Goal: Task Accomplishment & Management: Use online tool/utility

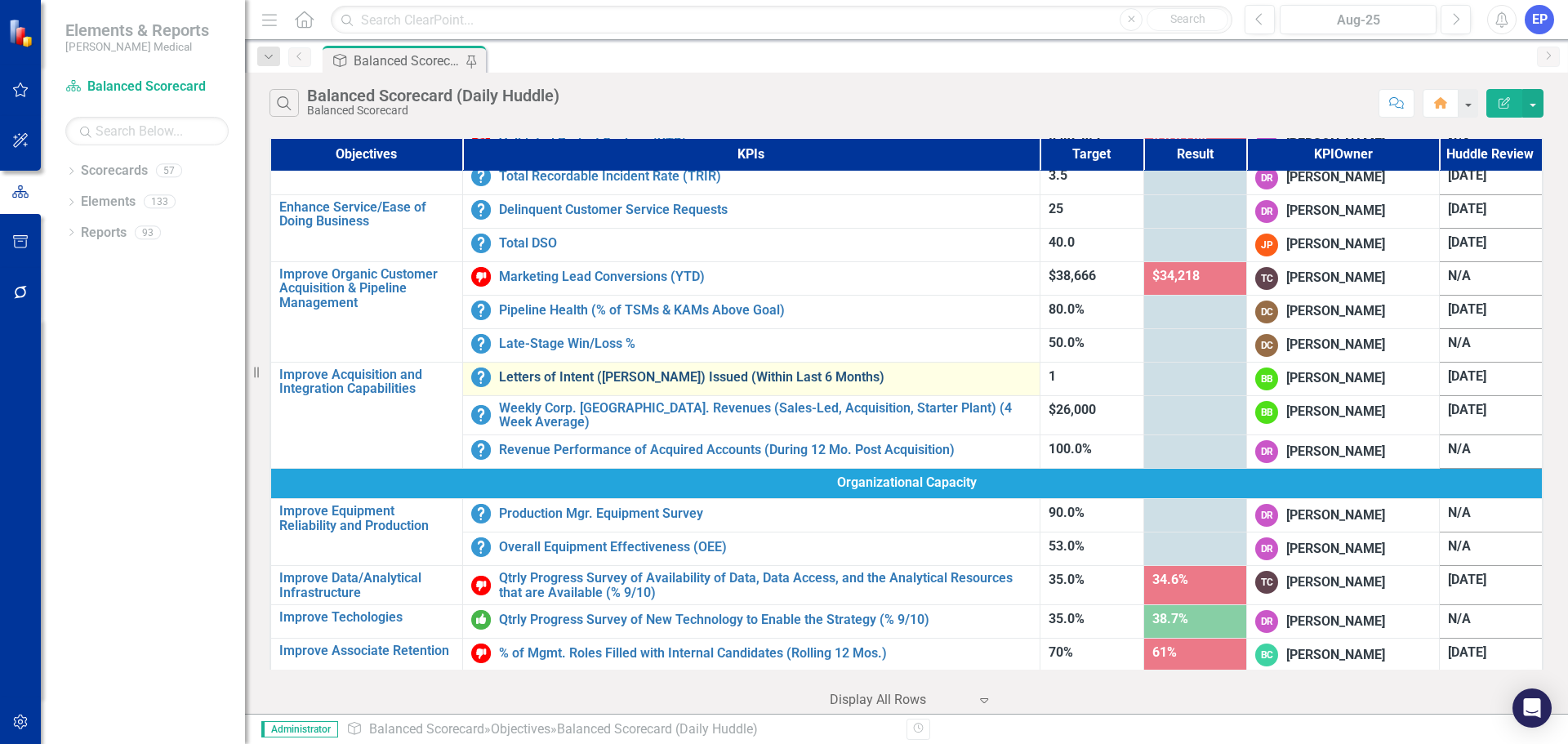
scroll to position [571, 0]
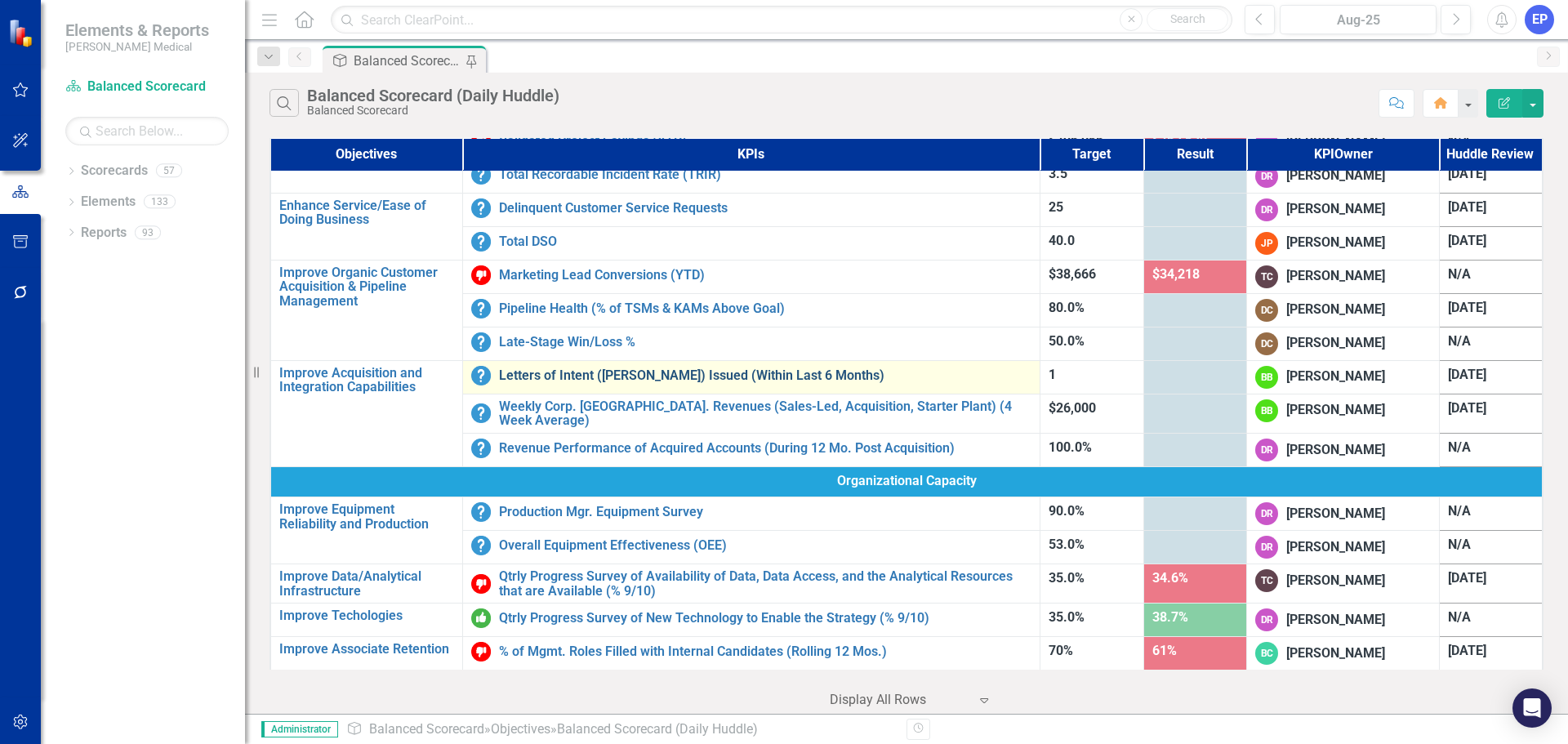
click at [592, 379] on link "Letters of Intent ([PERSON_NAME]) Issued (Within Last 6 Months)" at bounding box center [765, 375] width 533 height 14
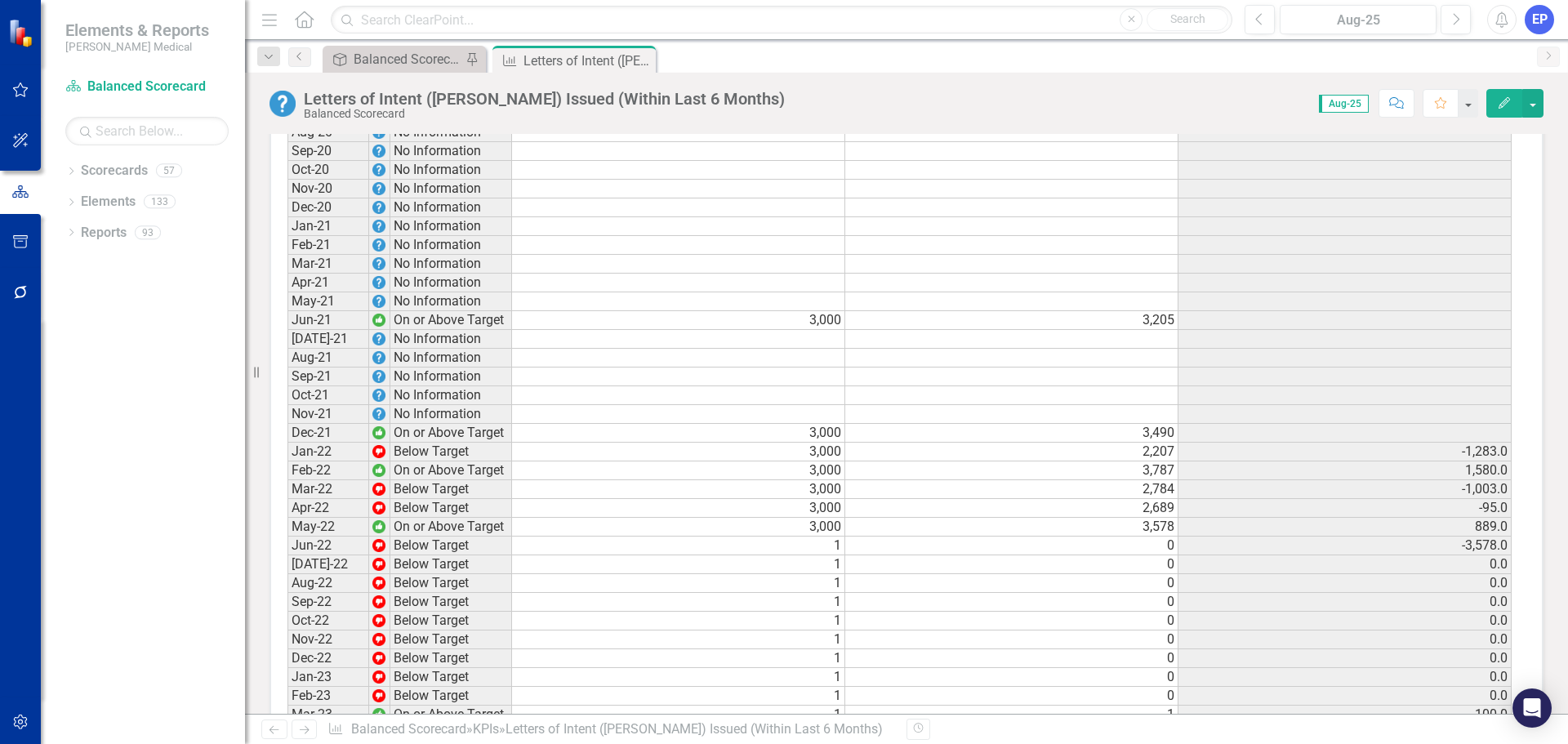
scroll to position [1226, 0]
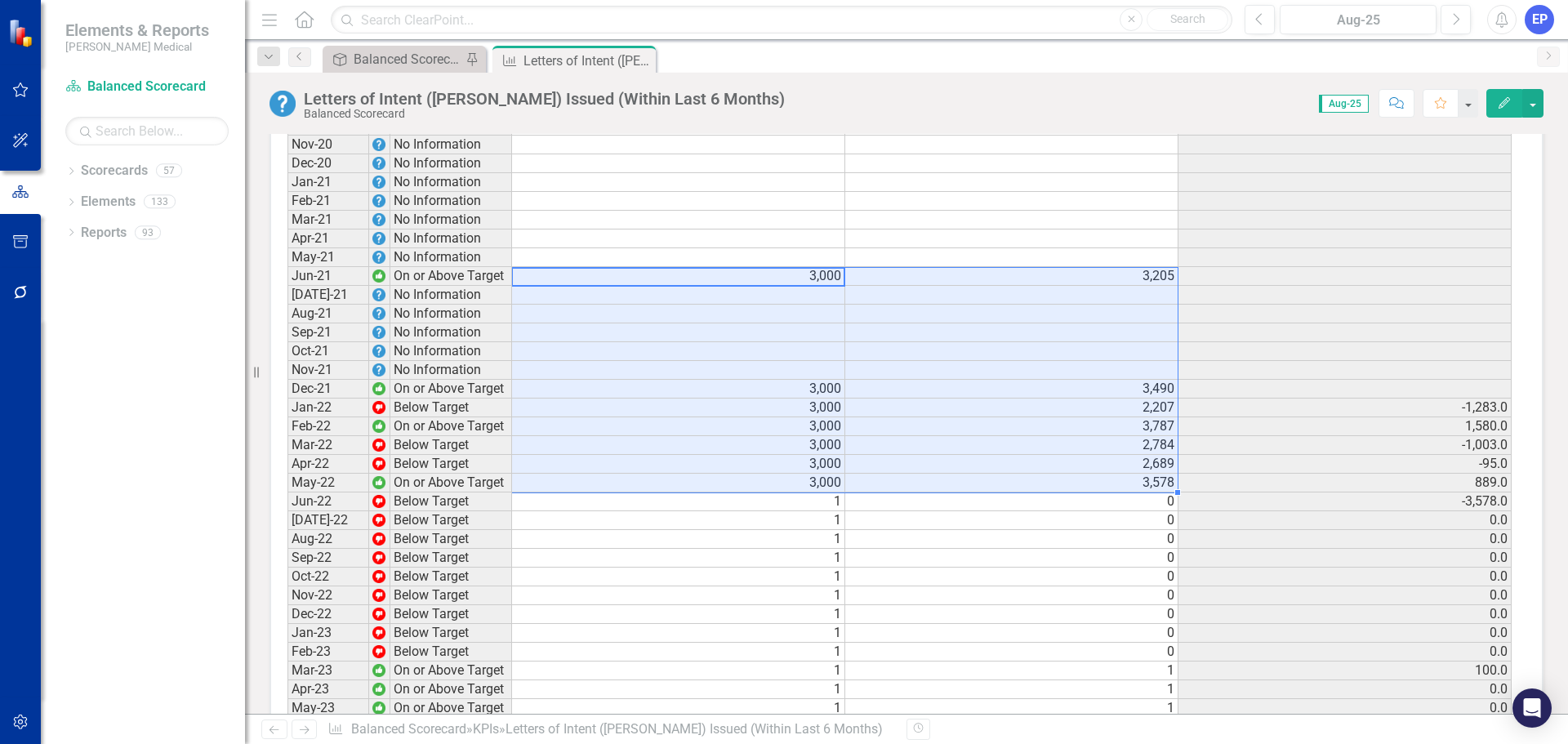
drag, startPoint x: 657, startPoint y: 299, endPoint x: 1025, endPoint y: 502, distance: 420.3
click at [1025, 502] on tbody "Jan-20 No Information Feb-20 No Information Mar-20 No Information Apr-20 No Inf…" at bounding box center [899, 624] width 1224 height 1354
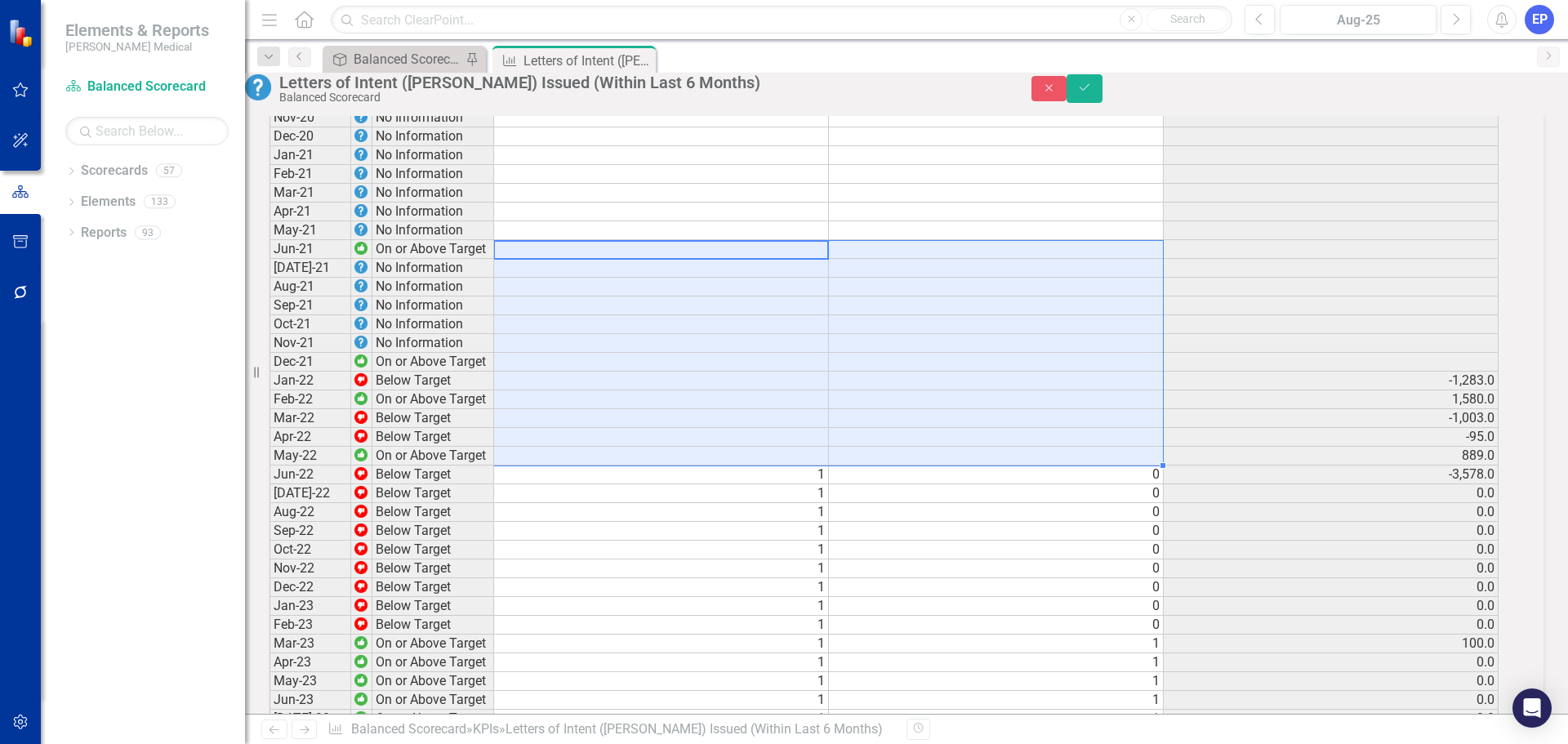
scroll to position [1228, 0]
click at [1091, 93] on icon "Save" at bounding box center [1084, 88] width 14 height 12
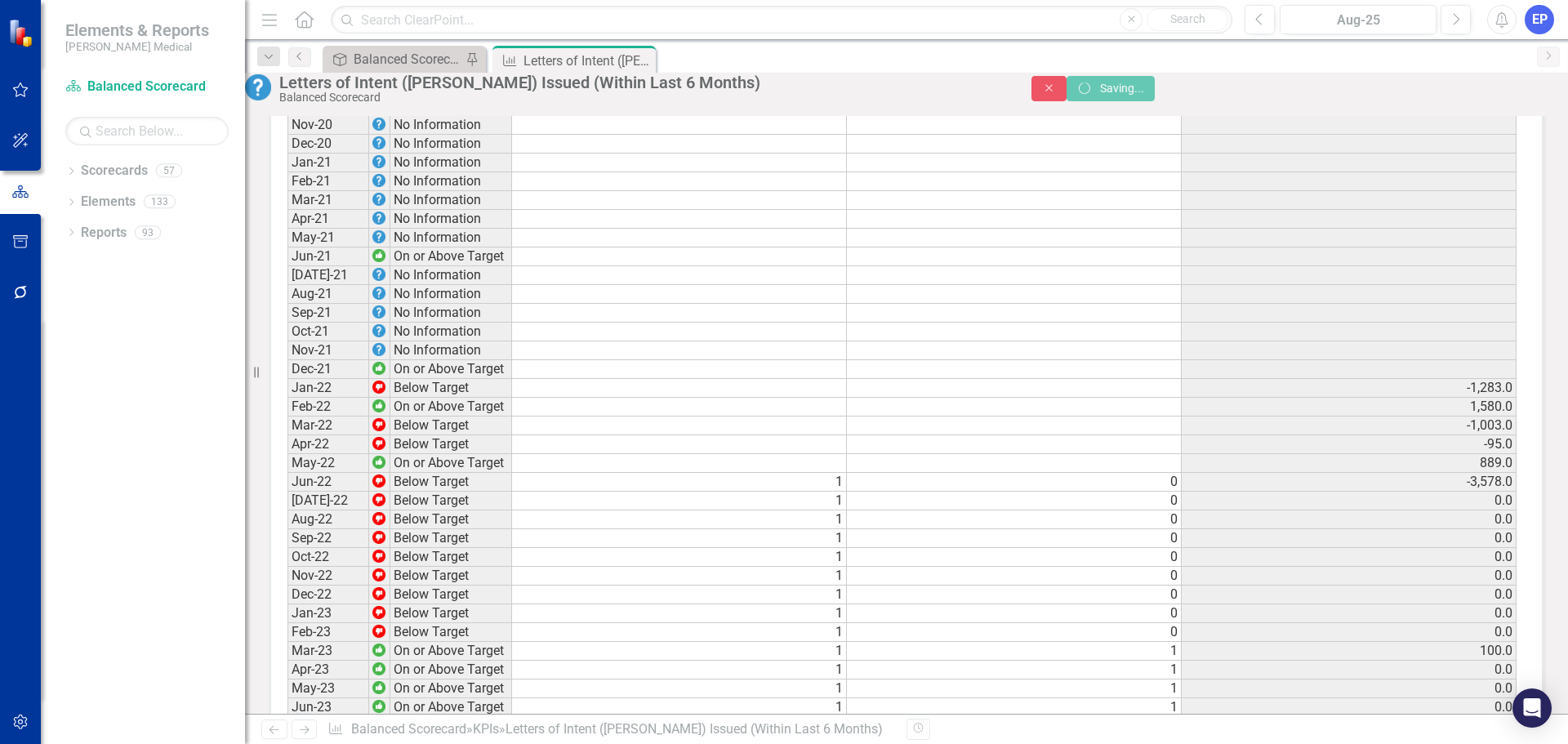
scroll to position [1226, 0]
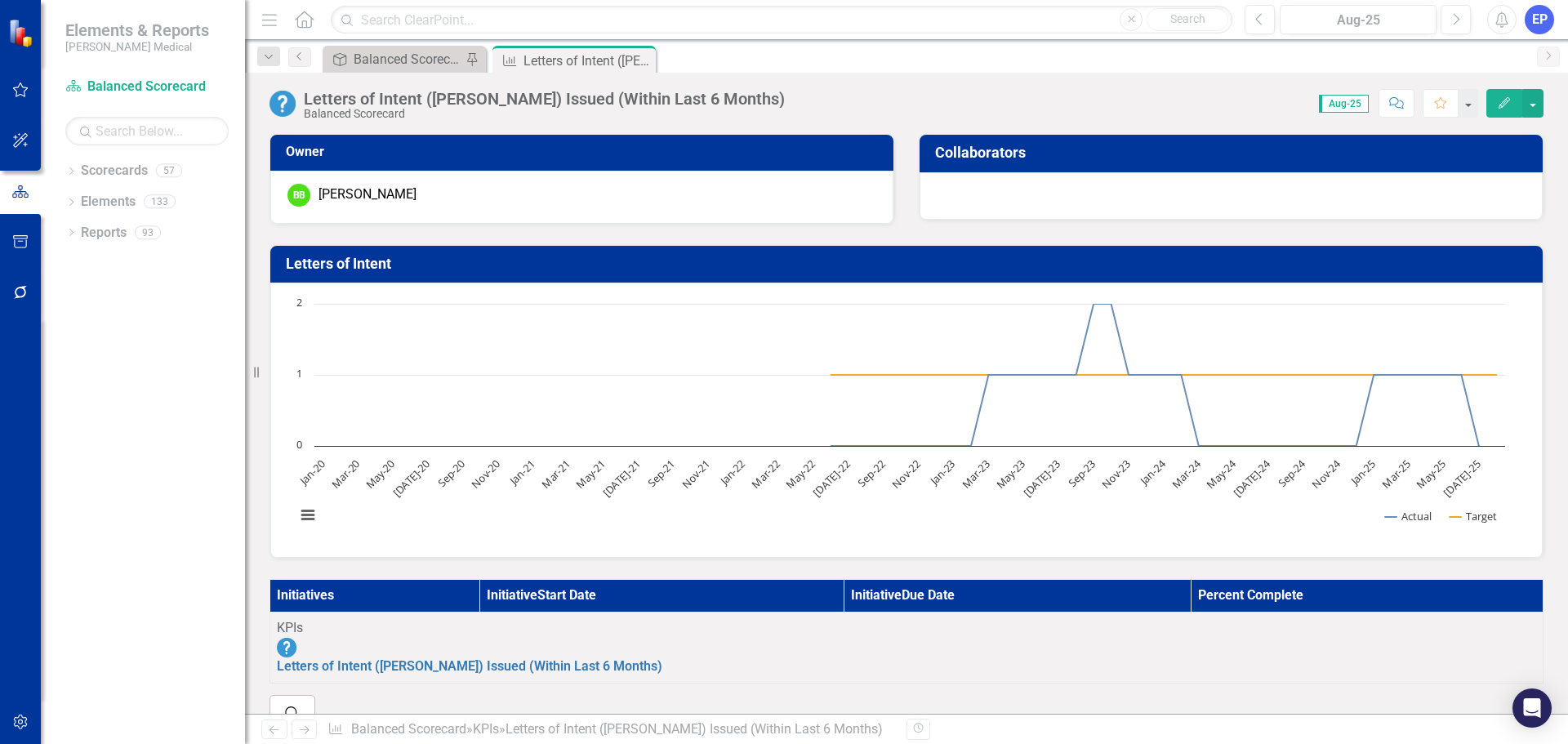
scroll to position [82, 0]
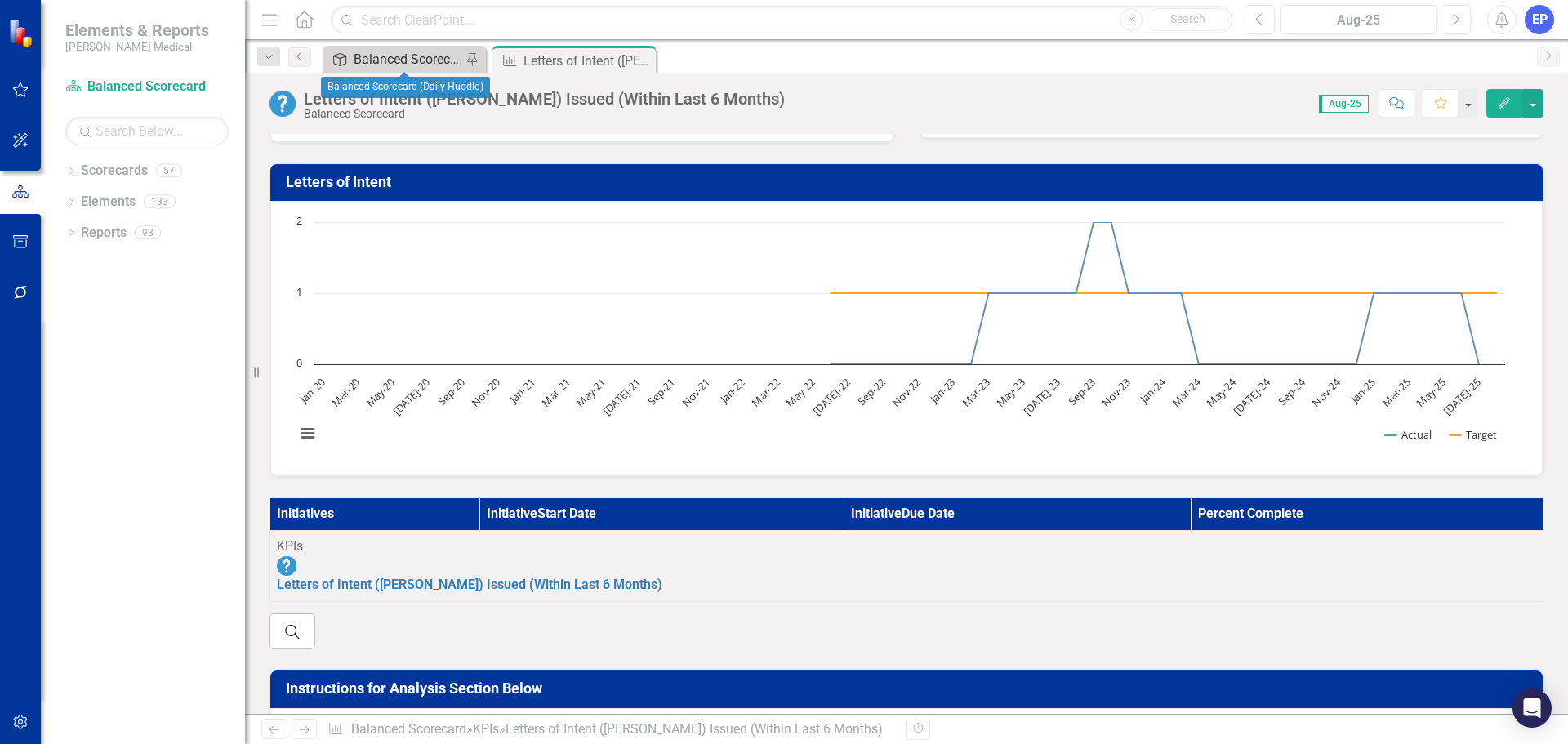
click at [391, 58] on div "Balanced Scorecard (Daily Huddle)" at bounding box center [407, 59] width 108 height 20
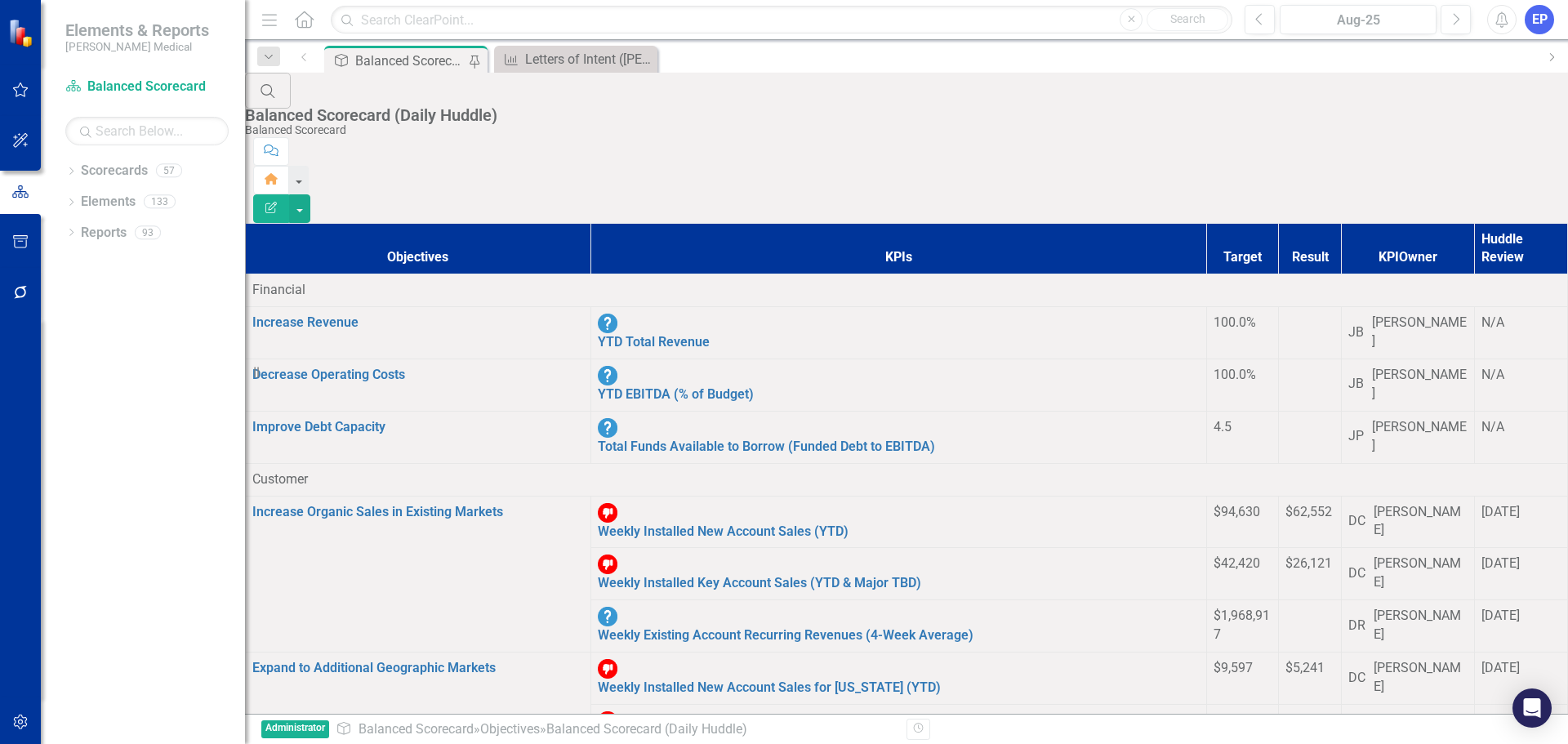
scroll to position [409, 0]
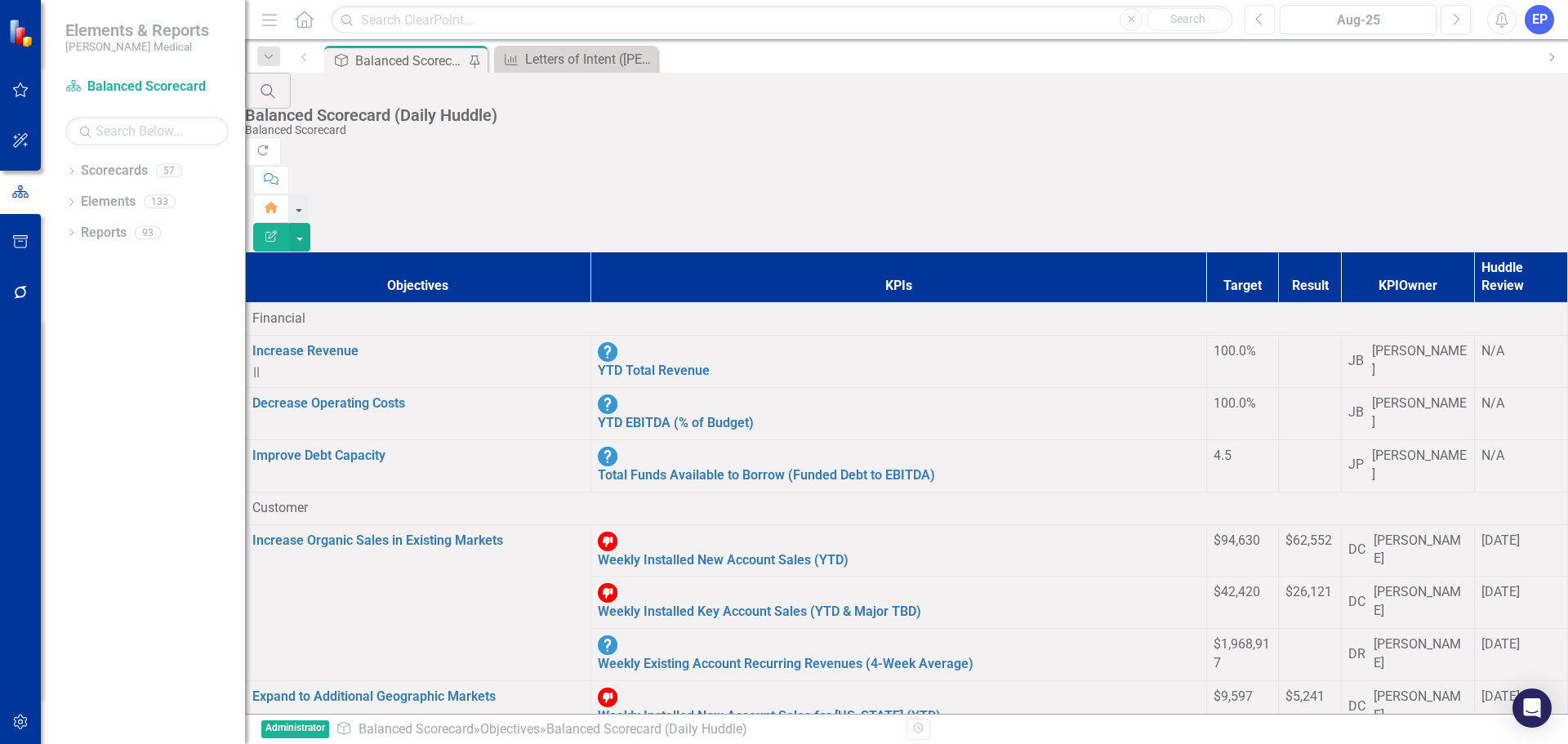
click at [1248, 25] on button "Previous" at bounding box center [1259, 19] width 30 height 30
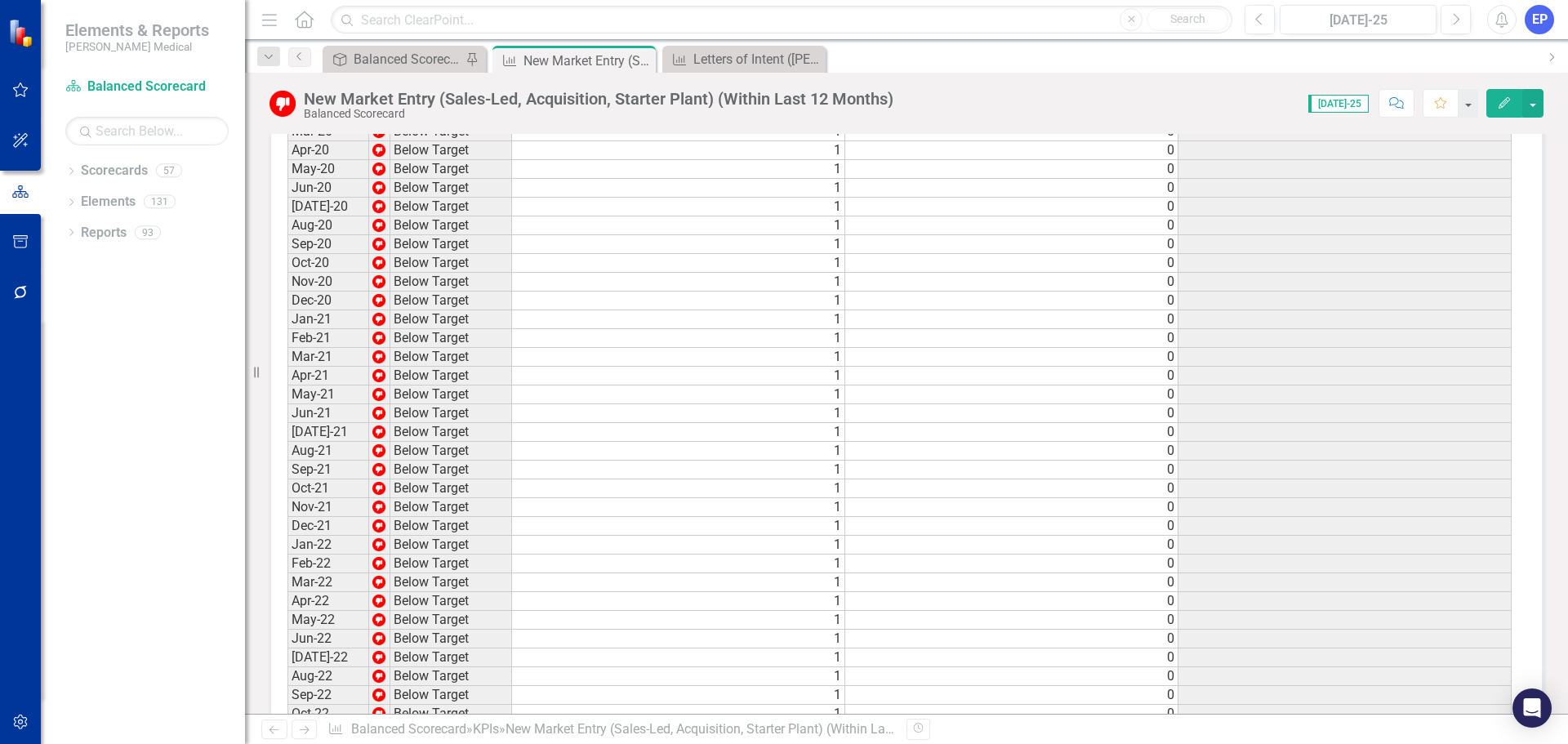
scroll to position [1677, 0]
click at [700, 620] on td "1" at bounding box center [679, 628] width 333 height 18
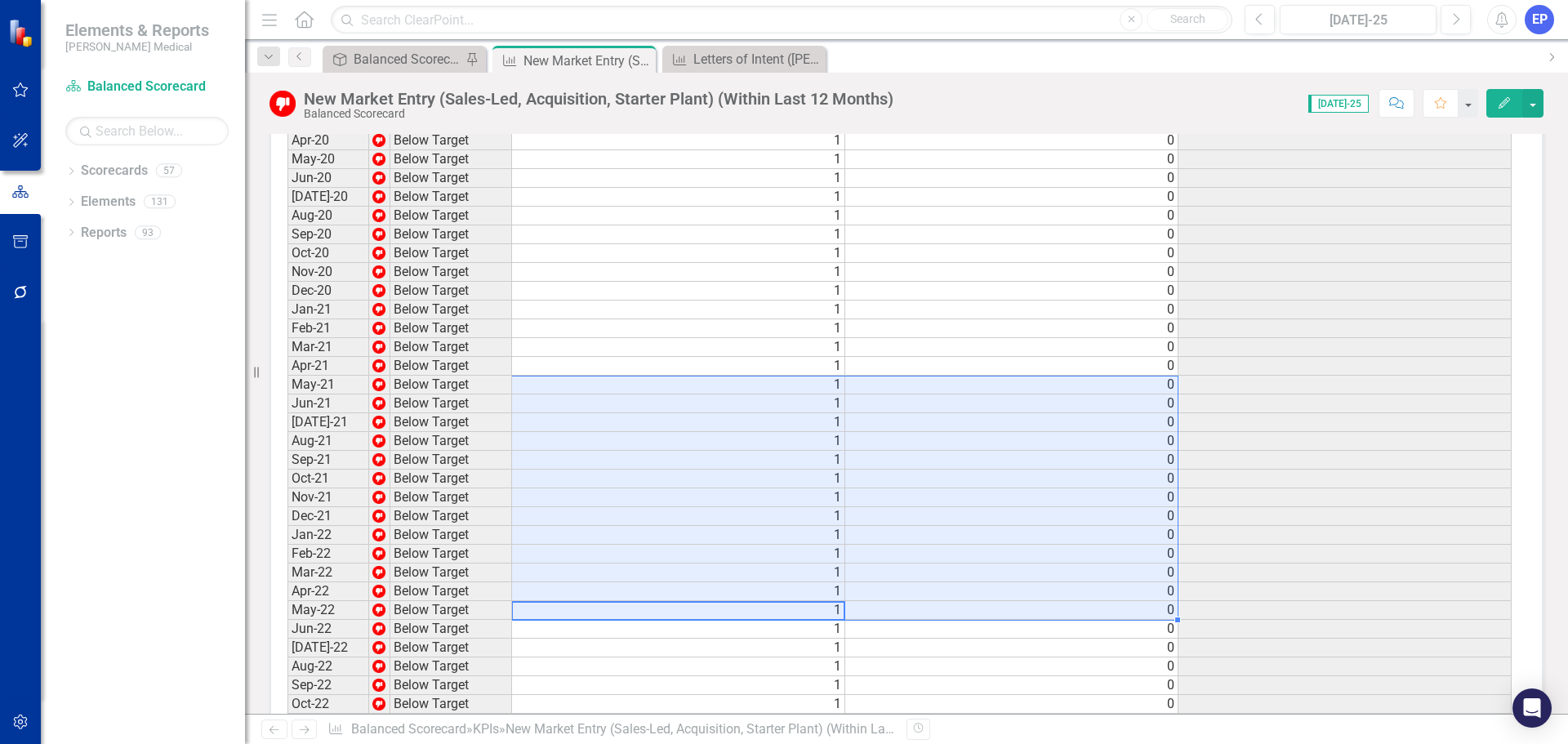
drag, startPoint x: 700, startPoint y: 382, endPoint x: 1002, endPoint y: 147, distance: 382.7
click at [1002, 147] on tbody "Jan-20 Below Target 1 0 Feb-20 Below Target 1 0 Mar-20 Below Target 1 0 Apr-20 …" at bounding box center [899, 751] width 1224 height 1354
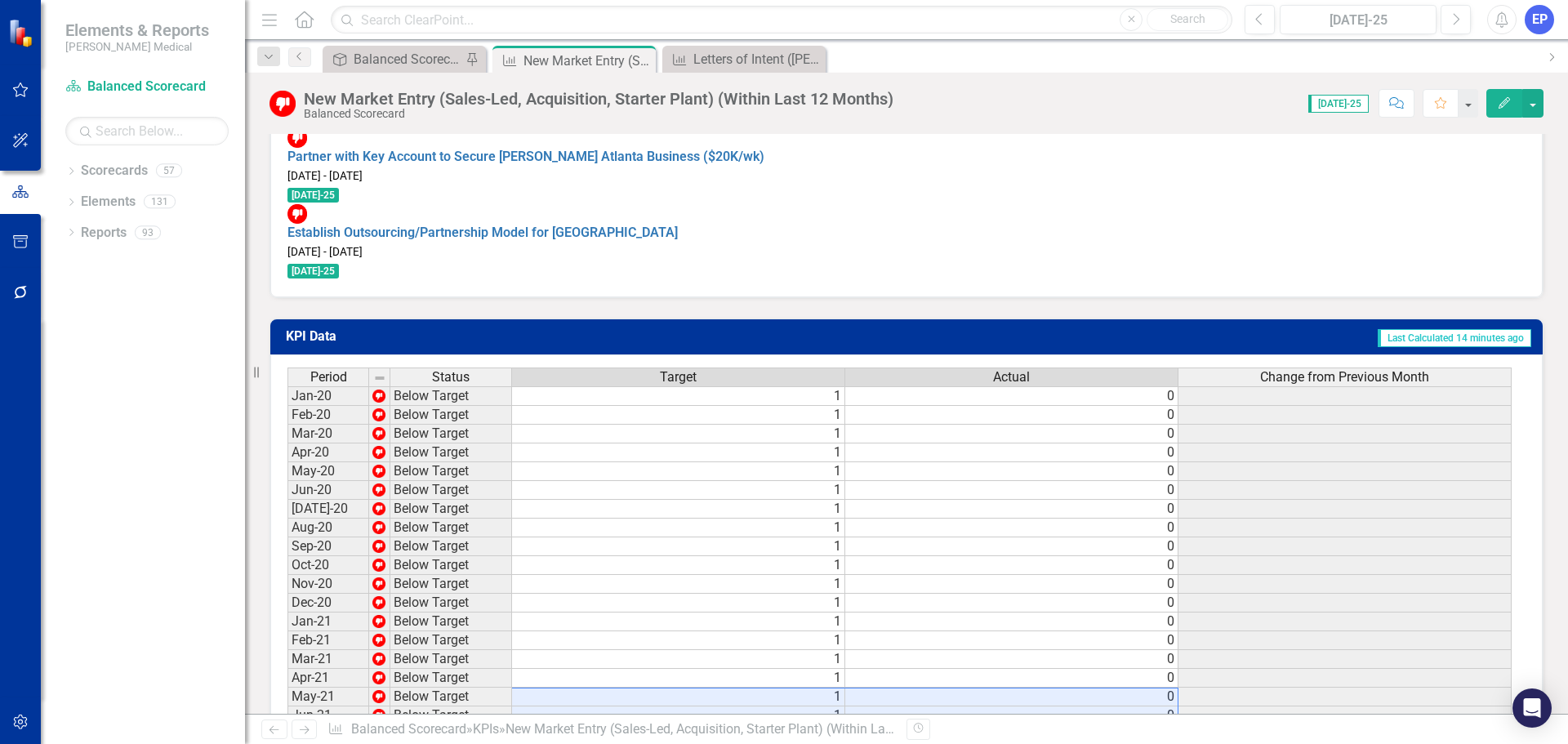
scroll to position [1350, 0]
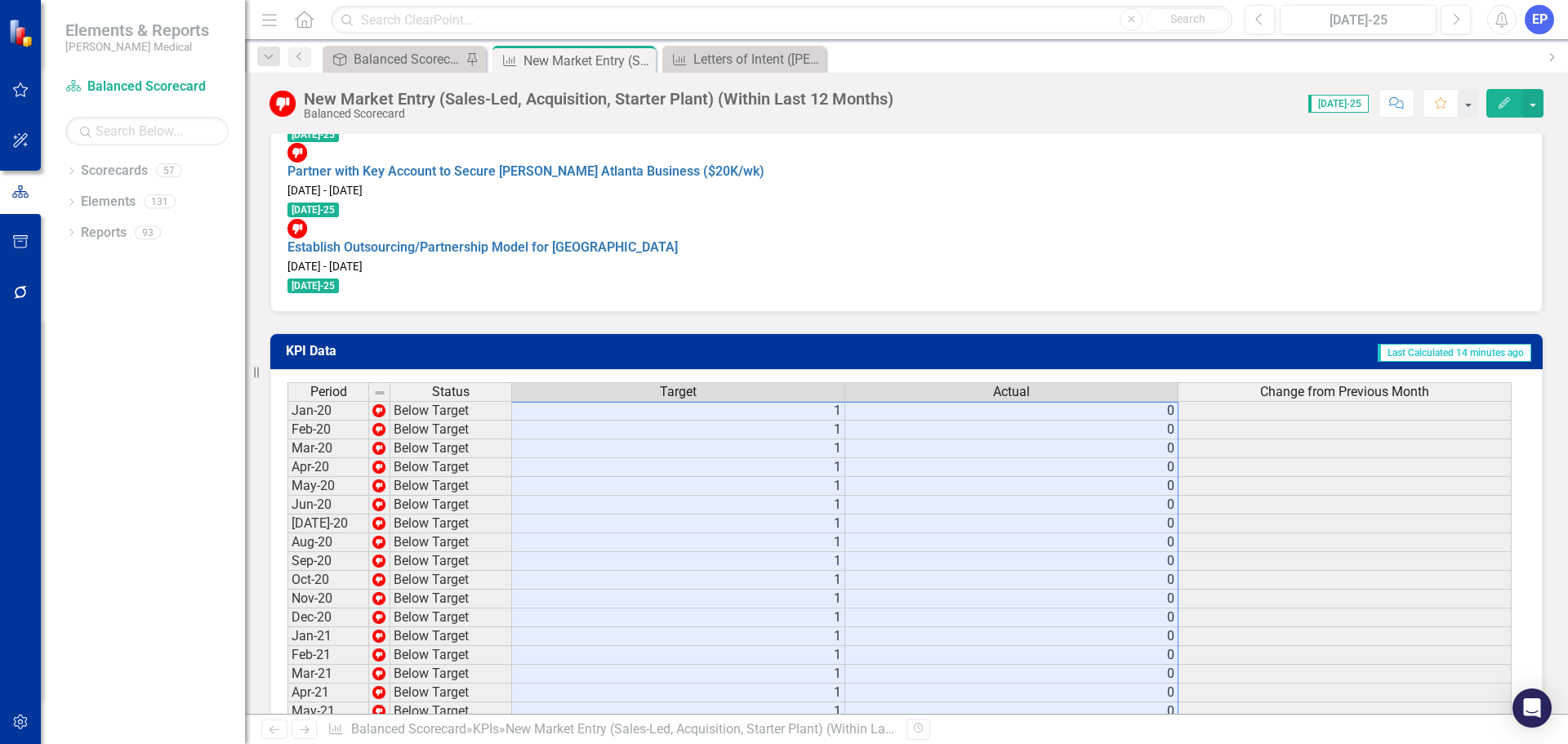
drag, startPoint x: 802, startPoint y: 705, endPoint x: 925, endPoint y: 177, distance: 542.1
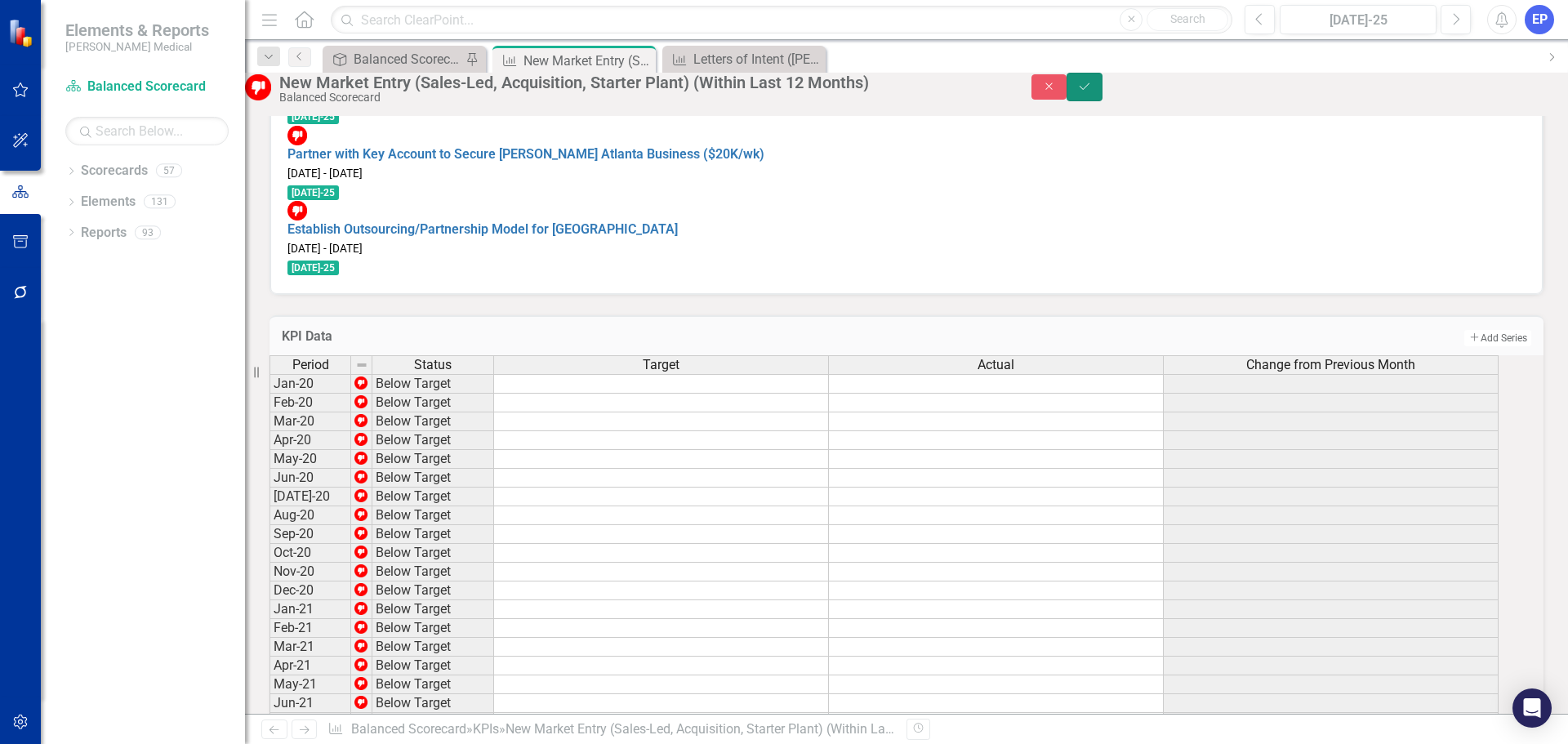
click at [1102, 101] on button "Save" at bounding box center [1084, 87] width 36 height 29
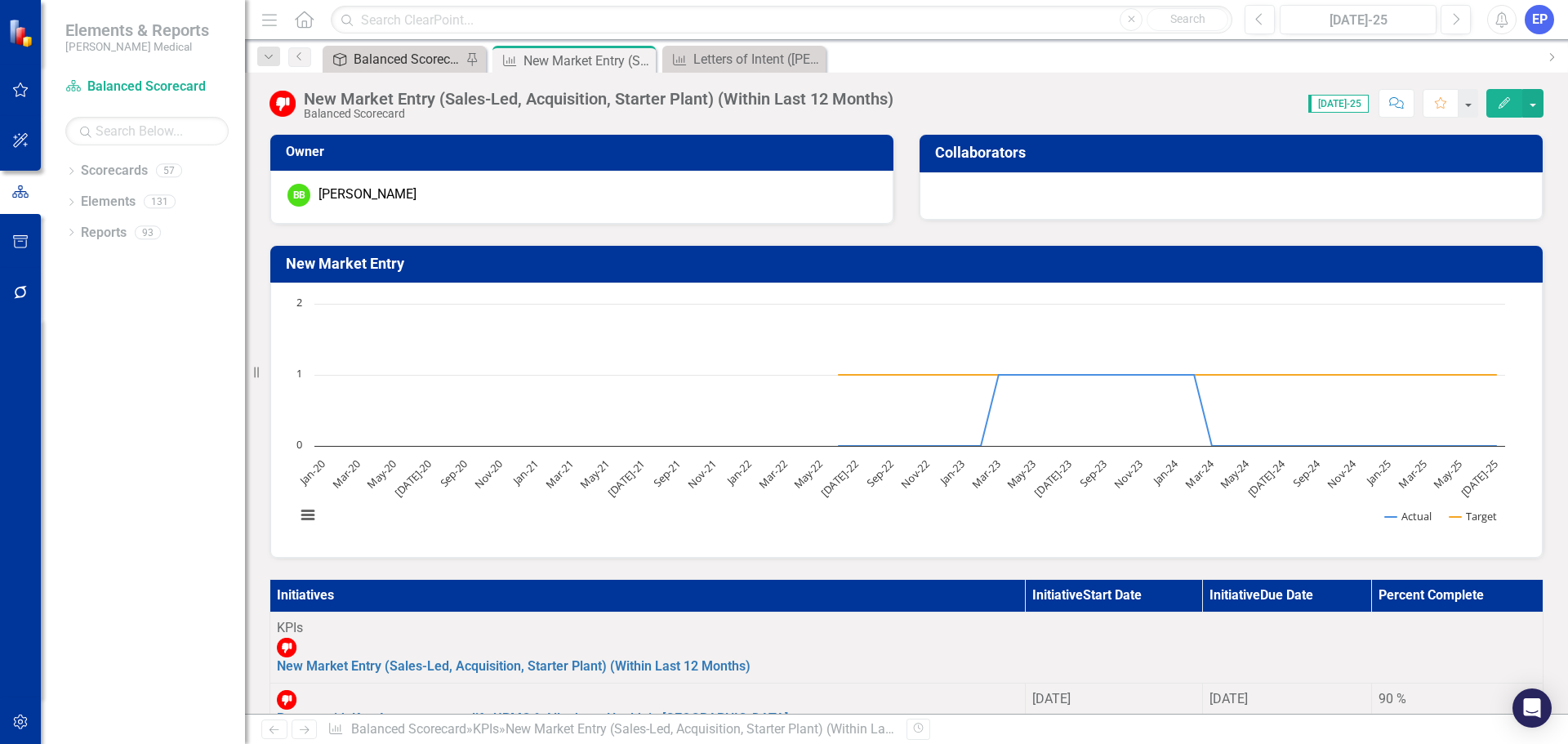
click at [430, 66] on div "Balanced Scorecard (Daily Huddle)" at bounding box center [407, 59] width 108 height 20
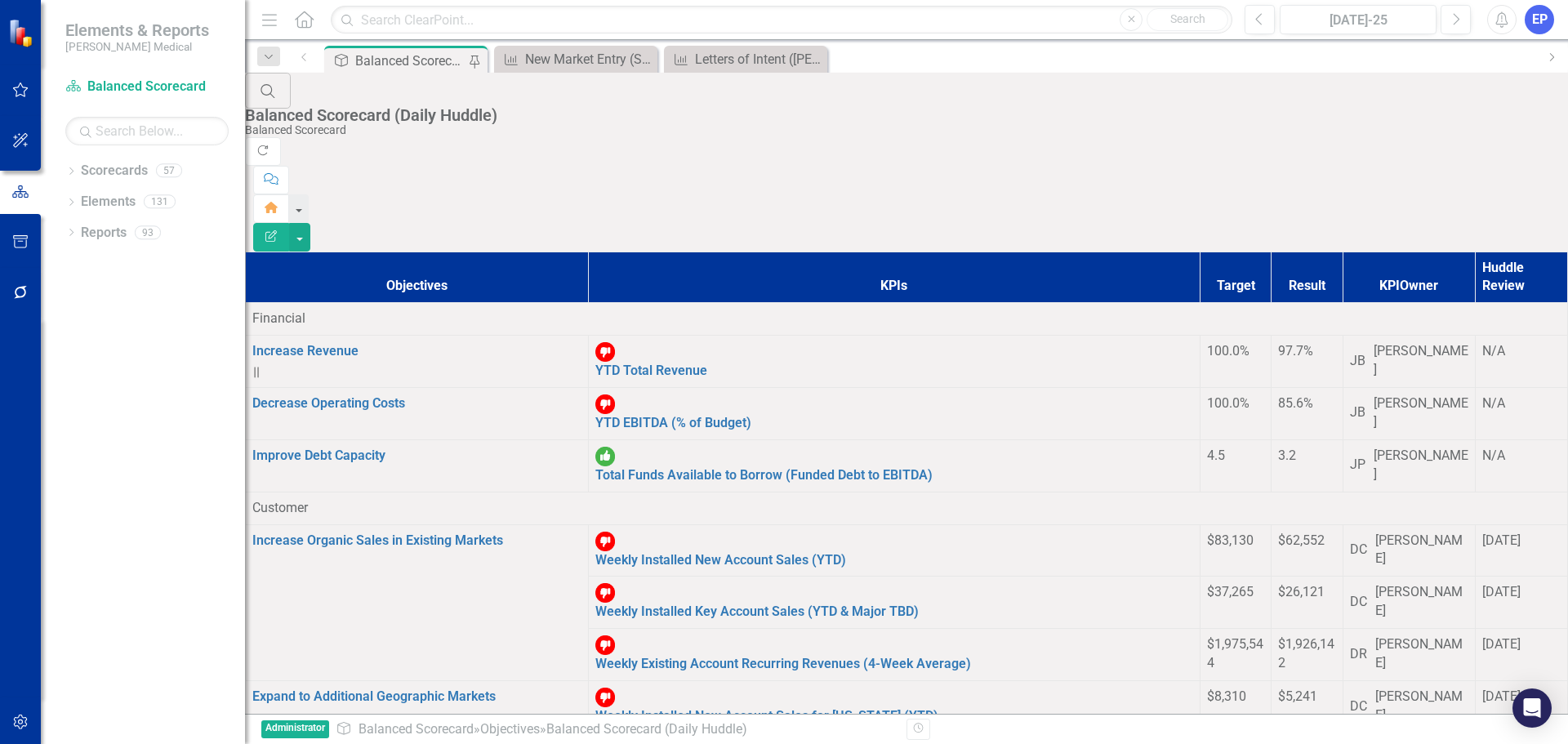
scroll to position [491, 0]
click at [72, 175] on icon "Dropdown" at bounding box center [71, 173] width 12 height 9
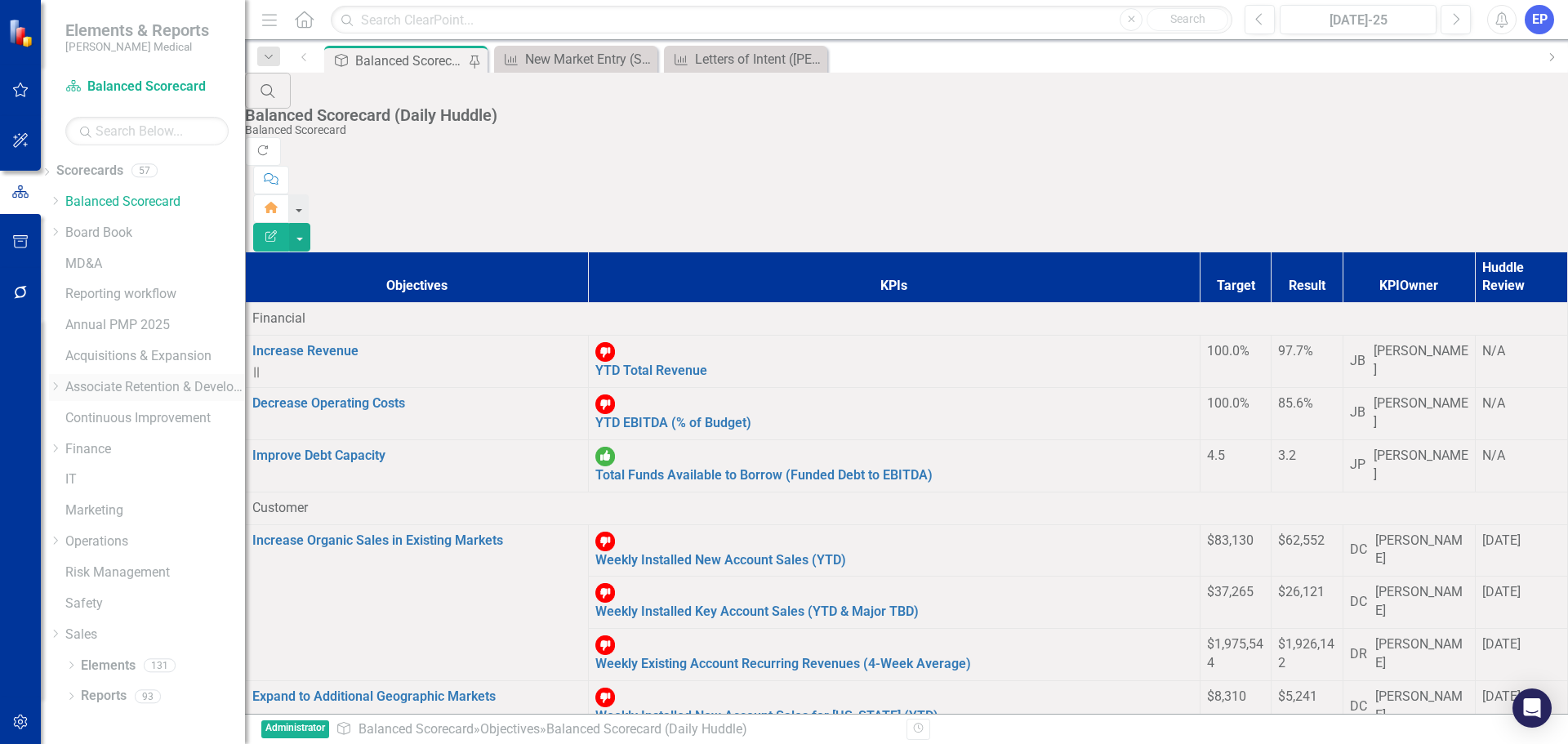
click at [62, 386] on icon "Dropdown" at bounding box center [55, 386] width 13 height 10
click at [62, 435] on icon "Dropdown" at bounding box center [55, 430] width 13 height 10
click at [136, 477] on link "[US_STATE] - HR" at bounding box center [155, 469] width 180 height 18
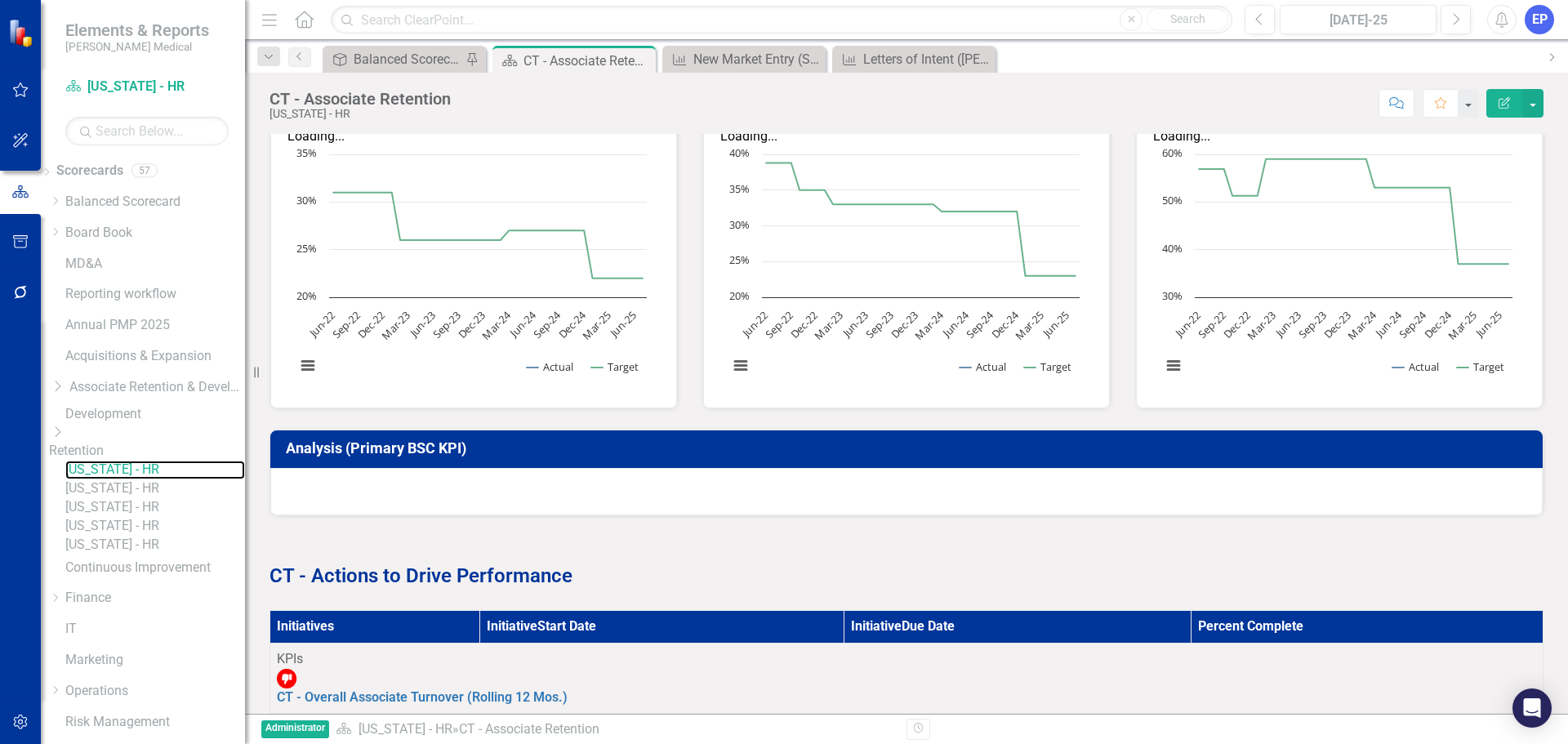
scroll to position [525, 0]
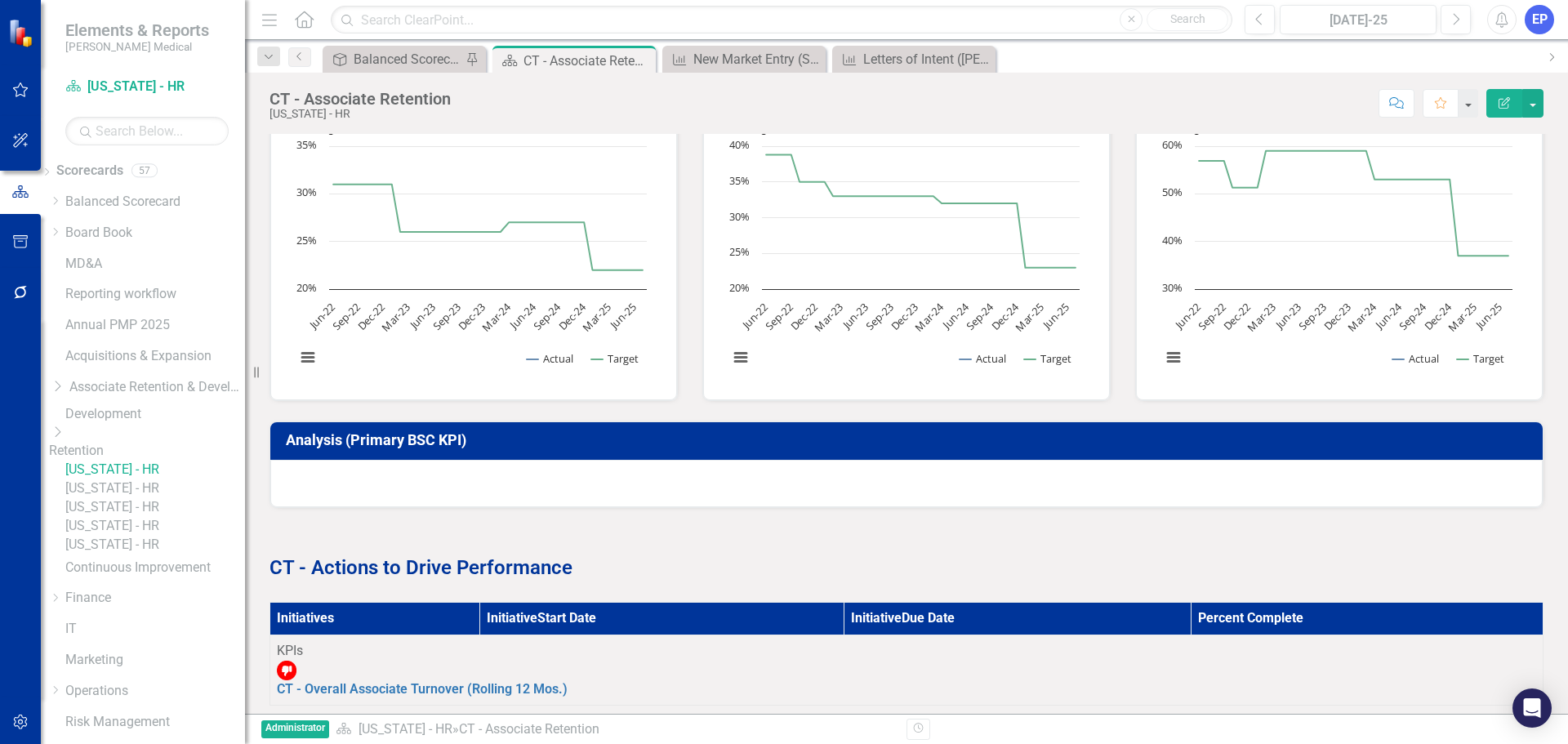
click at [189, 498] on div "[US_STATE] - HR" at bounding box center [155, 489] width 180 height 18
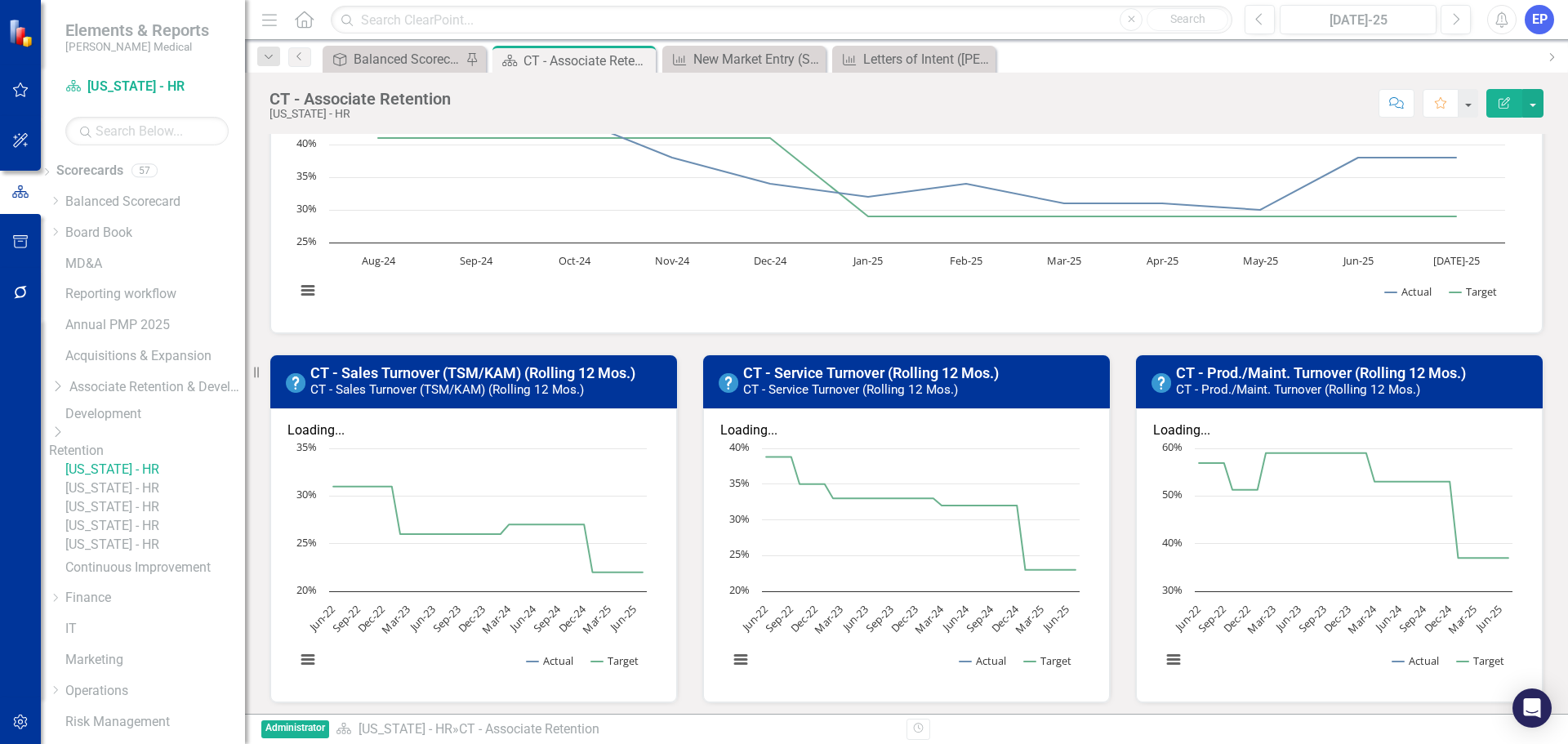
scroll to position [0, 0]
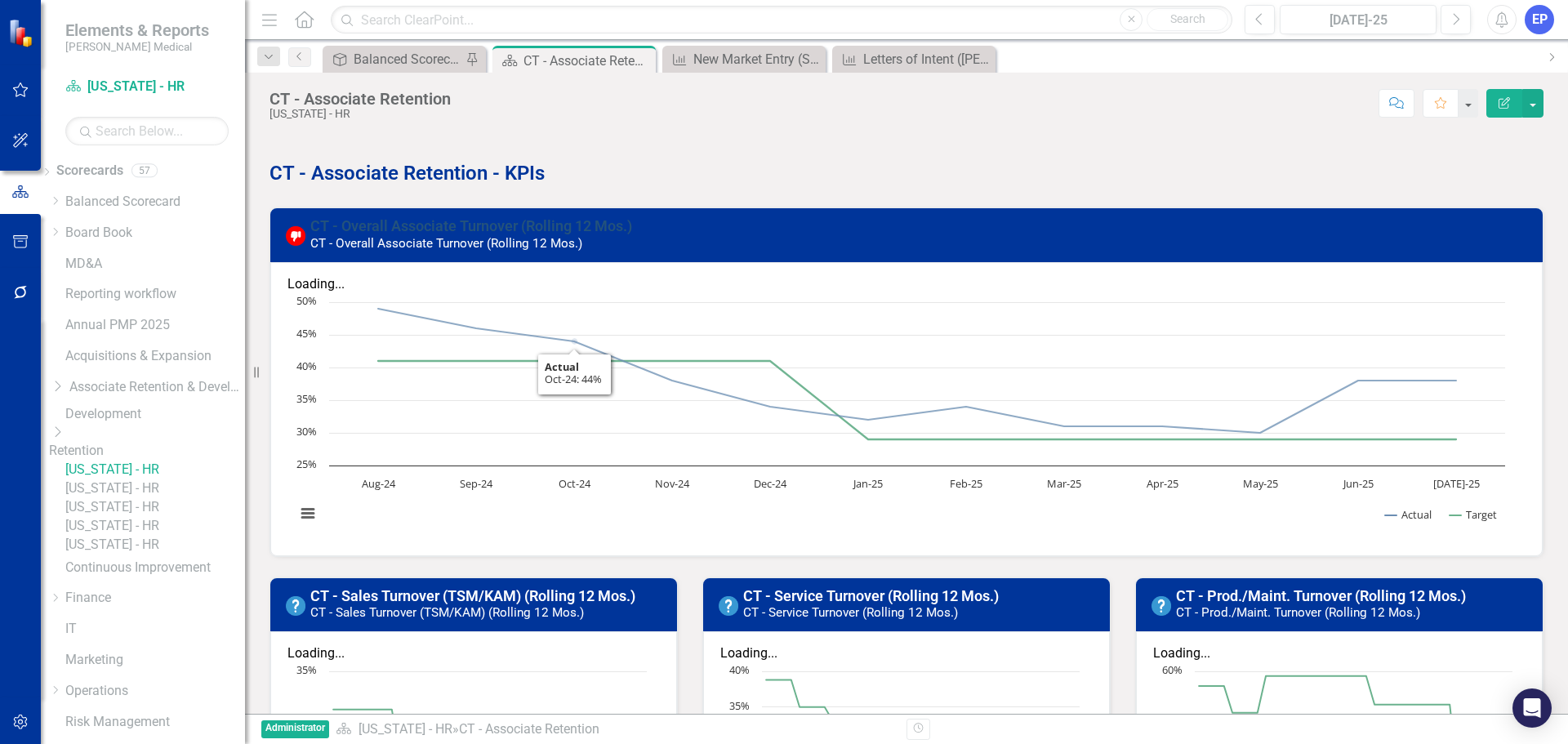
click at [497, 226] on link "CT - Overall Associate Turnover (Rolling 12 Mos.)" at bounding box center [471, 226] width 322 height 17
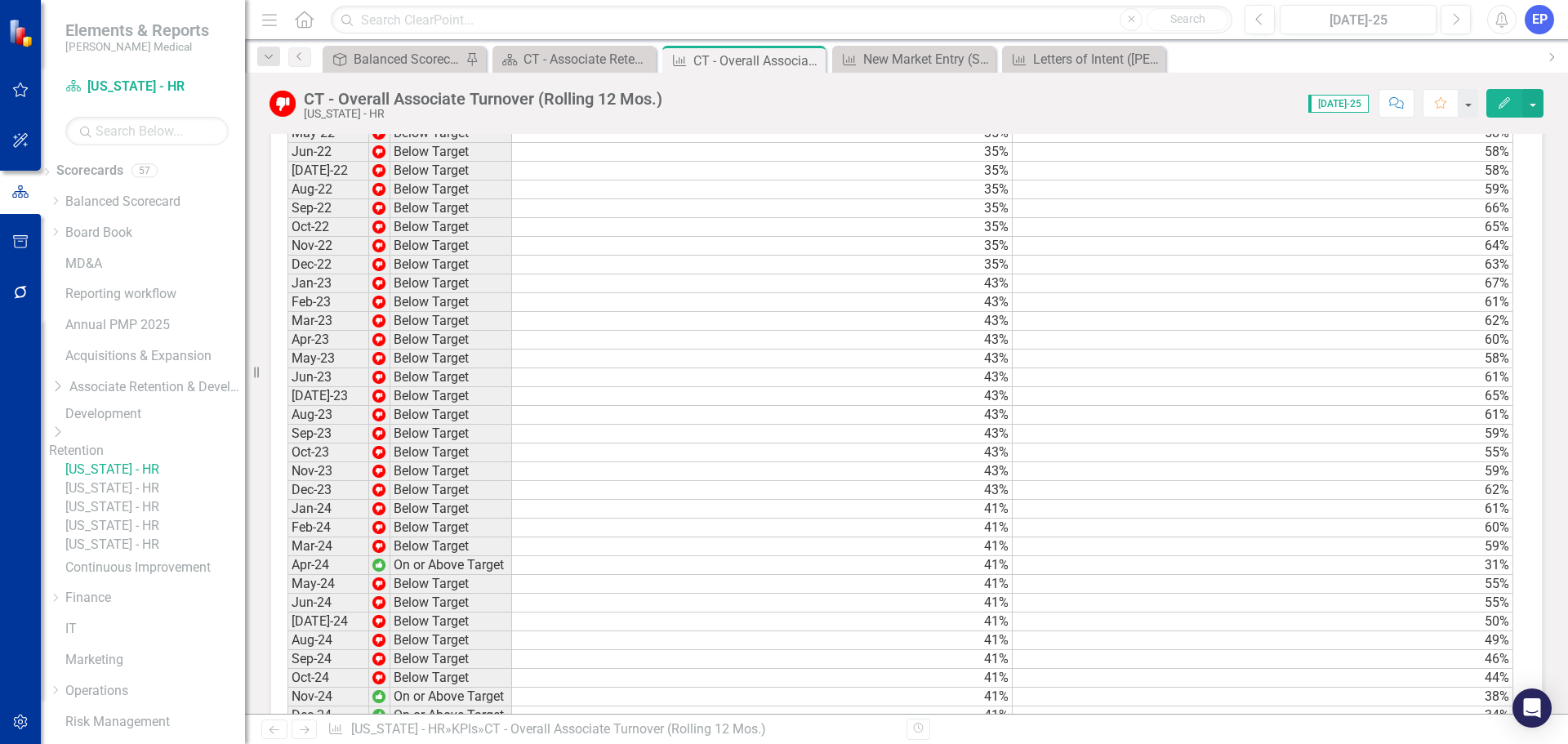
scroll to position [1797, 0]
click at [191, 498] on link "[US_STATE] - HR" at bounding box center [155, 489] width 180 height 18
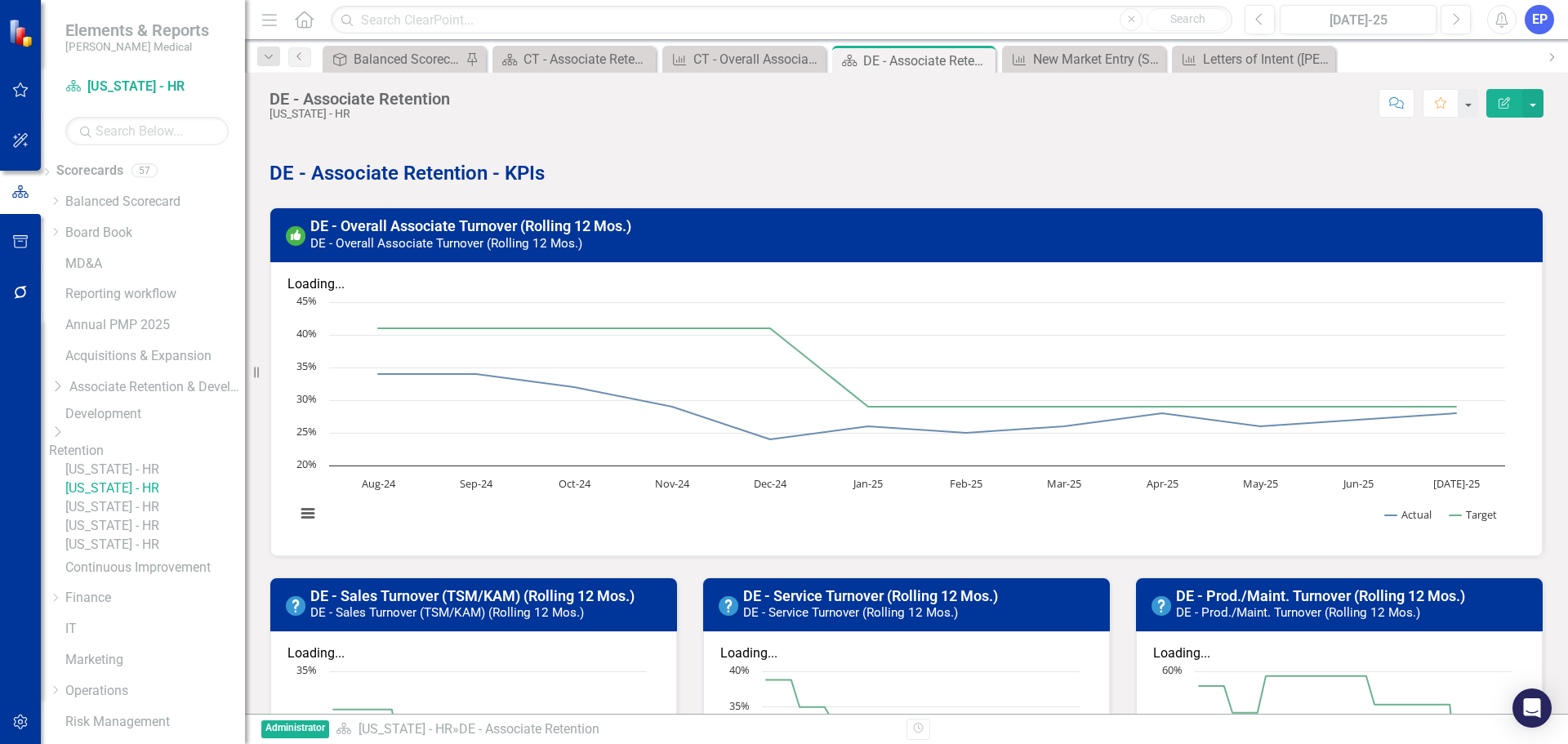
click at [156, 518] on link "[US_STATE] - HR" at bounding box center [155, 507] width 180 height 18
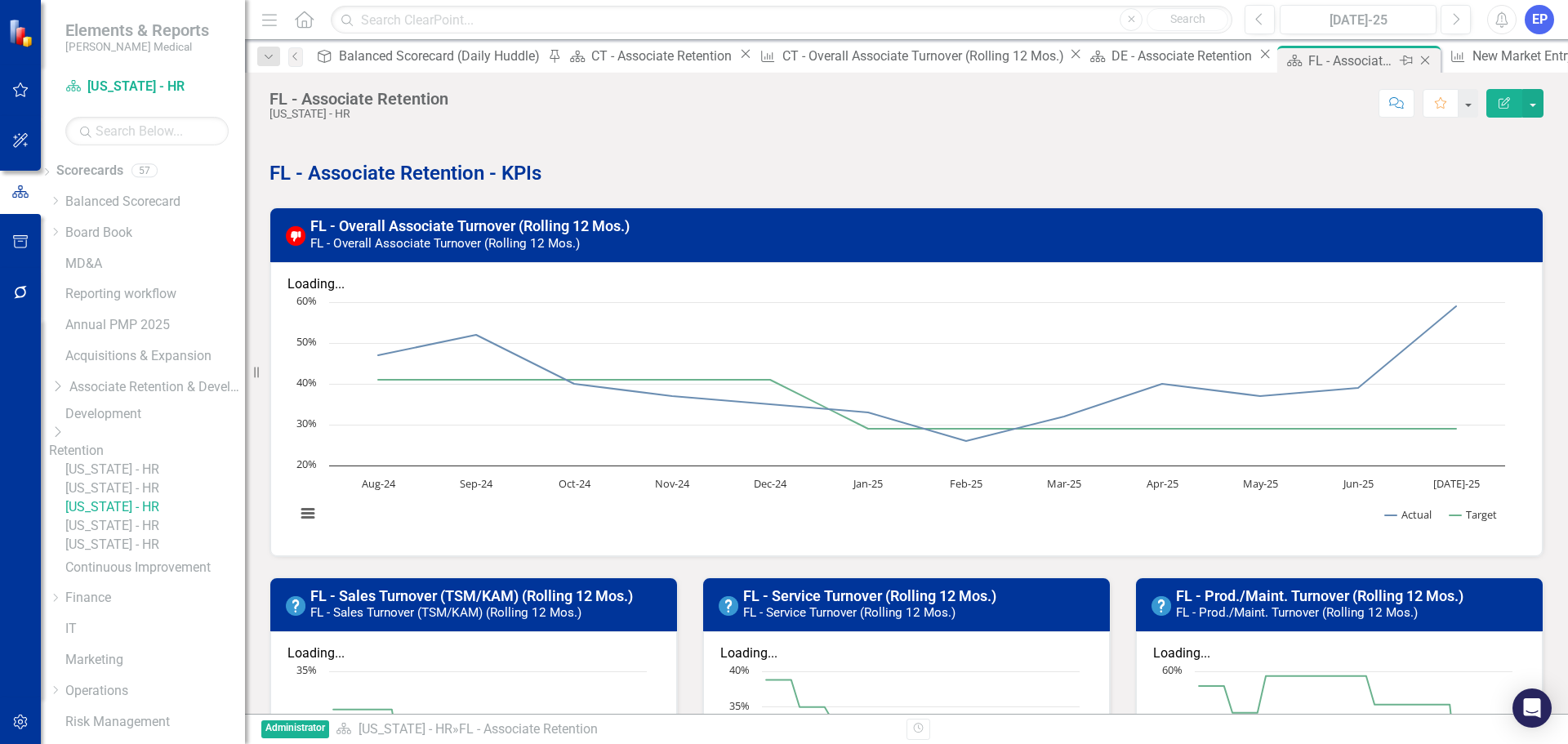
click at [1417, 60] on icon "Close" at bounding box center [1424, 61] width 16 height 13
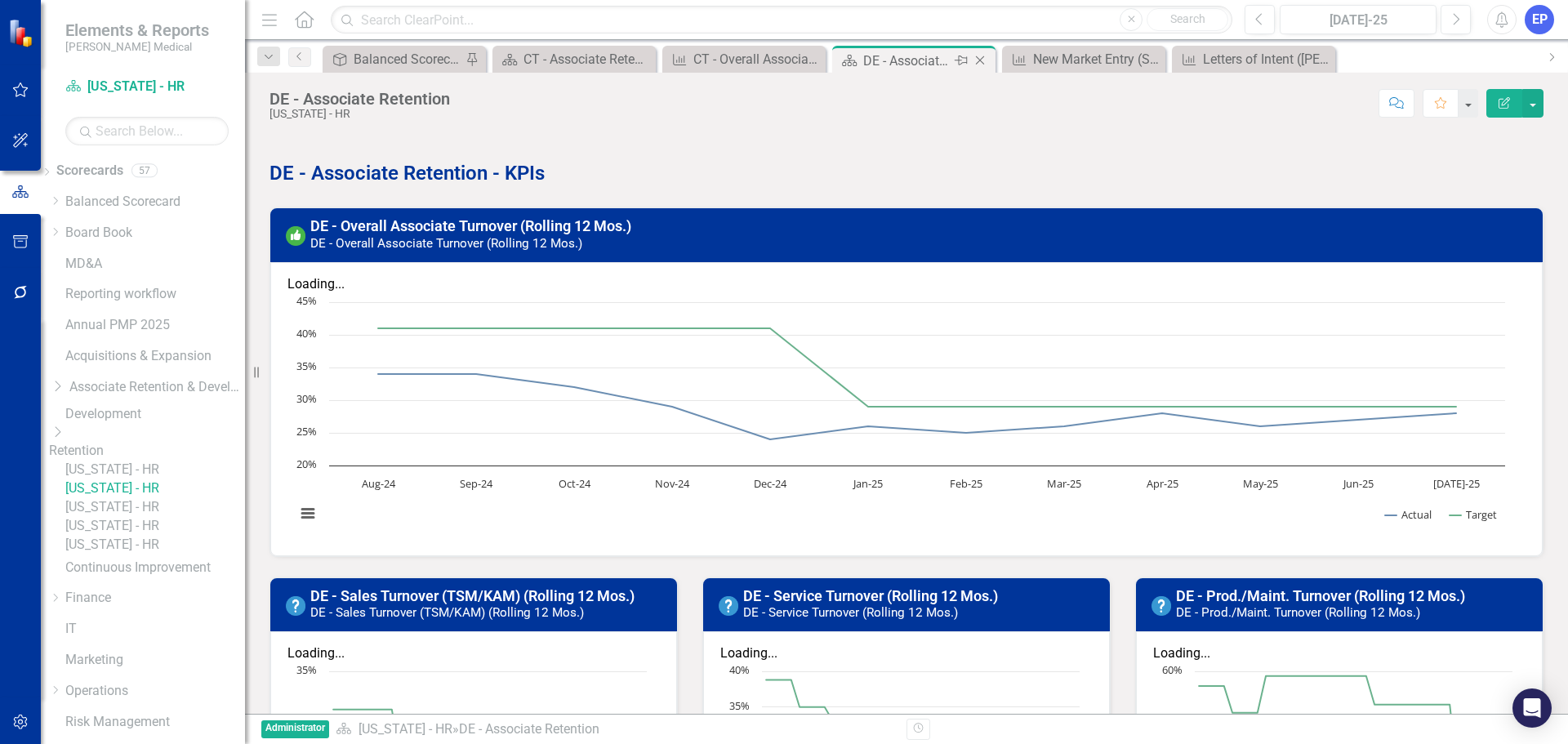
click at [977, 57] on icon at bounding box center [980, 60] width 9 height 9
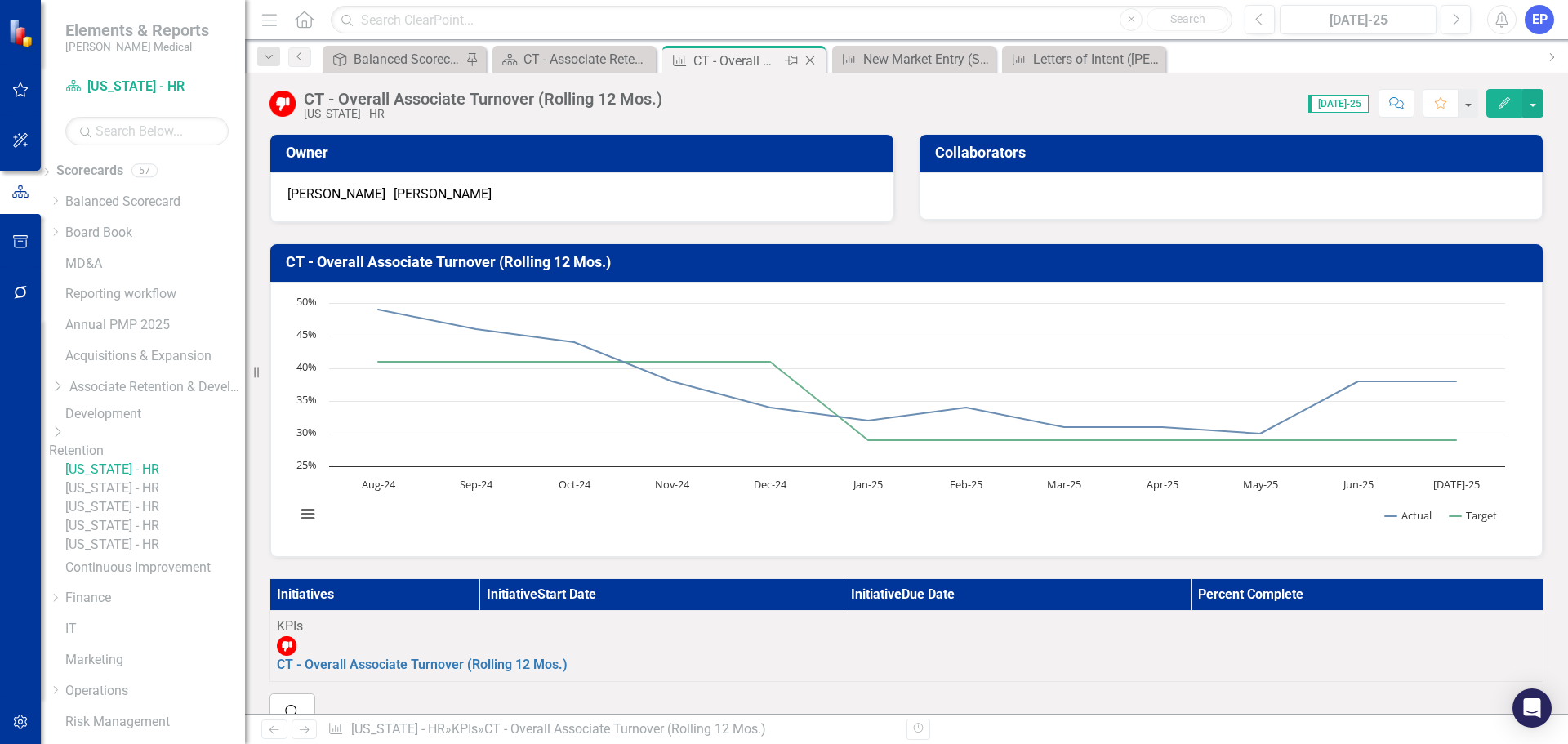
click at [814, 62] on icon "Close" at bounding box center [809, 61] width 16 height 13
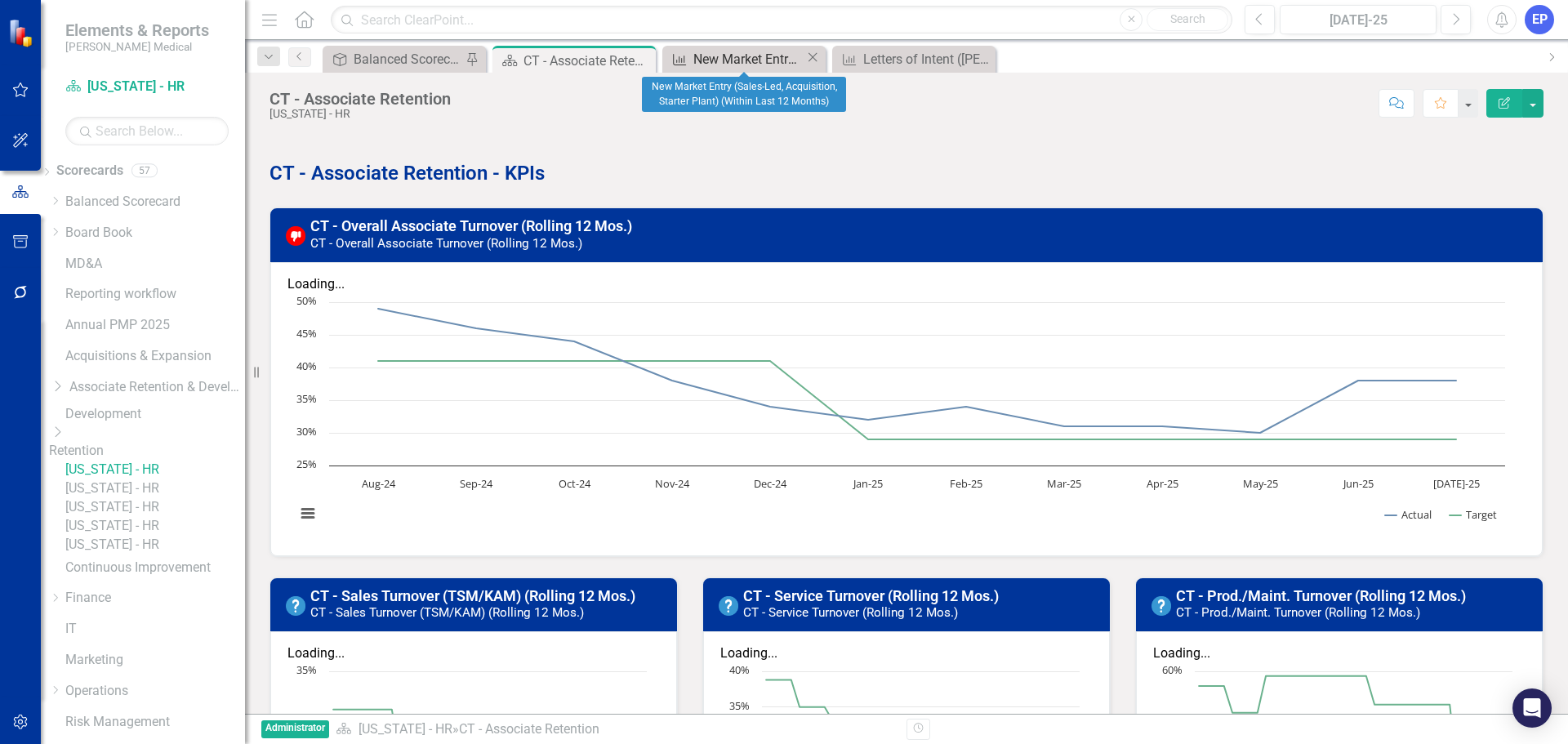
click at [748, 62] on div "New Market Entry (Sales-Led, Acquisition, Starter Plant) (Within Last 12 Months)" at bounding box center [749, 59] width 112 height 20
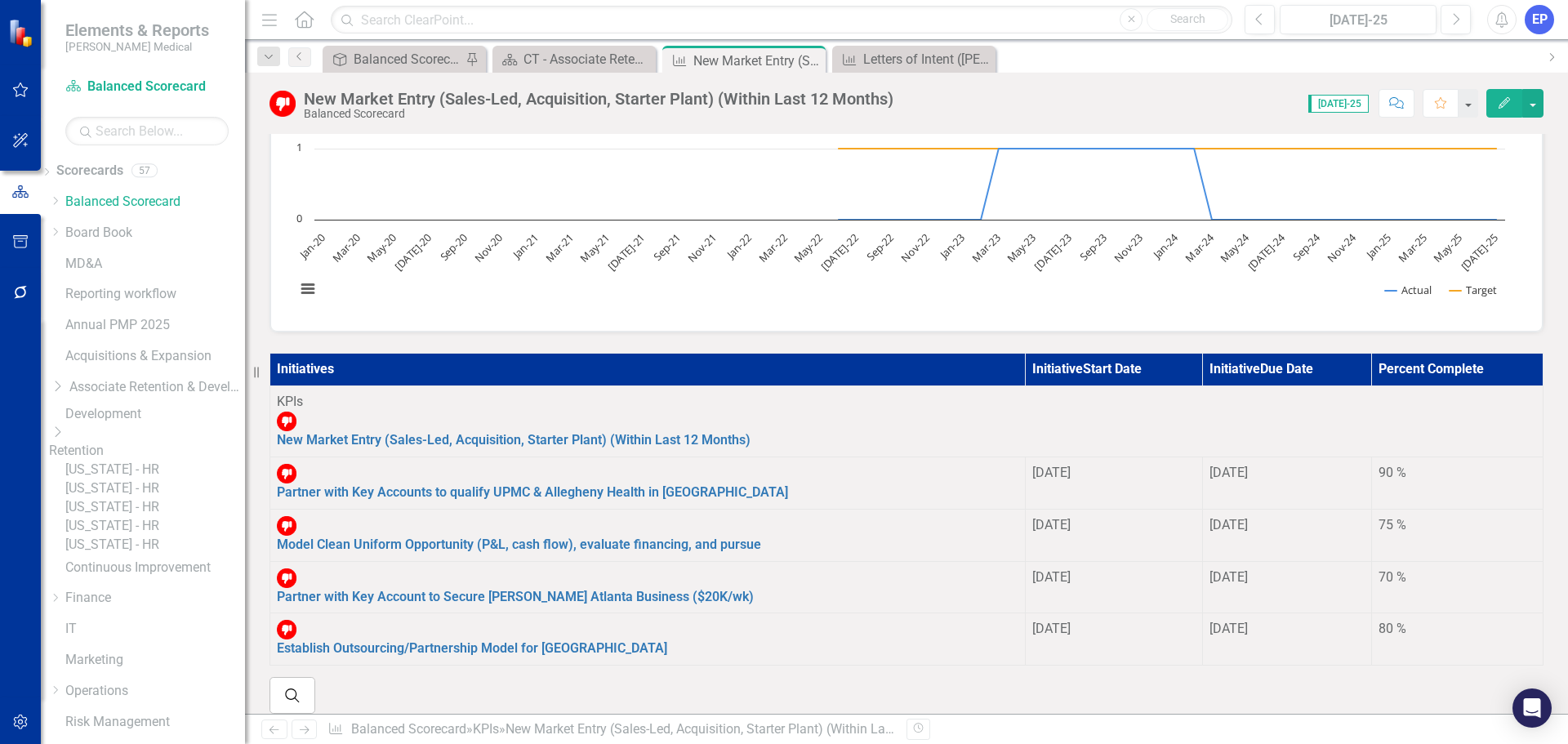
scroll to position [164, 0]
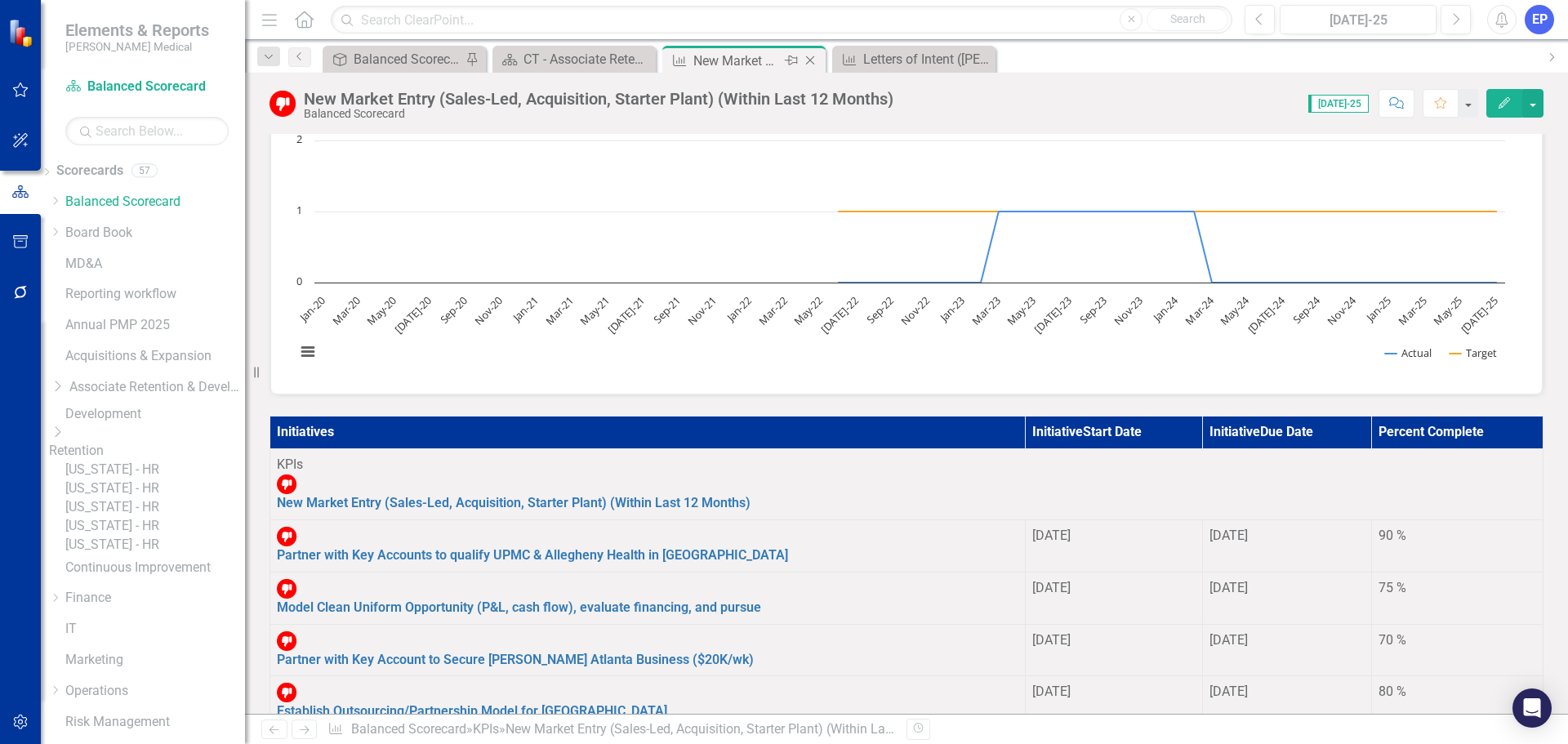
click at [812, 61] on icon "Close" at bounding box center [809, 61] width 16 height 13
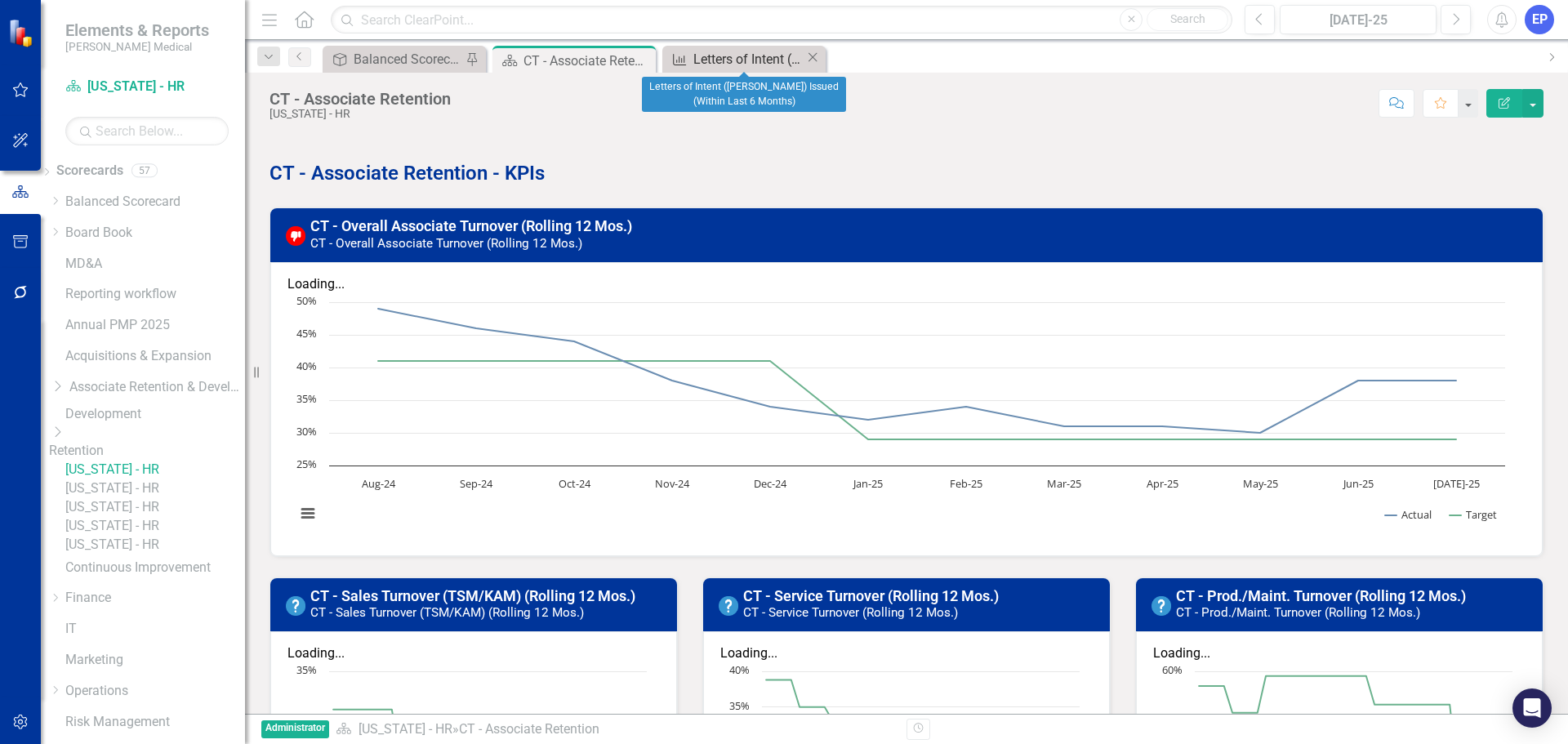
click at [752, 62] on div "Letters of Intent ([PERSON_NAME]) Issued (Within Last 6 Months)" at bounding box center [749, 59] width 112 height 20
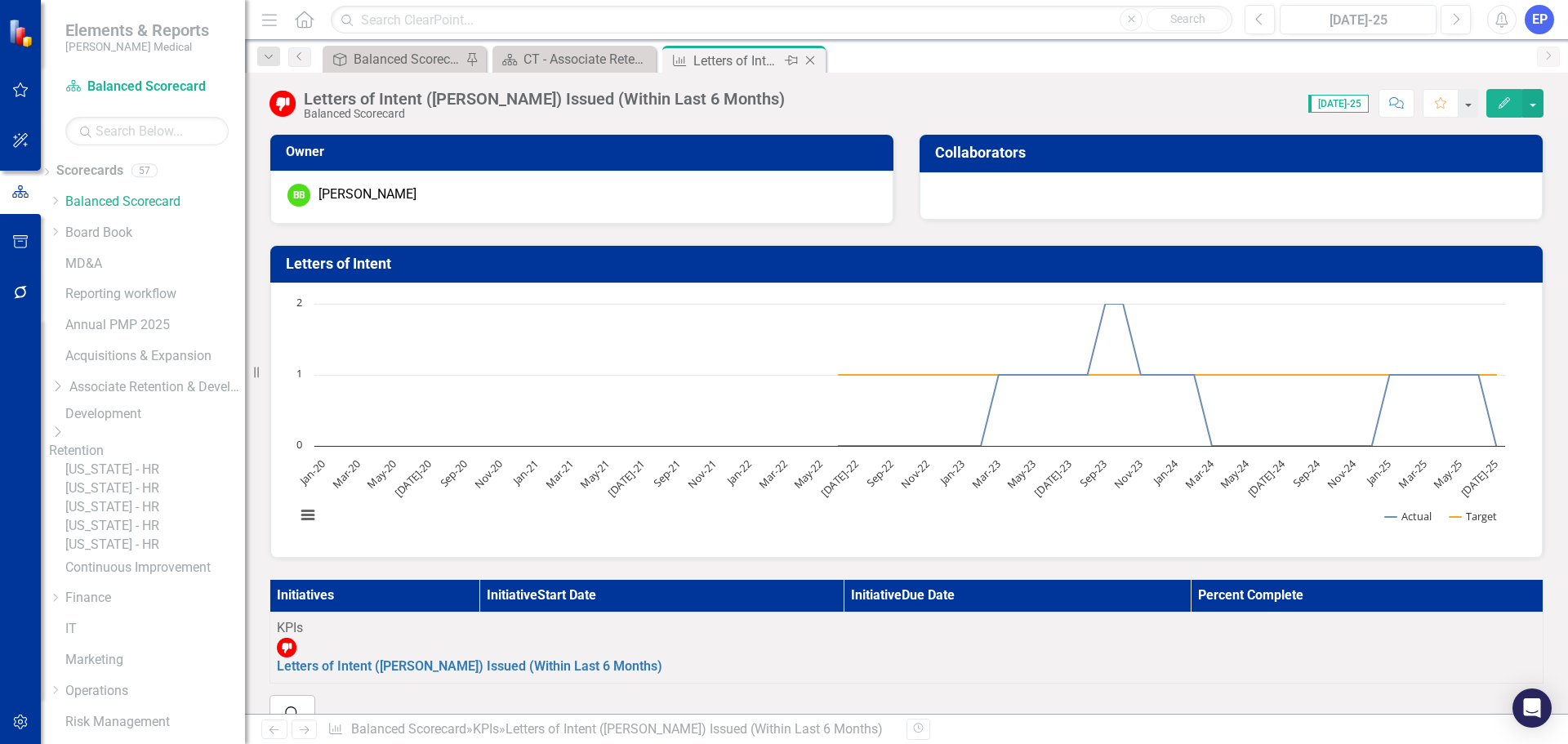
click at [811, 53] on div "Close" at bounding box center [811, 61] width 20 height 20
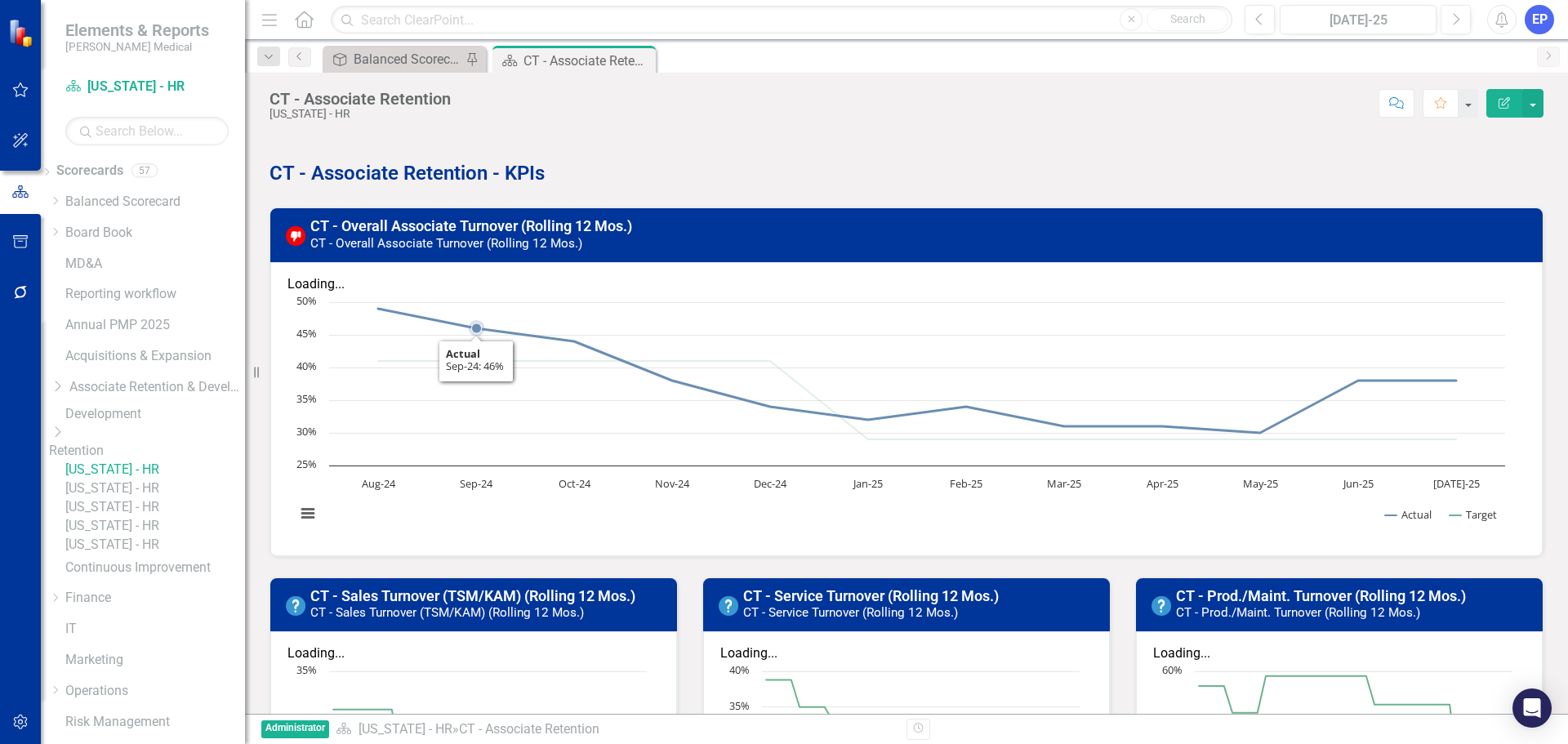
scroll to position [164, 0]
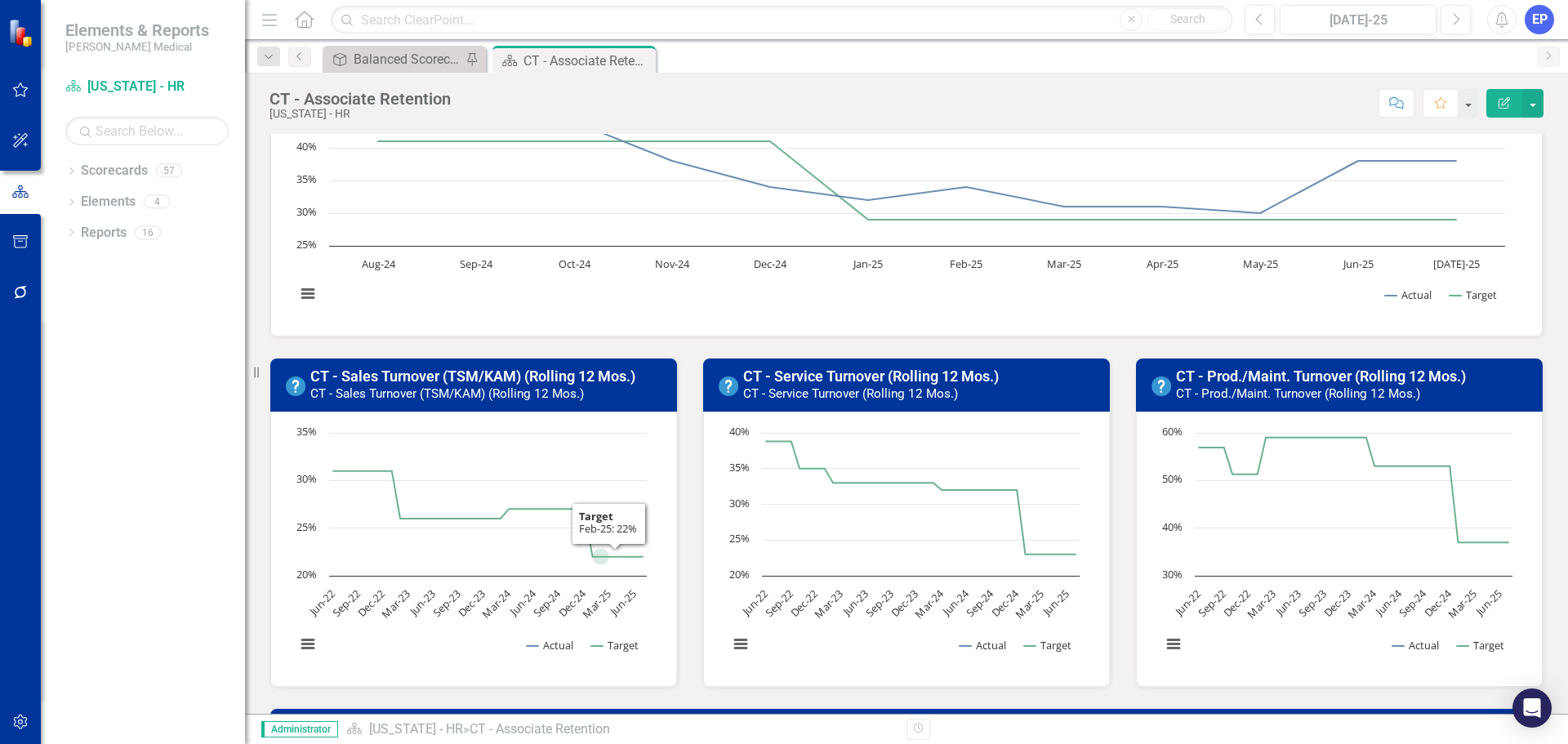
scroll to position [199, 0]
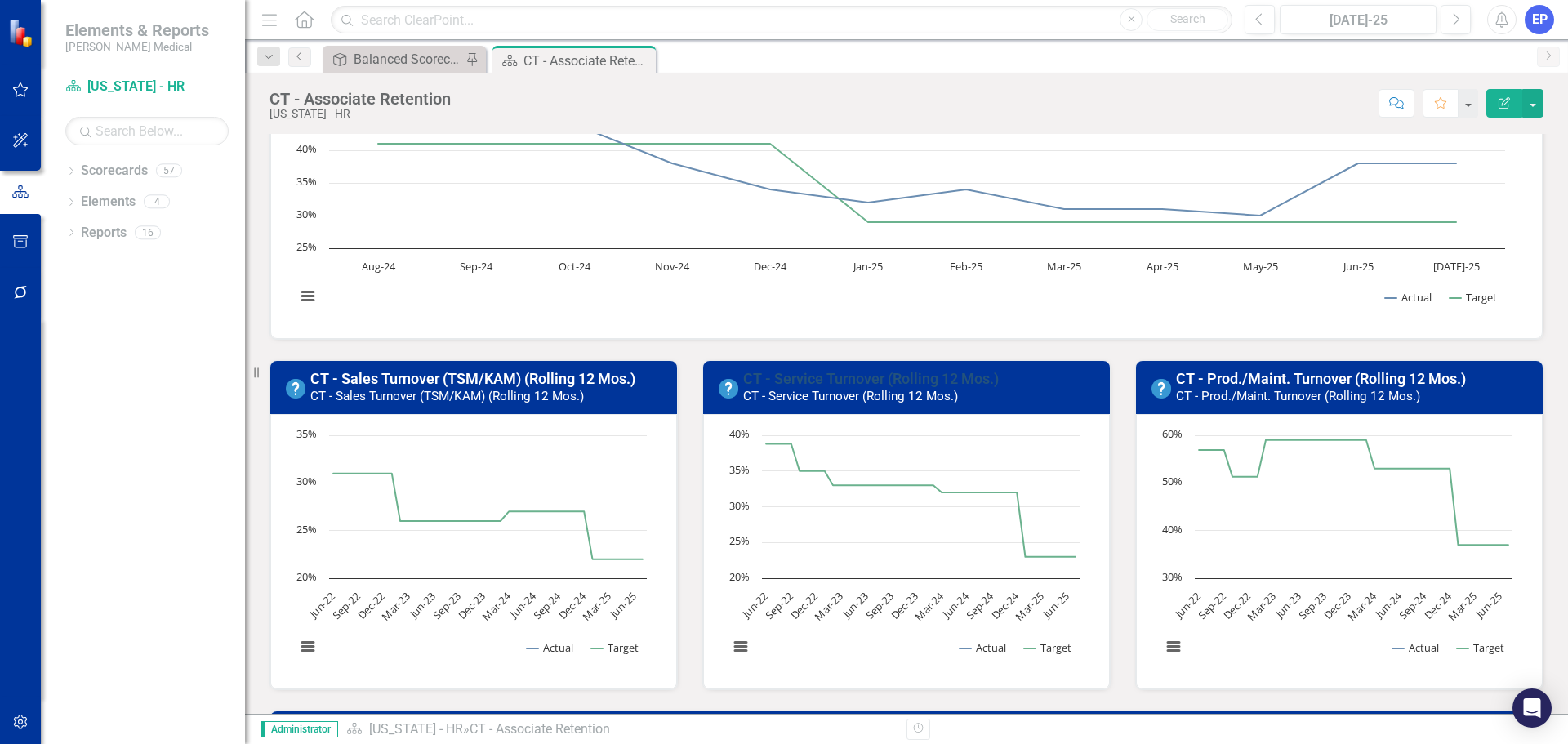
click at [823, 382] on link "CT - Service Turnover (Rolling 12 Mos.)" at bounding box center [870, 379] width 255 height 17
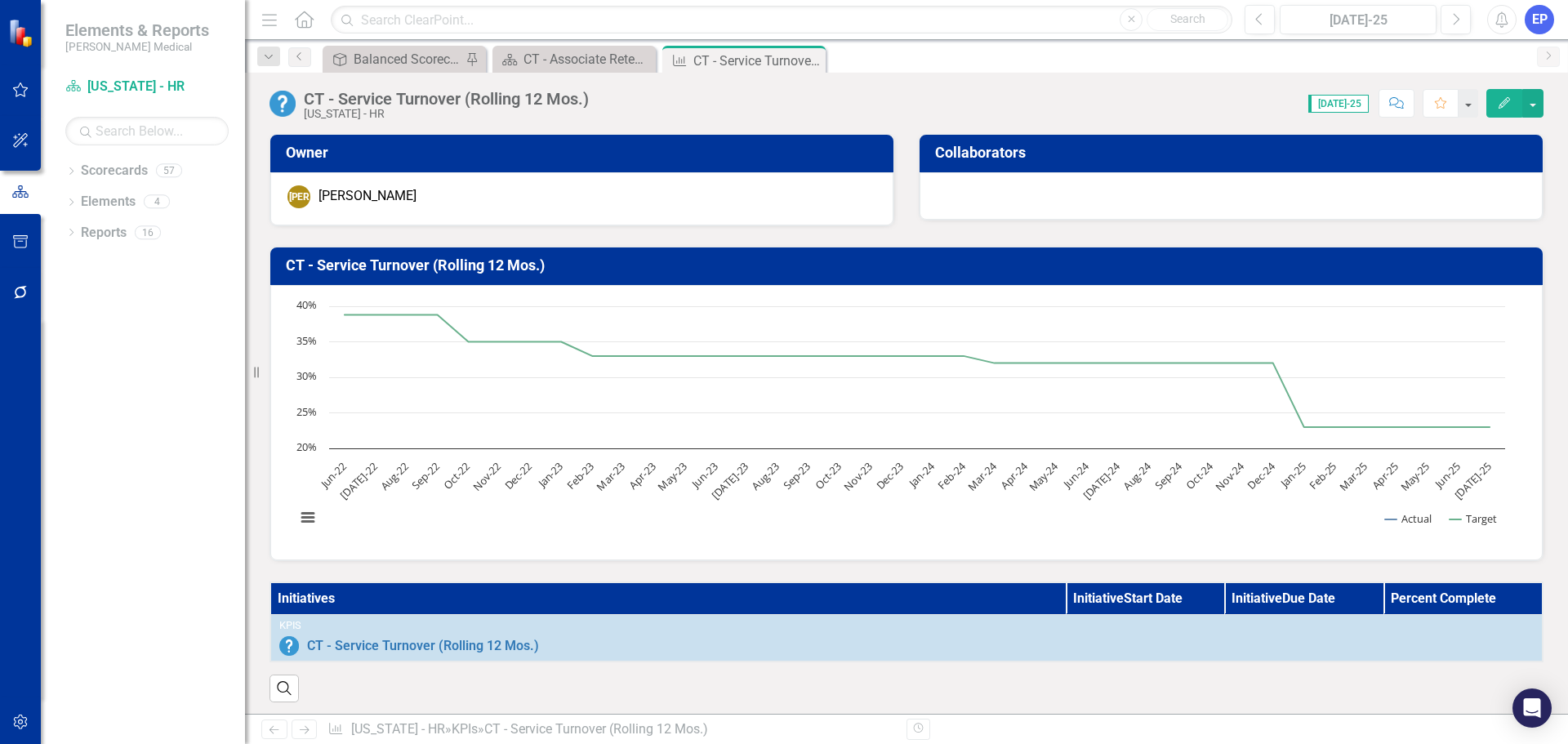
click at [0, 0] on icon "Close" at bounding box center [0, 0] width 0 height 0
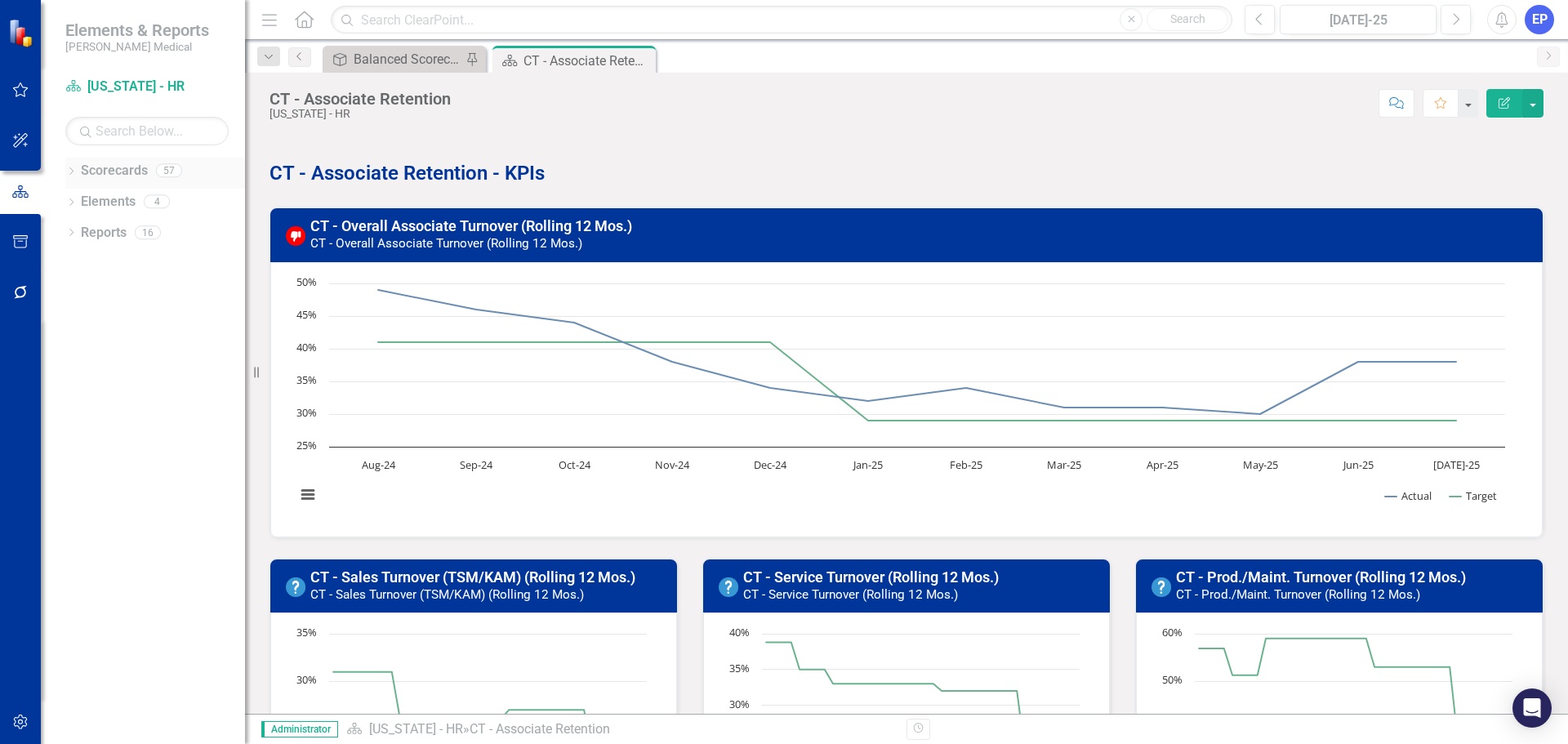
click at [74, 170] on icon "Dropdown" at bounding box center [71, 173] width 12 height 9
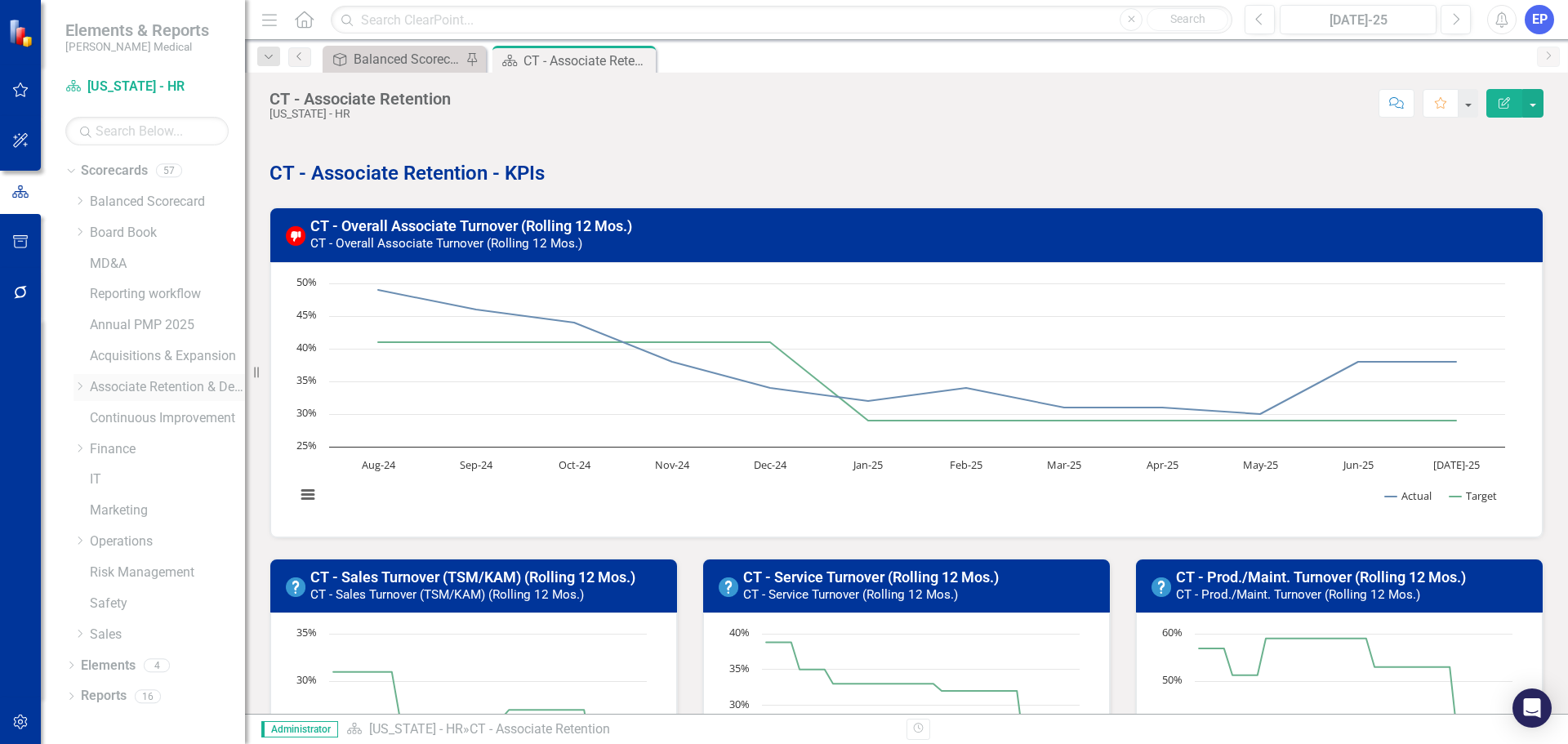
click at [78, 389] on icon "Dropdown" at bounding box center [79, 386] width 13 height 10
click at [94, 445] on icon "Dropdown" at bounding box center [95, 448] width 13 height 10
click at [151, 505] on link "[US_STATE] - HR" at bounding box center [183, 511] width 122 height 18
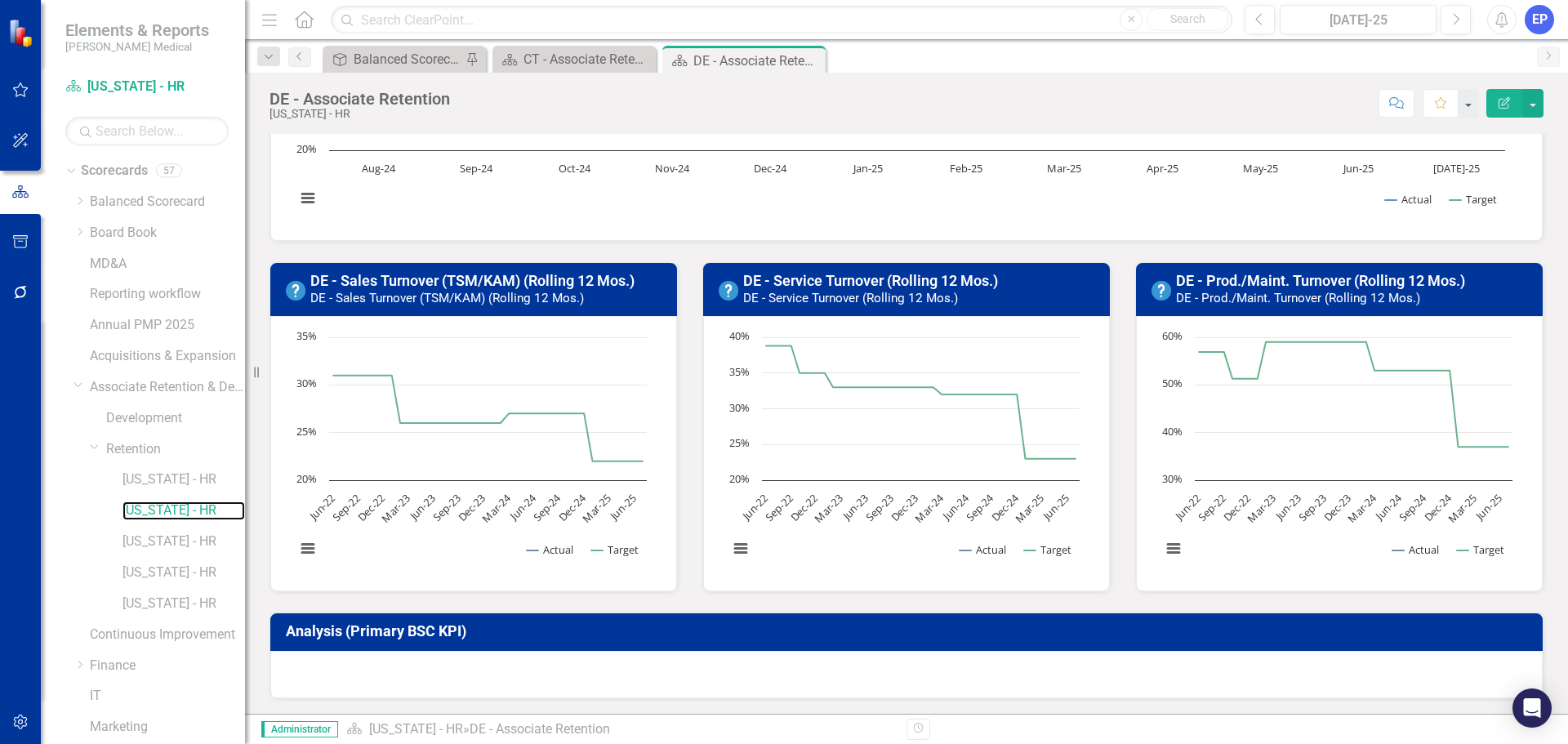
scroll to position [280, 0]
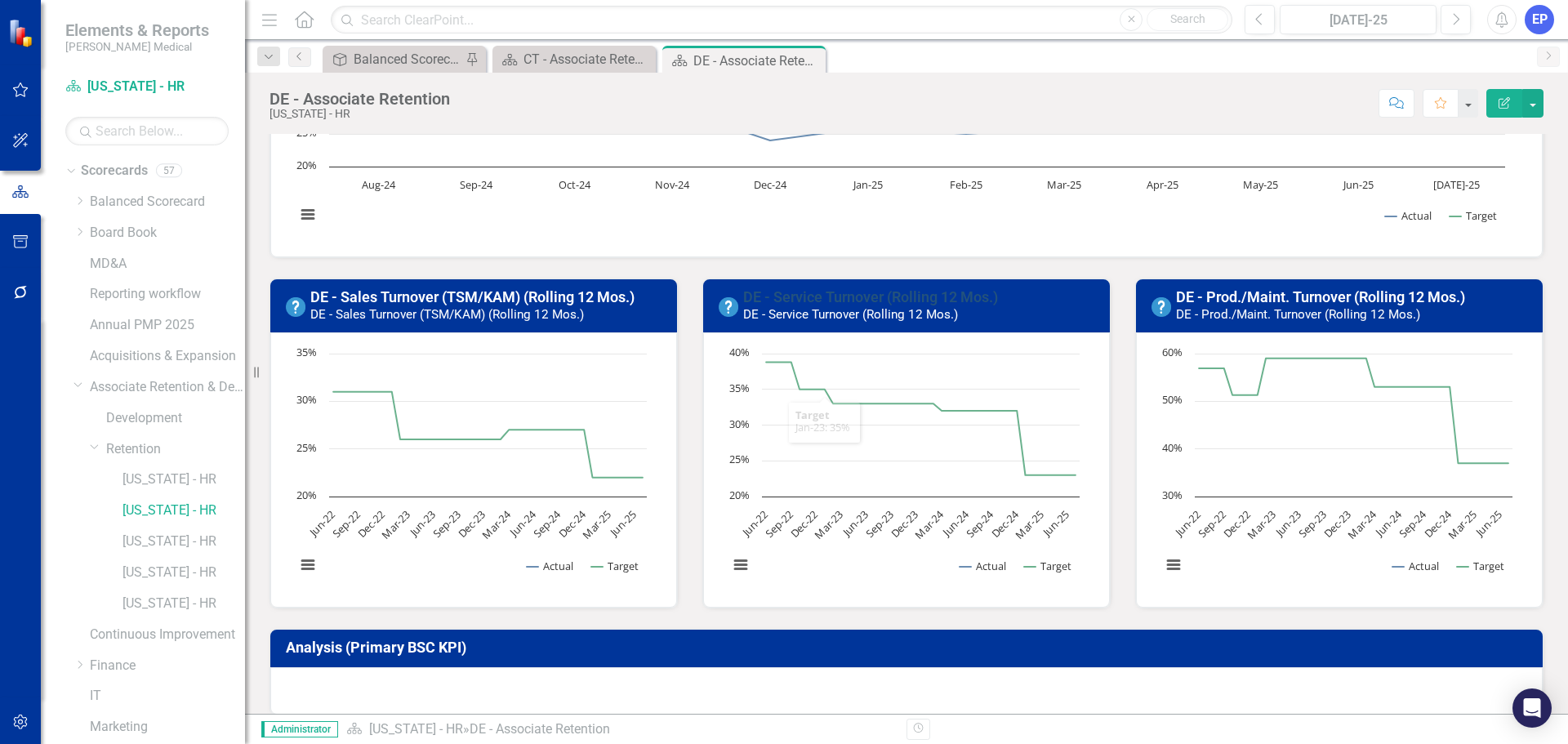
click at [941, 292] on link "DE - Service Turnover (Rolling 12 Mos.)" at bounding box center [870, 297] width 254 height 17
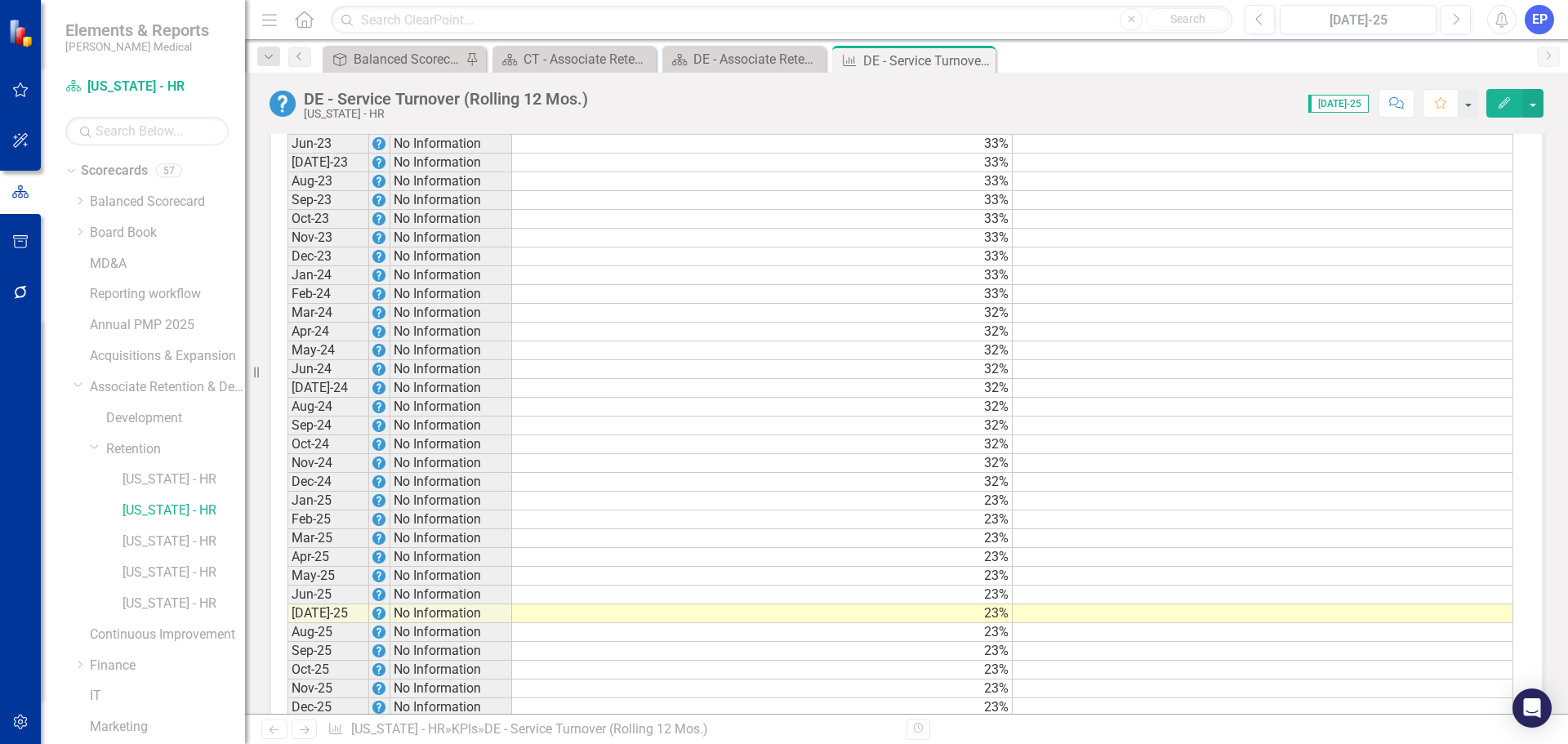
scroll to position [1473, 0]
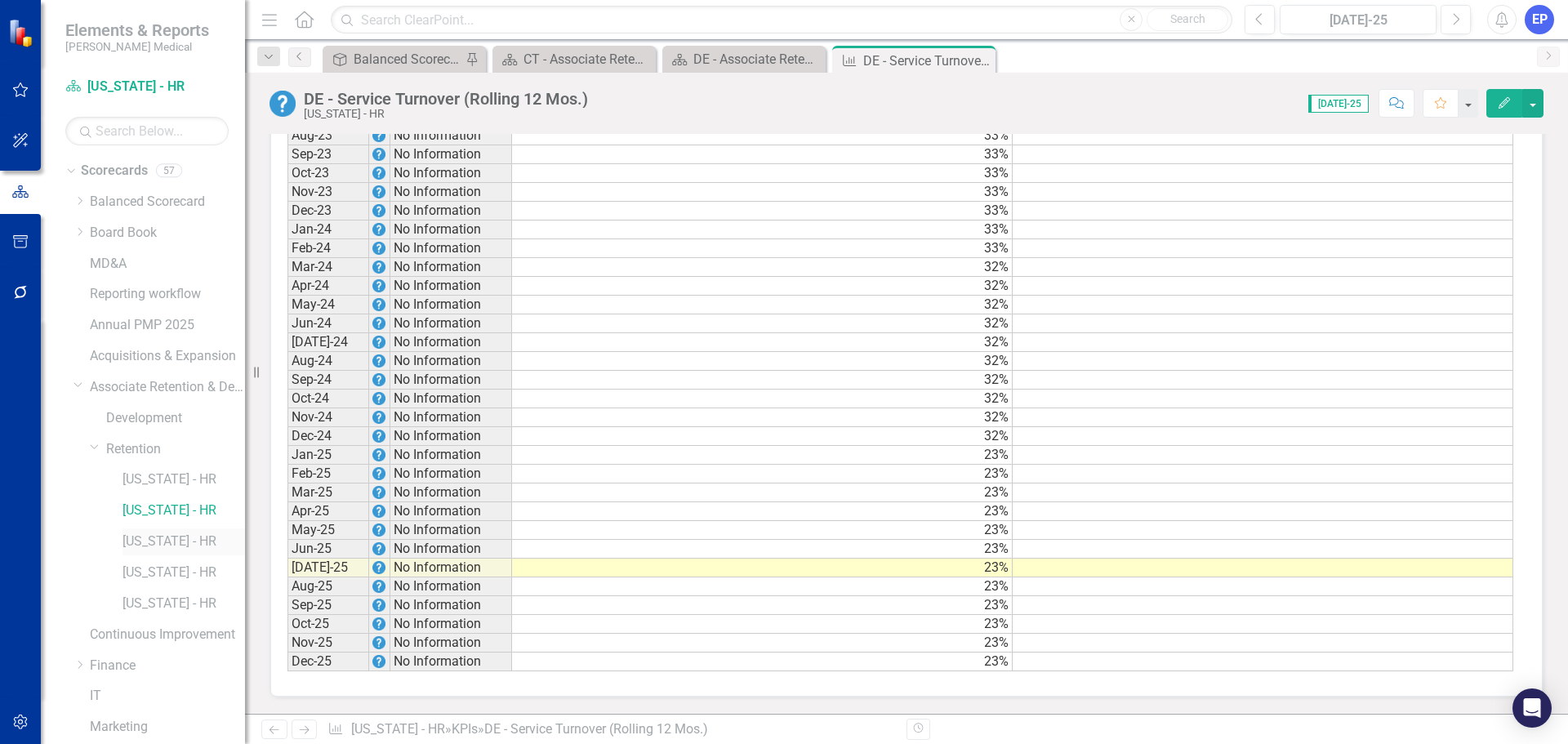
click at [173, 543] on link "[US_STATE] - HR" at bounding box center [183, 542] width 122 height 18
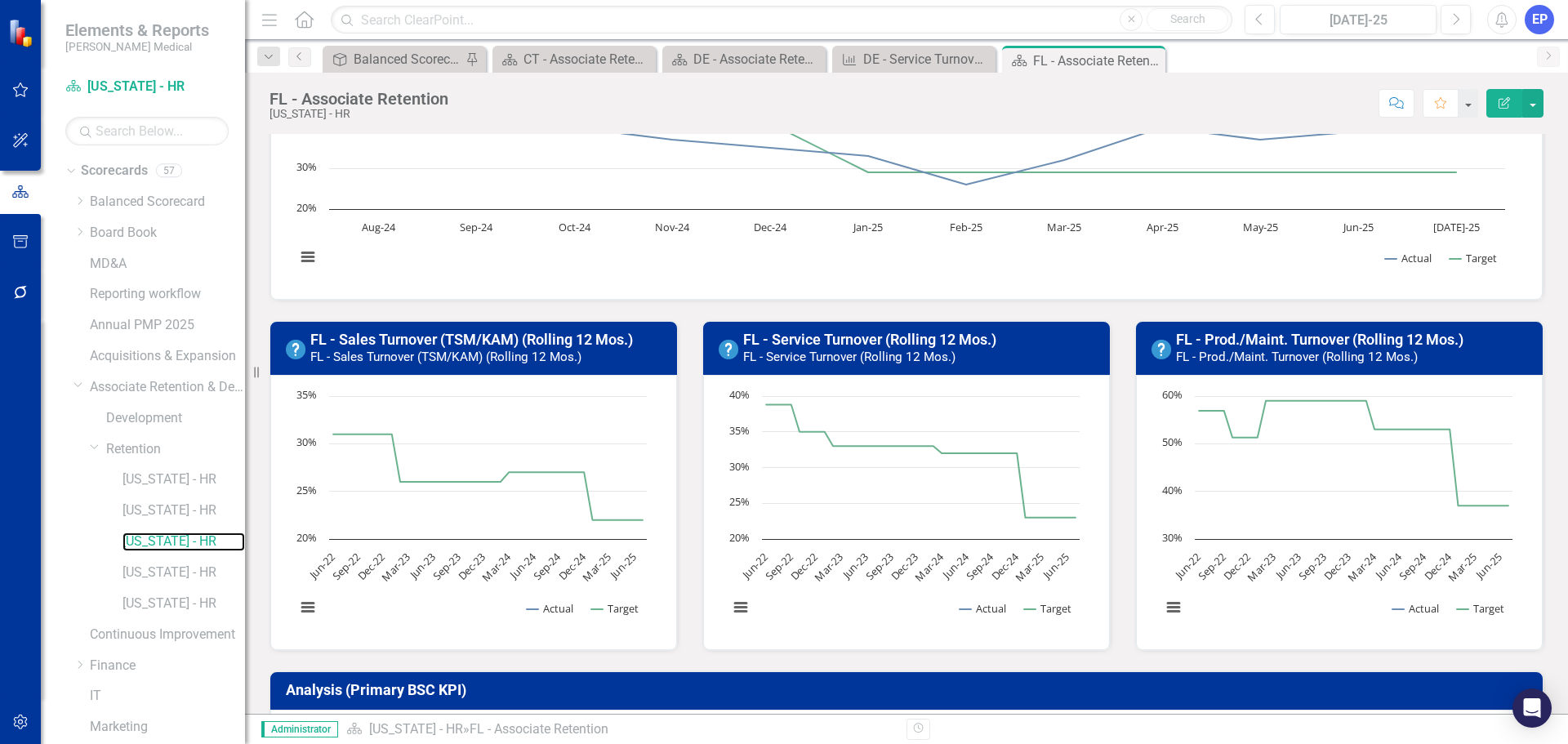
scroll to position [245, 0]
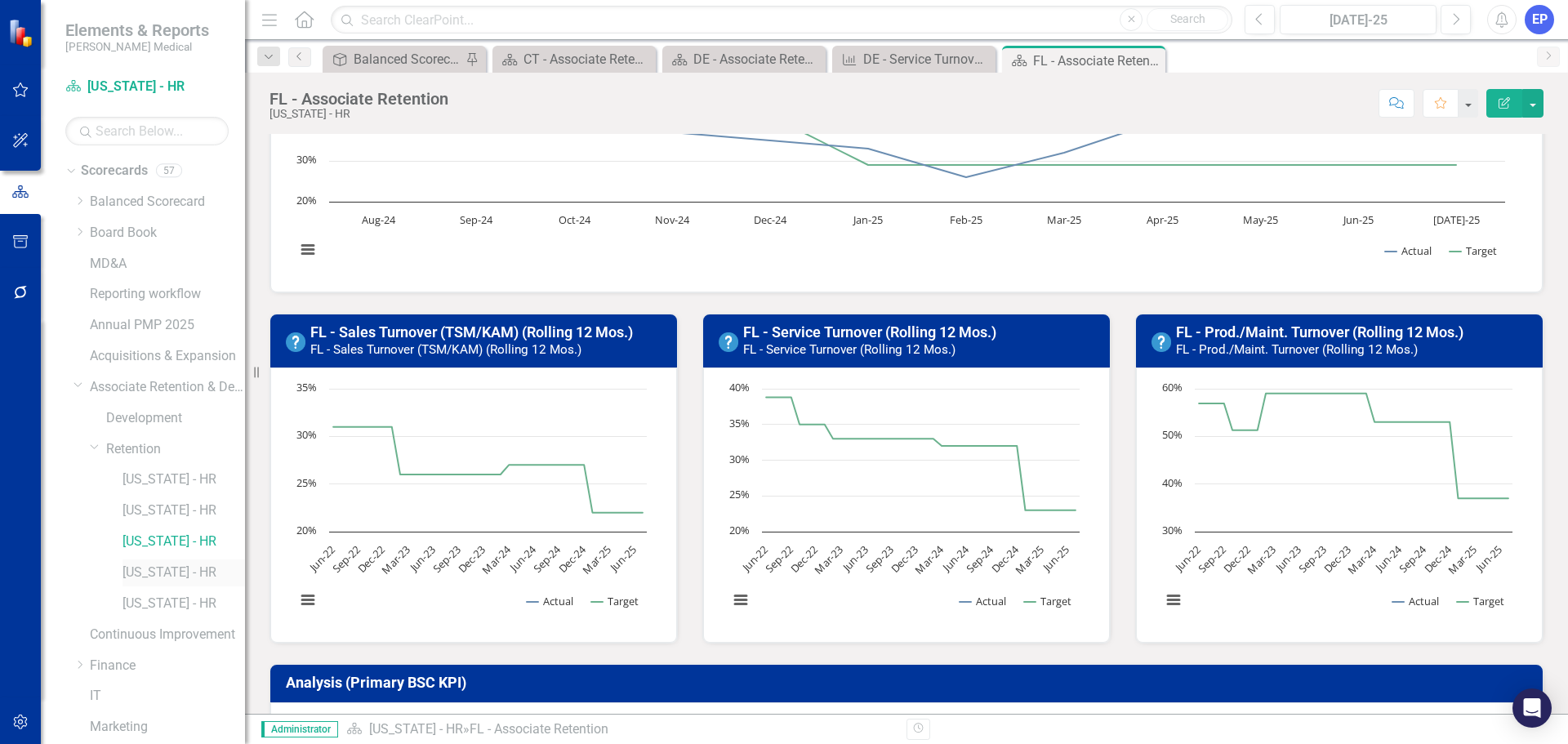
click at [195, 566] on link "[US_STATE] - HR" at bounding box center [183, 572] width 122 height 18
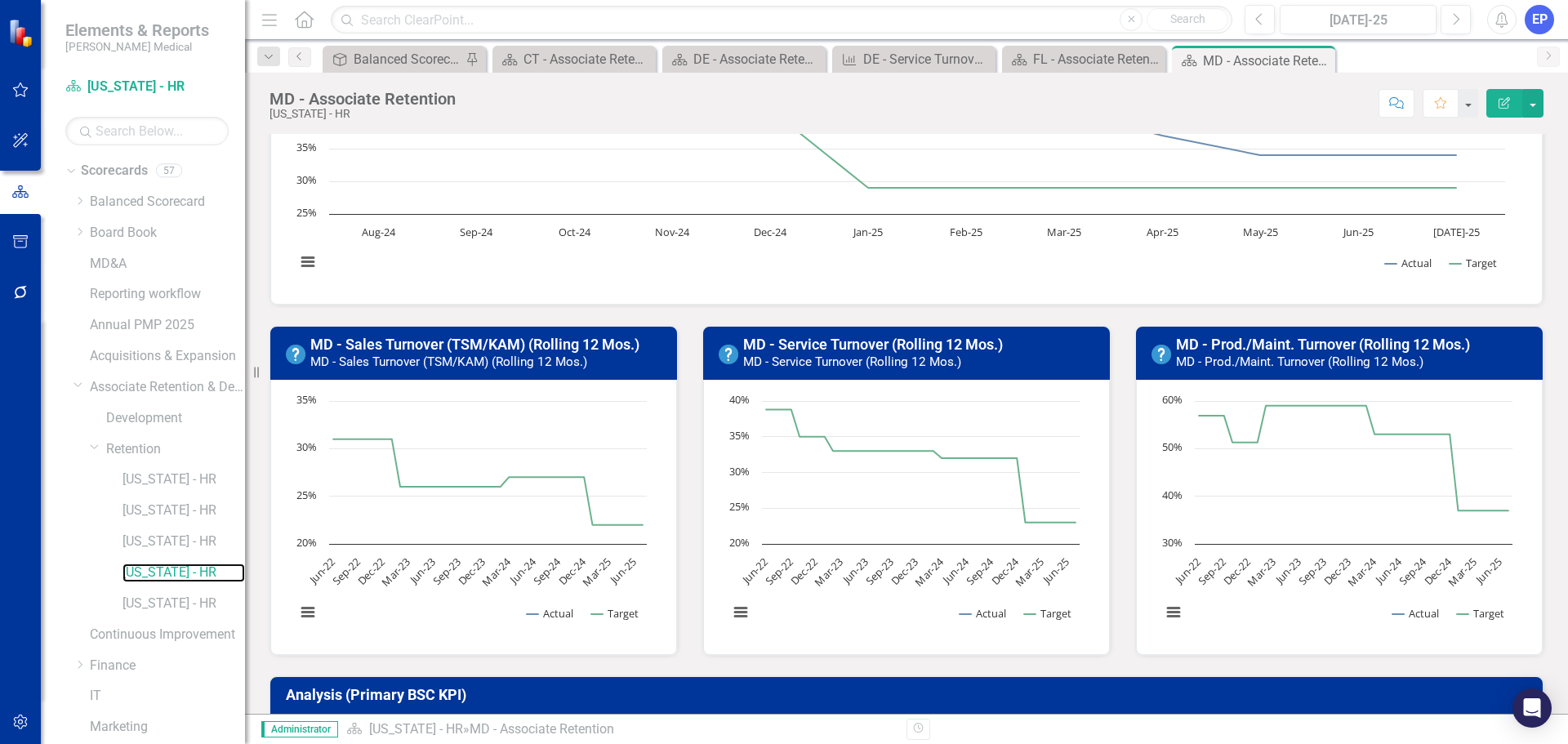
scroll to position [199, 0]
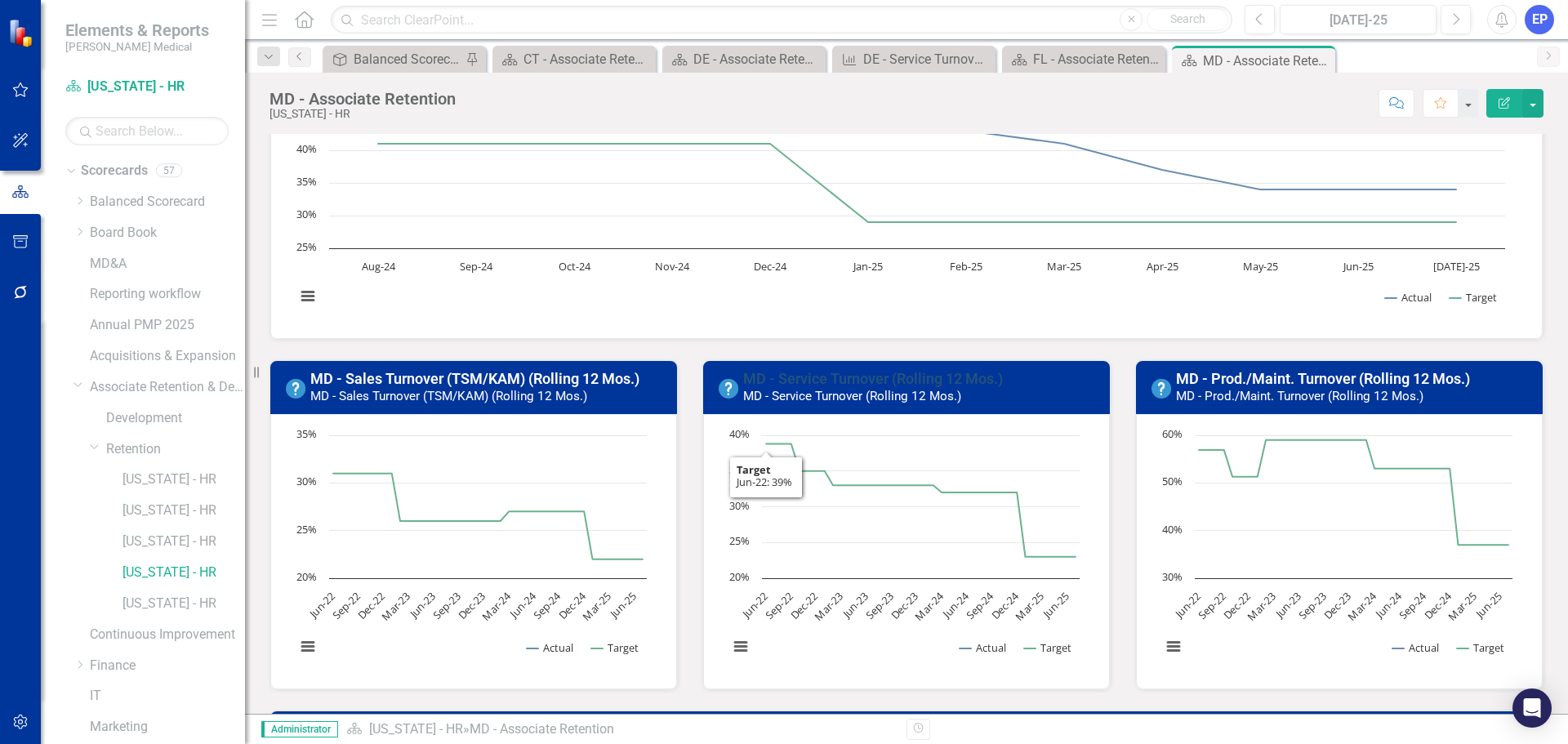
click at [803, 382] on link "MD - Service Turnover (Rolling 12 Mos.)" at bounding box center [873, 379] width 260 height 17
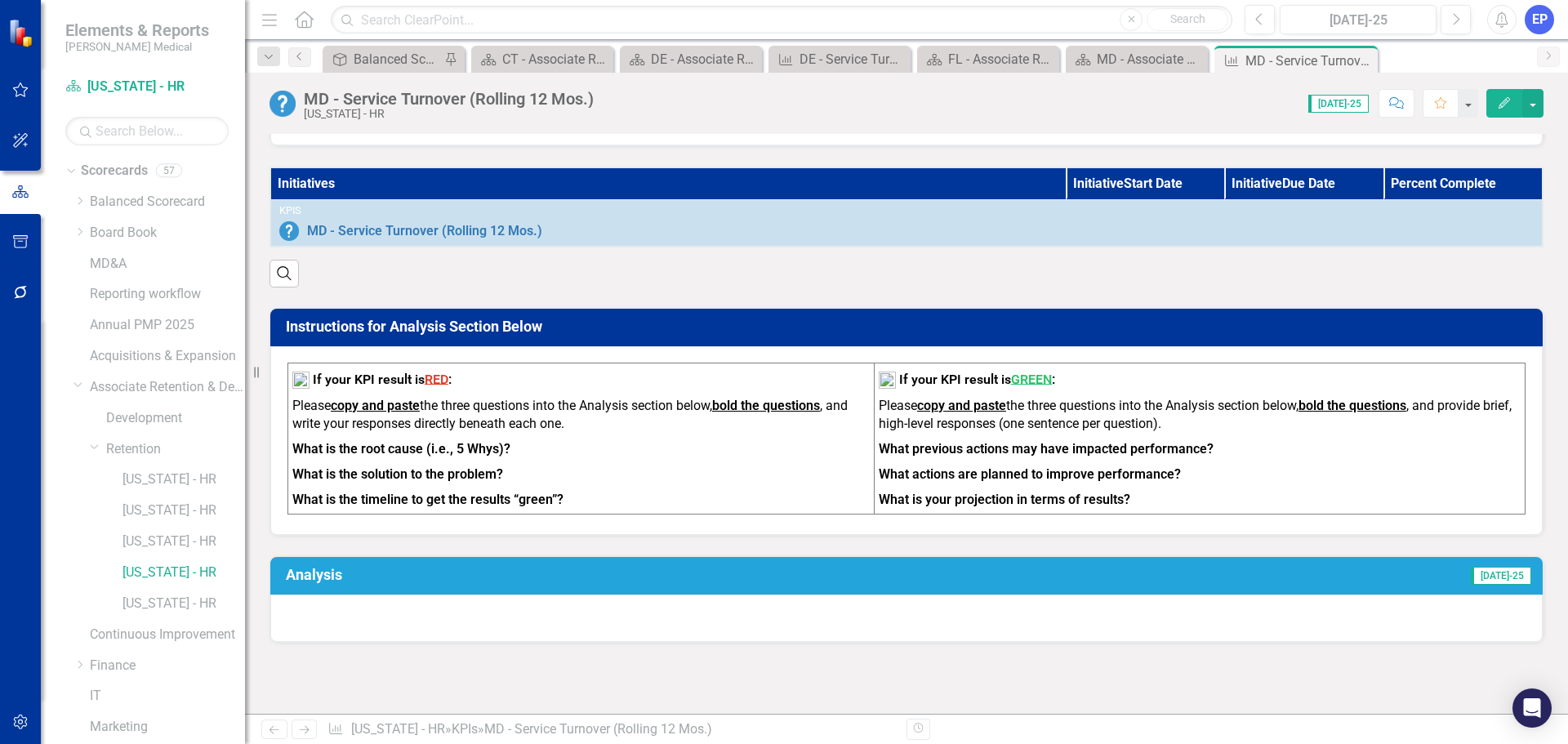
scroll to position [329, 0]
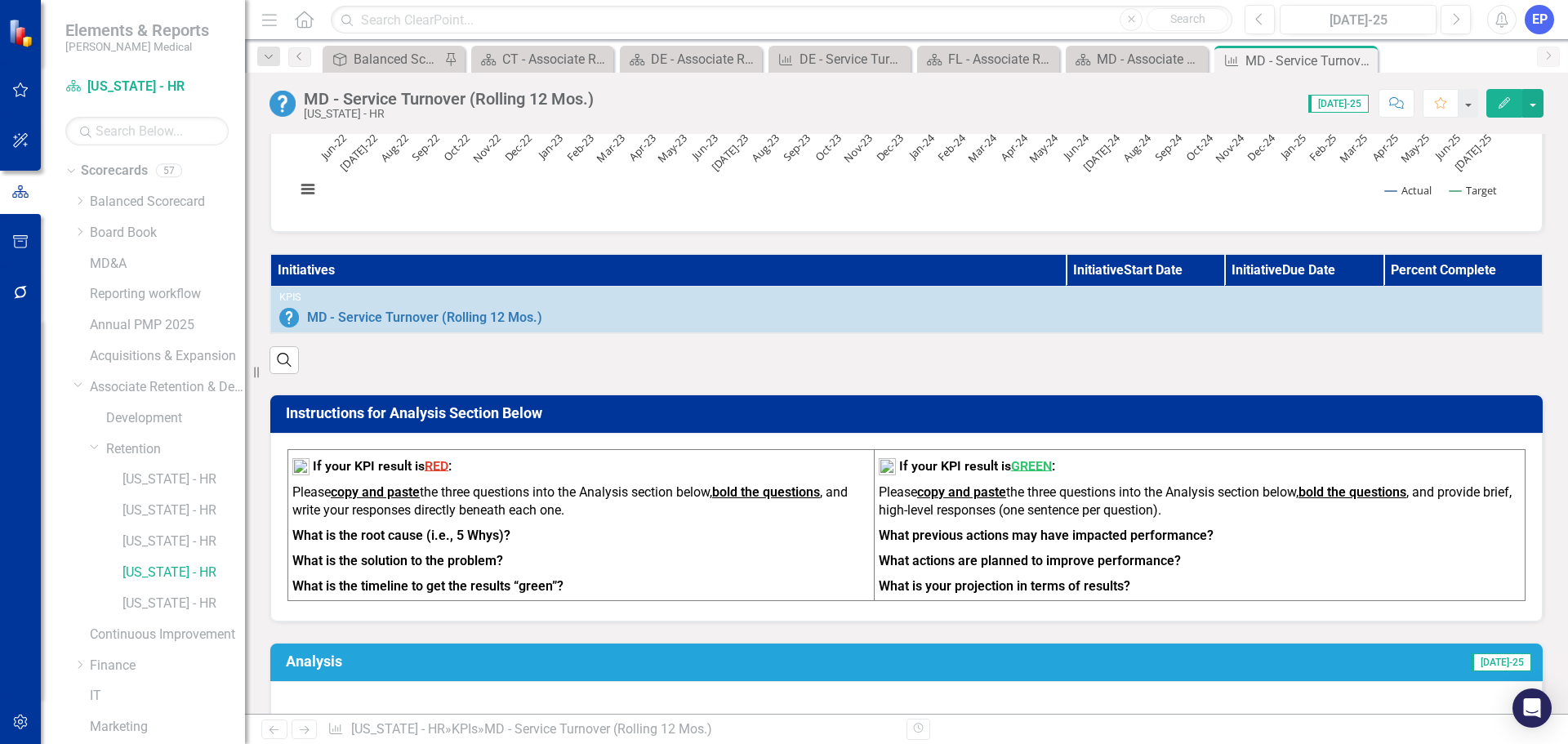
click at [799, 496] on strong "bold the questions" at bounding box center [766, 492] width 108 height 15
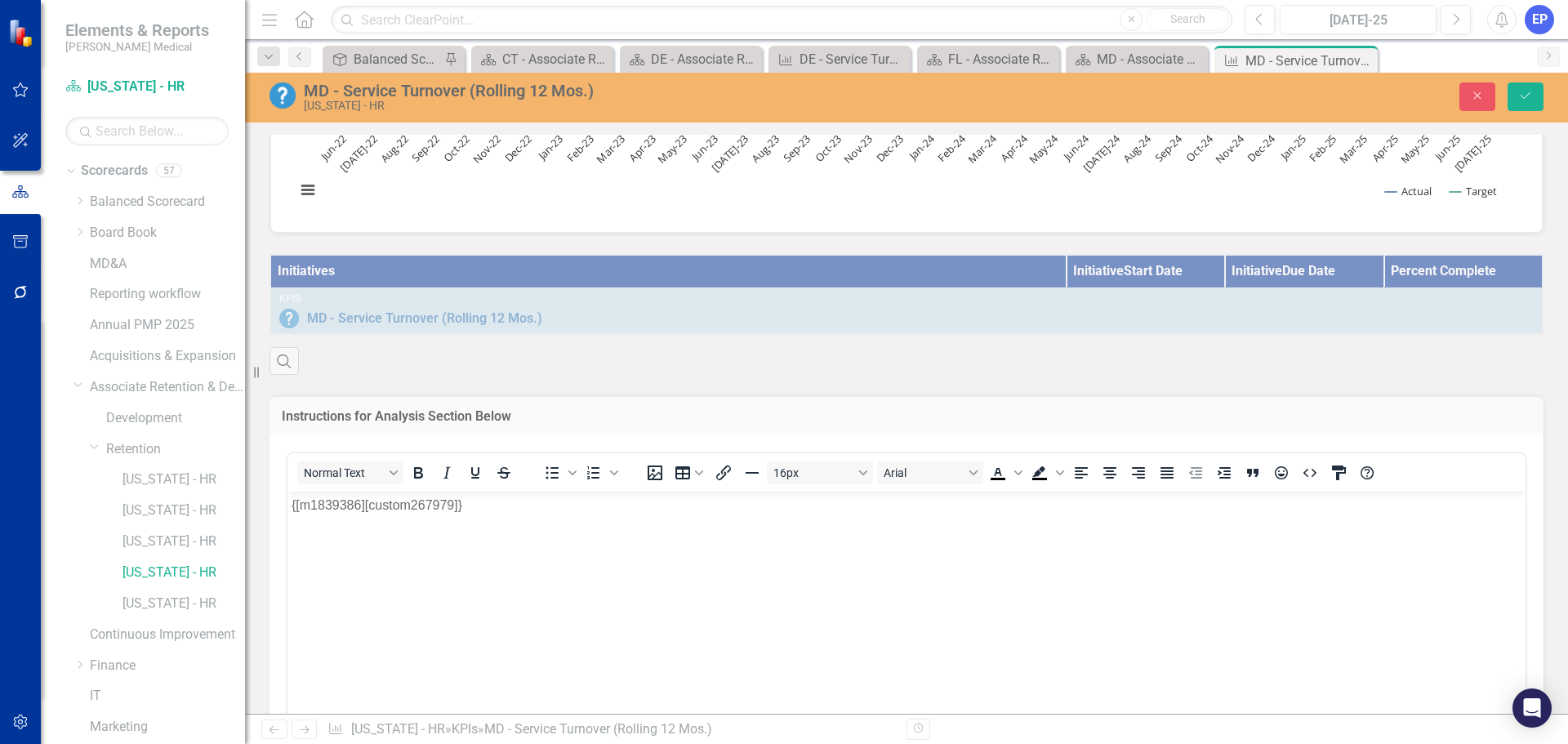
scroll to position [0, 0]
click at [1471, 98] on icon "Close" at bounding box center [1477, 95] width 14 height 12
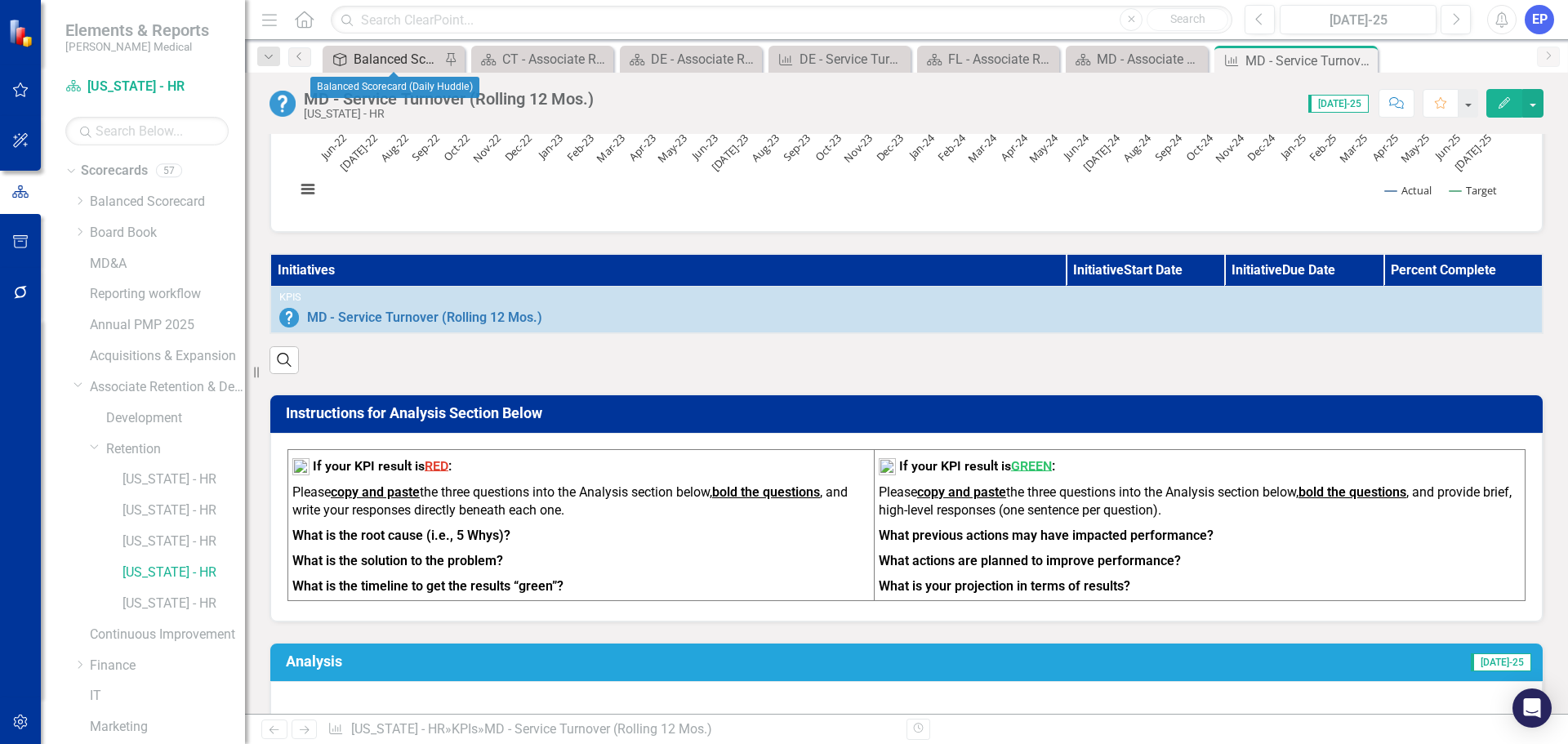
click at [416, 62] on div "Balanced Scorecard (Daily Huddle)" at bounding box center [397, 59] width 87 height 20
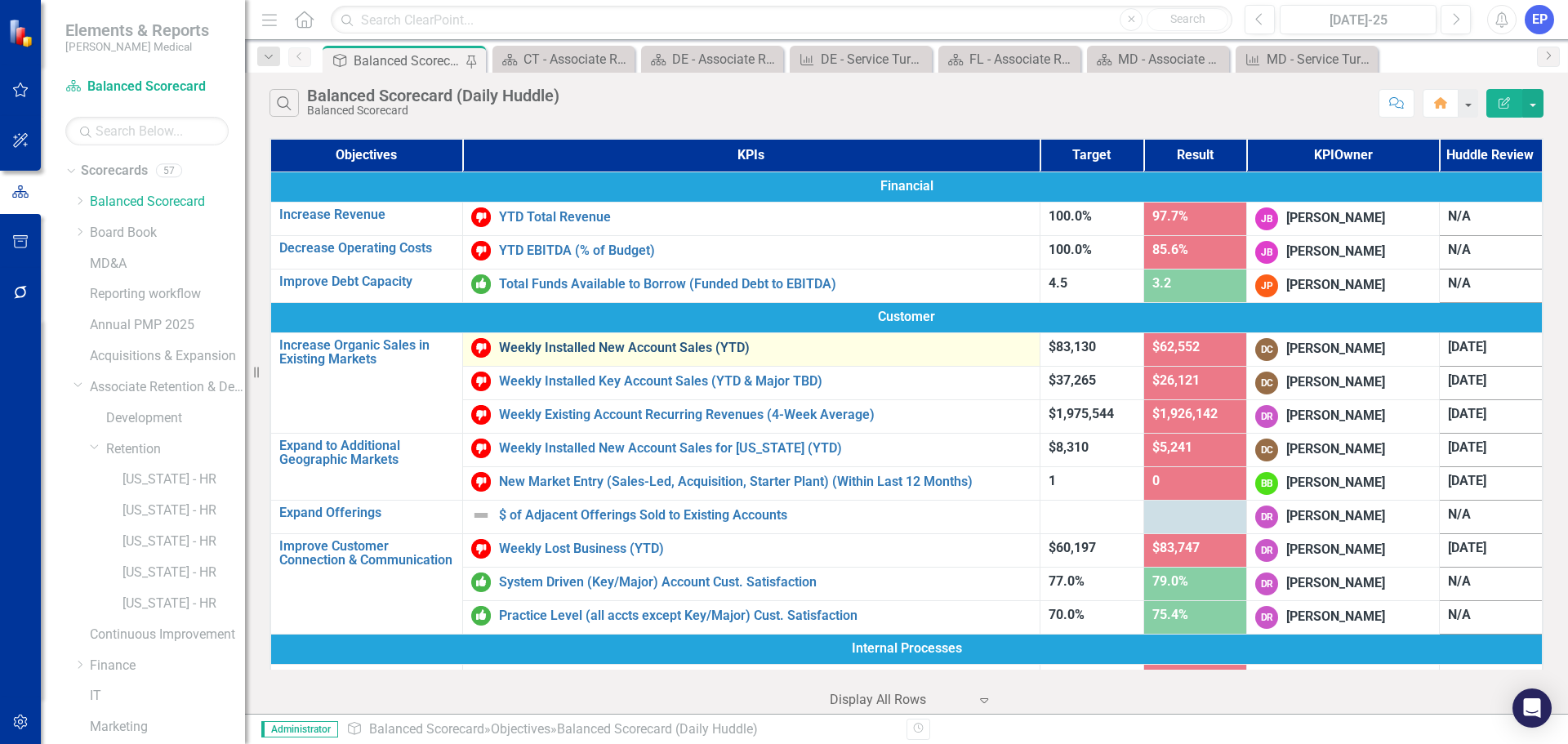
click at [578, 346] on link "Weekly Installed New Account Sales (YTD)" at bounding box center [765, 348] width 533 height 14
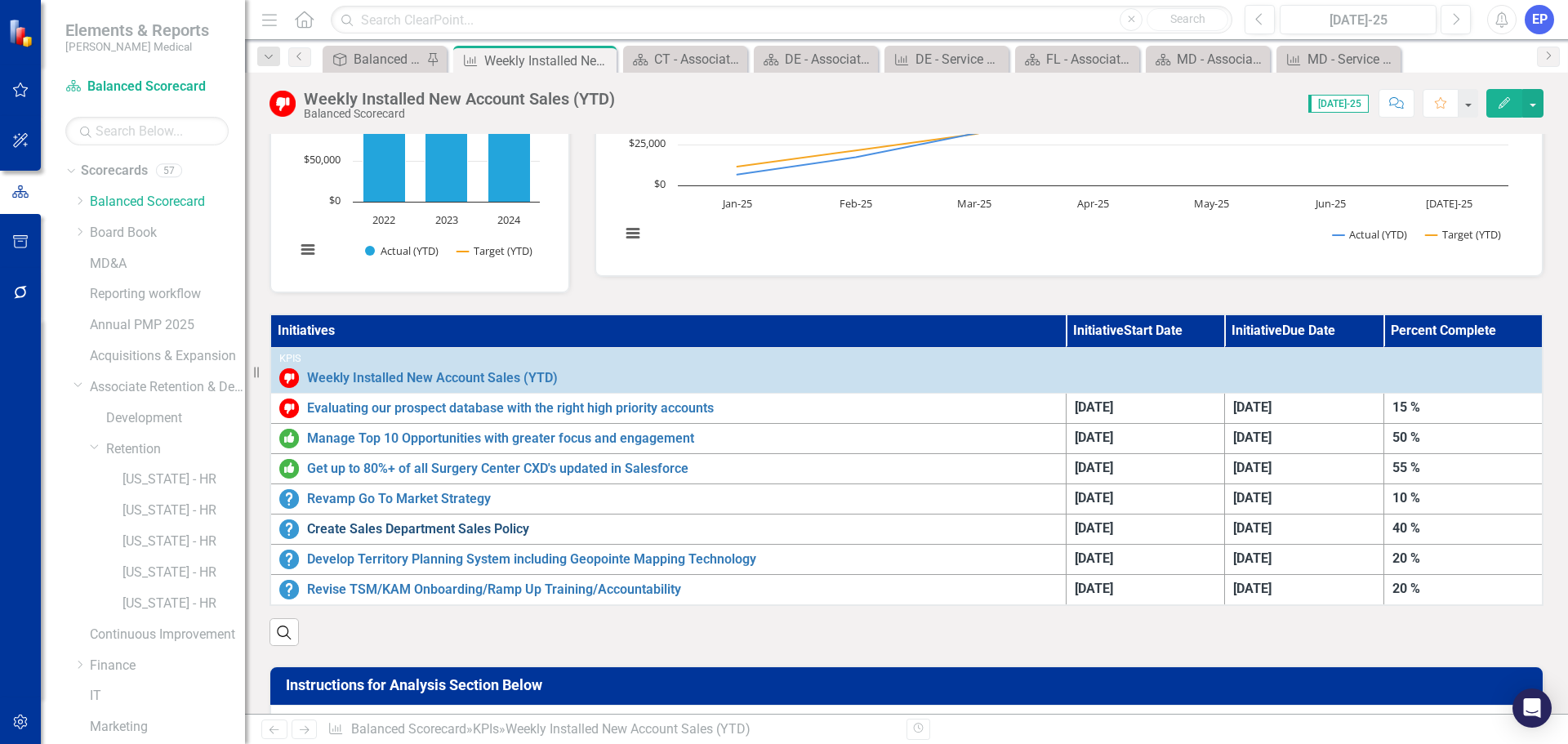
scroll to position [245, 0]
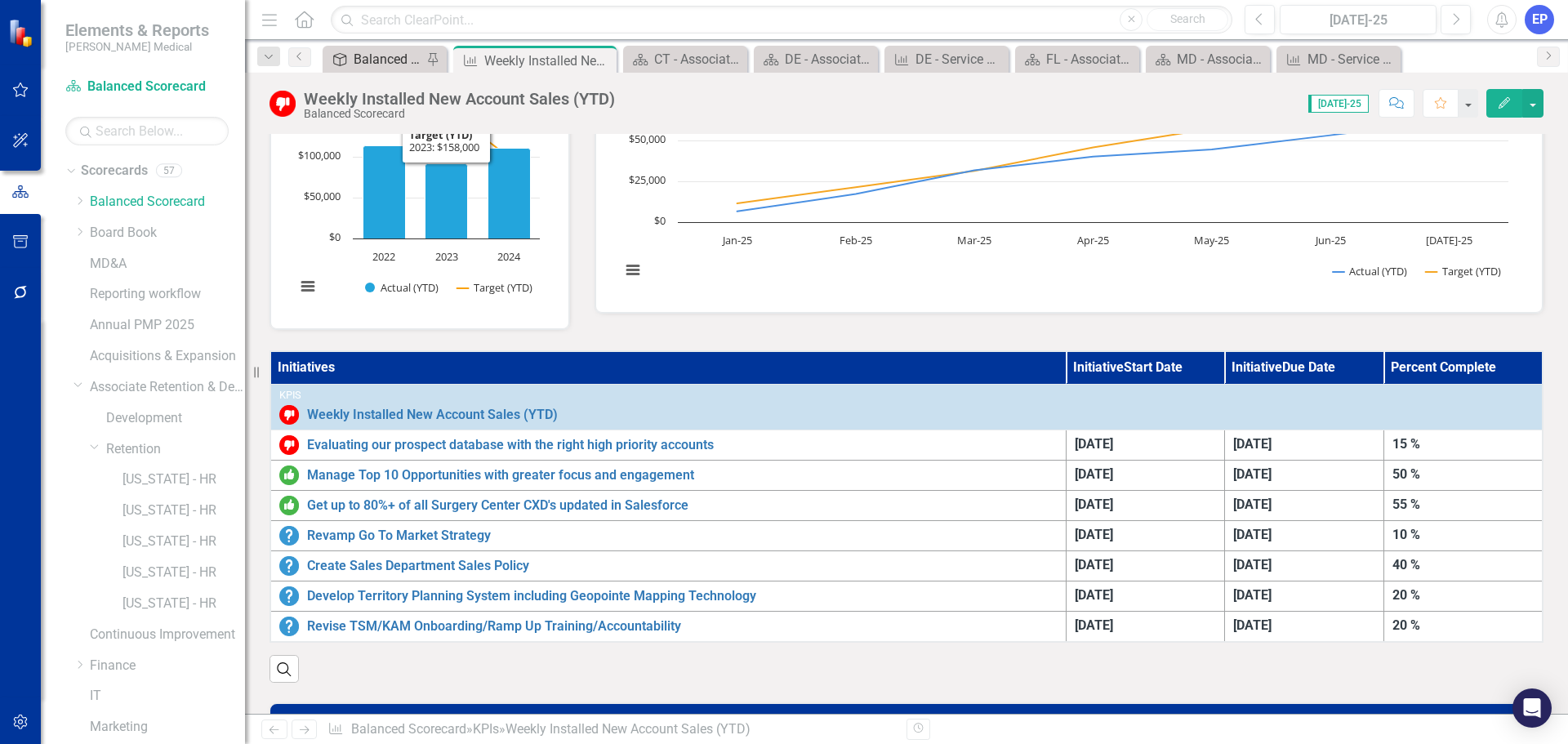
click at [379, 51] on div "Balanced Scorecard (Daily Huddle)" at bounding box center [387, 59] width 68 height 20
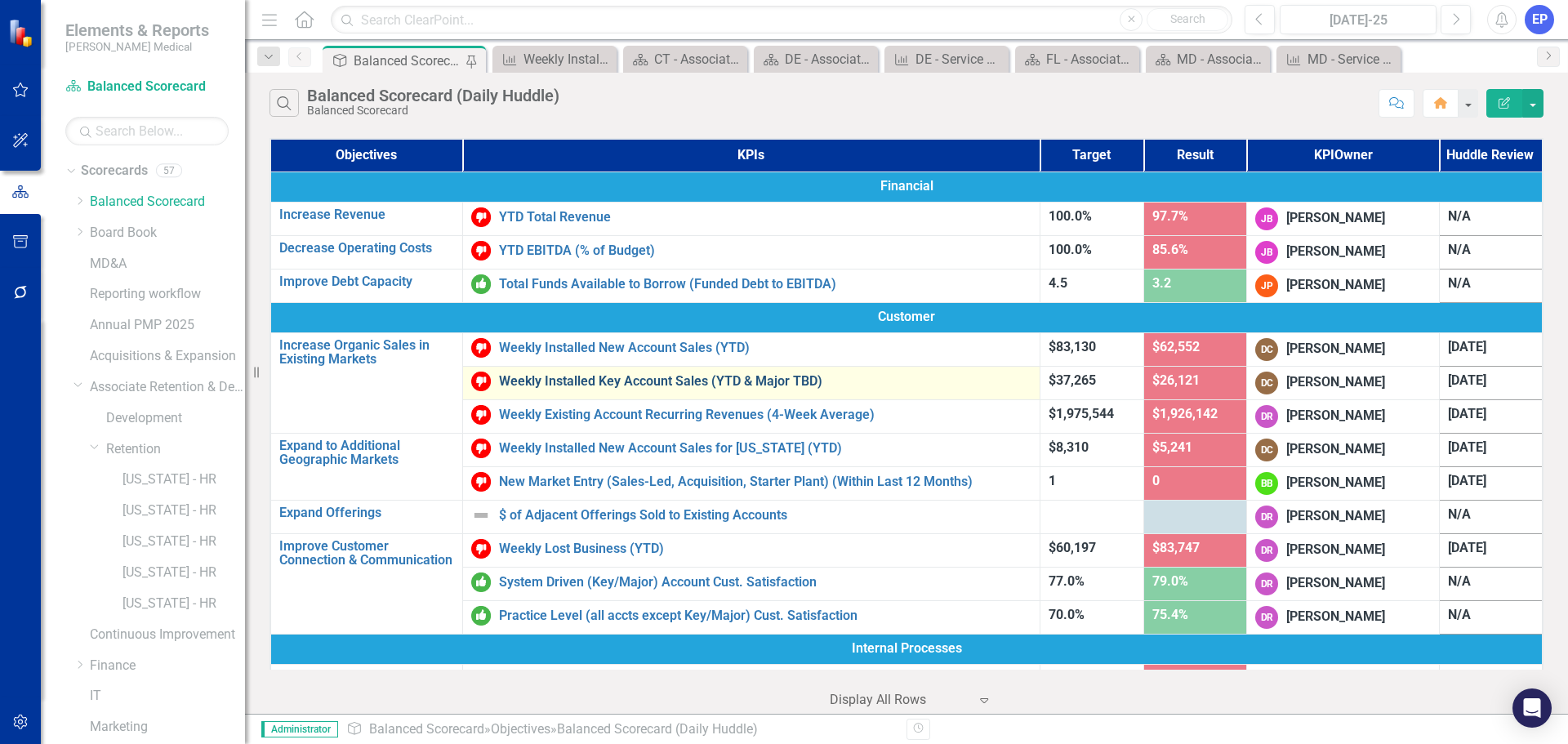
click at [561, 381] on link "Weekly Installed Key Account Sales (YTD & Major TBD)" at bounding box center [765, 381] width 533 height 14
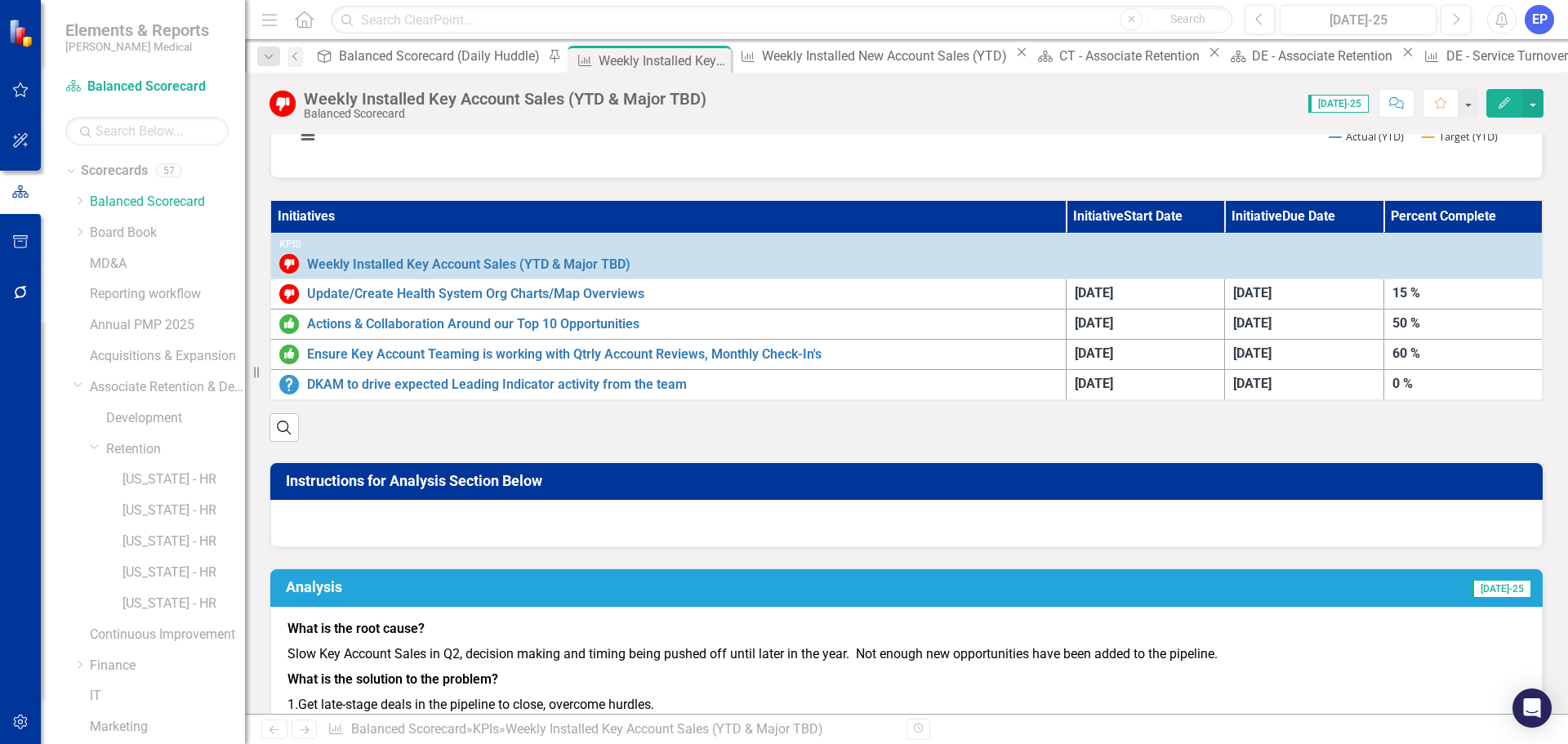
scroll to position [409, 0]
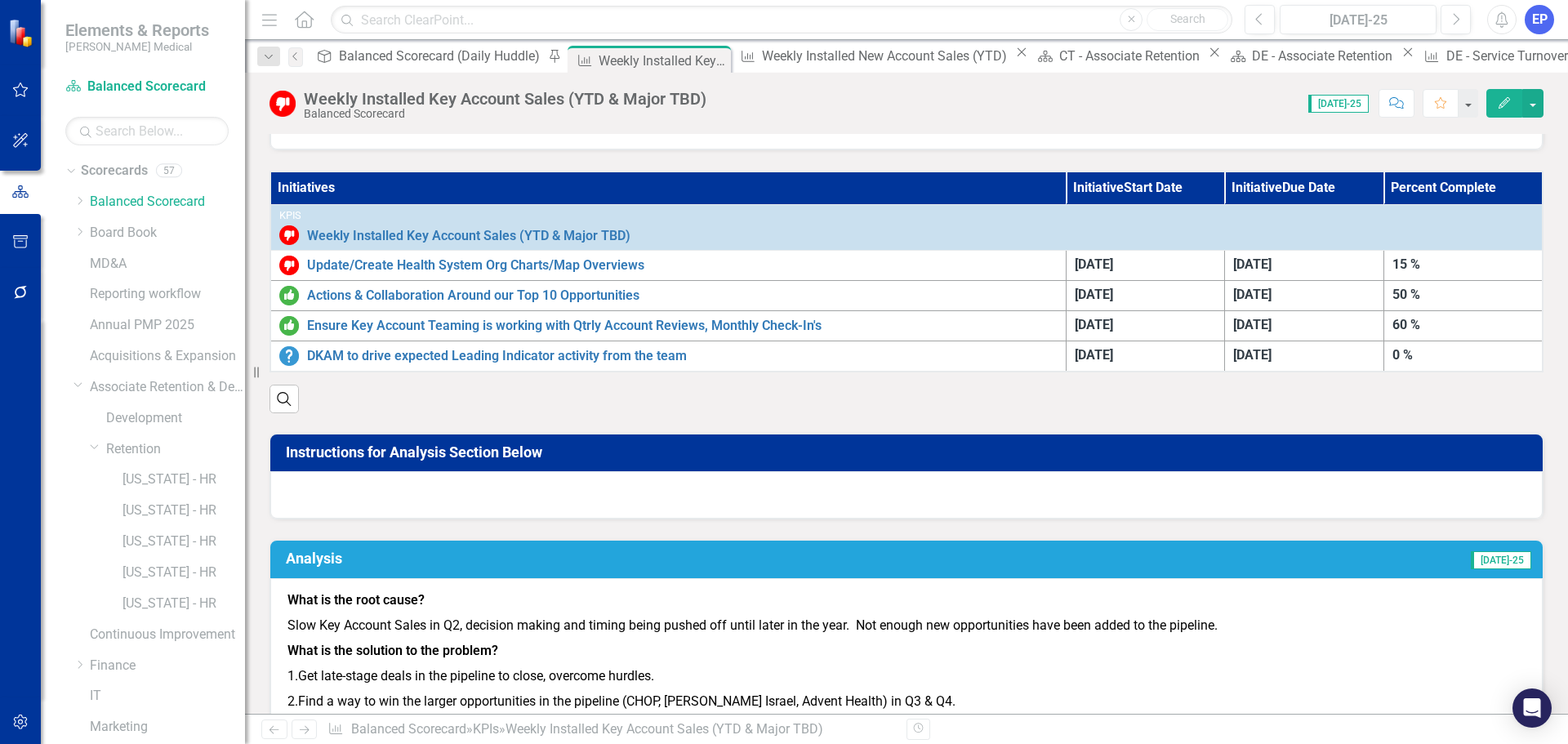
click at [752, 501] on div at bounding box center [906, 494] width 1272 height 47
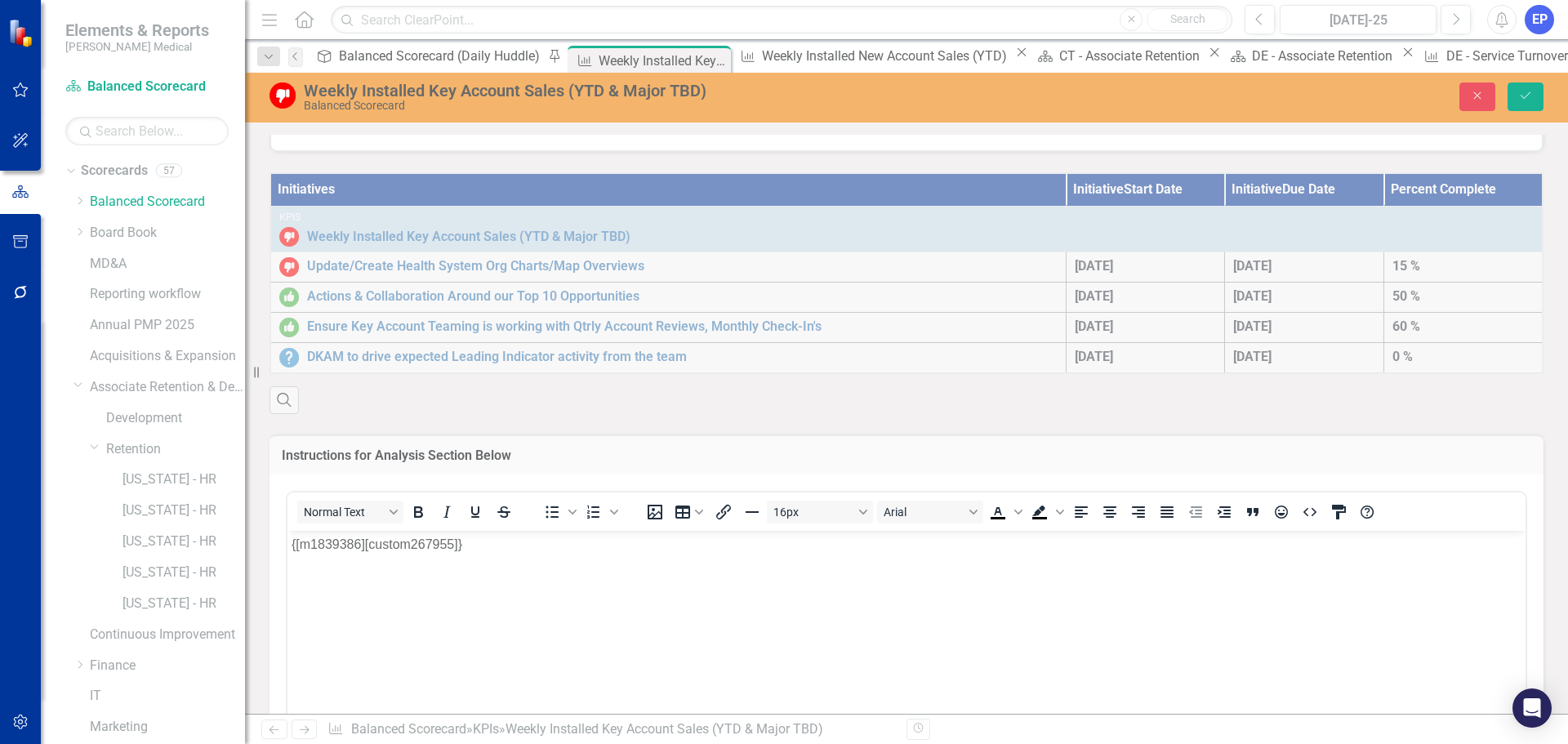
scroll to position [491, 0]
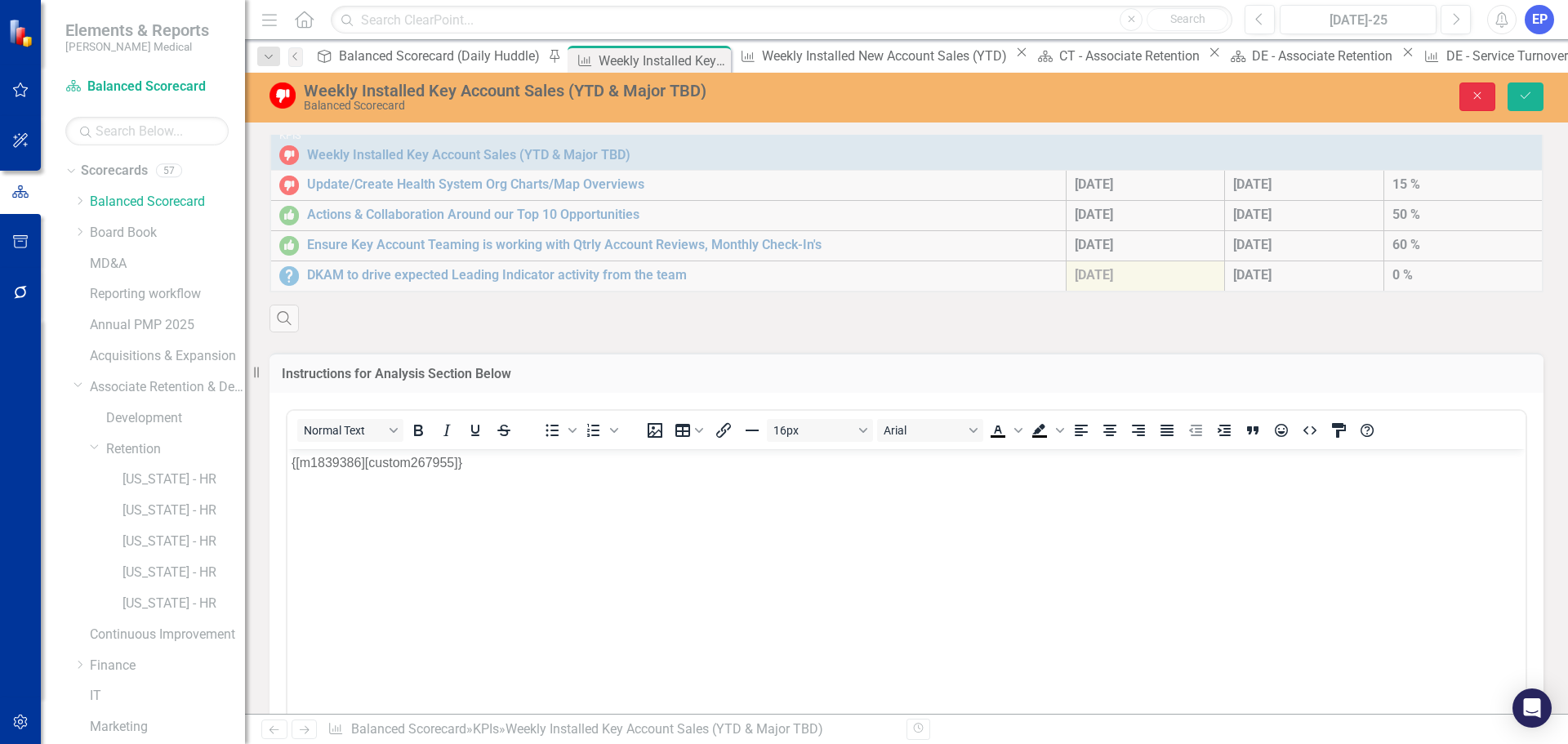
drag, startPoint x: 1468, startPoint y: 103, endPoint x: 1131, endPoint y: 281, distance: 381.1
click at [1468, 103] on button "Close" at bounding box center [1477, 97] width 36 height 29
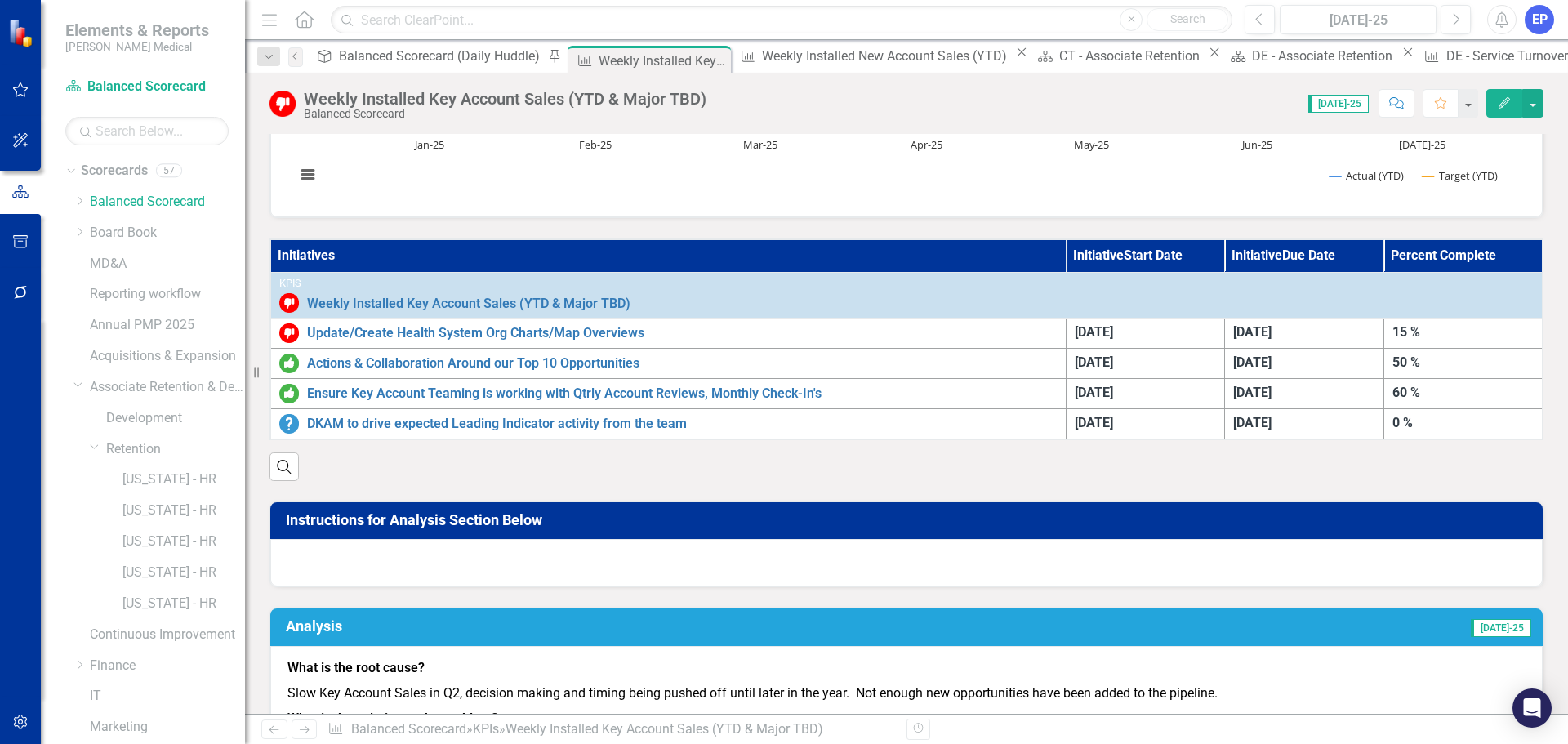
scroll to position [0, 0]
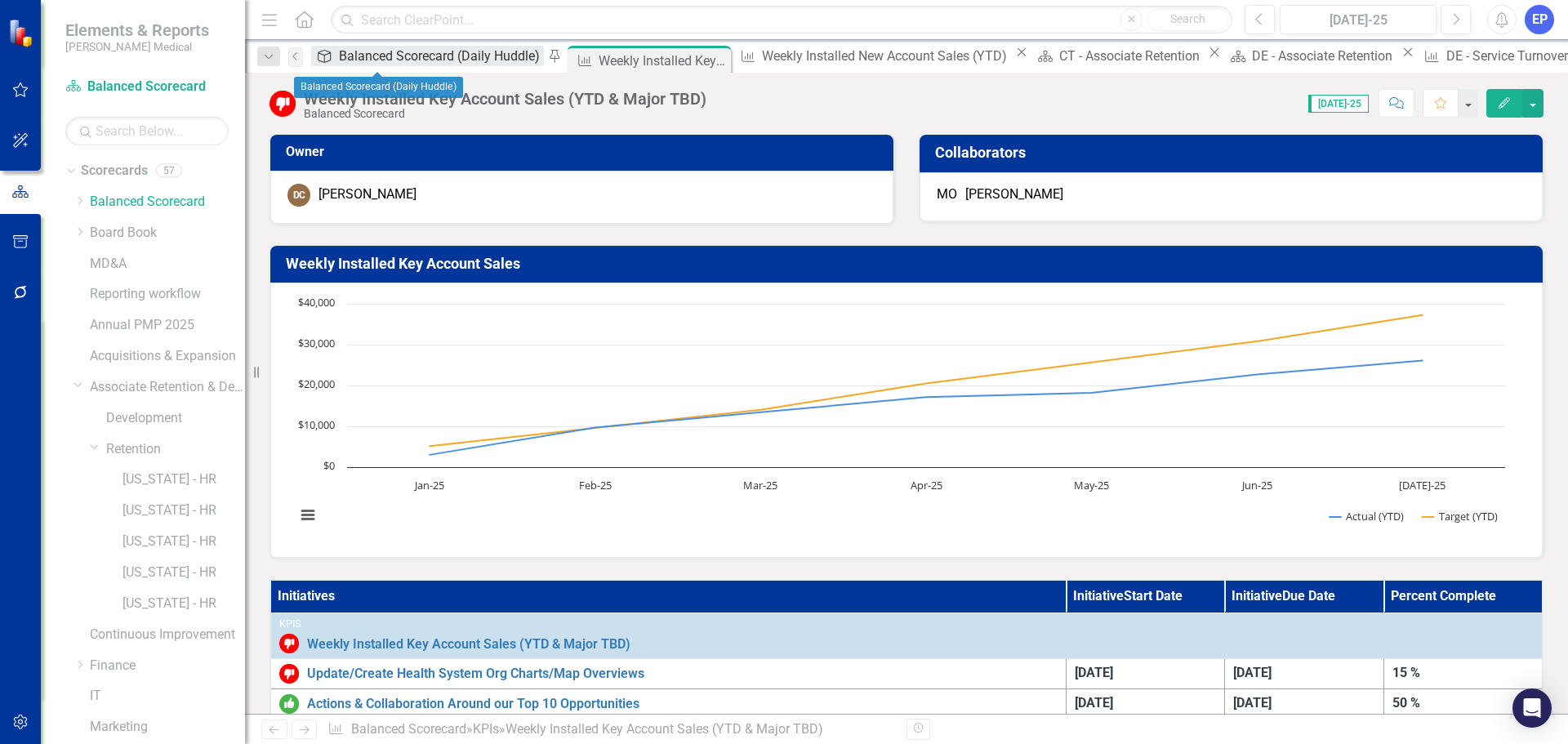
click at [375, 62] on div "Balanced Scorecard (Daily Huddle)" at bounding box center [441, 55] width 205 height 20
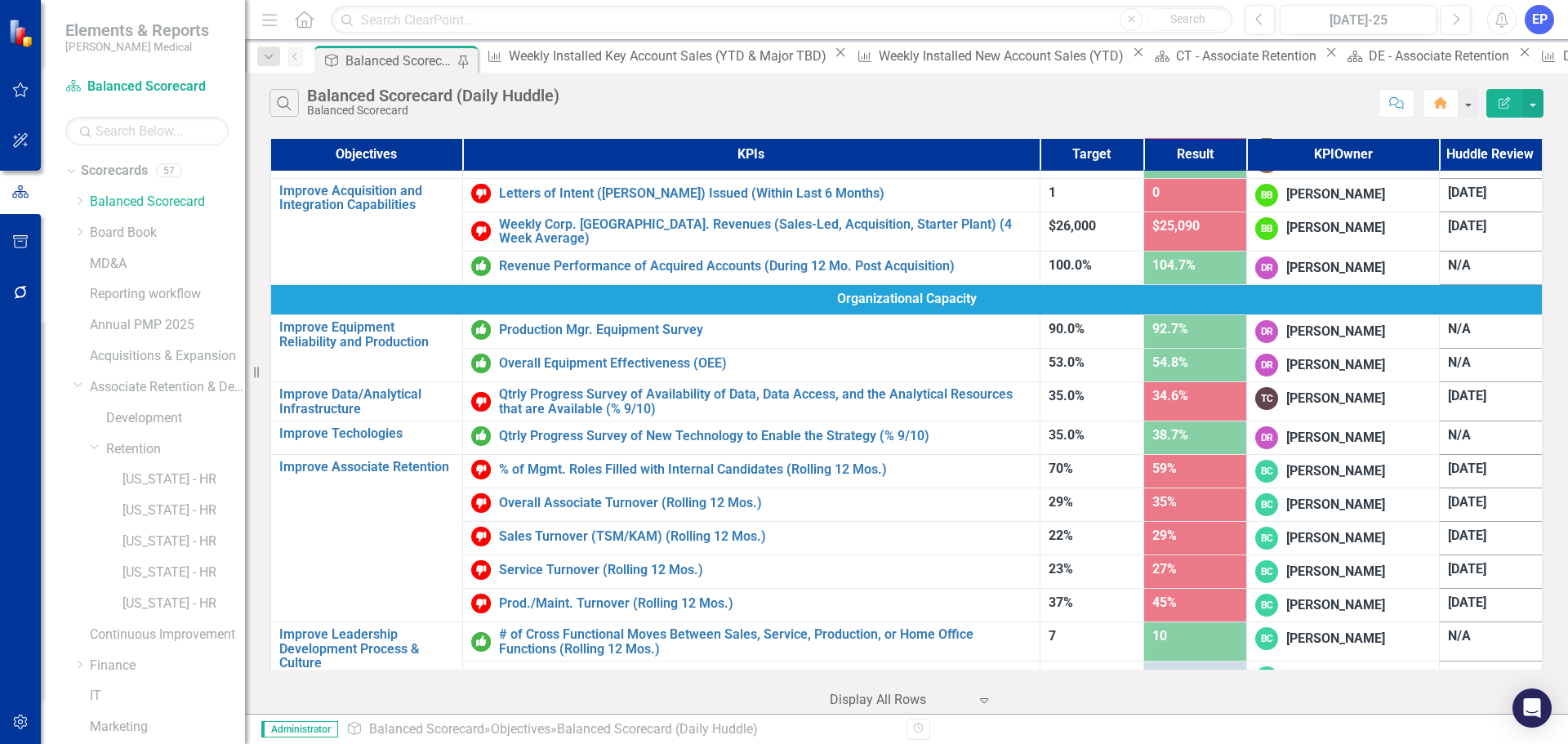
scroll to position [775, 0]
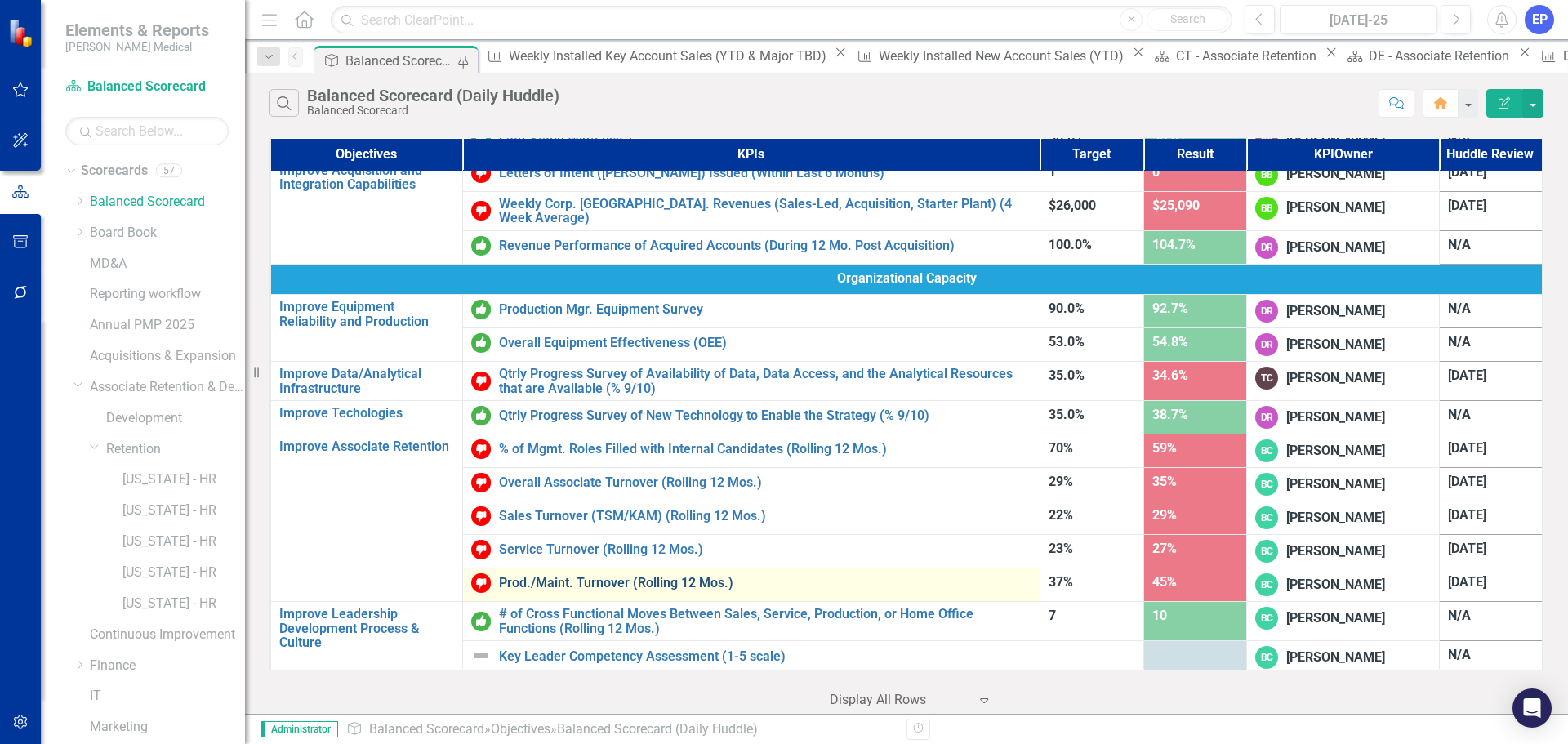
click at [575, 576] on link "Prod./Maint. Turnover (Rolling 12 Mos.)" at bounding box center [765, 583] width 533 height 14
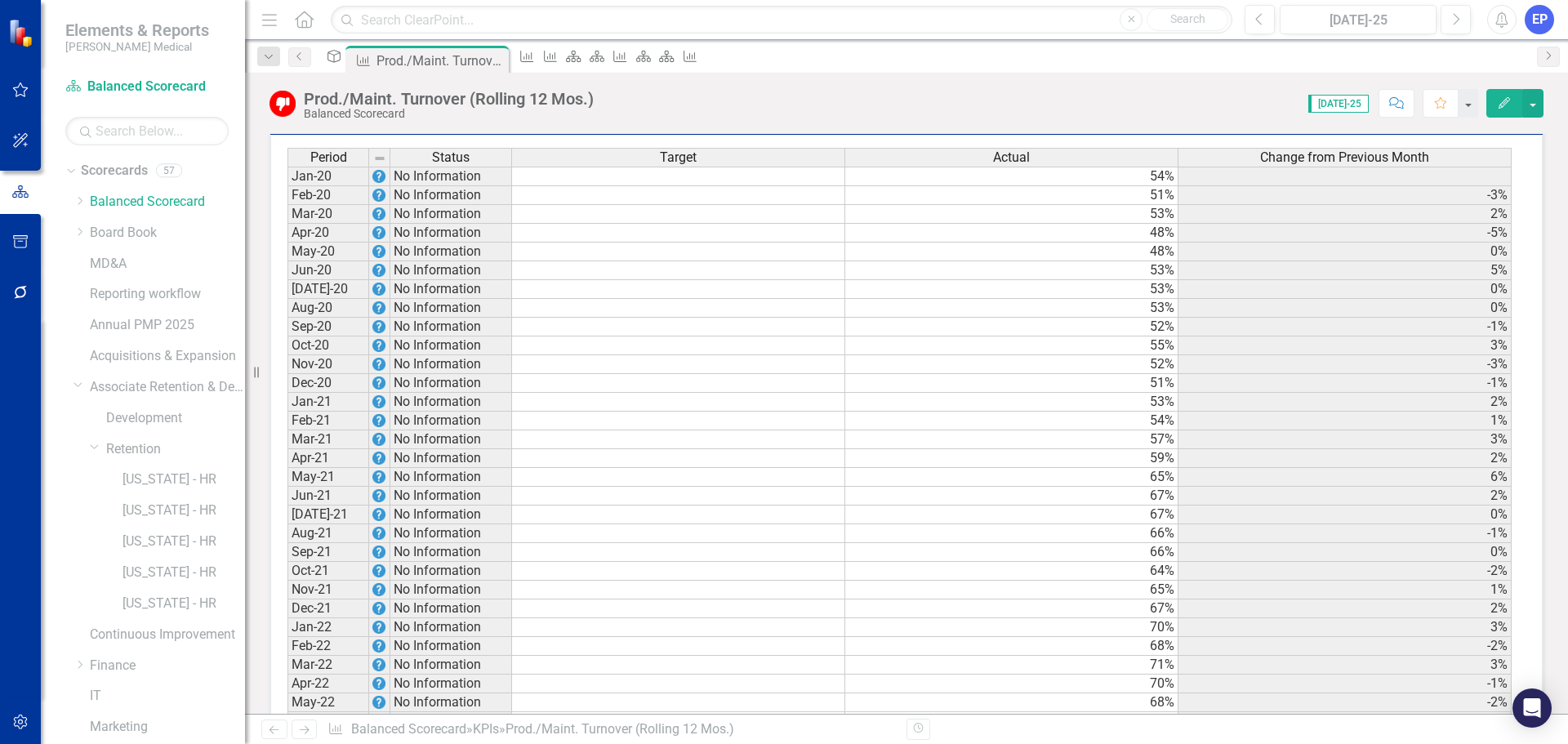
scroll to position [1913, 0]
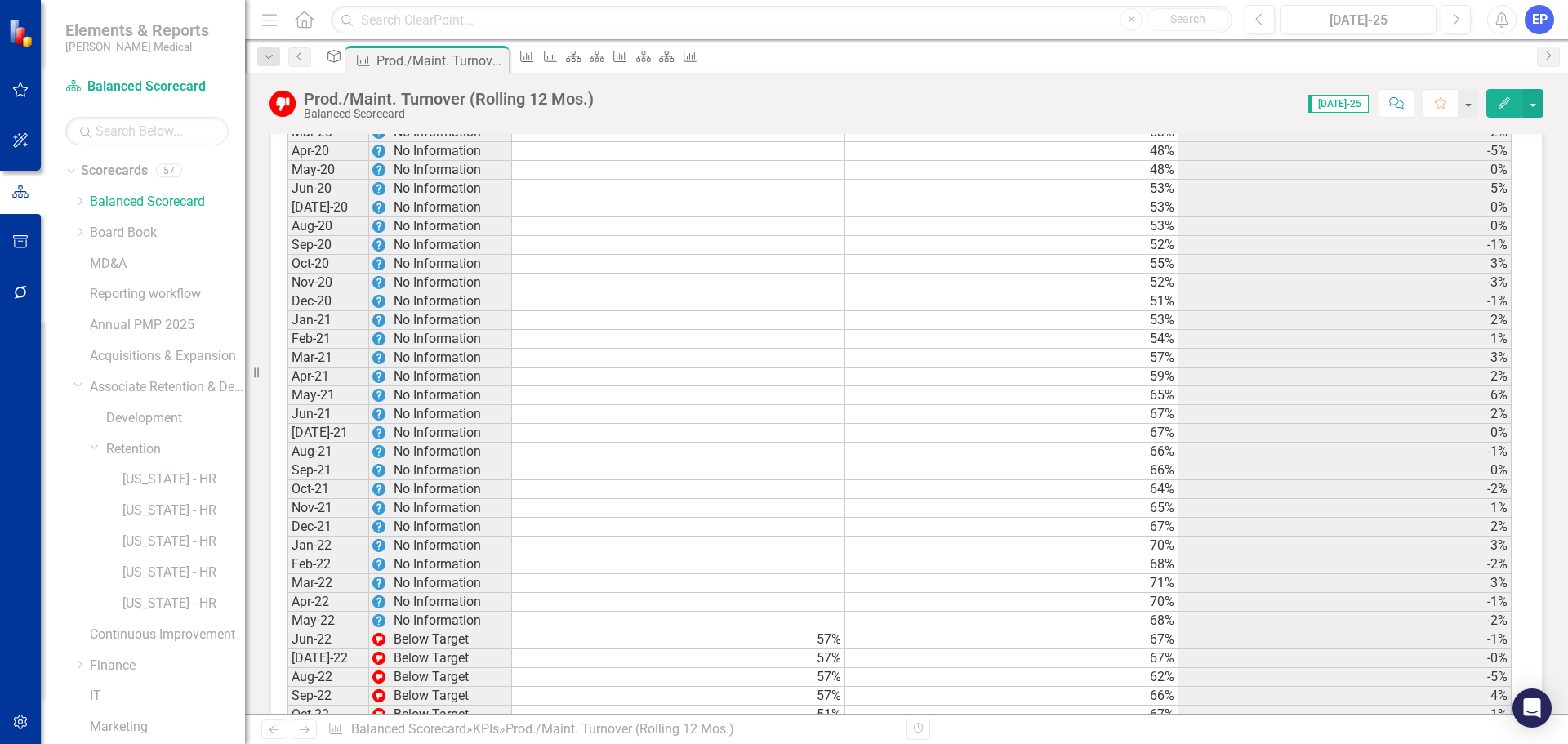
click at [770, 630] on td "57%" at bounding box center [679, 639] width 333 height 18
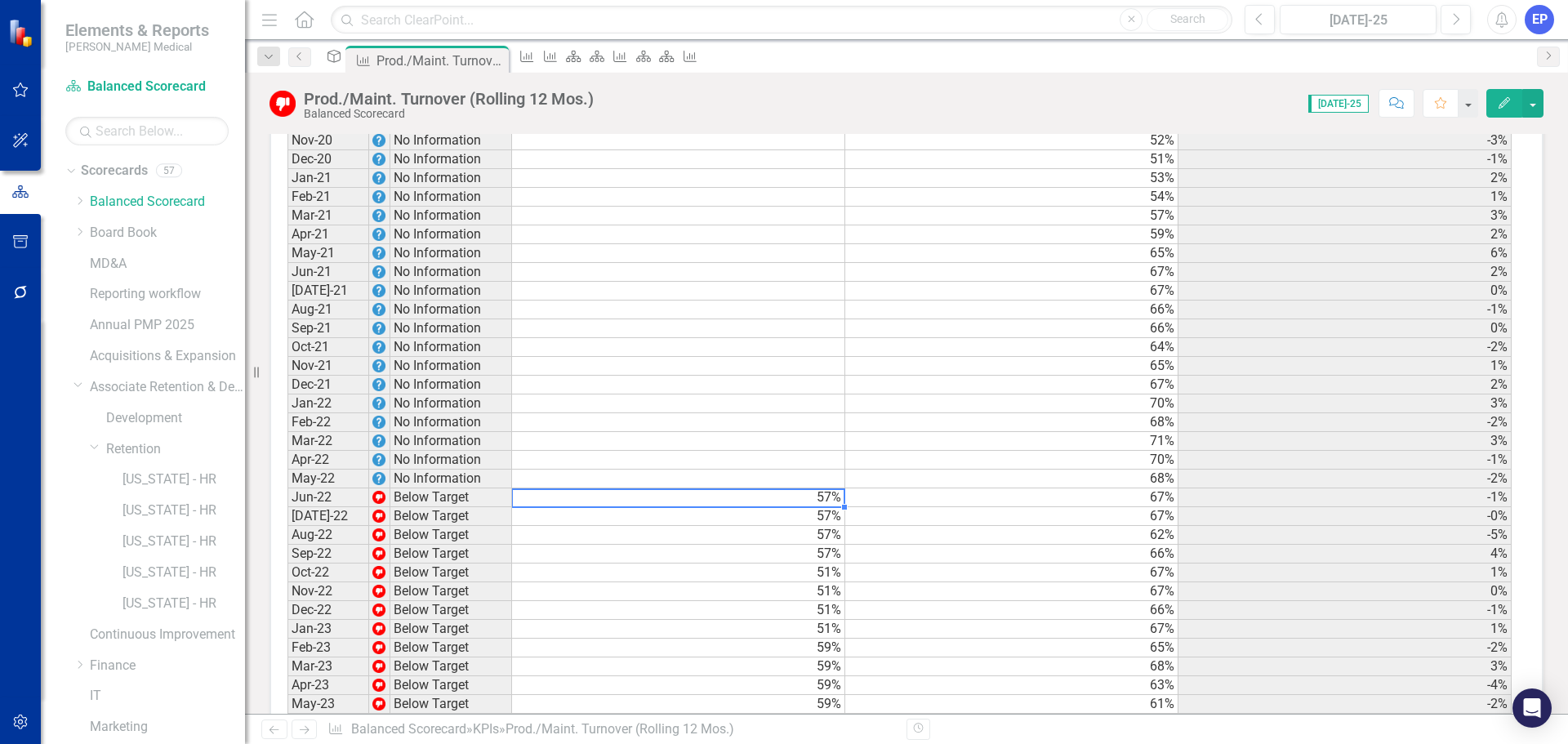
scroll to position [2077, 0]
click at [540, 467] on td "57%" at bounding box center [679, 476] width 333 height 18
click at [543, 448] on td at bounding box center [679, 457] width 333 height 18
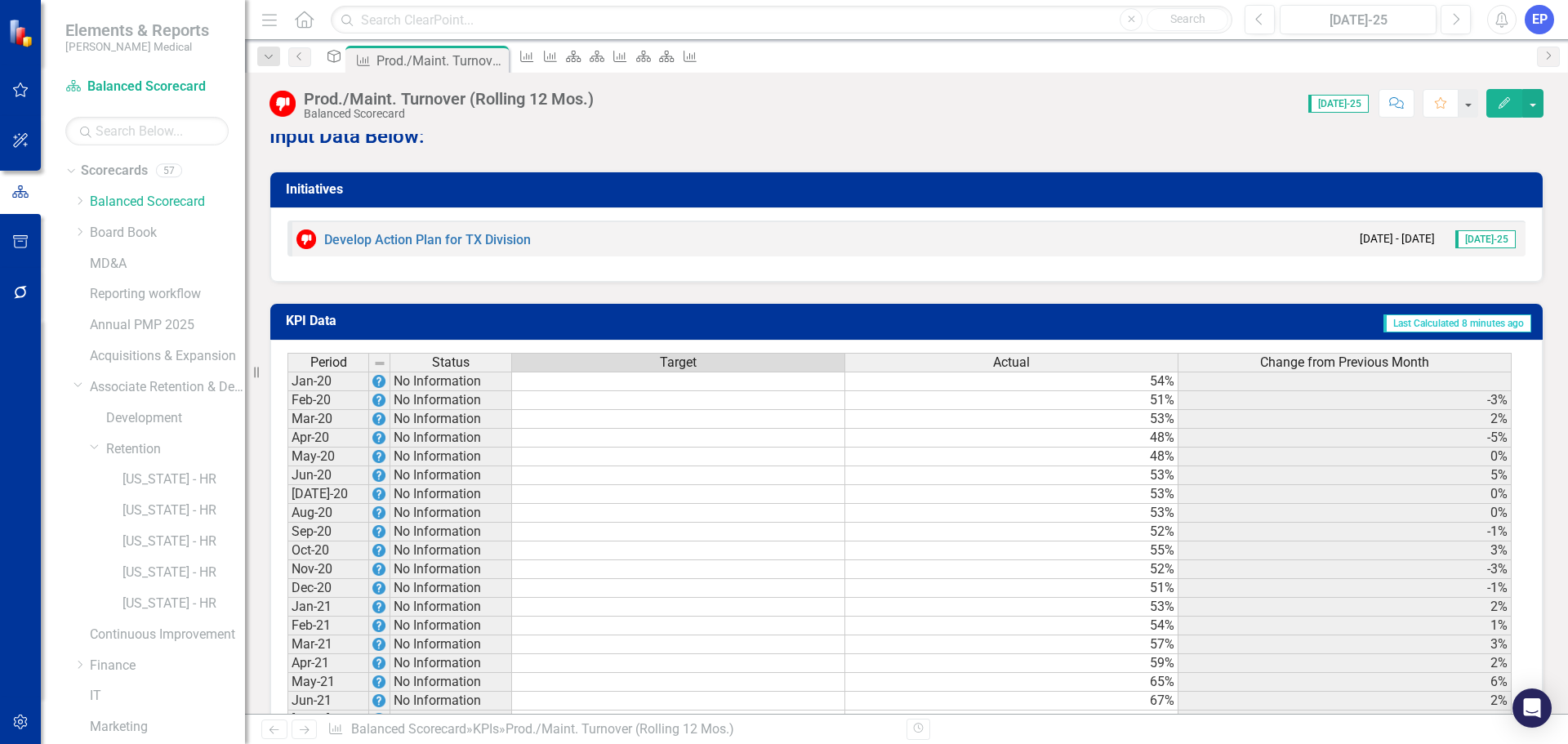
scroll to position [1602, 0]
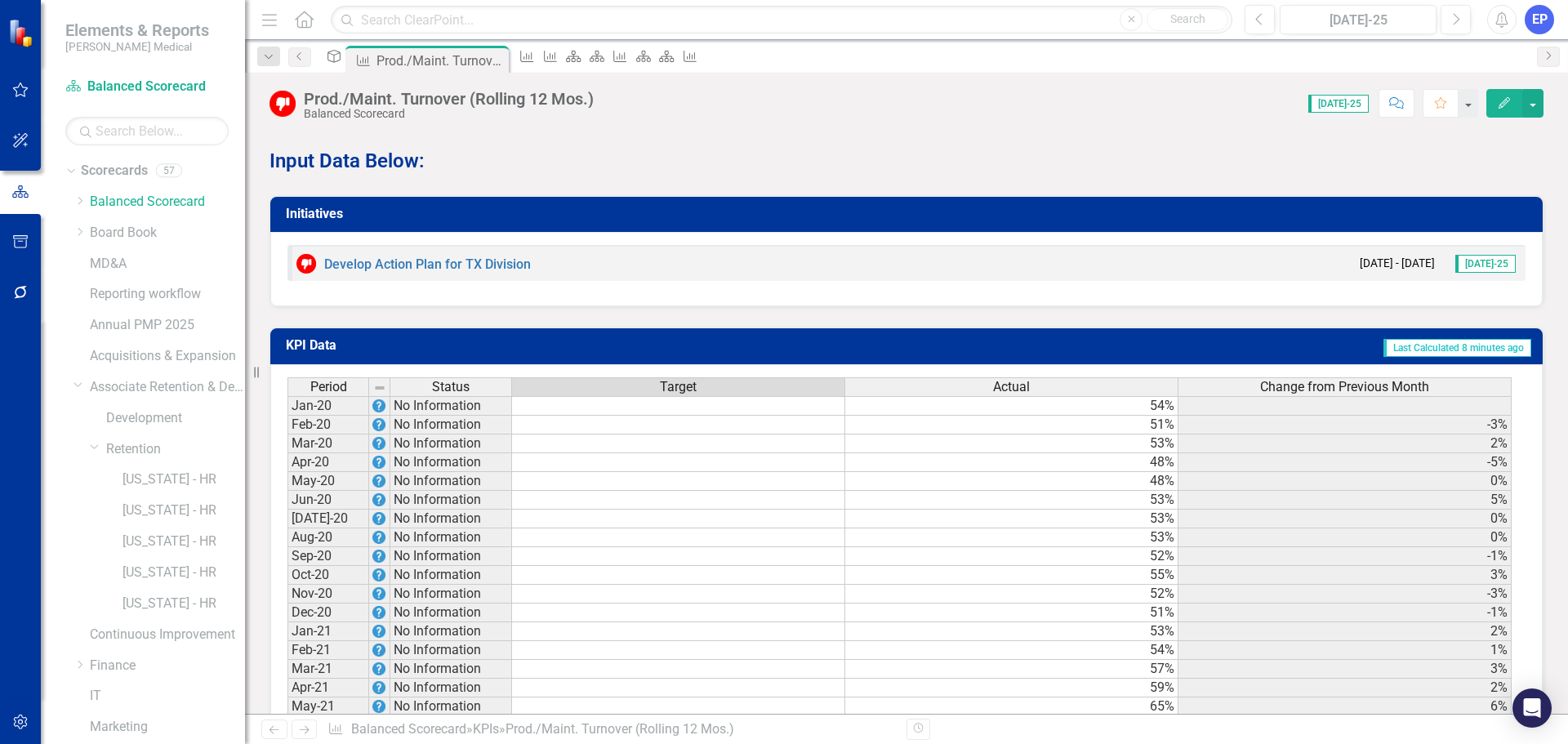
click at [758, 396] on td at bounding box center [679, 406] width 333 height 19
type textarea "28"
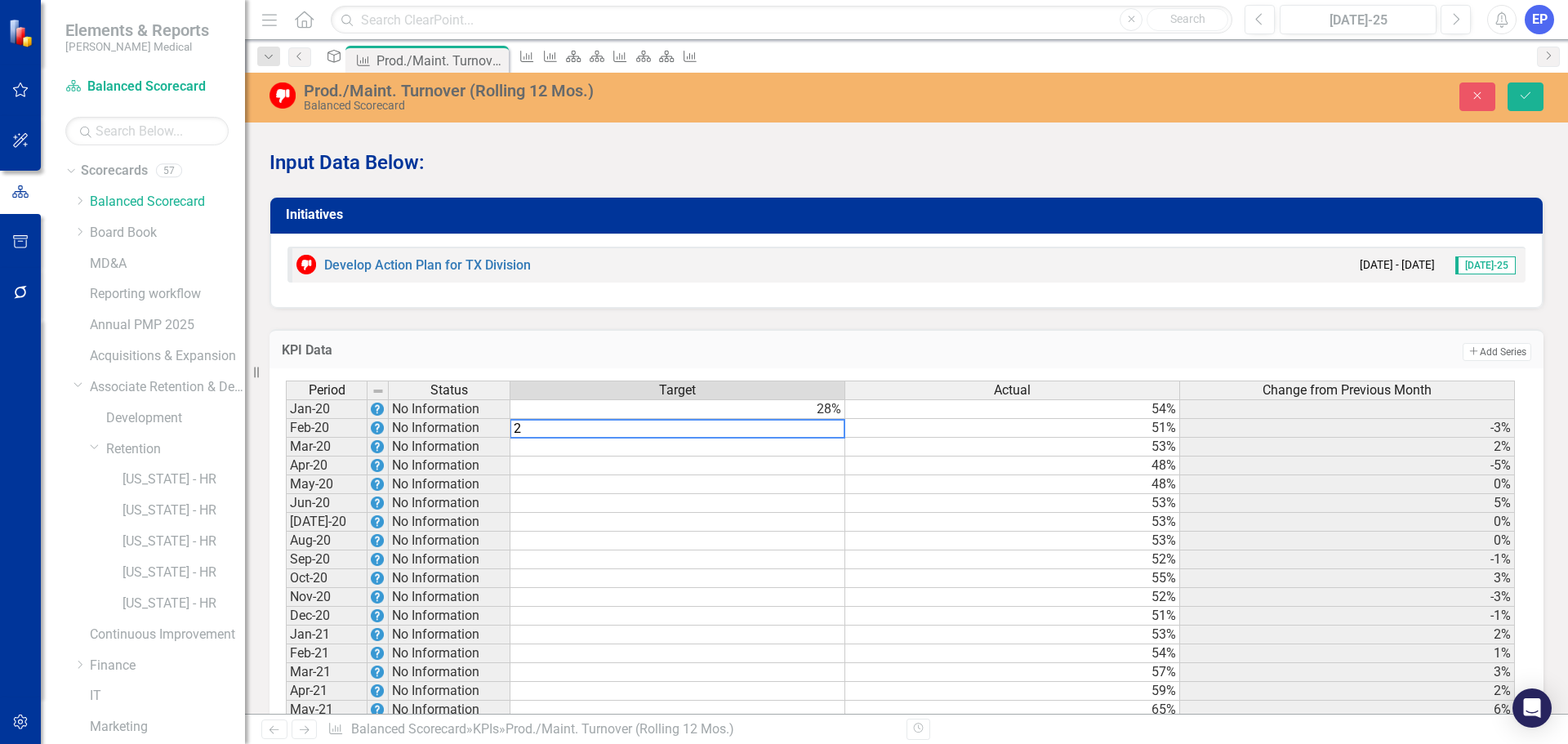
type textarea "28"
click at [812, 438] on td "28%" at bounding box center [678, 446] width 335 height 18
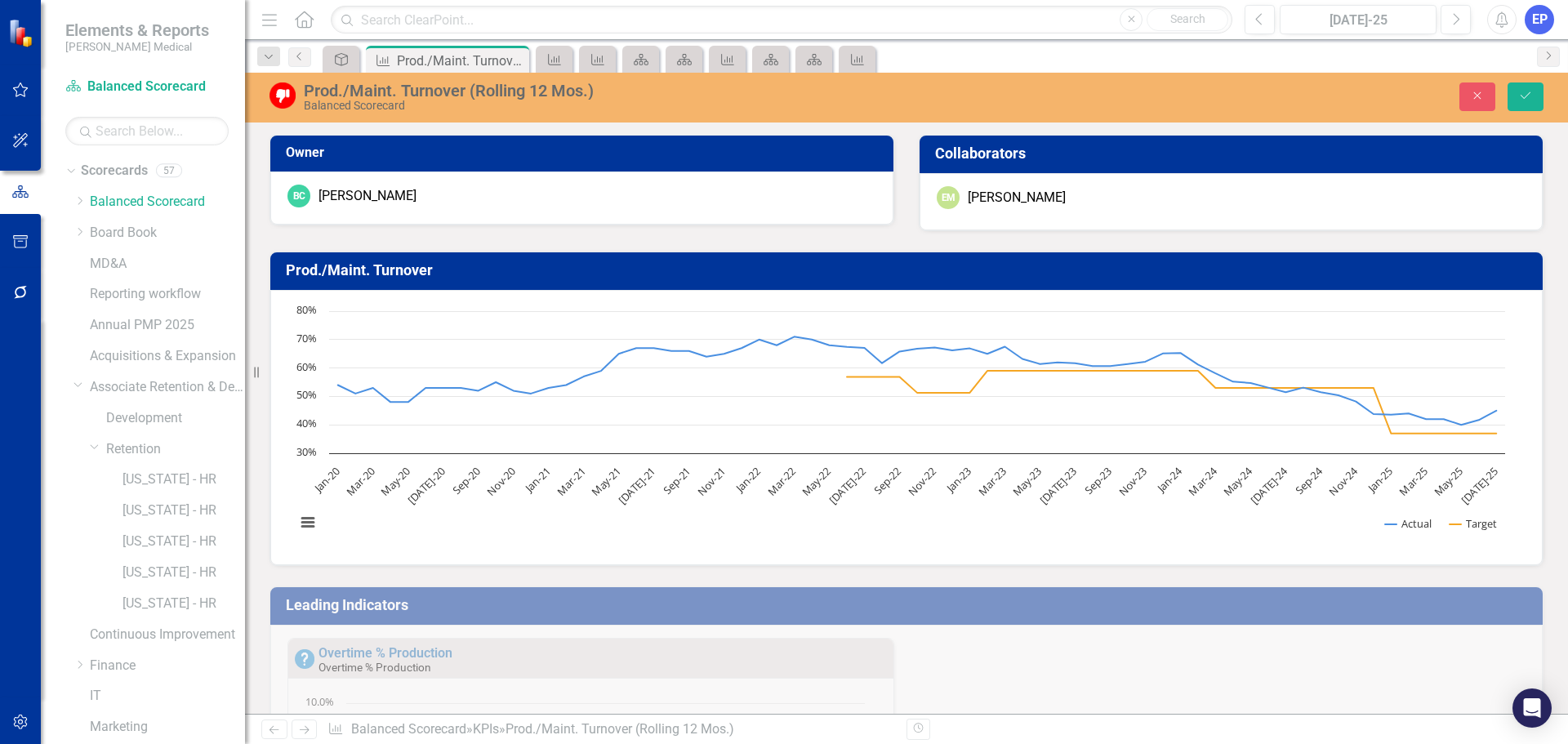
scroll to position [1602, 0]
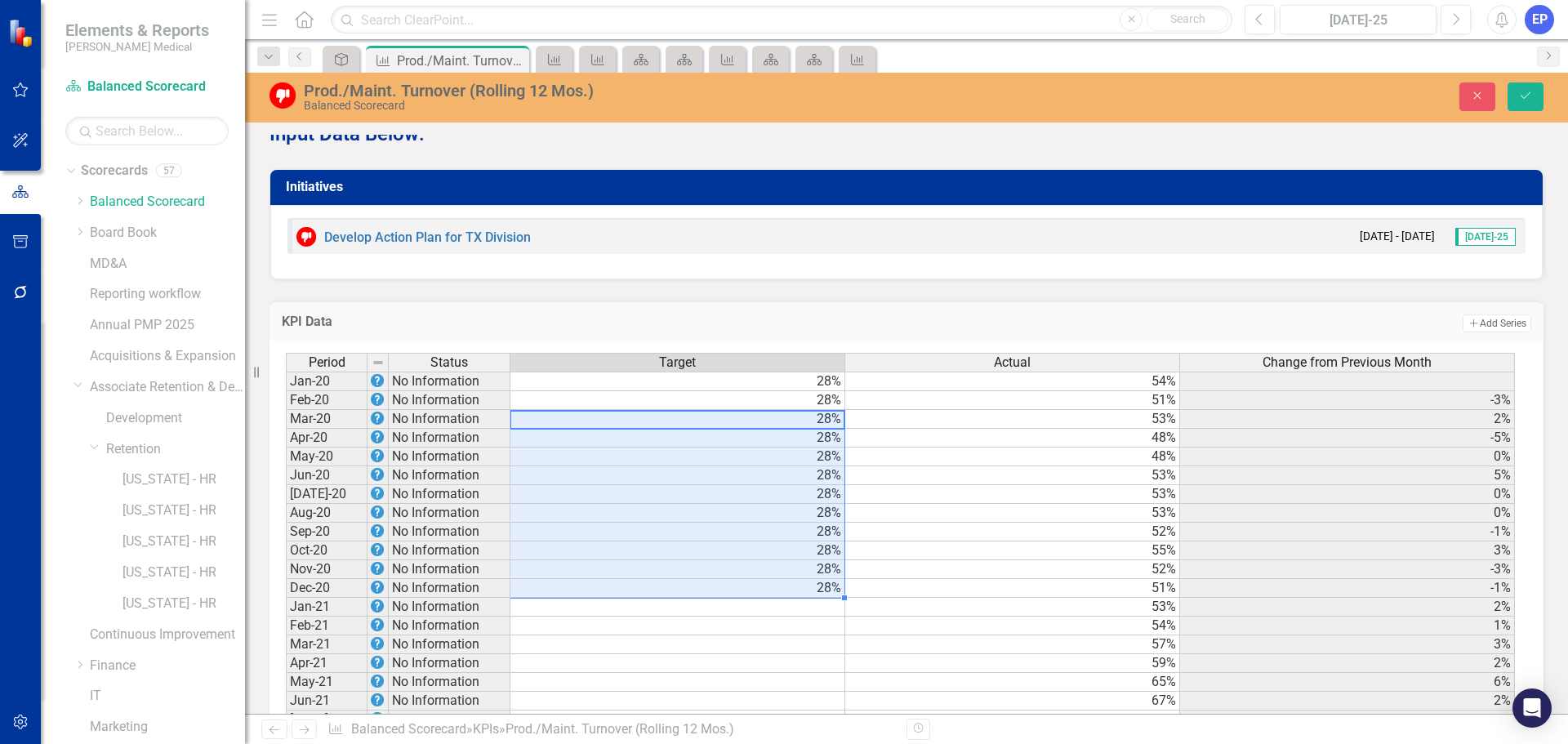
click at [801, 593] on td "28%" at bounding box center [678, 588] width 335 height 18
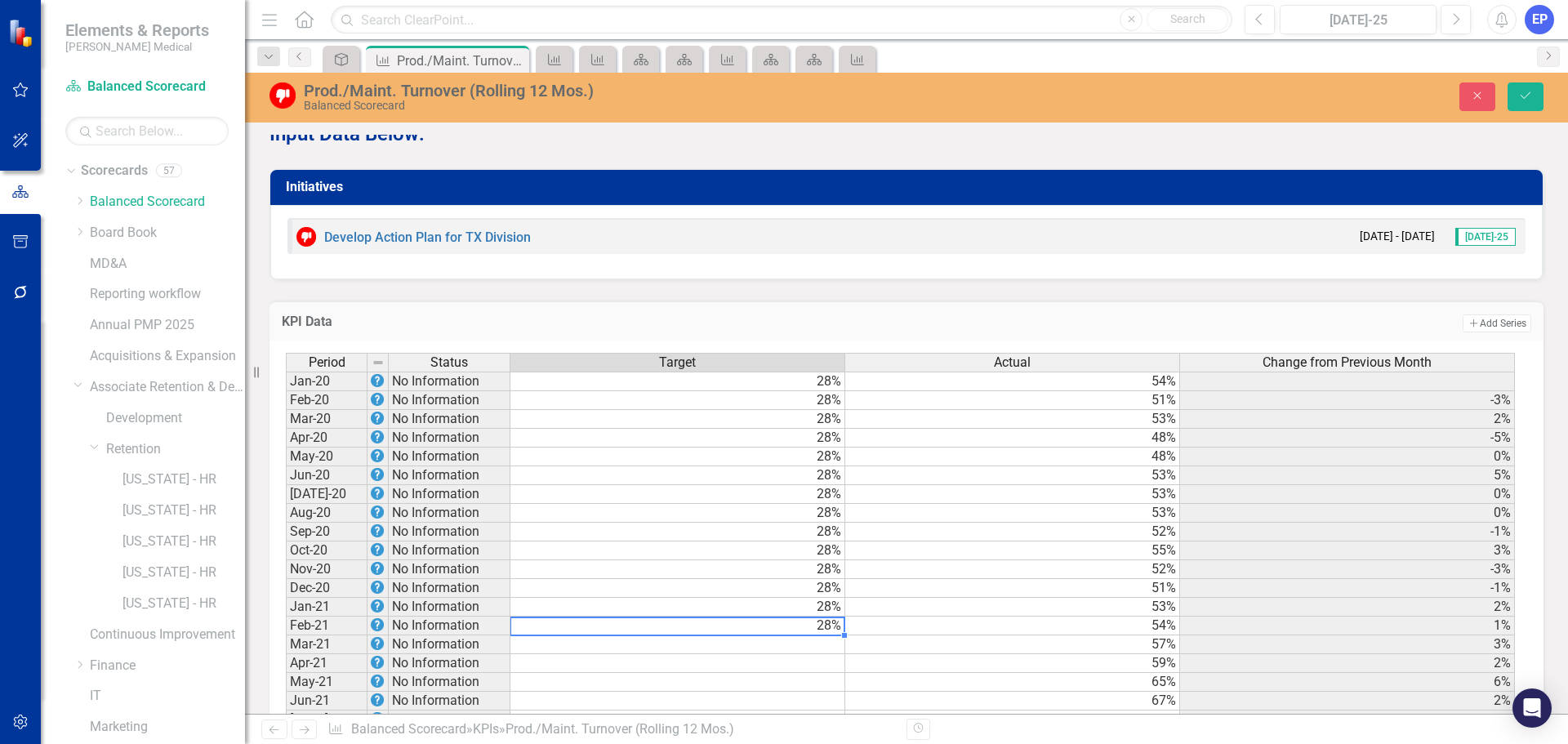
click at [713, 391] on td "28%" at bounding box center [678, 382] width 335 height 19
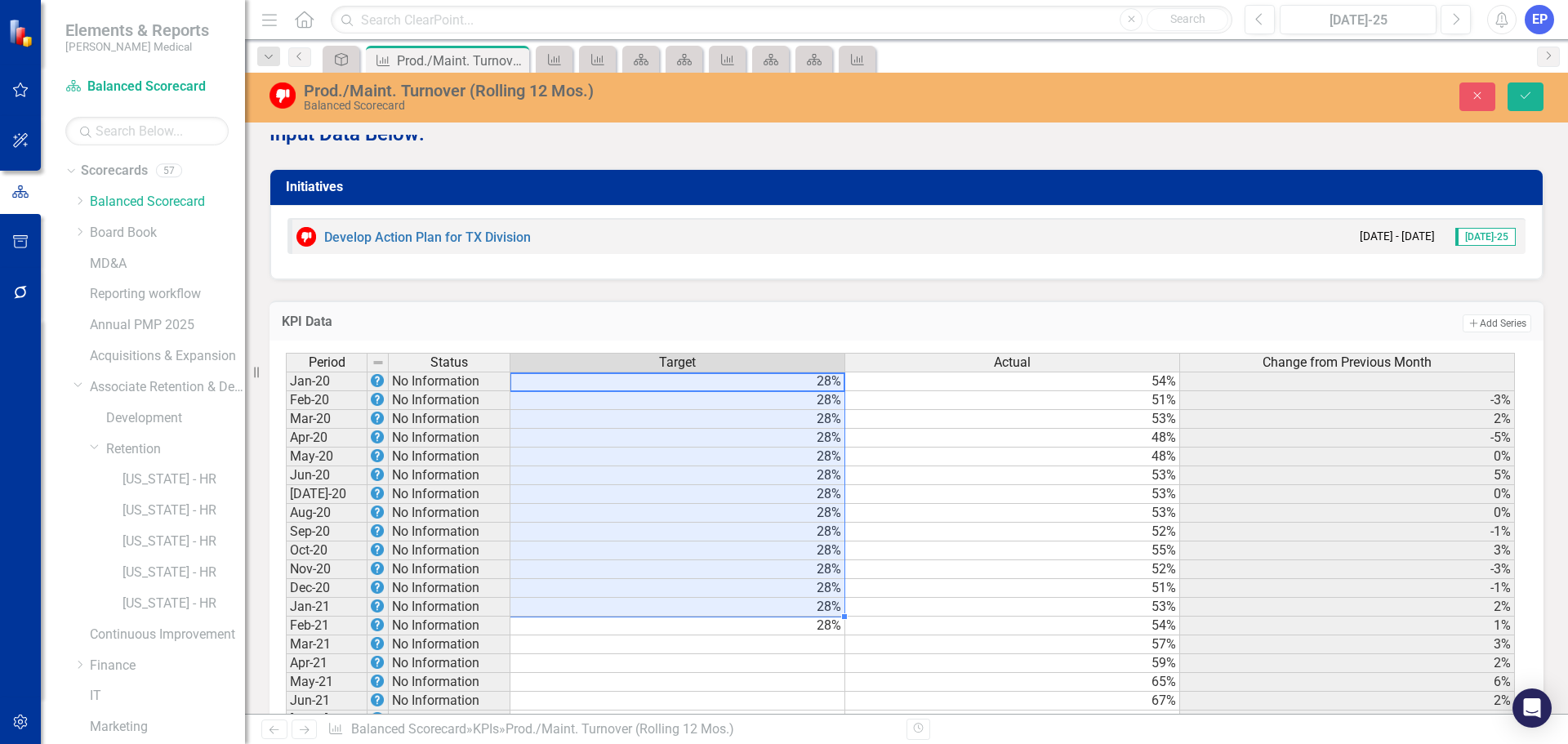
drag, startPoint x: 732, startPoint y: 394, endPoint x: 740, endPoint y: 621, distance: 227.1
drag, startPoint x: 743, startPoint y: 636, endPoint x: 732, endPoint y: 396, distance: 240.3
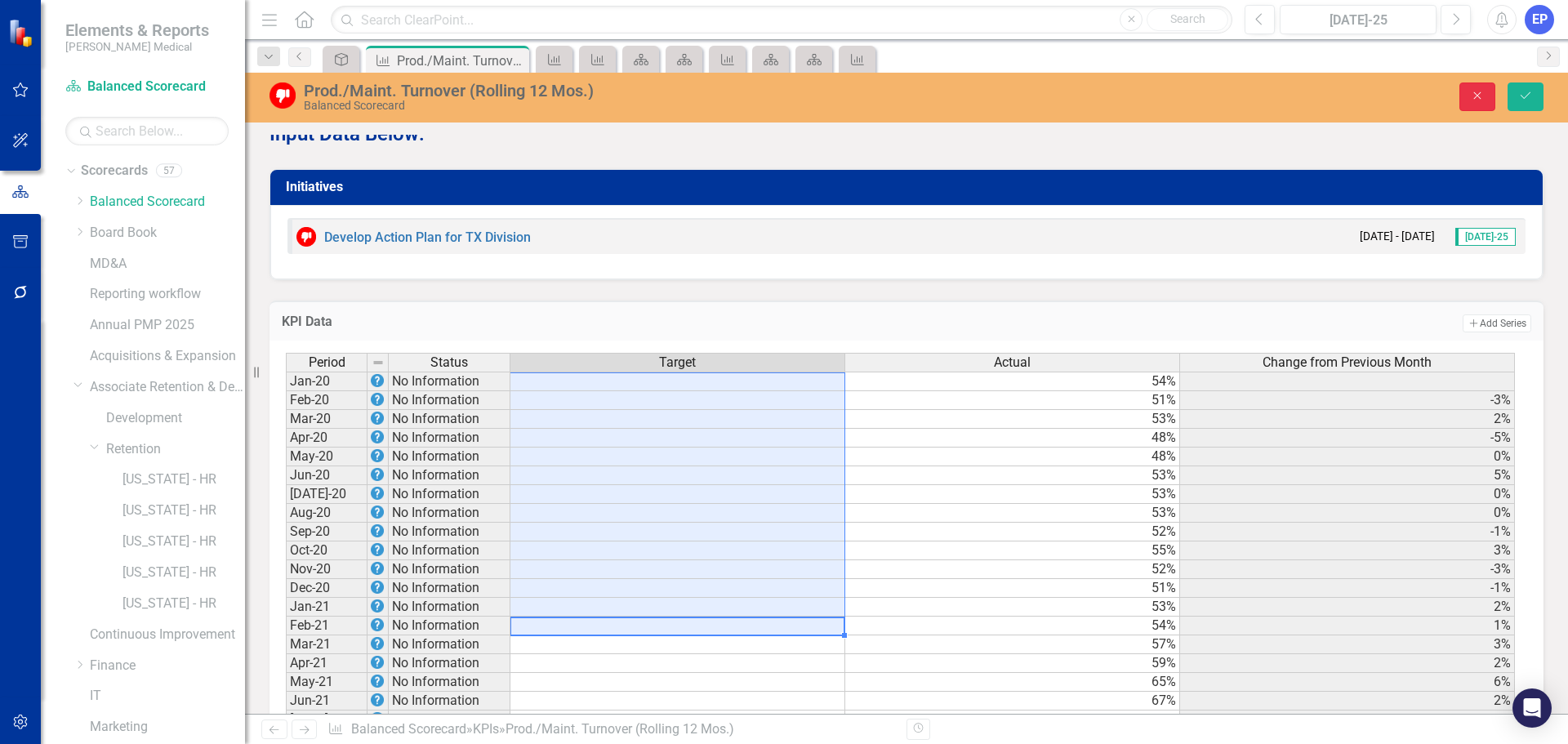
click at [1475, 103] on button "Close" at bounding box center [1477, 97] width 36 height 29
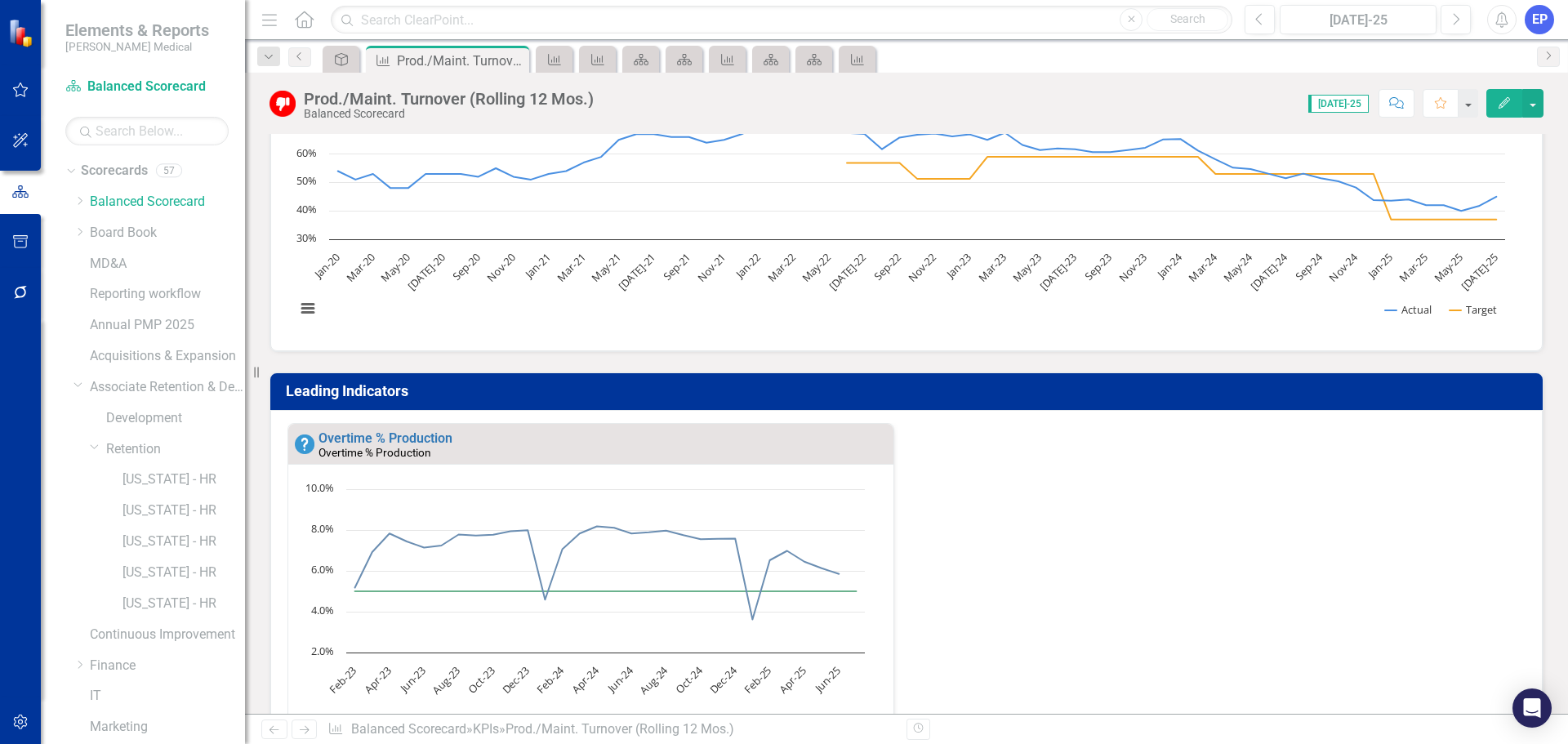
scroll to position [0, 0]
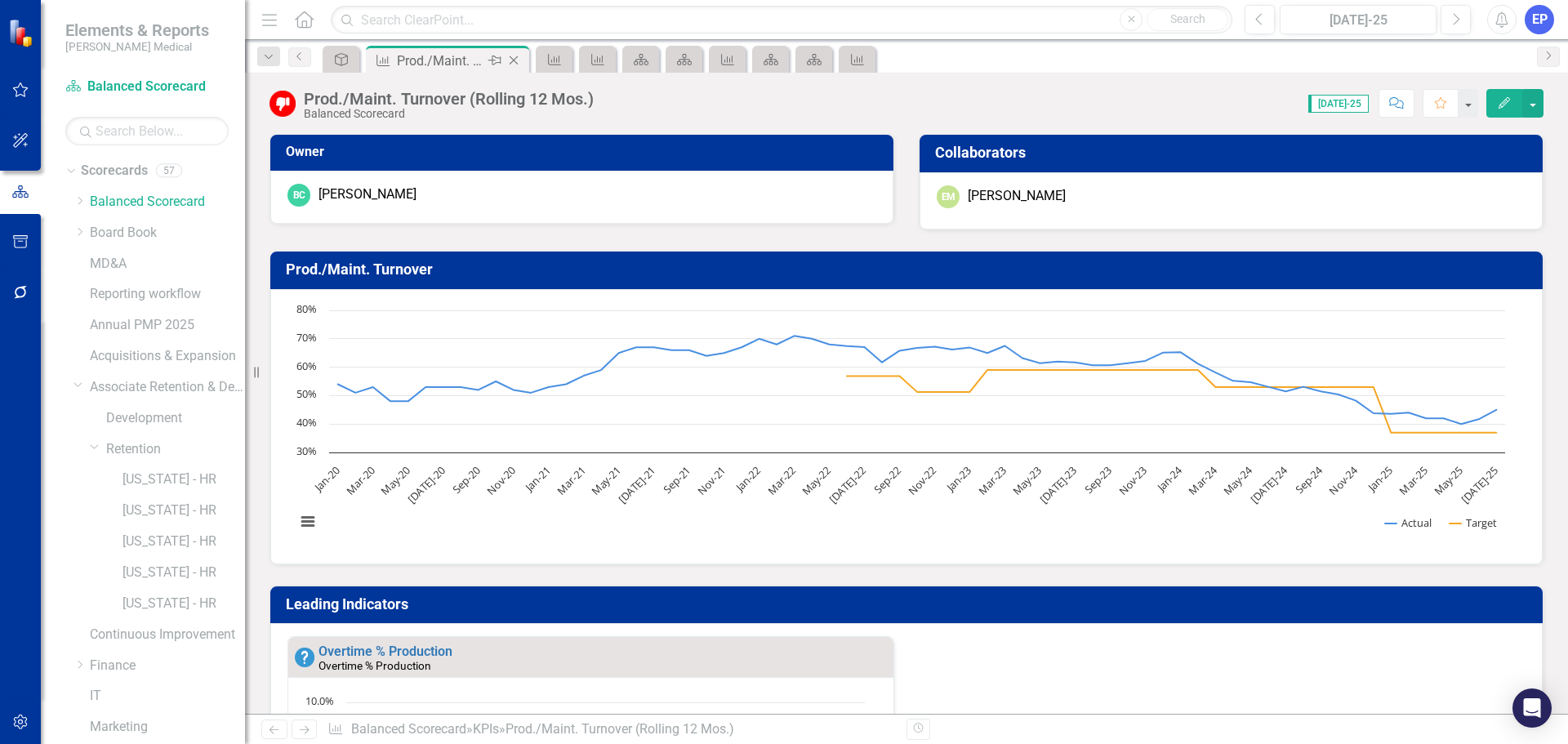
click at [517, 60] on icon "Close" at bounding box center [513, 61] width 16 height 13
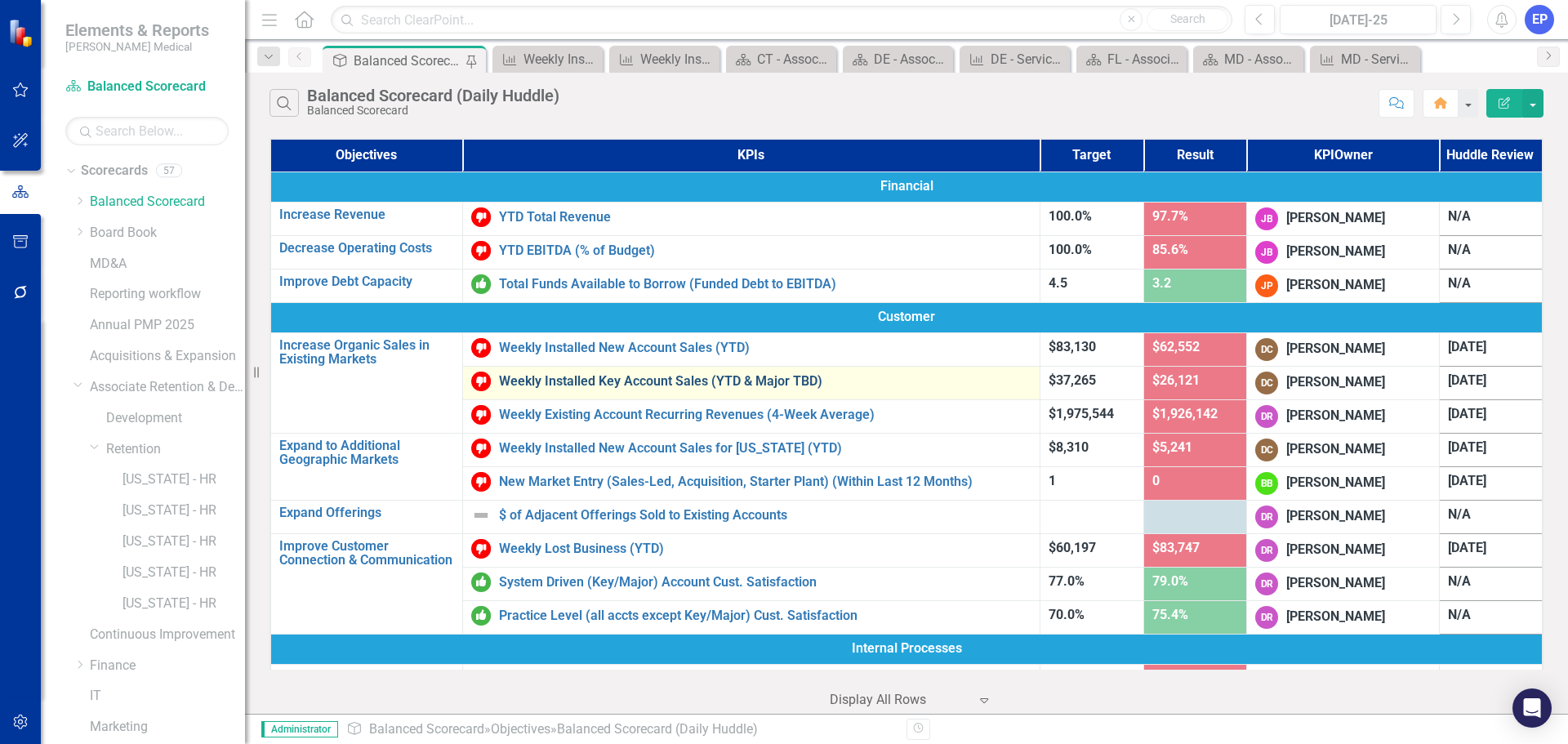
scroll to position [775, 0]
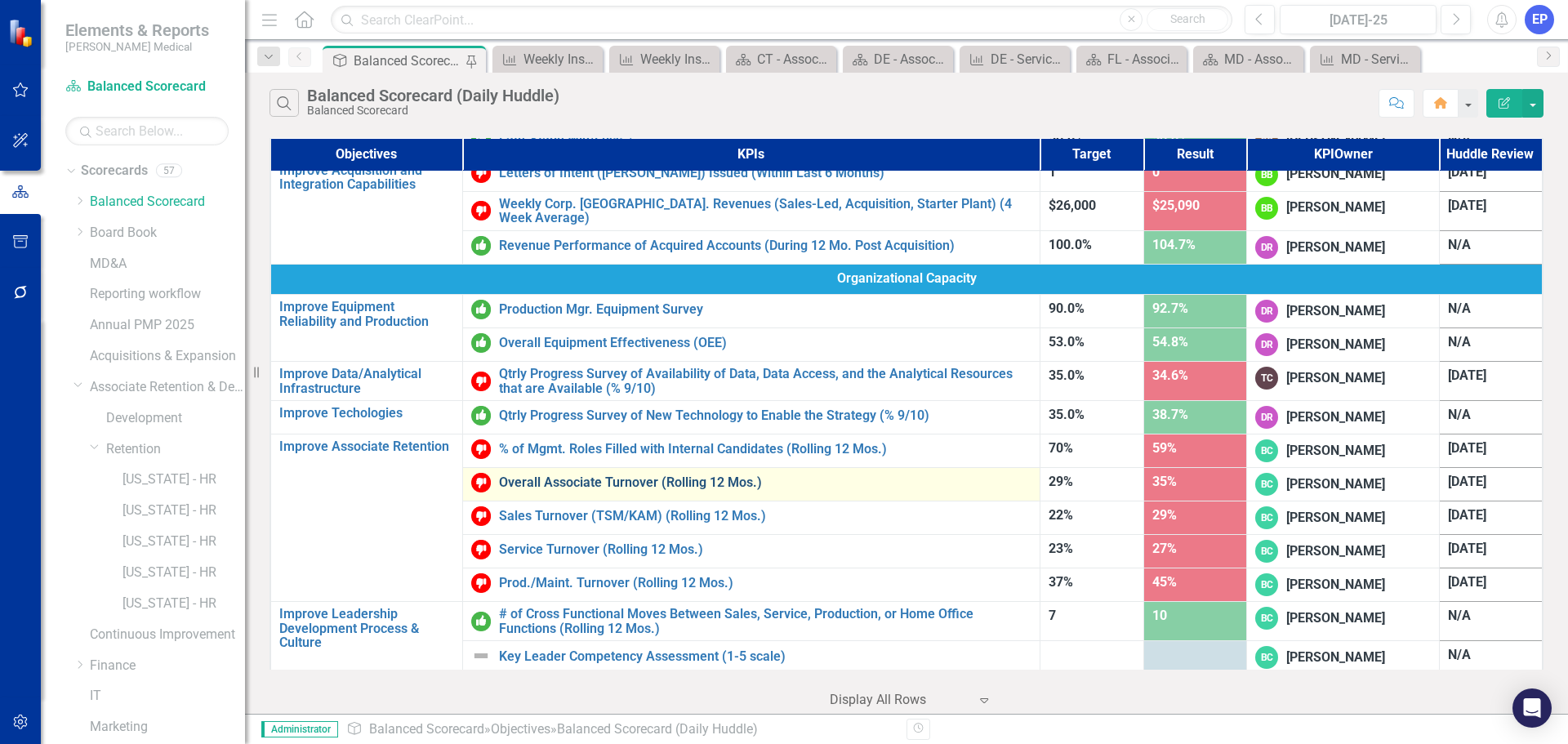
click at [579, 483] on link "Overall Associate Turnover (Rolling 12 Mos.)" at bounding box center [765, 482] width 533 height 14
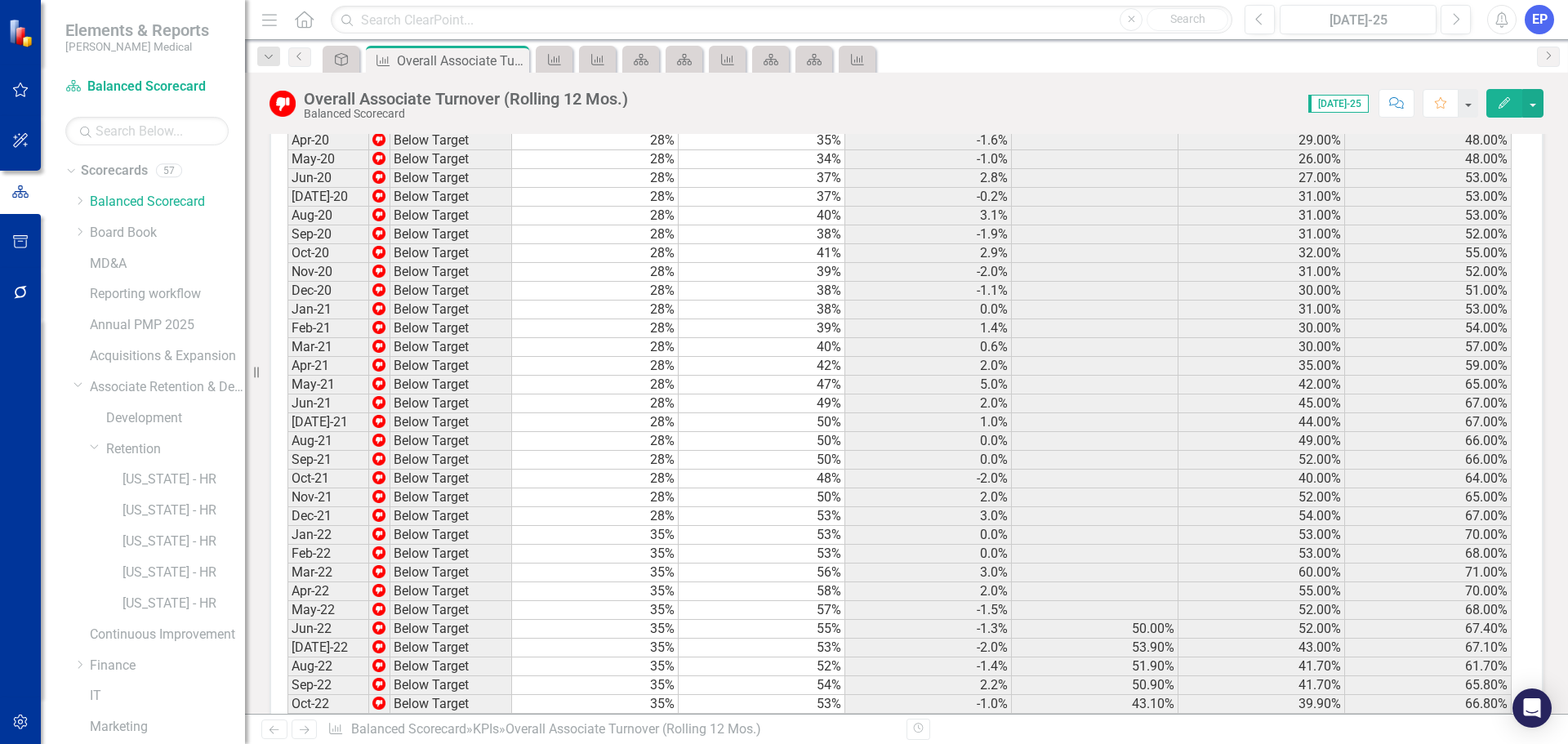
scroll to position [1424, 0]
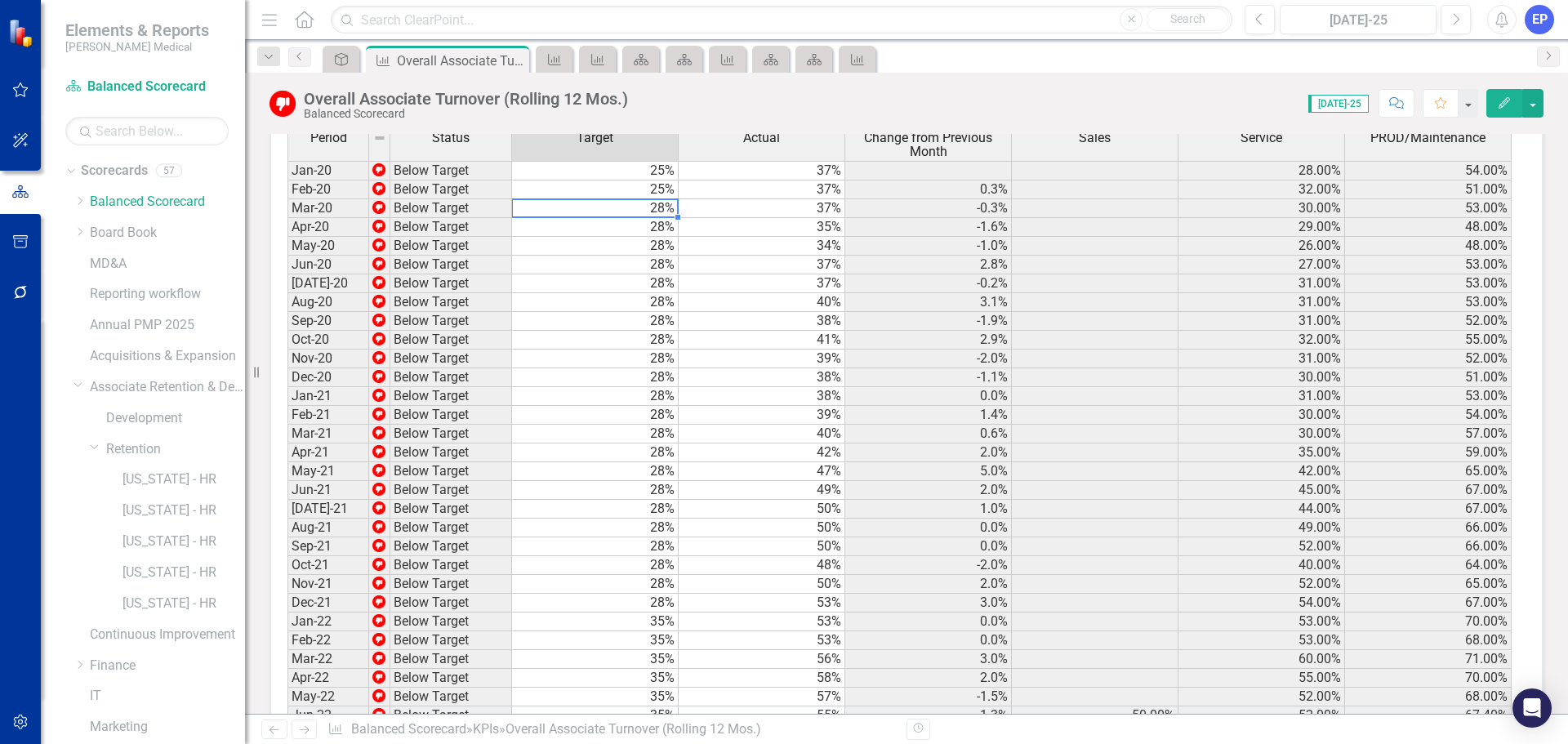
click at [621, 218] on td "28%" at bounding box center [595, 208] width 167 height 18
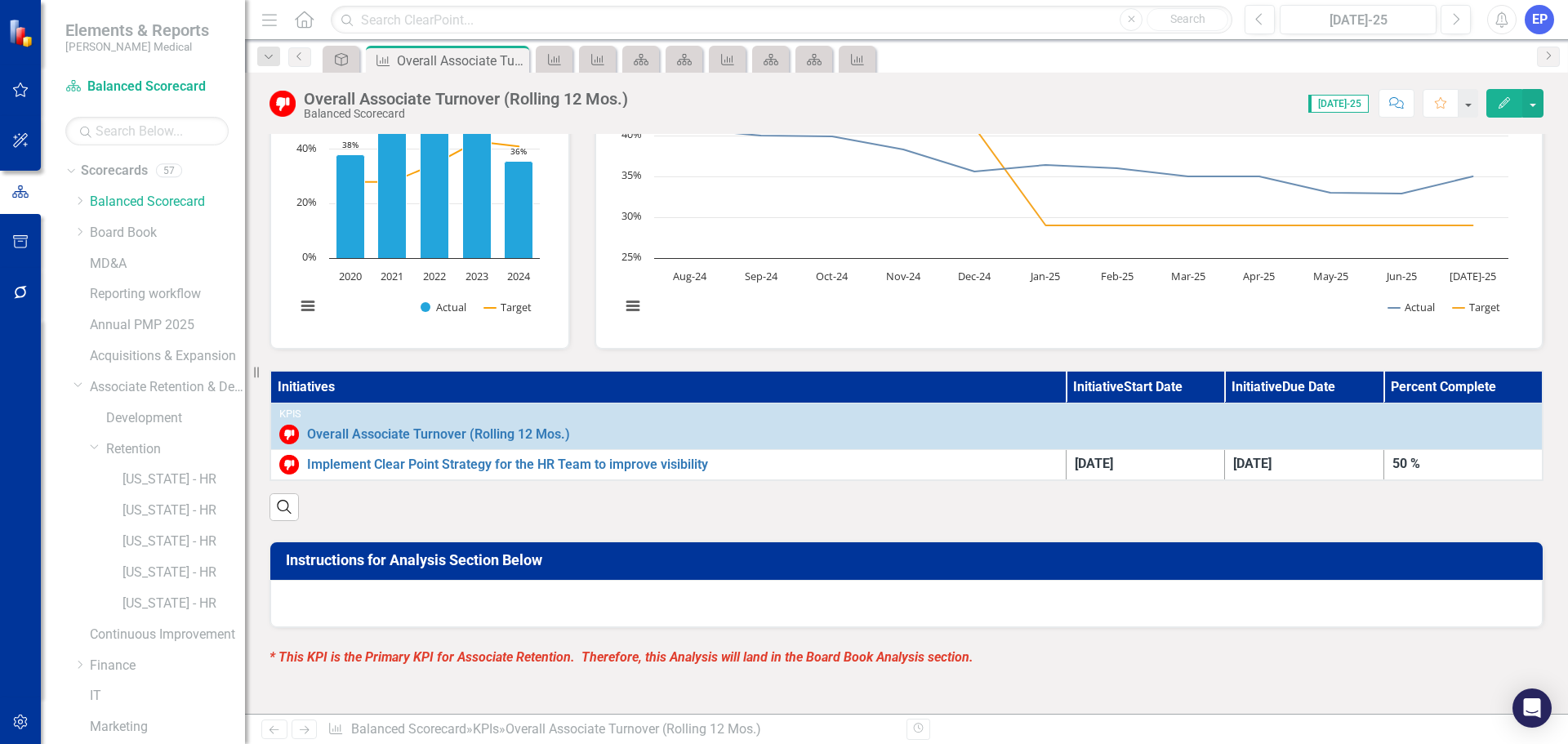
scroll to position [199, 0]
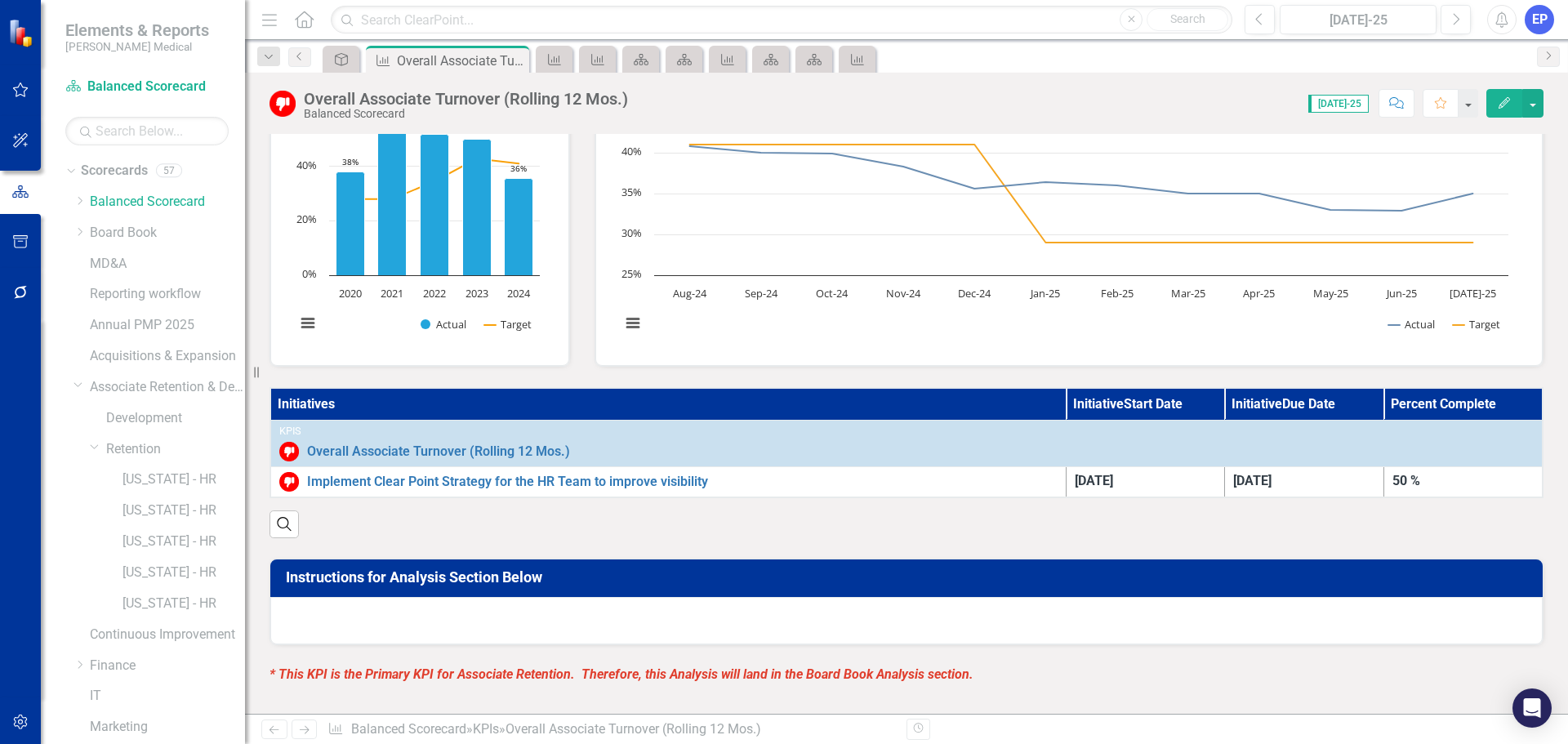
click at [990, 641] on div at bounding box center [906, 621] width 1272 height 47
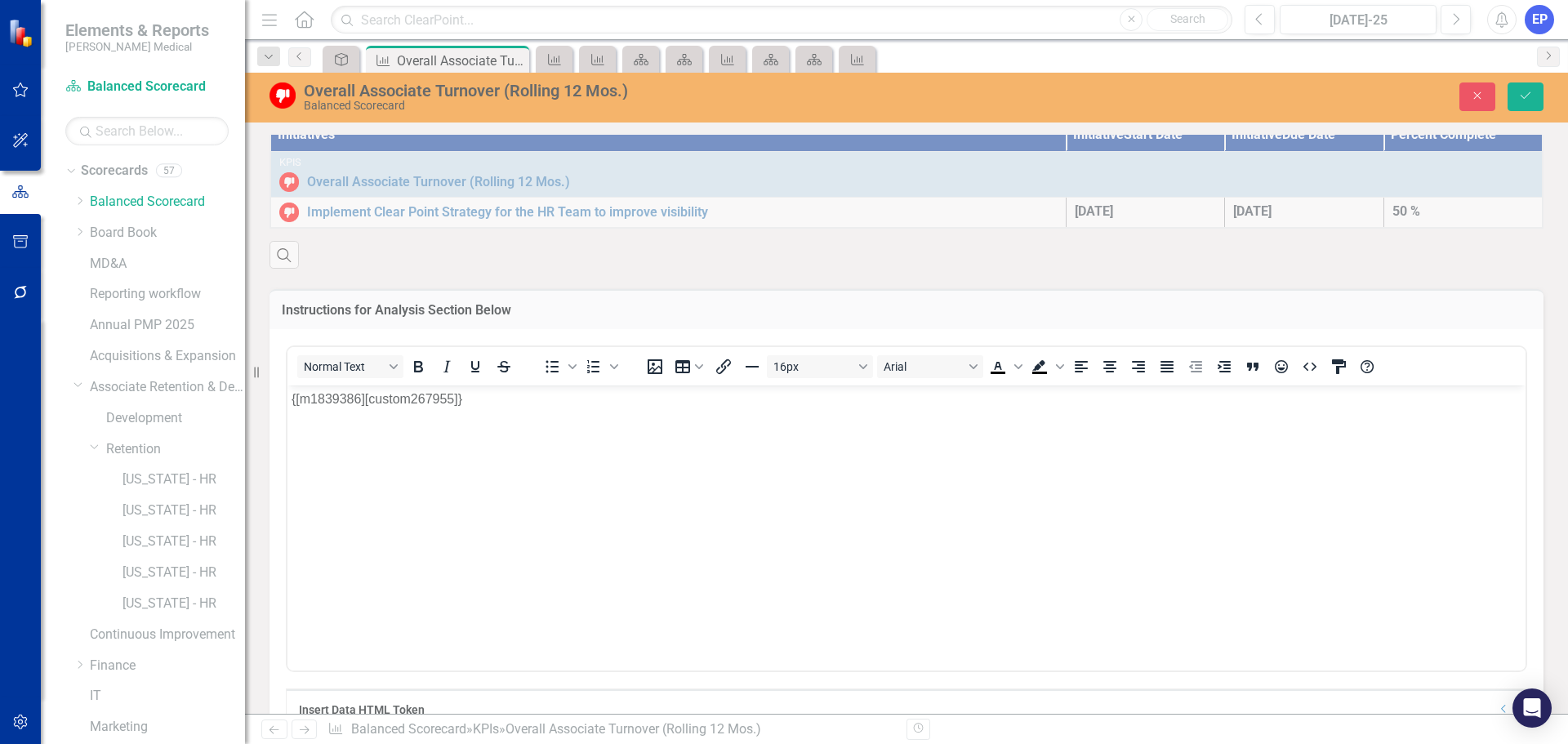
scroll to position [443, 0]
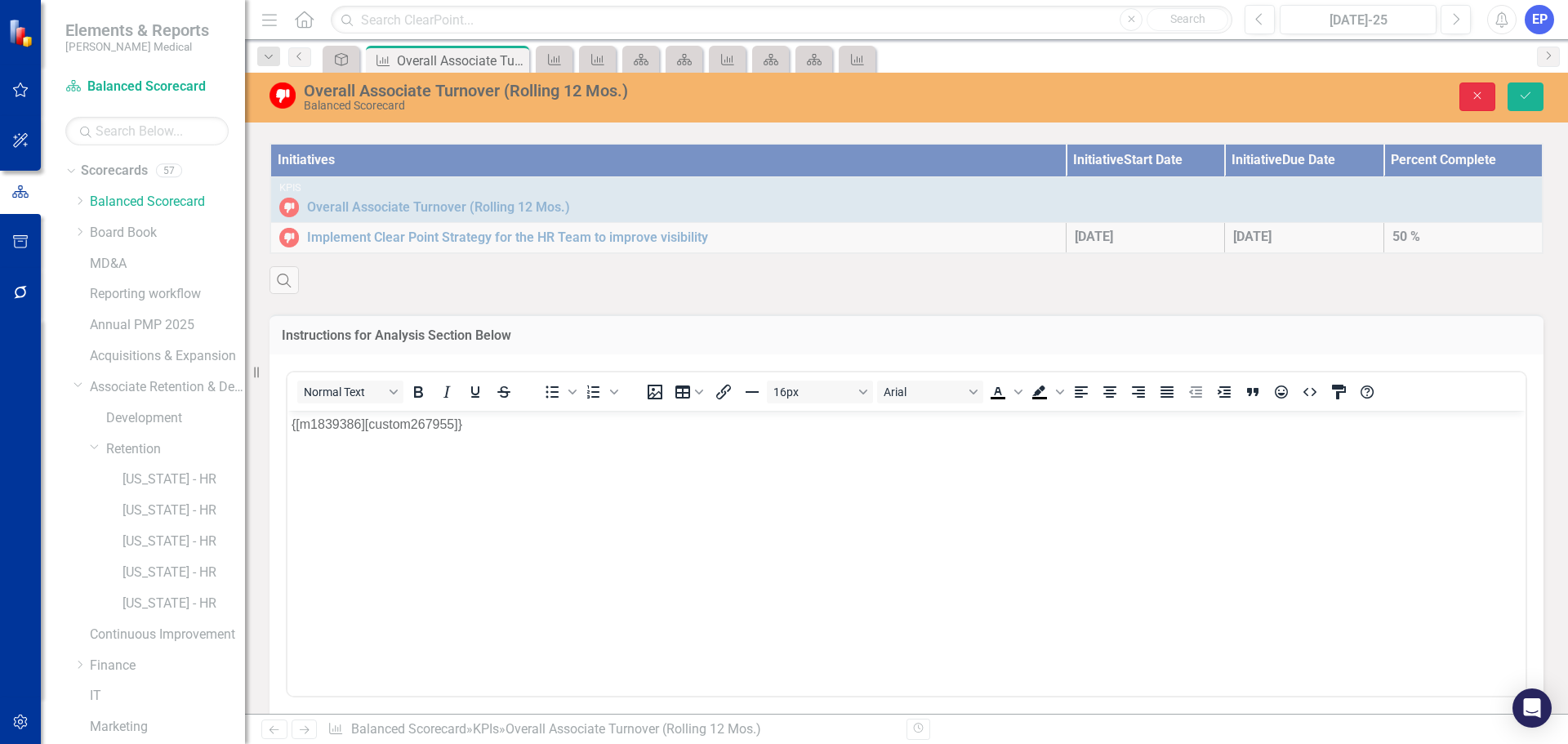
drag, startPoint x: 1482, startPoint y: 96, endPoint x: 867, endPoint y: 395, distance: 683.8
click at [1482, 96] on icon "Close" at bounding box center [1477, 95] width 14 height 12
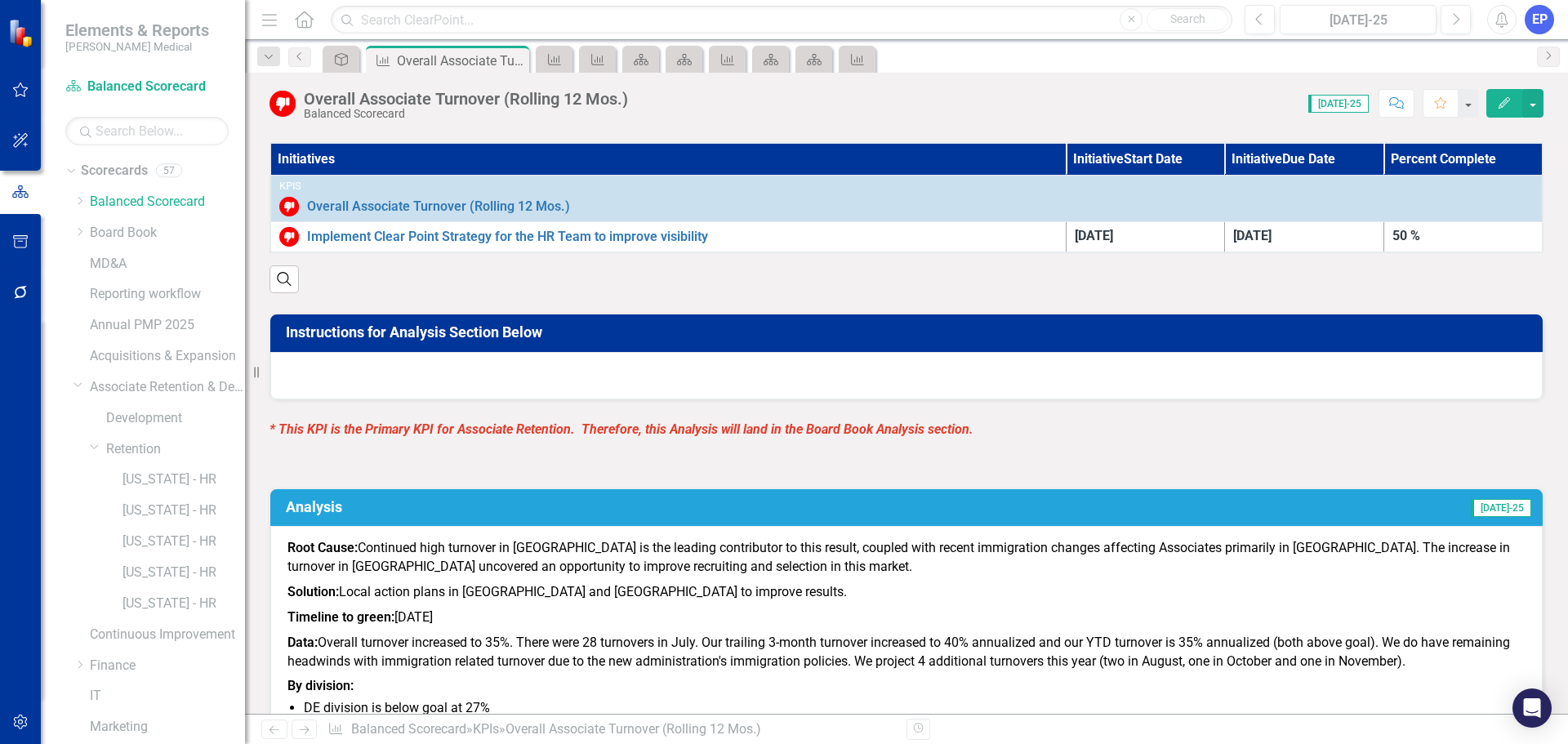
type textarea "28"
click at [350, 61] on icon "Objective" at bounding box center [341, 60] width 16 height 13
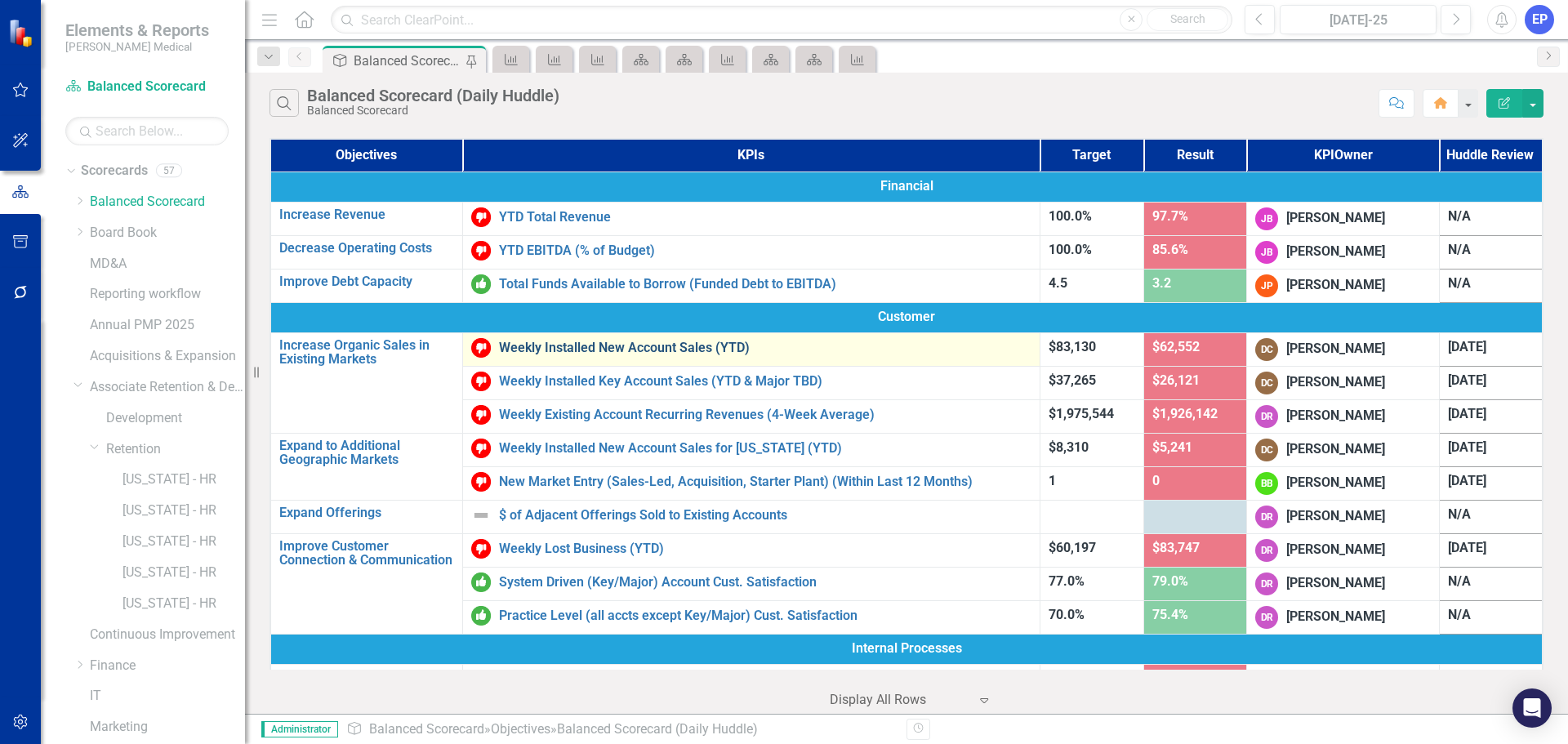
click at [573, 345] on link "Weekly Installed New Account Sales (YTD)" at bounding box center [765, 348] width 533 height 14
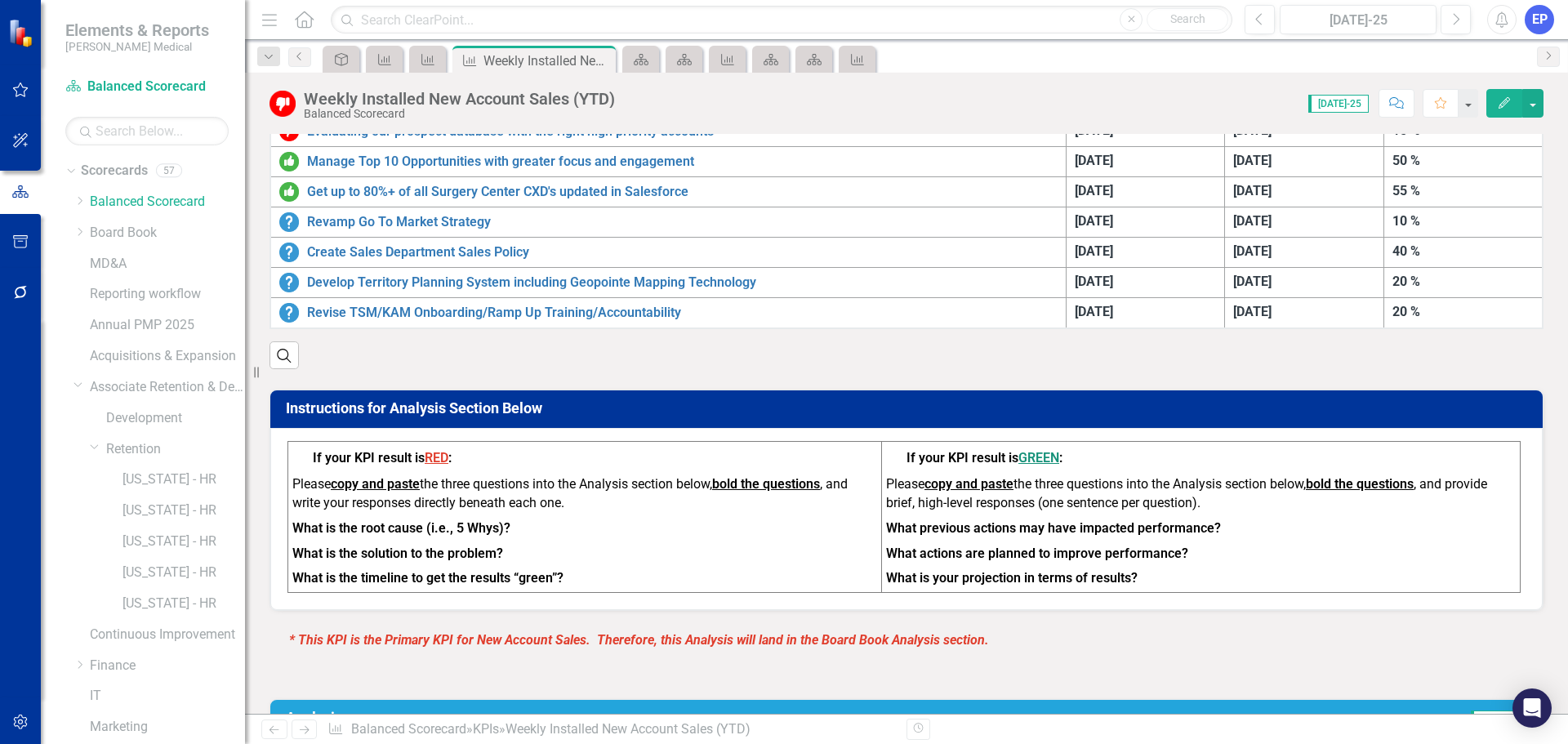
scroll to position [571, 0]
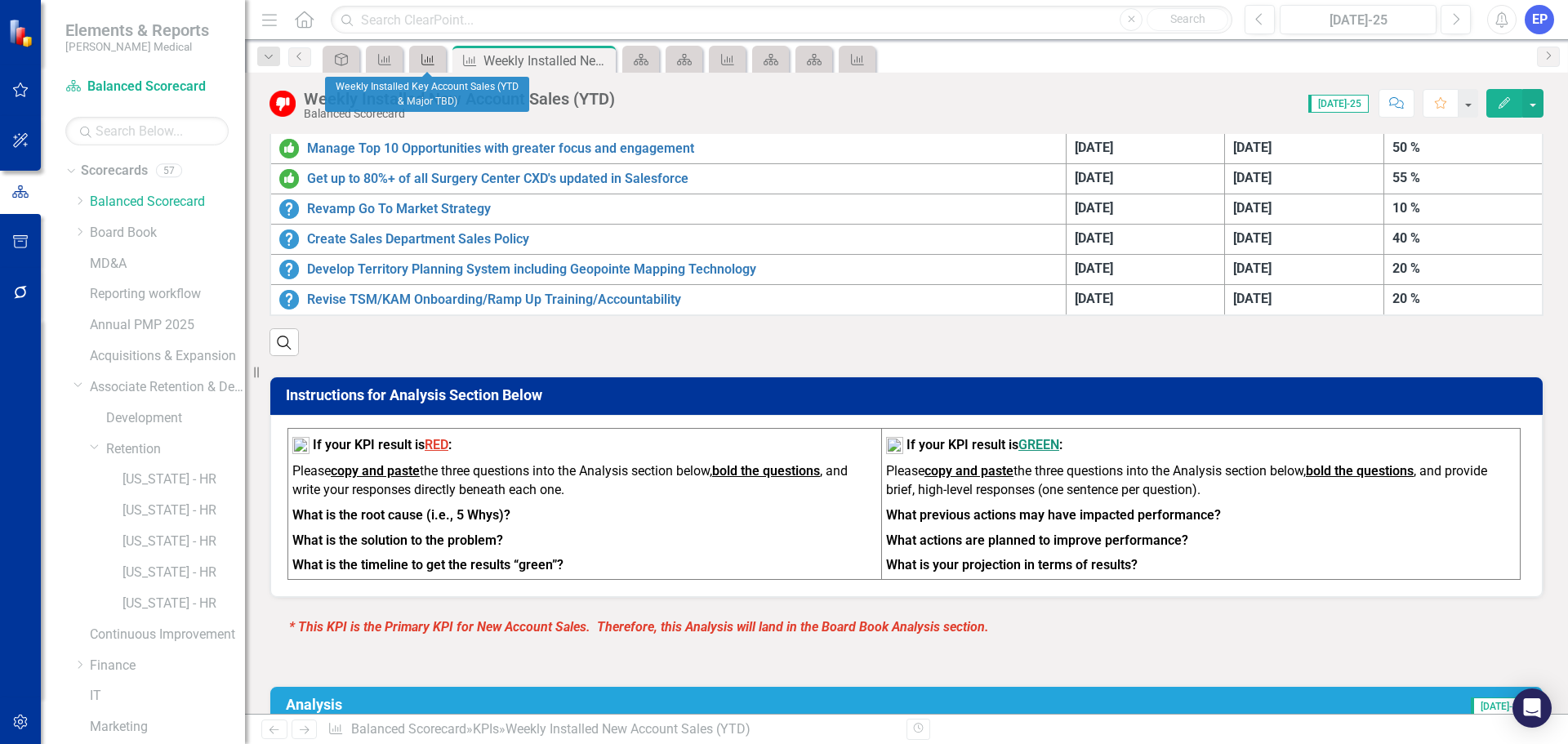
click at [430, 58] on icon "KPI" at bounding box center [428, 60] width 16 height 13
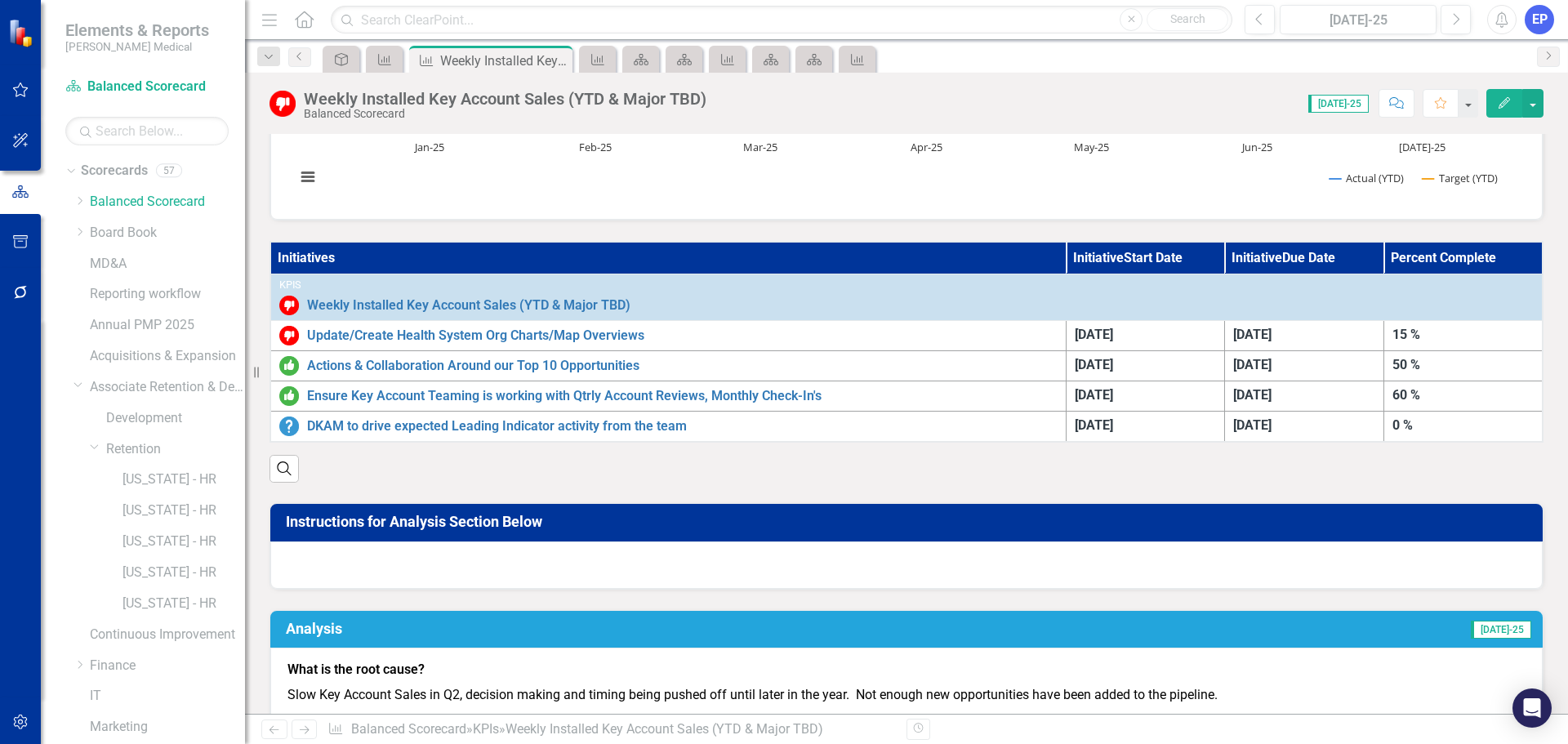
scroll to position [409, 0]
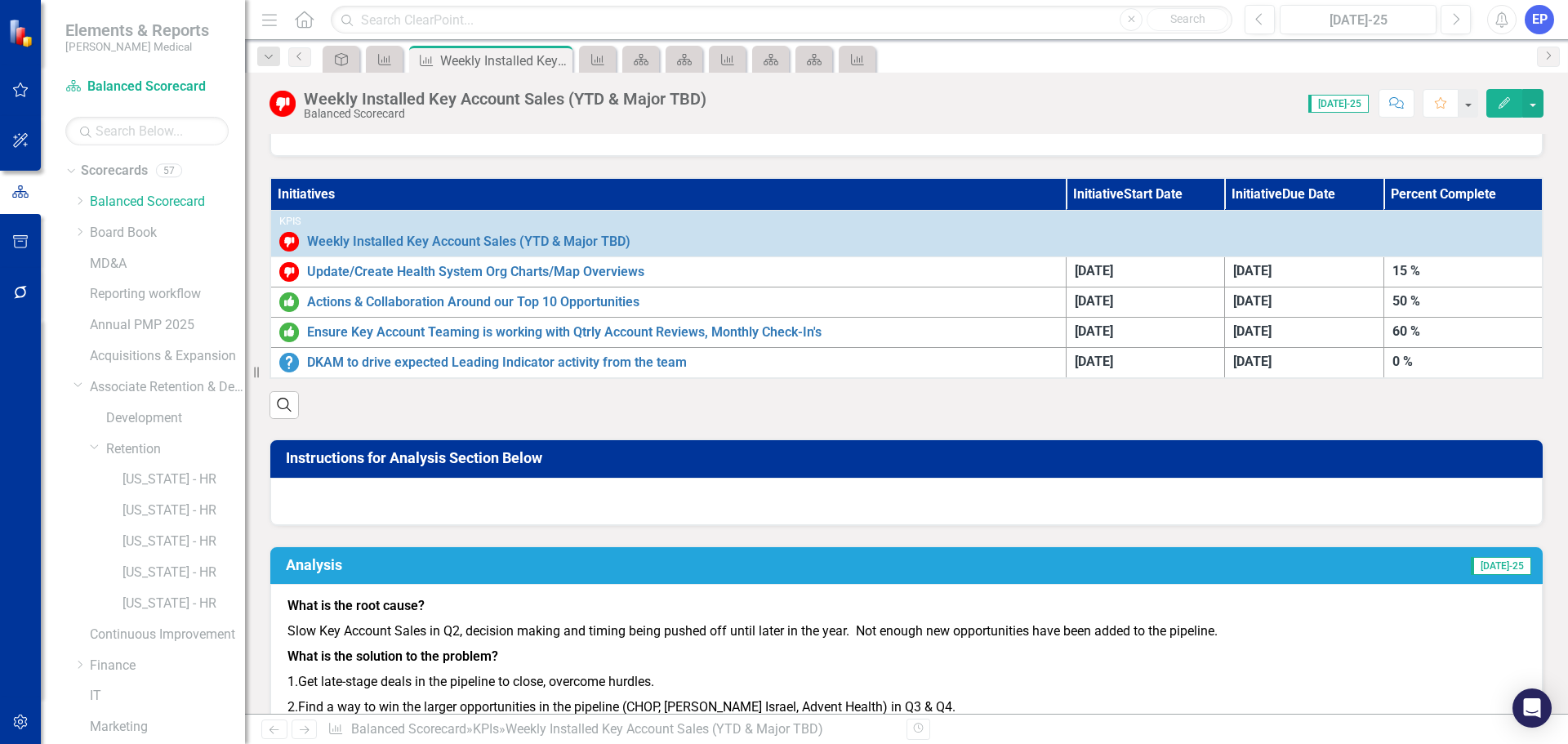
click at [653, 492] on div at bounding box center [906, 501] width 1272 height 47
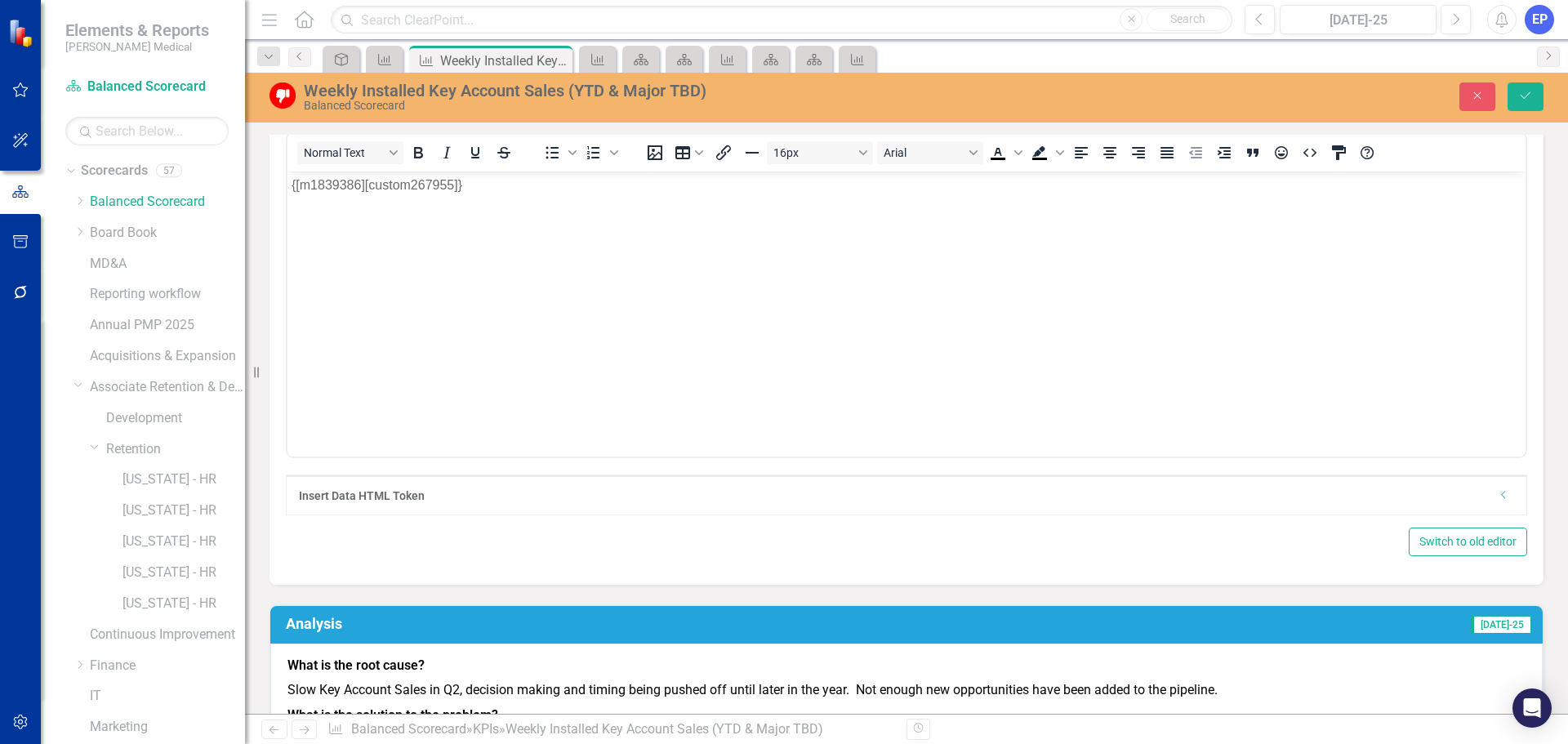
scroll to position [817, 0]
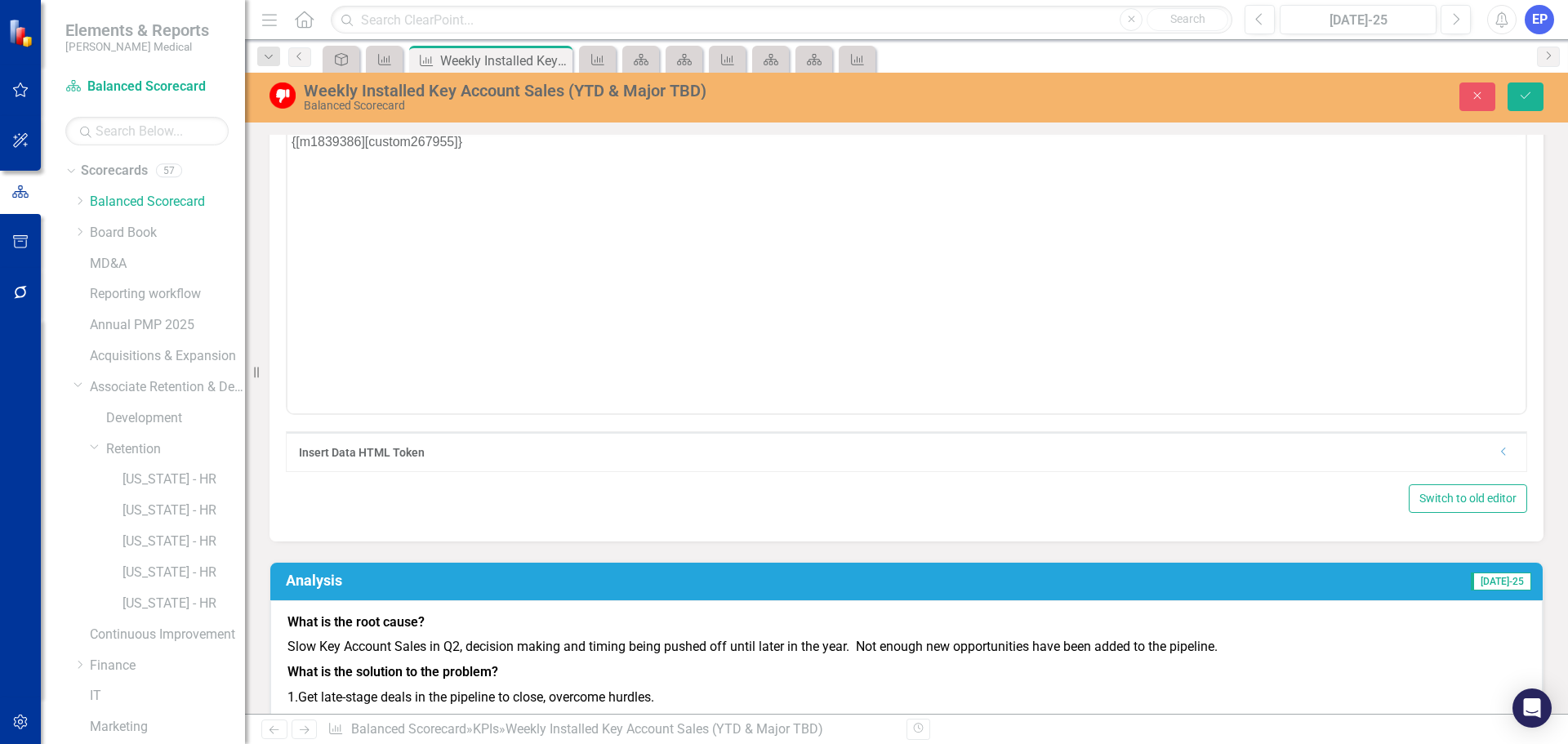
click at [1498, 457] on icon "Dropdown" at bounding box center [1503, 452] width 13 height 10
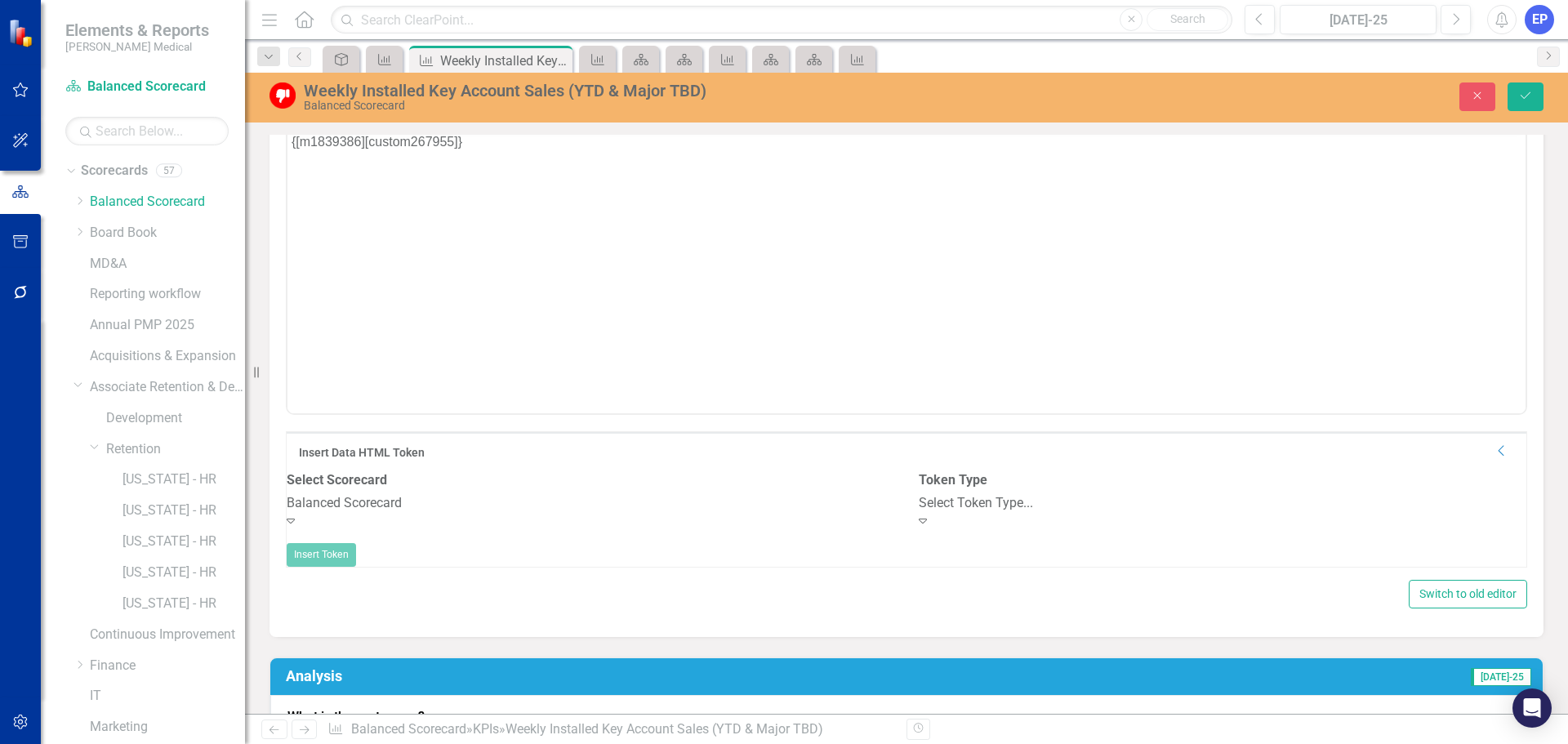
click at [936, 513] on div "Select Token Type..." at bounding box center [1222, 503] width 608 height 18
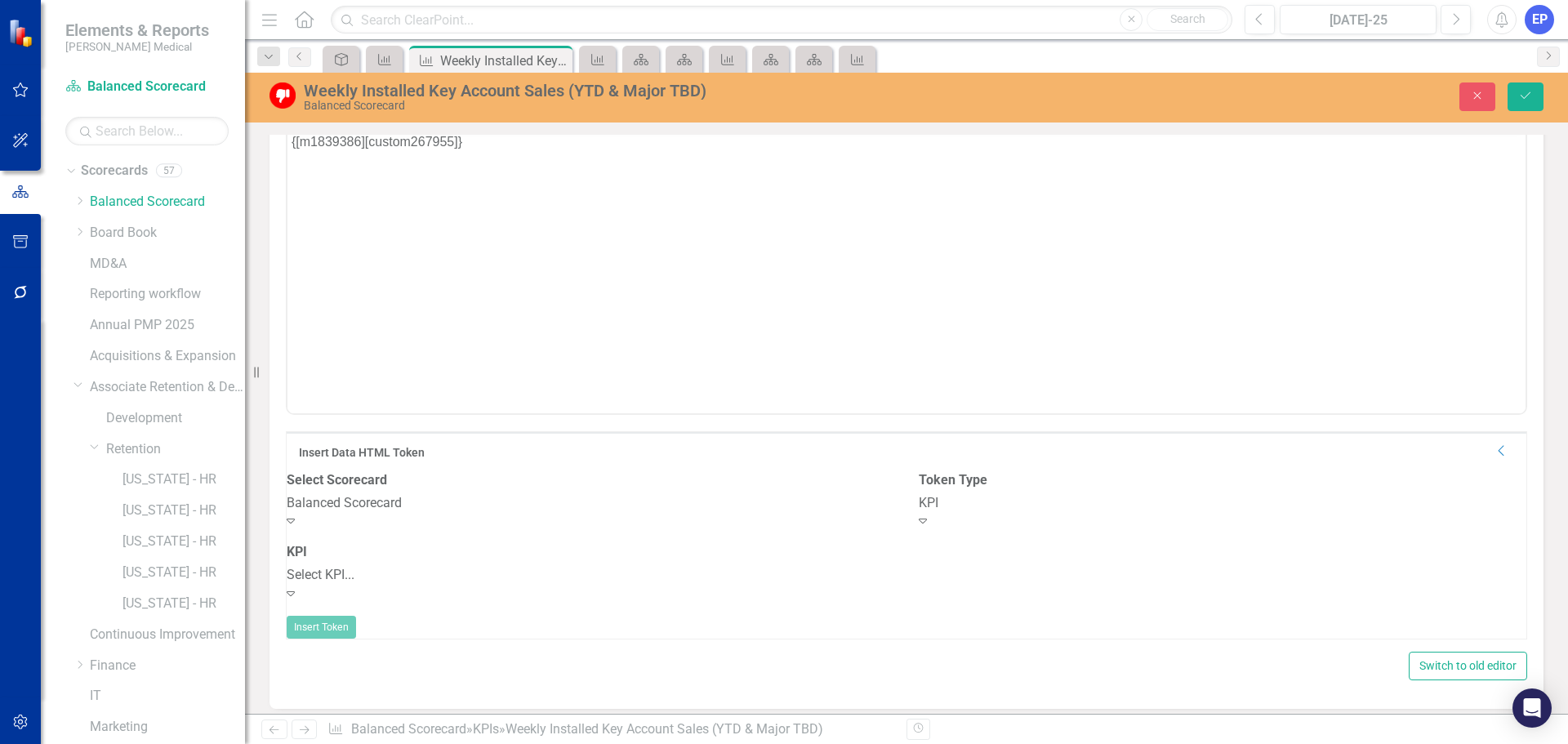
click at [550, 585] on div "Select KPI..." at bounding box center [590, 574] width 608 height 18
click at [936, 585] on div "Select Field..." at bounding box center [1222, 574] width 608 height 18
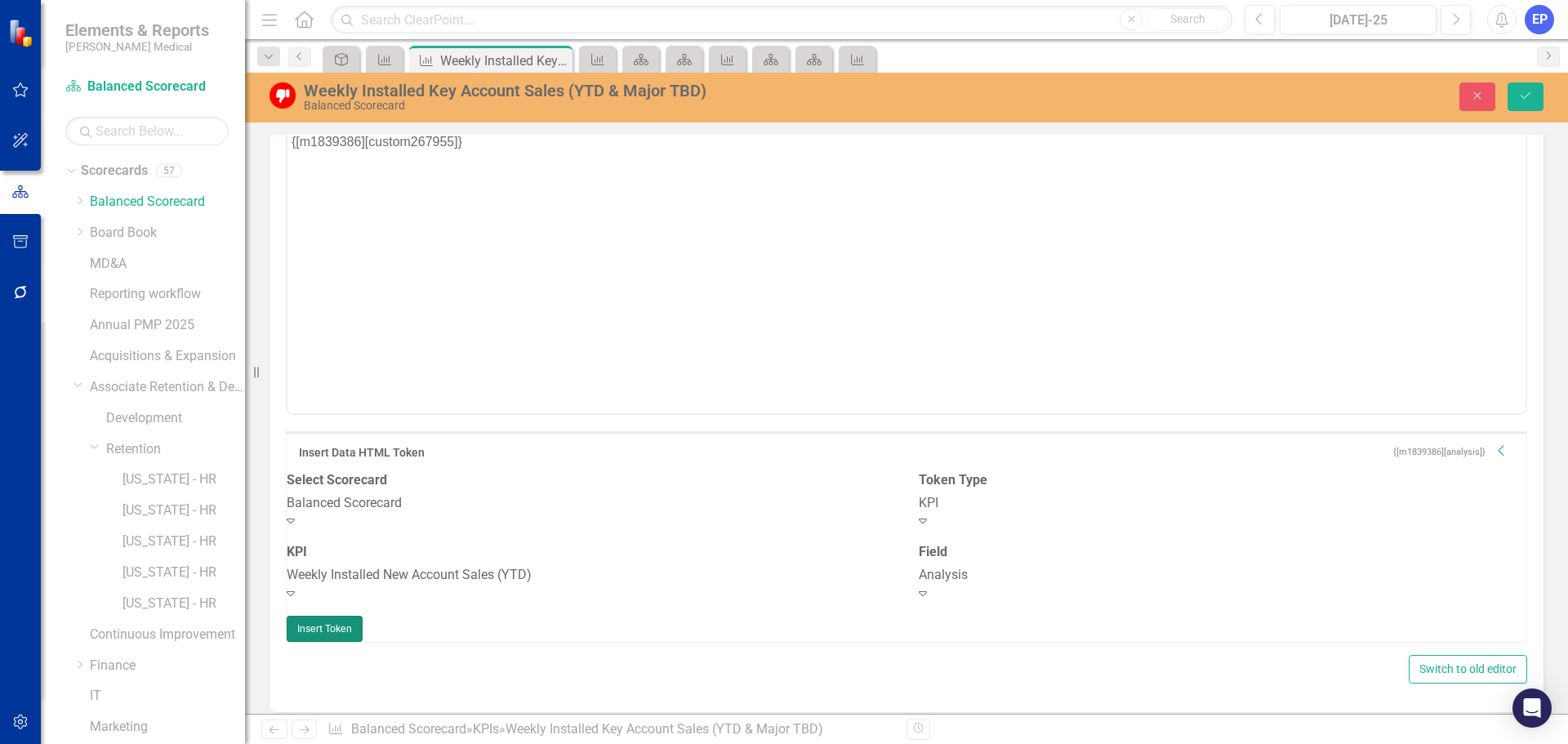
click at [362, 636] on button "Insert Token" at bounding box center [325, 628] width 76 height 26
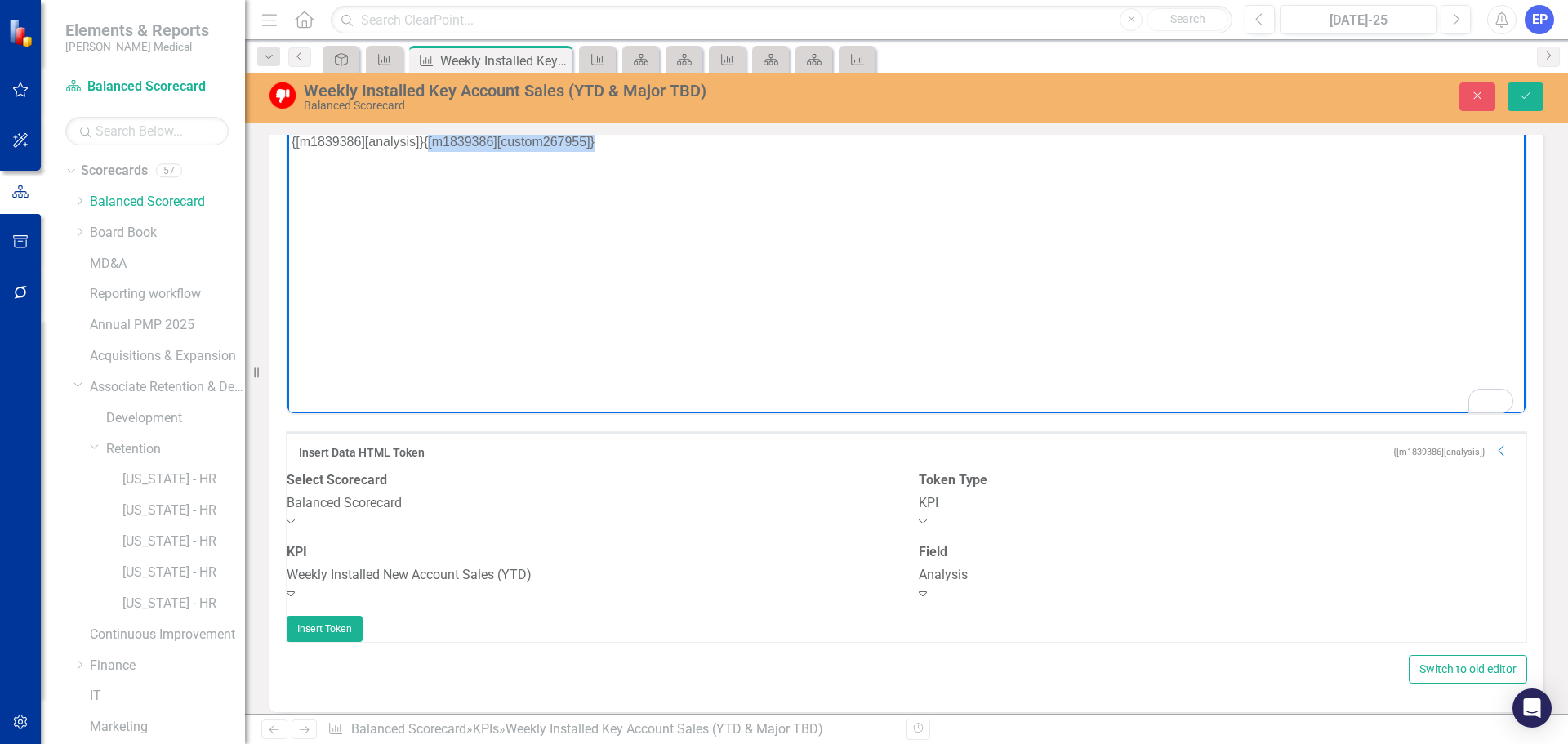
drag, startPoint x: 427, startPoint y: 138, endPoint x: 626, endPoint y: 141, distance: 199.0
click at [626, 141] on p "{[m1839386][analysis]}{[m1839386][custom267955]}" at bounding box center [906, 141] width 1230 height 19
click at [1091, 585] on div "Analysis" at bounding box center [1222, 574] width 608 height 18
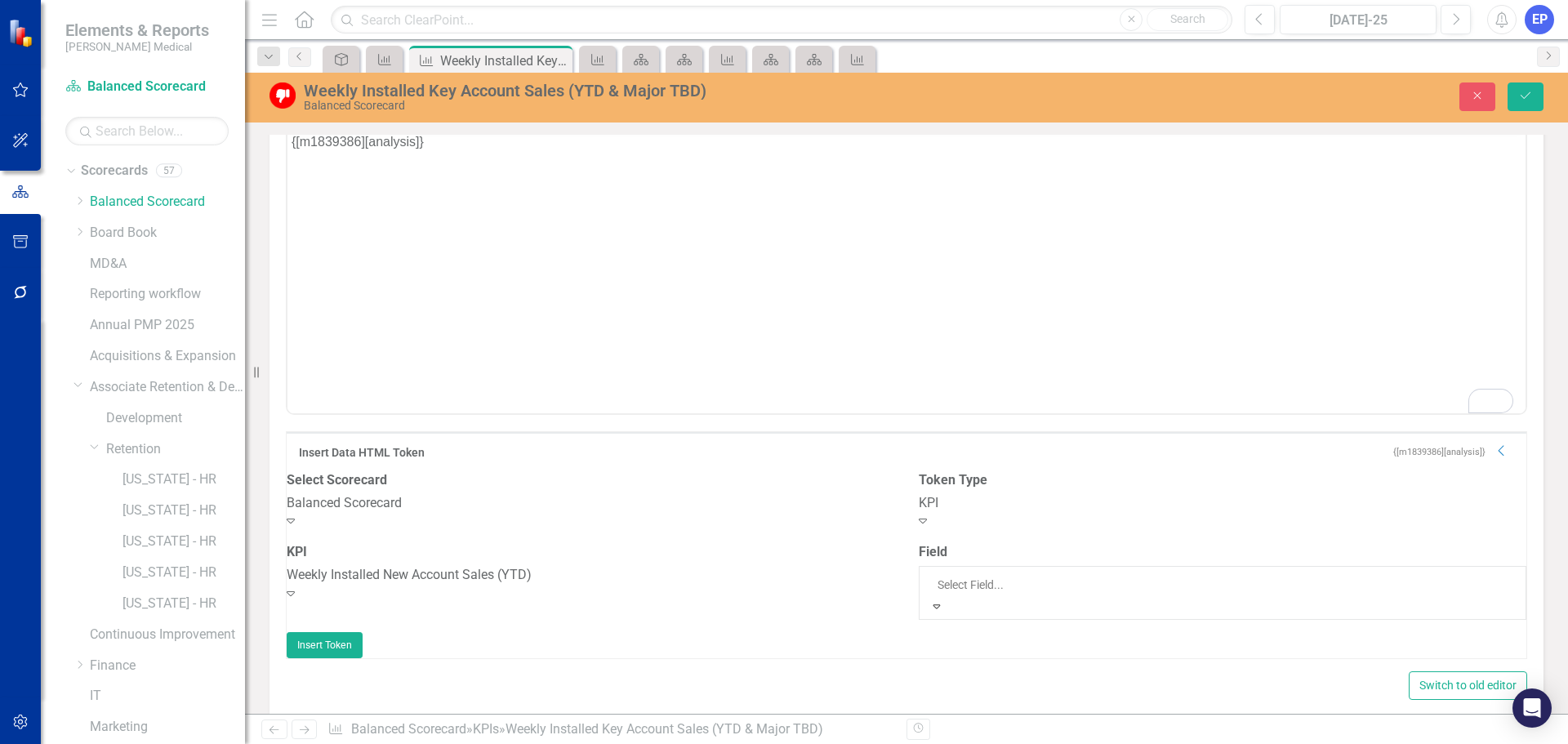
scroll to position [552, 0]
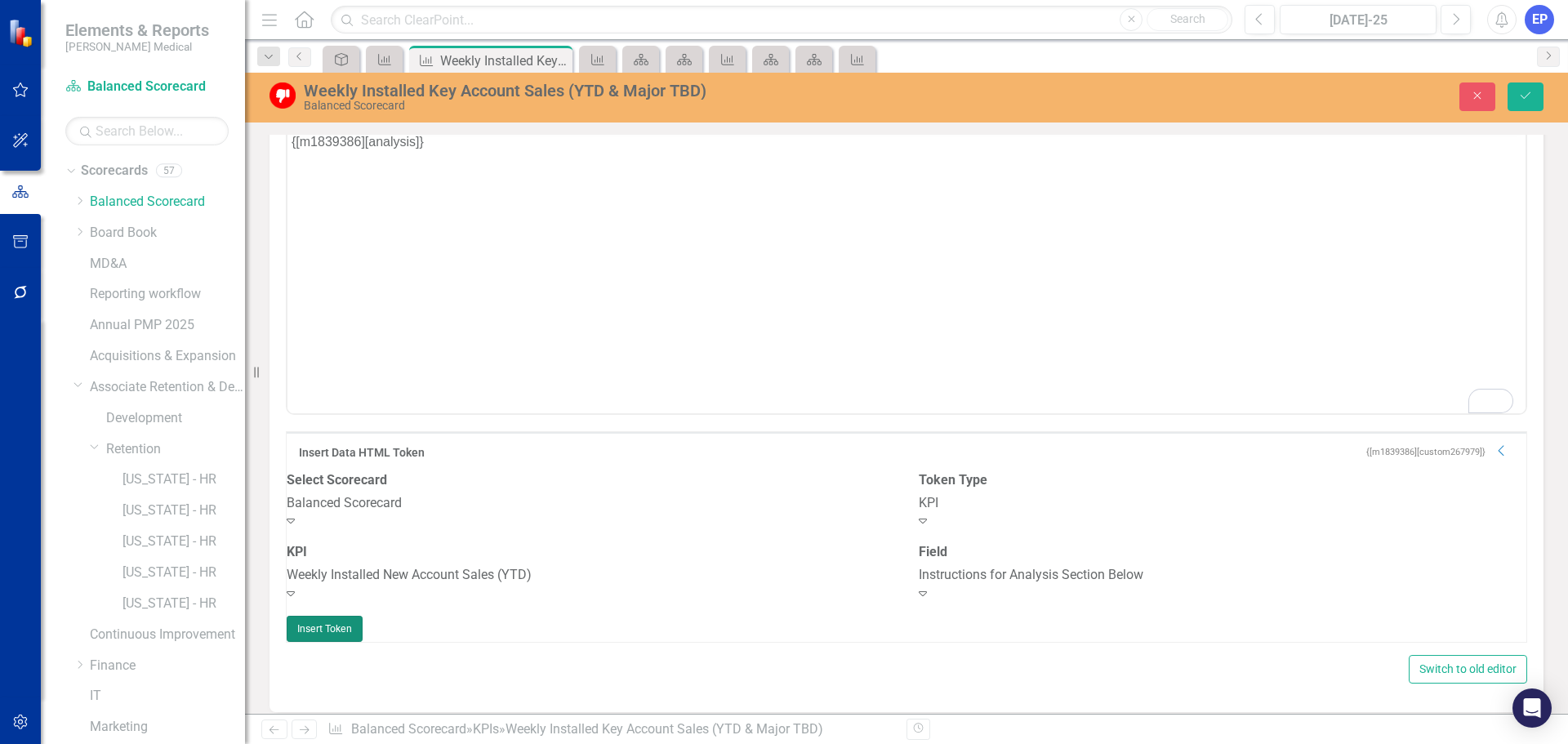
click at [362, 636] on button "Insert Token" at bounding box center [325, 628] width 76 height 26
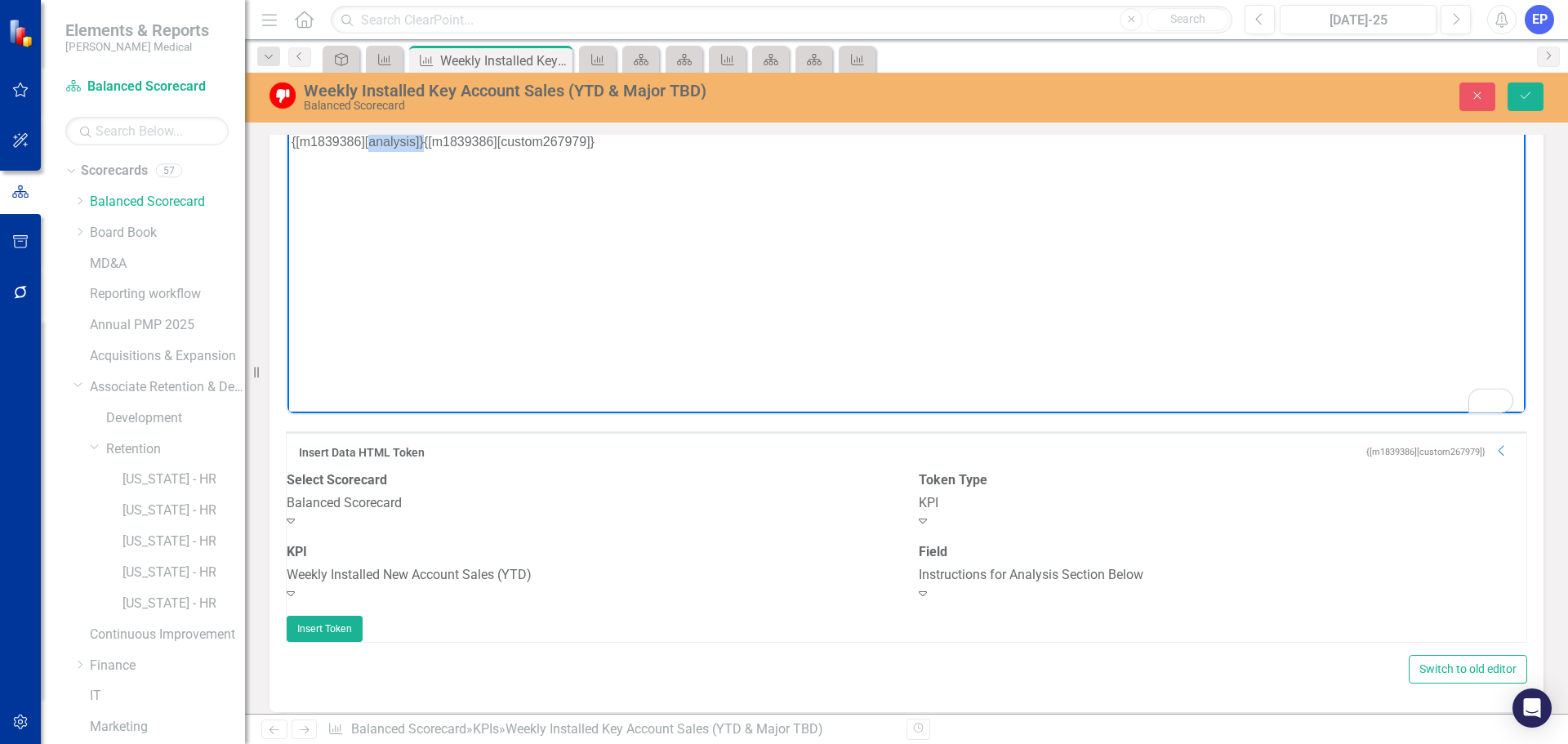
scroll to position [814, 0]
drag, startPoint x: 424, startPoint y: 140, endPoint x: 258, endPoint y: 143, distance: 166.0
click at [287, 143] on html "{[m1839386][analysis]}{[m1839386][custom267979]}" at bounding box center [905, 252] width 1238 height 245
click at [1530, 93] on icon "Save" at bounding box center [1525, 95] width 14 height 12
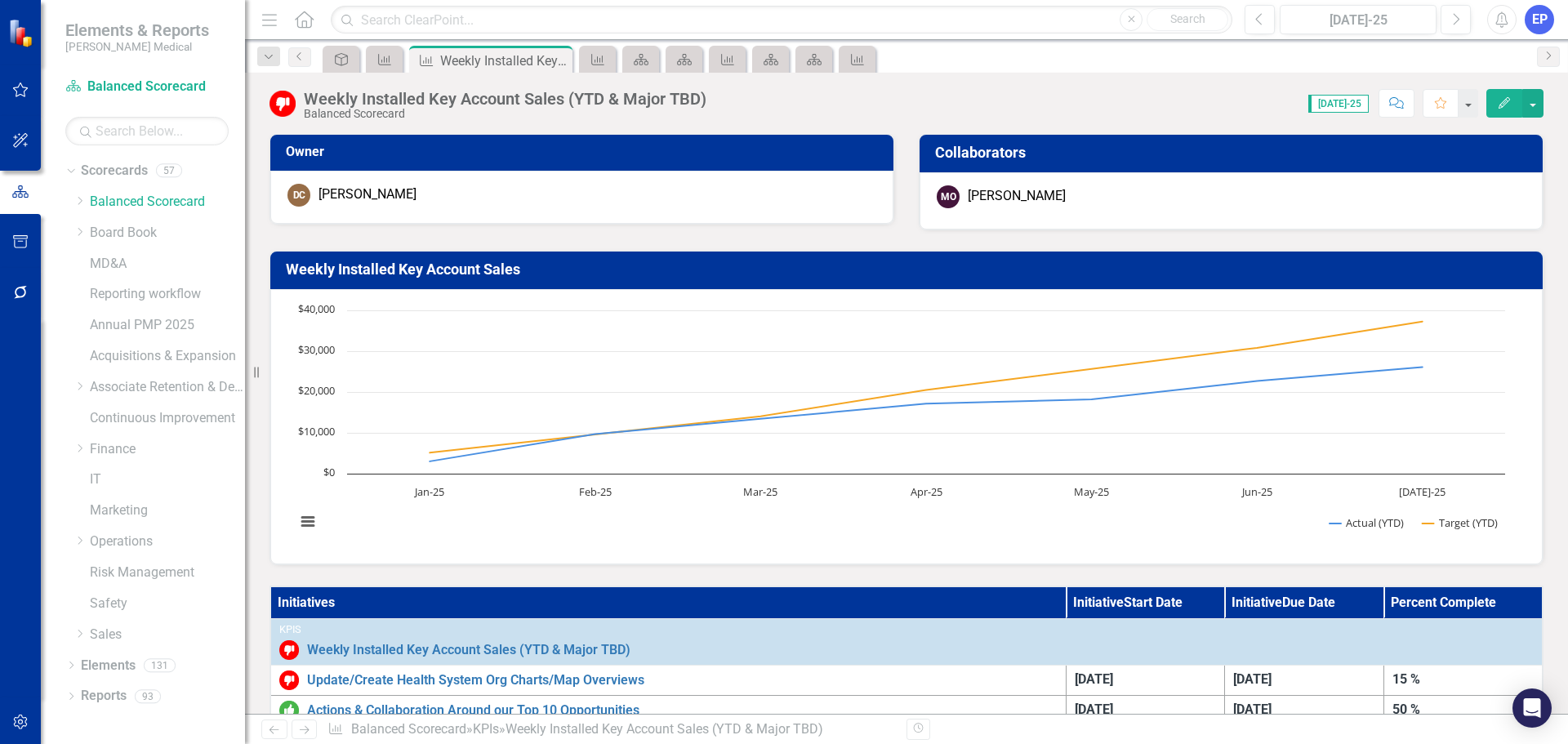
scroll to position [327, 0]
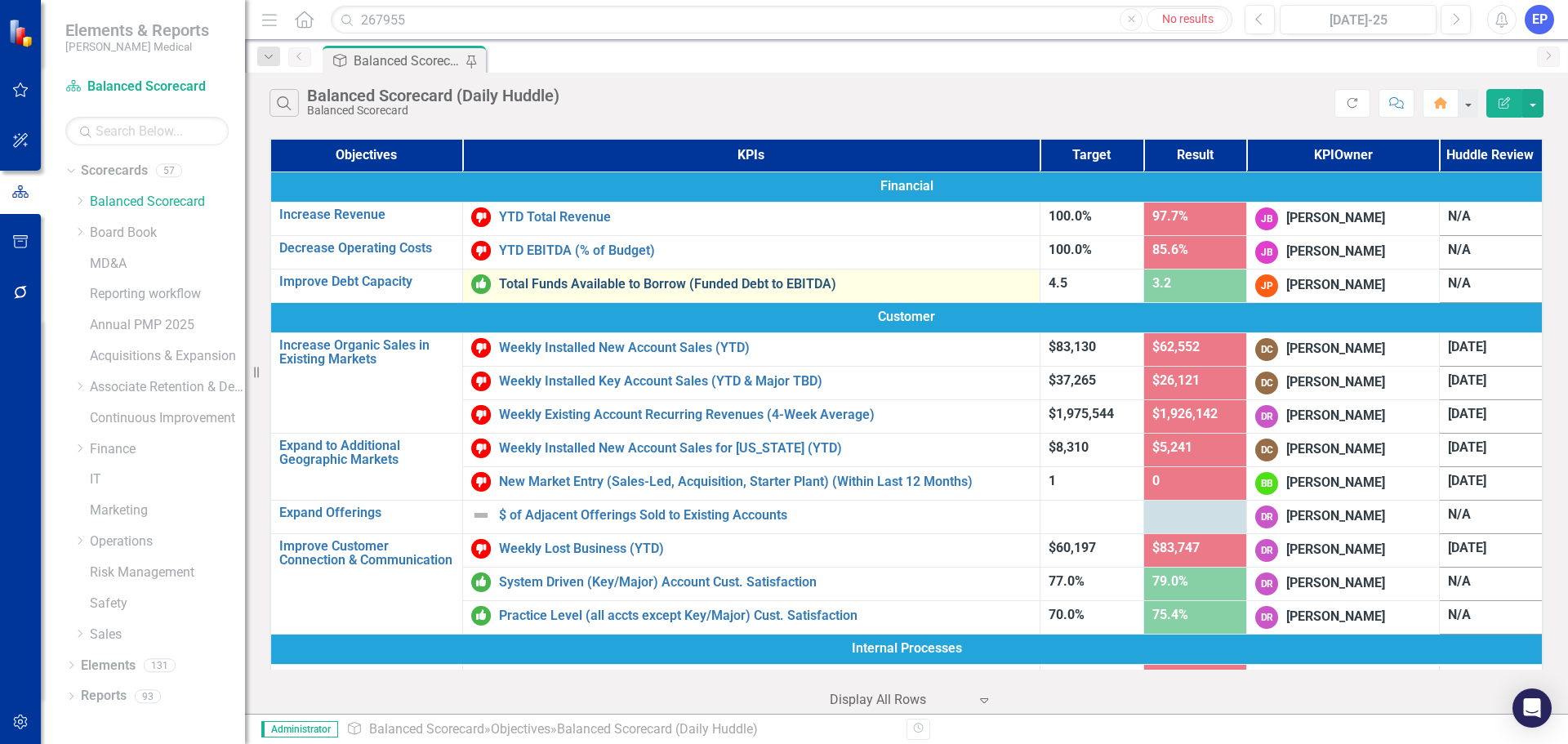
click at [599, 284] on link "Total Funds Available to Borrow (Funded Debt to EBITDA)" at bounding box center [765, 283] width 533 height 14
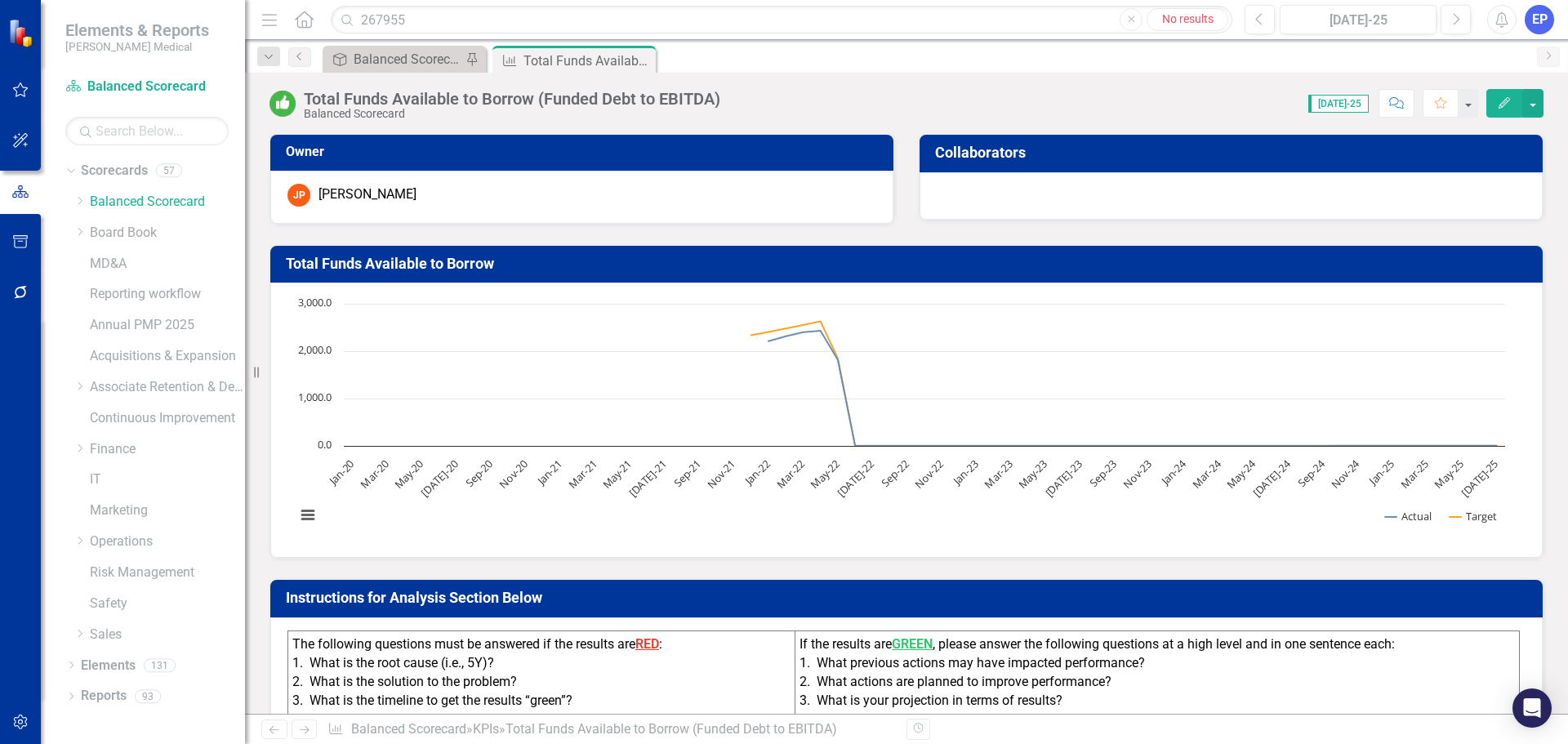
scroll to position [164, 0]
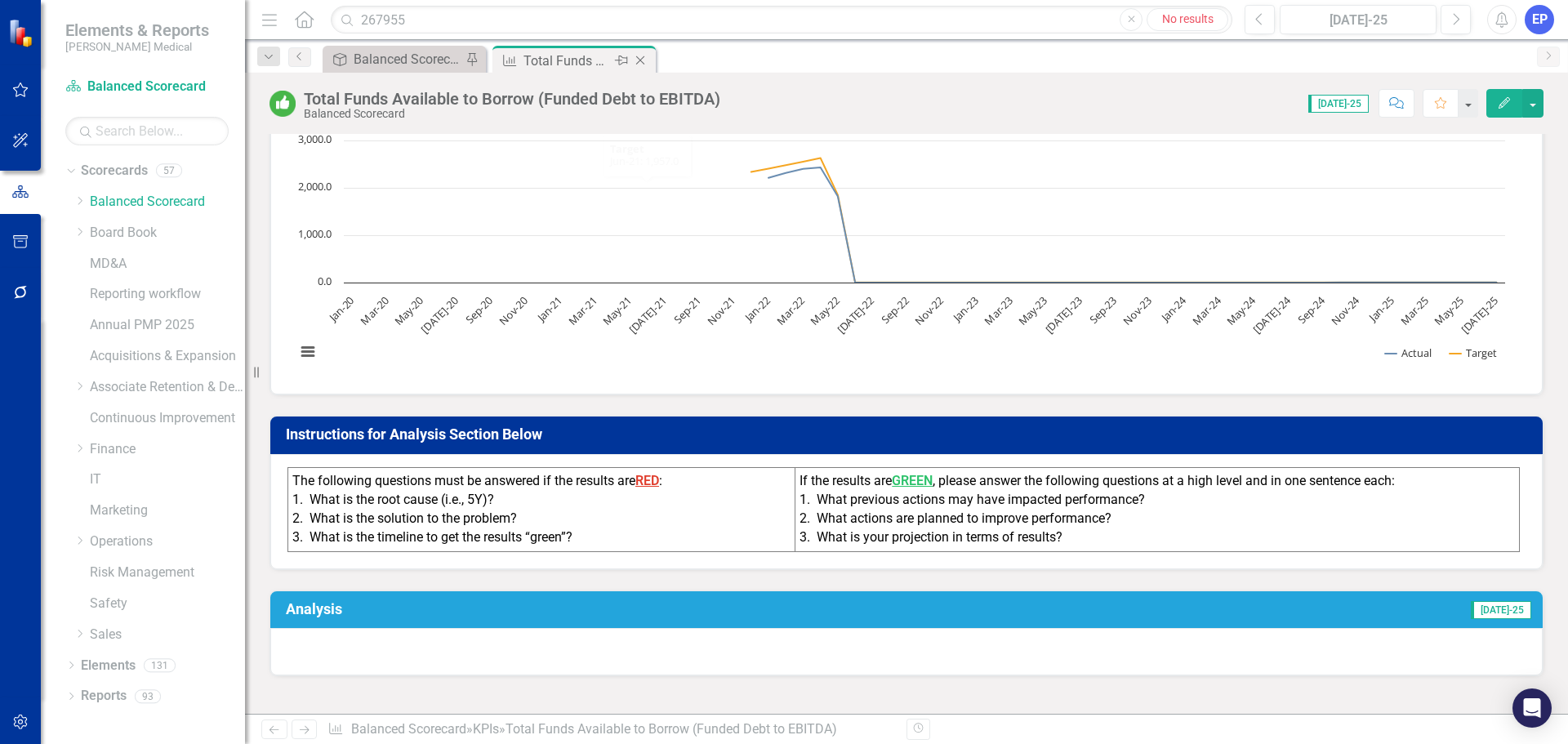
click at [639, 58] on icon "Close" at bounding box center [640, 61] width 16 height 13
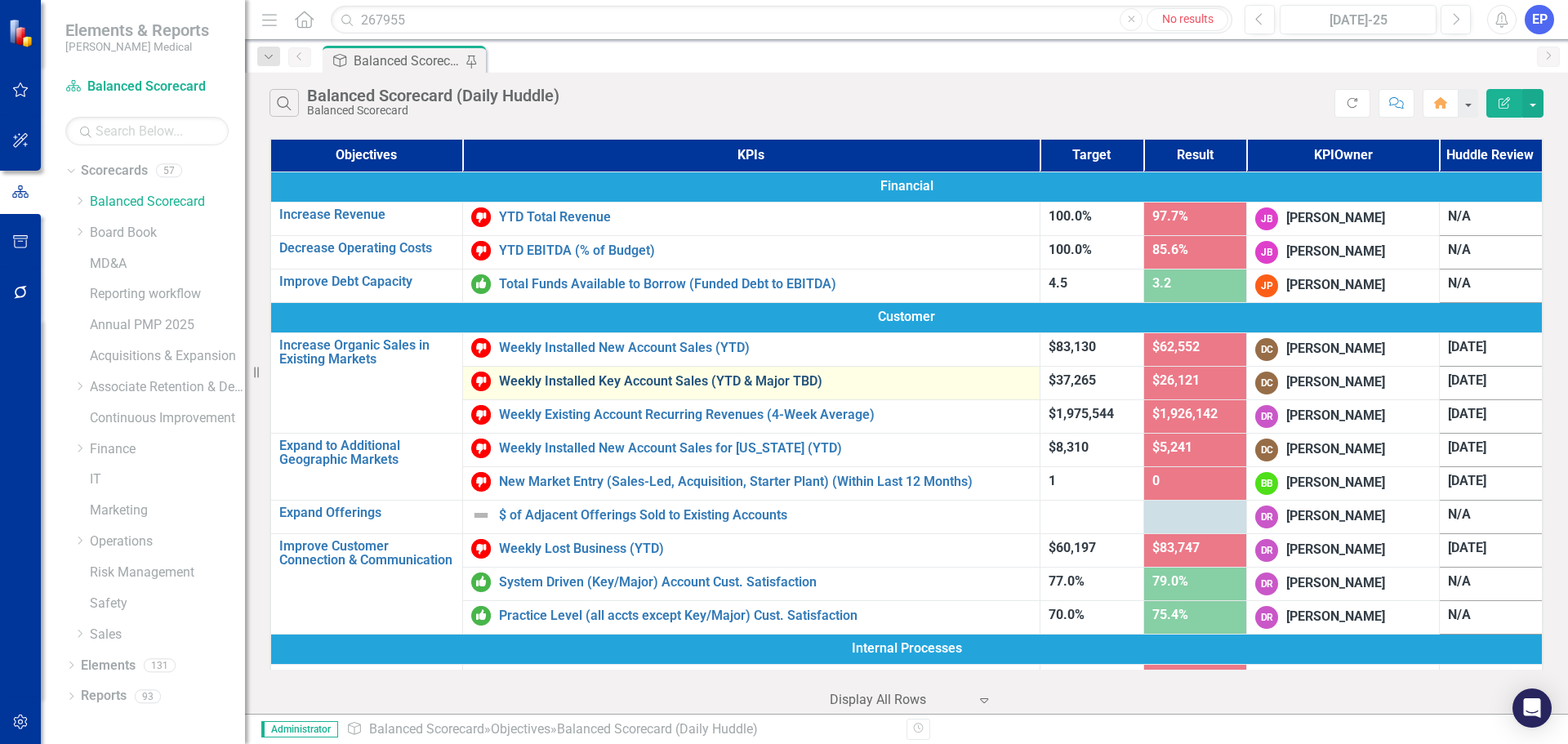
click at [581, 374] on link "Weekly Installed Key Account Sales (YTD & Major TBD)" at bounding box center [765, 381] width 533 height 14
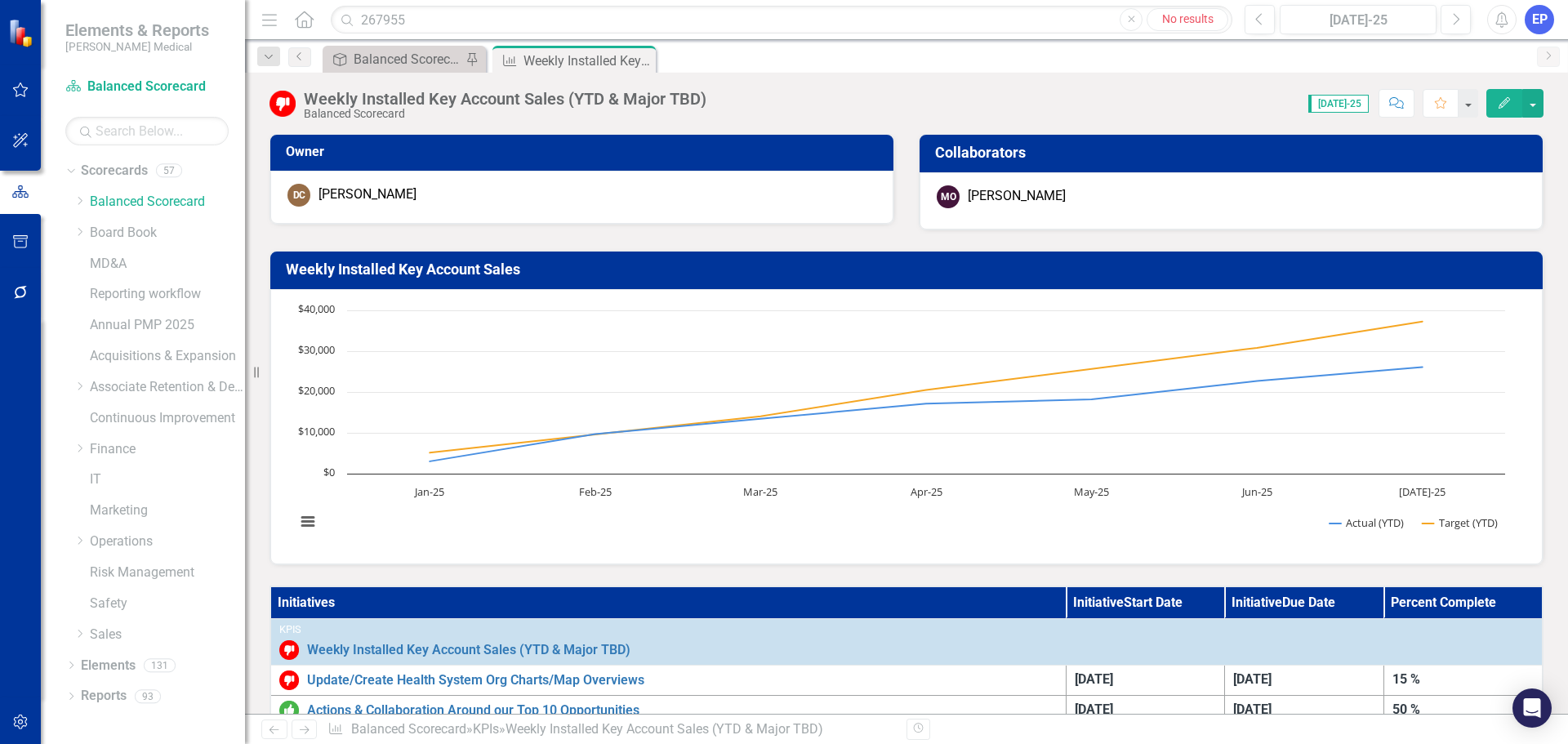
scroll to position [491, 0]
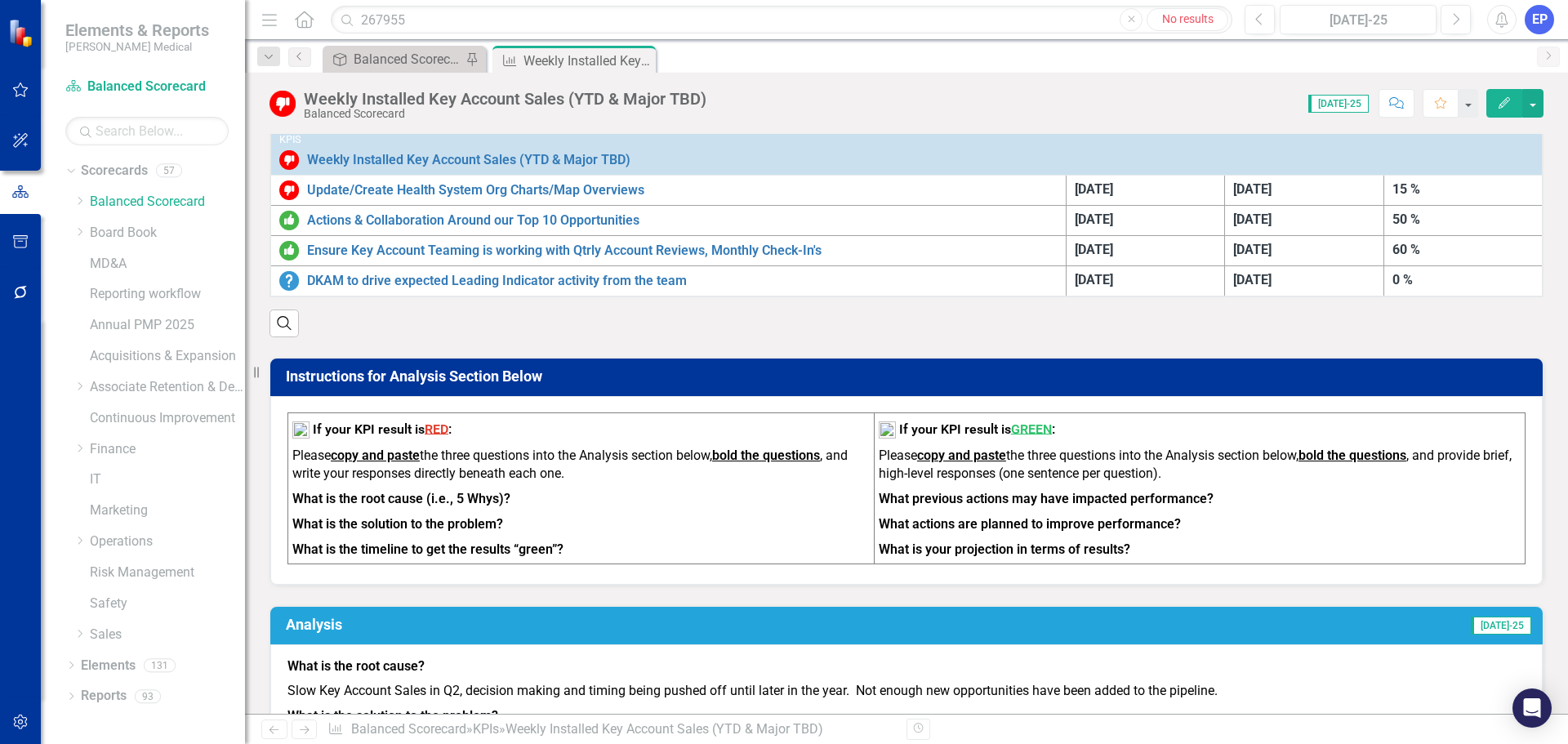
click at [588, 466] on p "Please copy and paste the three questions into the Analysis section below, bold…" at bounding box center [580, 467] width 577 height 40
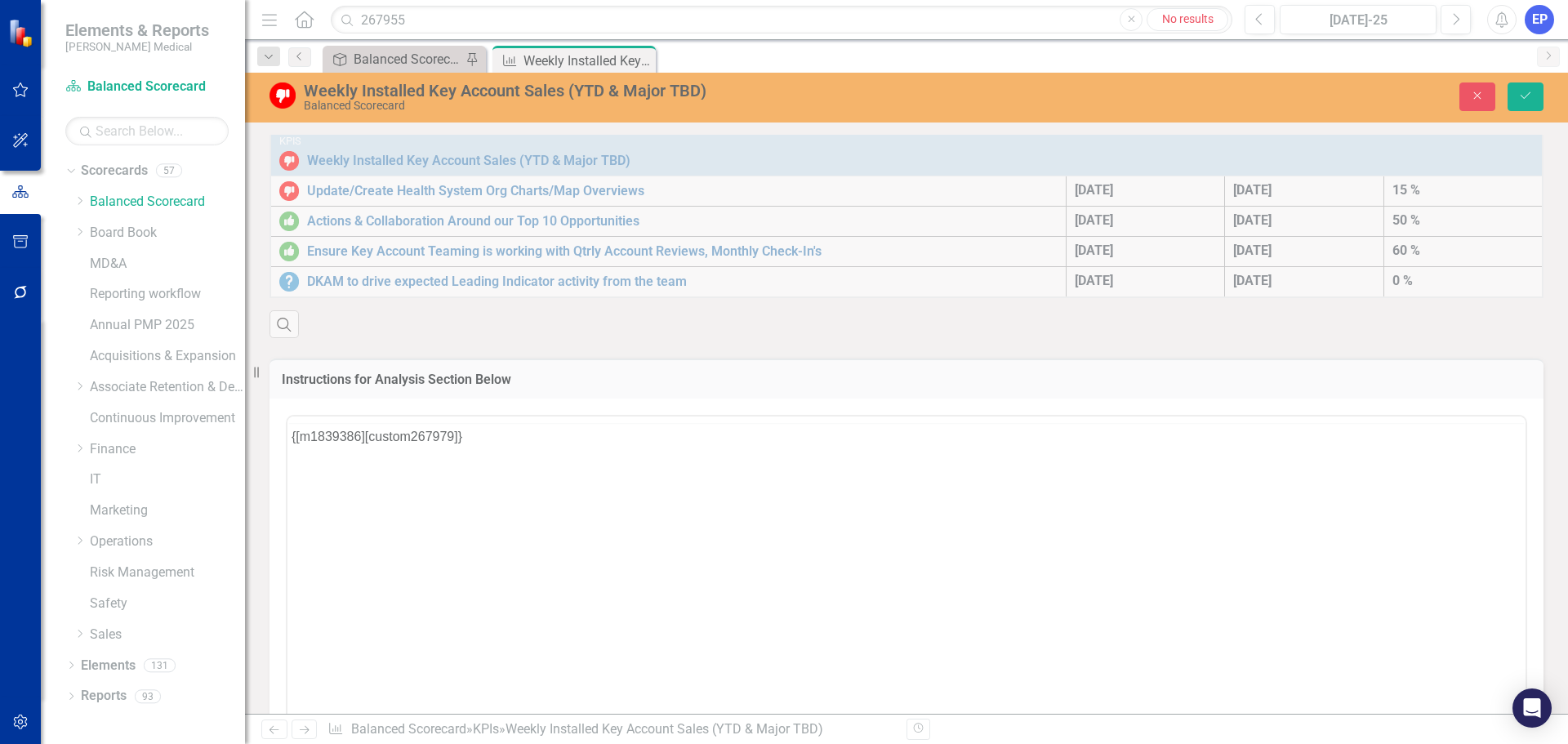
scroll to position [0, 0]
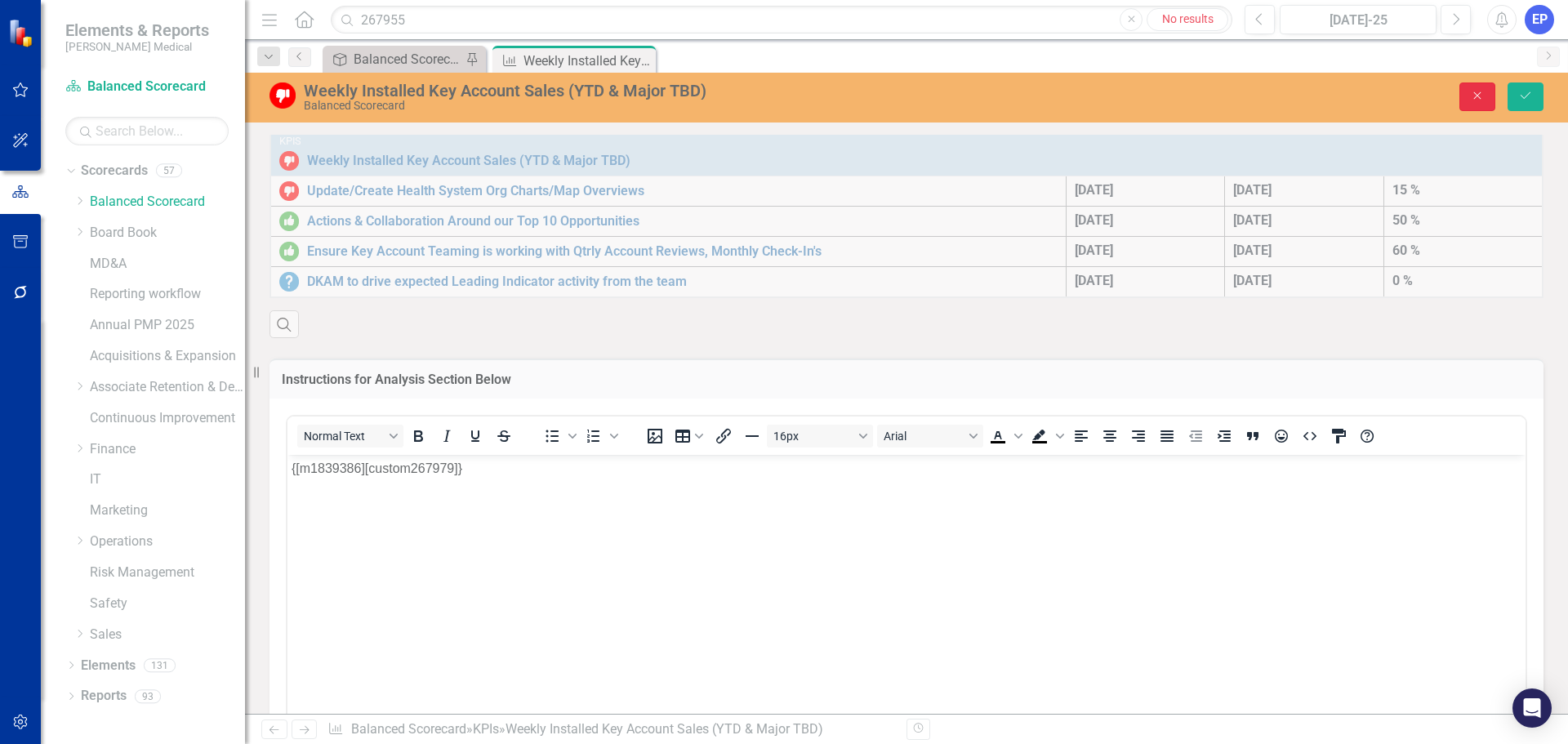
click at [1470, 99] on icon "Close" at bounding box center [1477, 95] width 14 height 12
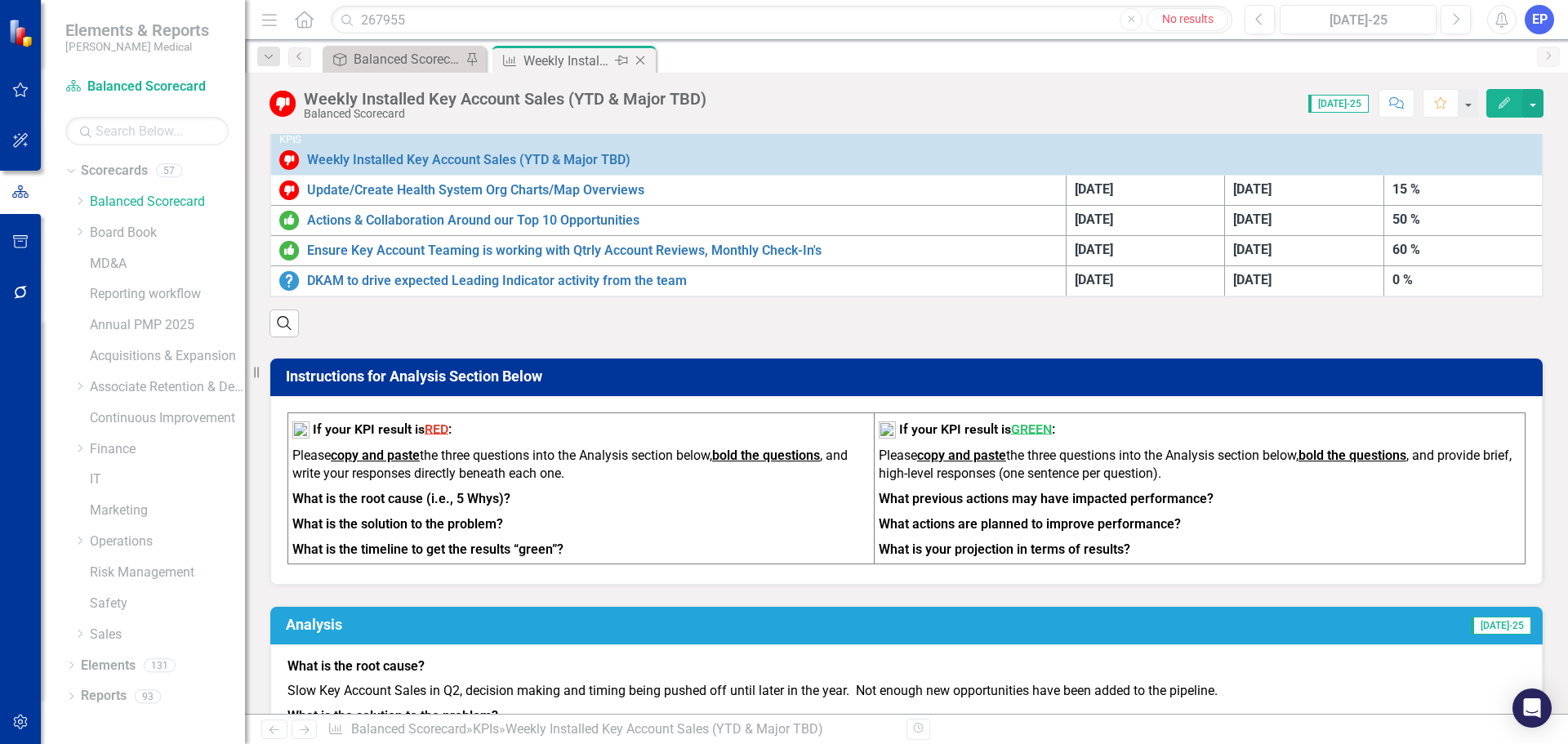
click at [643, 56] on icon "Close" at bounding box center [640, 61] width 16 height 13
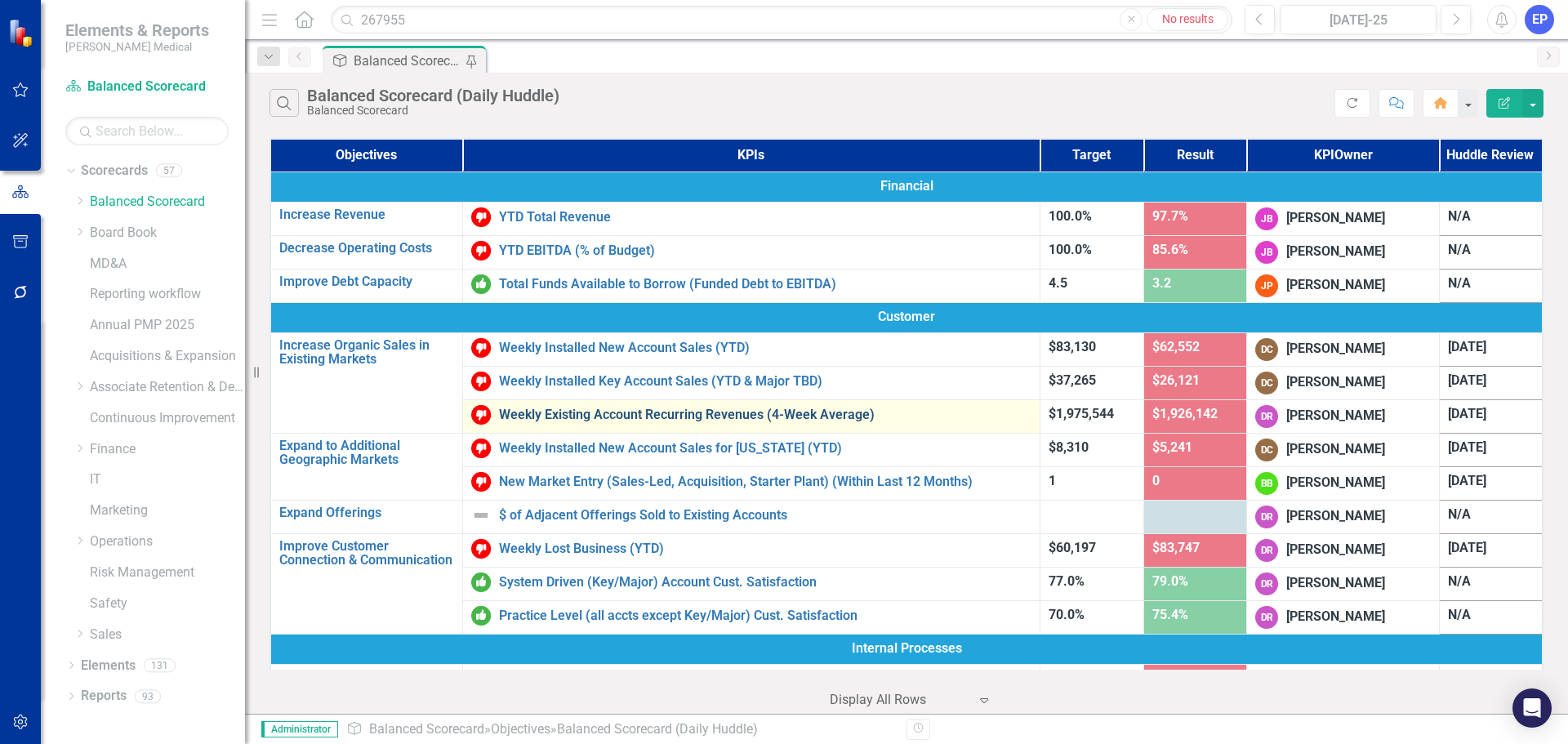
click at [620, 408] on link "Weekly Existing Account Recurring Revenues (4-Week Average)" at bounding box center [765, 414] width 533 height 14
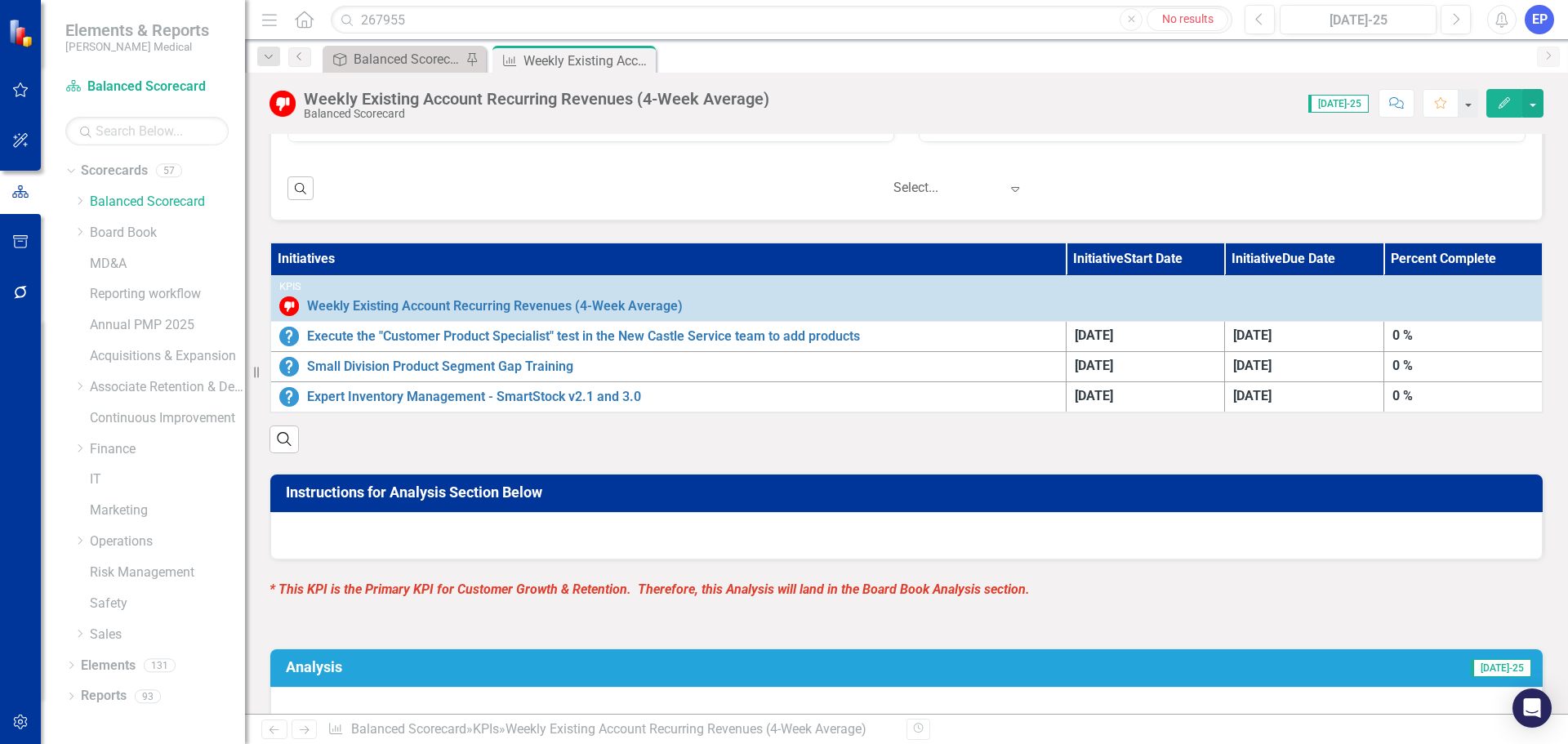
scroll to position [817, 0]
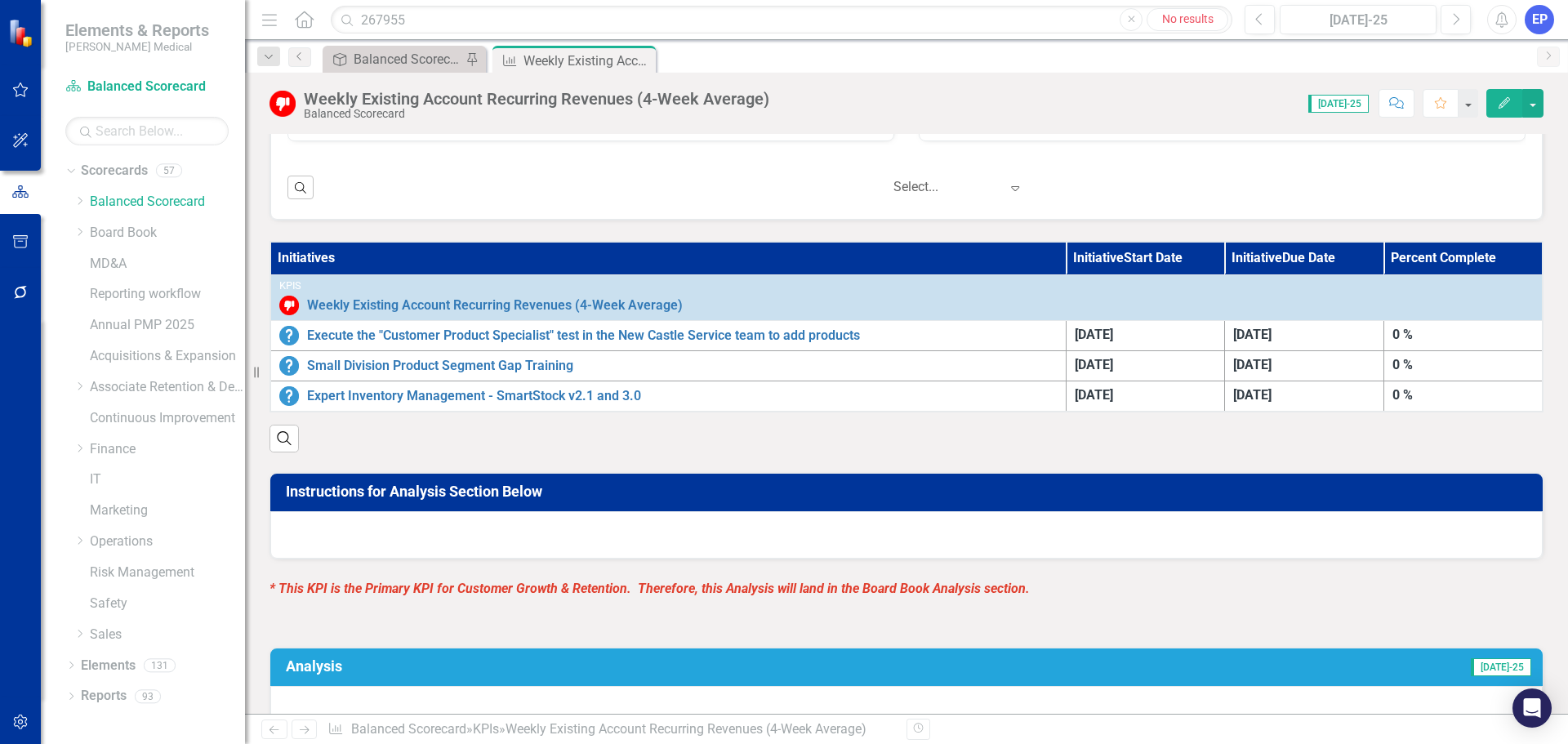
click at [630, 541] on div at bounding box center [906, 535] width 1272 height 47
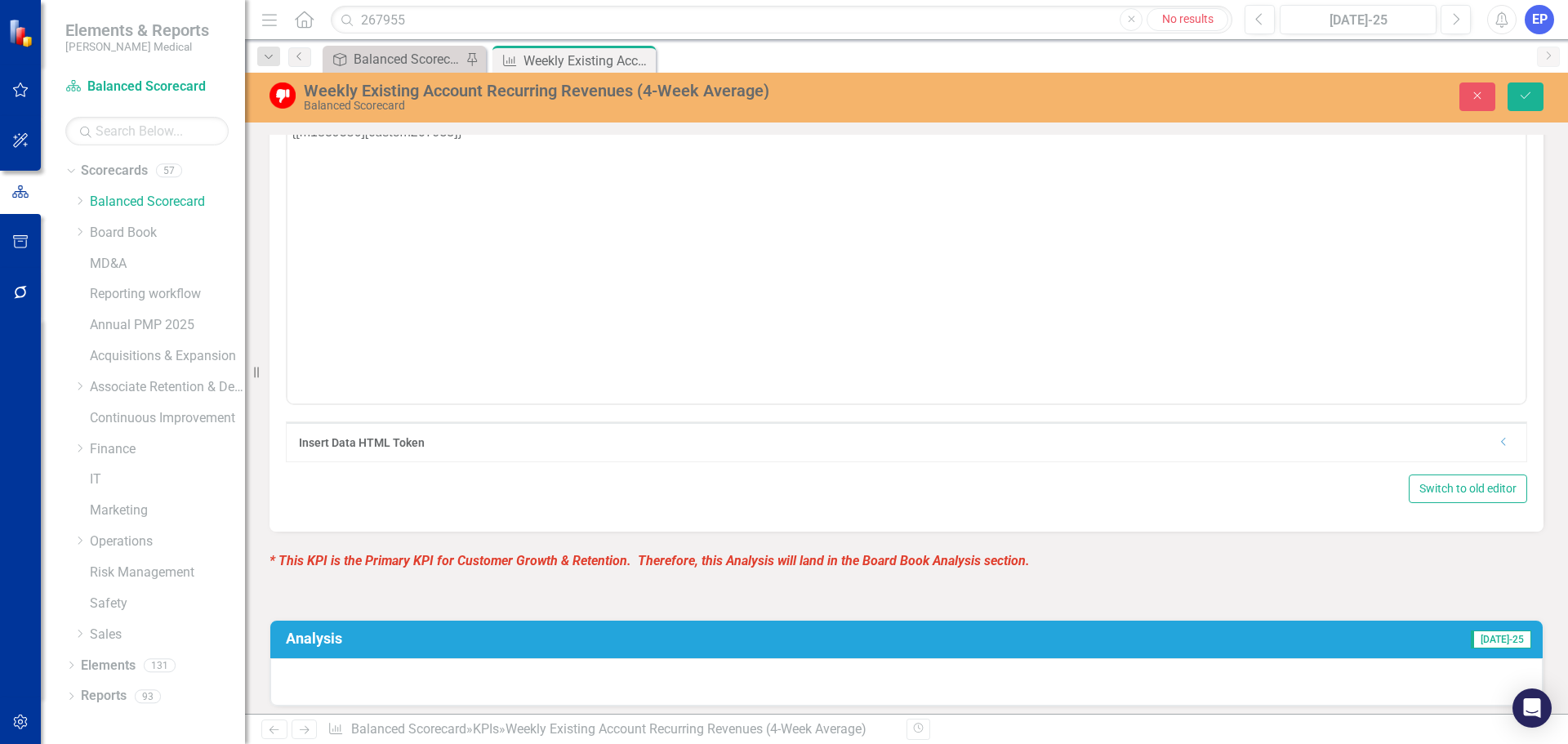
scroll to position [1307, 0]
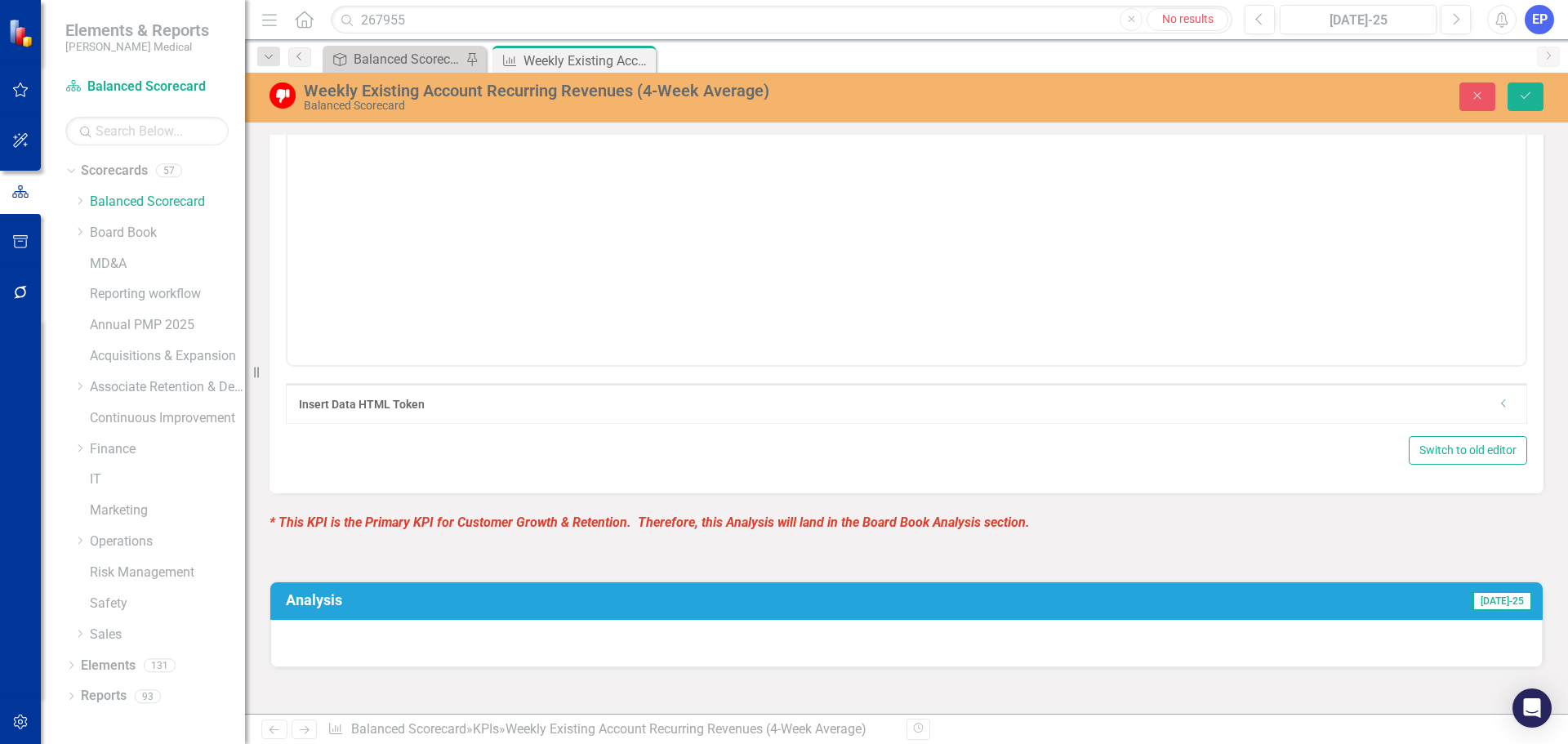
click at [1498, 411] on div "Dropdown" at bounding box center [1503, 404] width 13 height 13
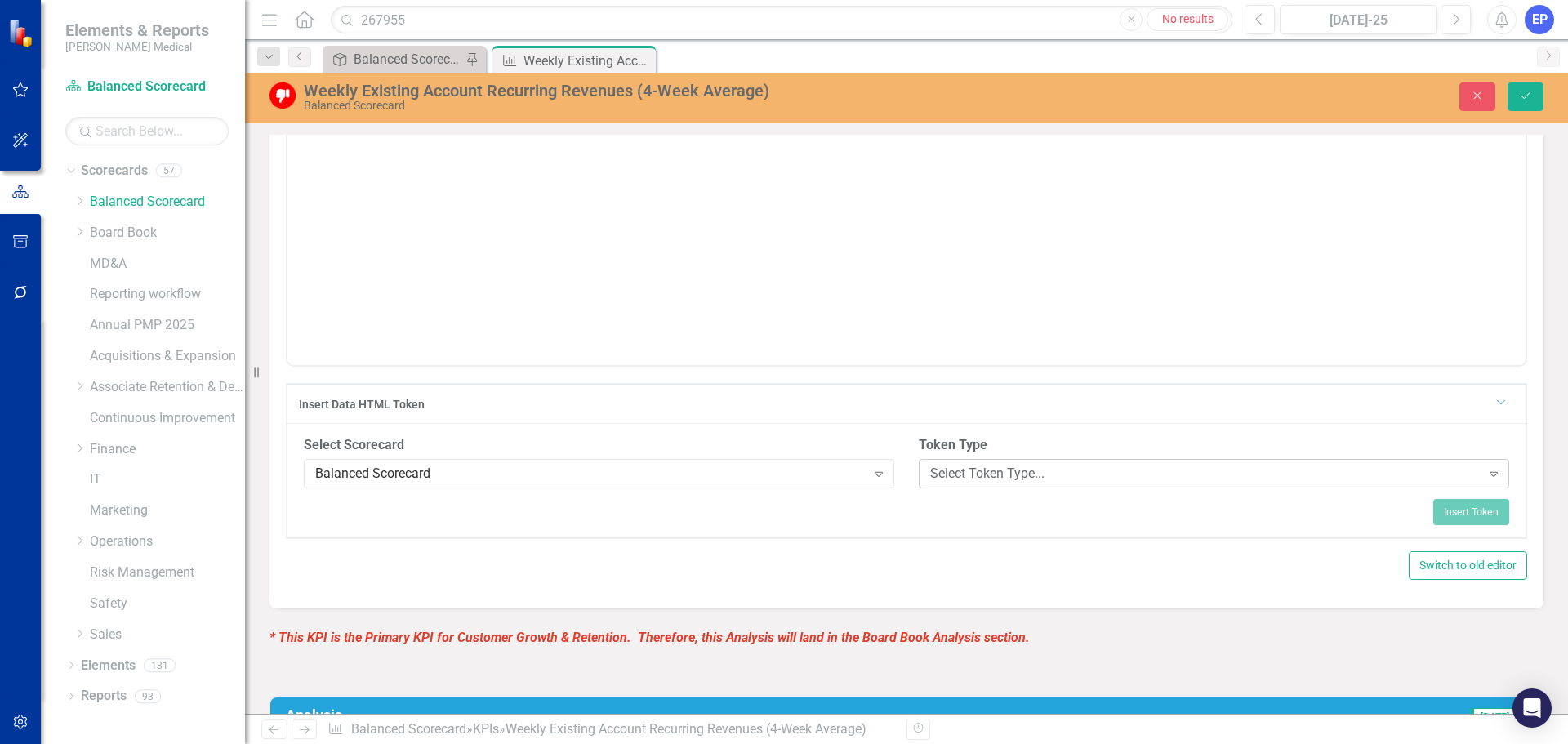
click at [946, 483] on div "Select Token Type..." at bounding box center [1205, 473] width 550 height 18
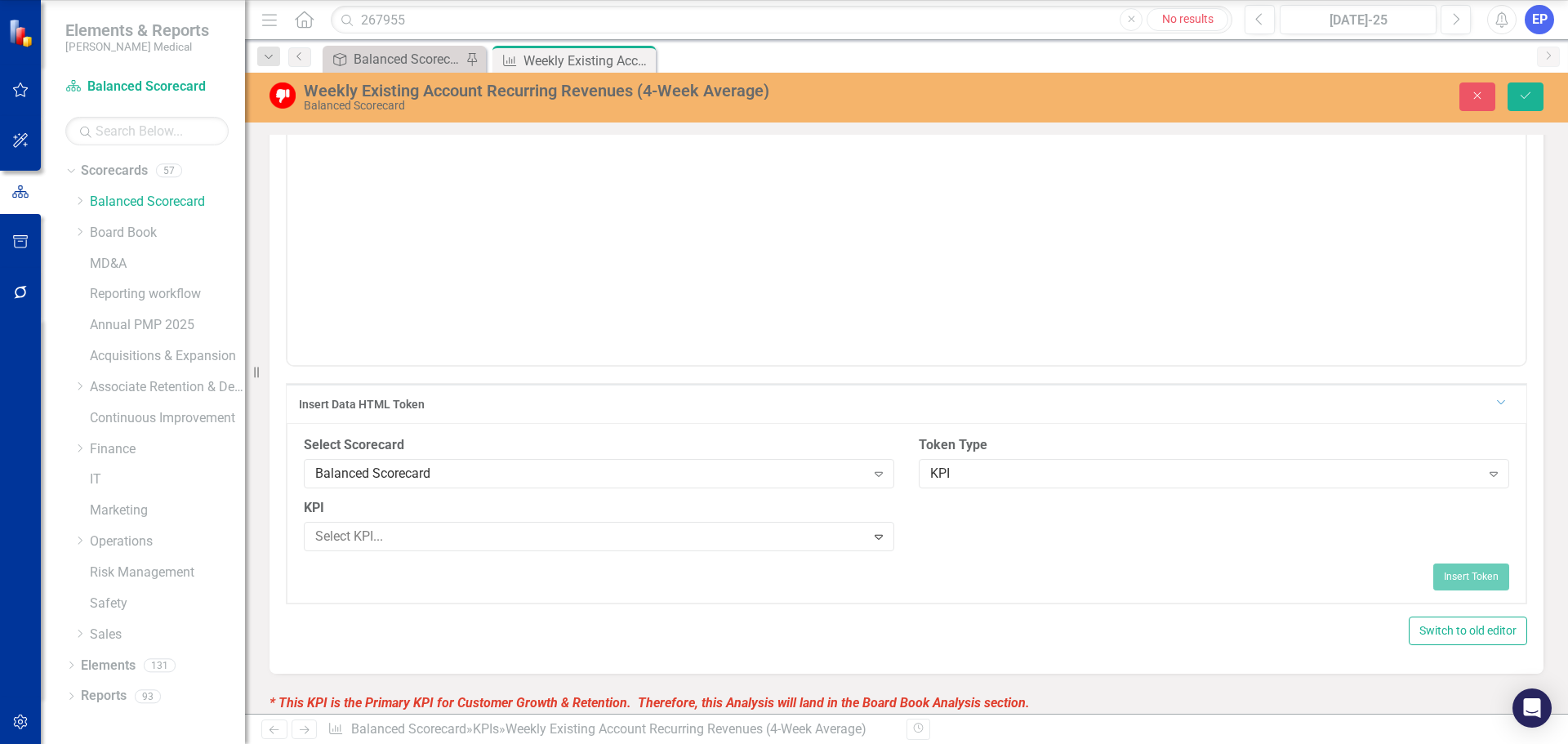
click at [950, 537] on div "Select Field... Expand" at bounding box center [1214, 537] width 590 height 30
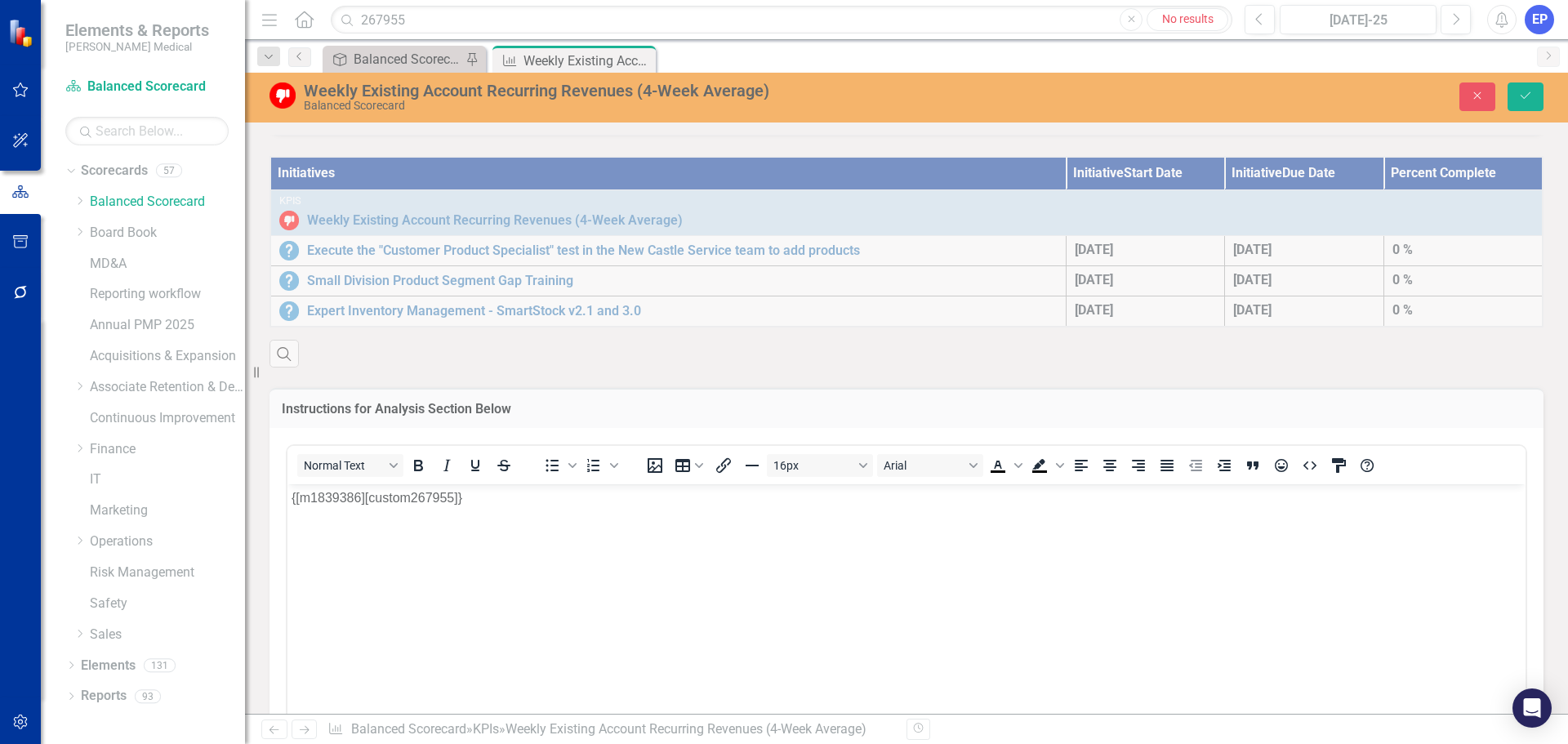
scroll to position [899, 0]
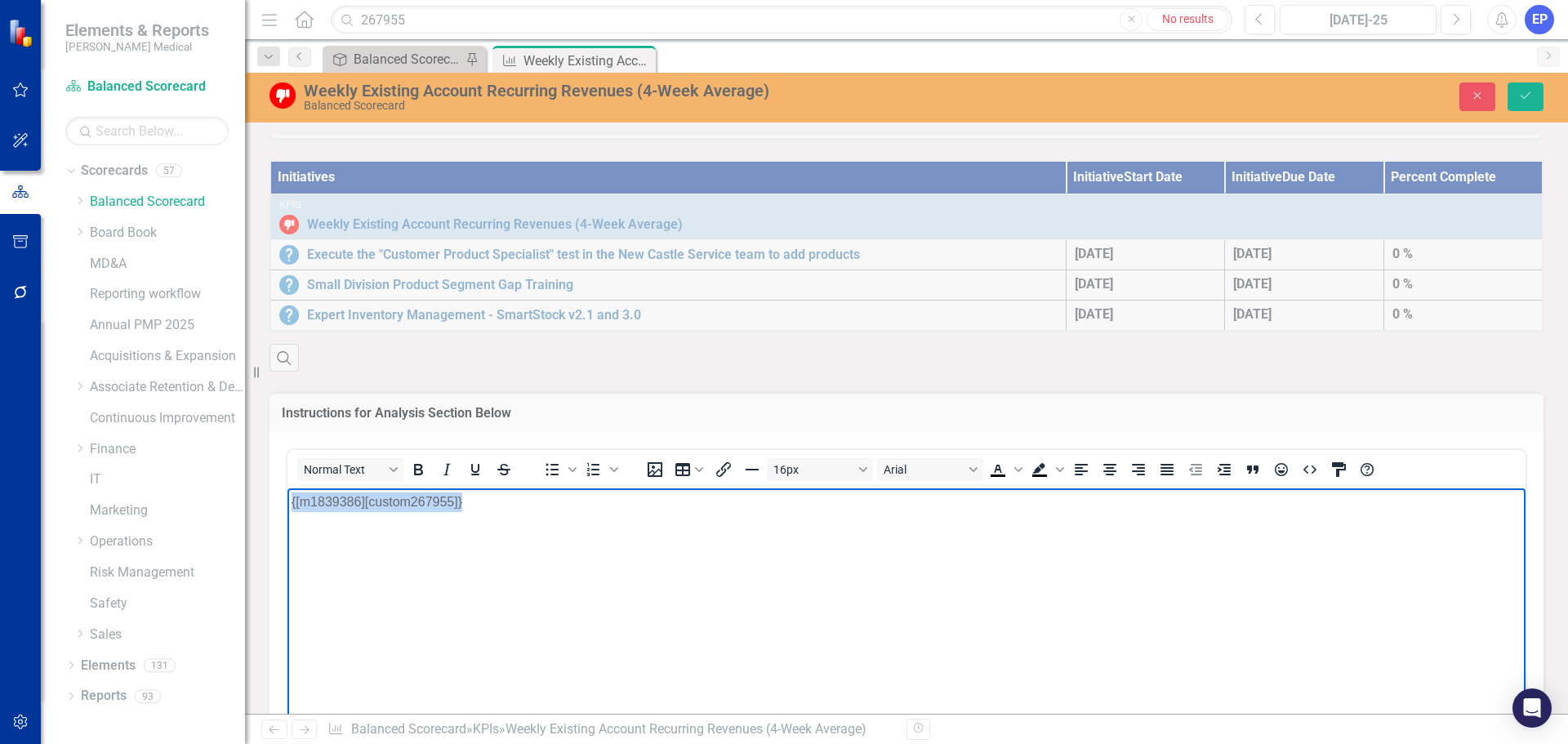
drag, startPoint x: 488, startPoint y: 521, endPoint x: 263, endPoint y: 509, distance: 225.3
click at [287, 509] on html "{[m1839386][custom267955]}" at bounding box center [905, 610] width 1238 height 245
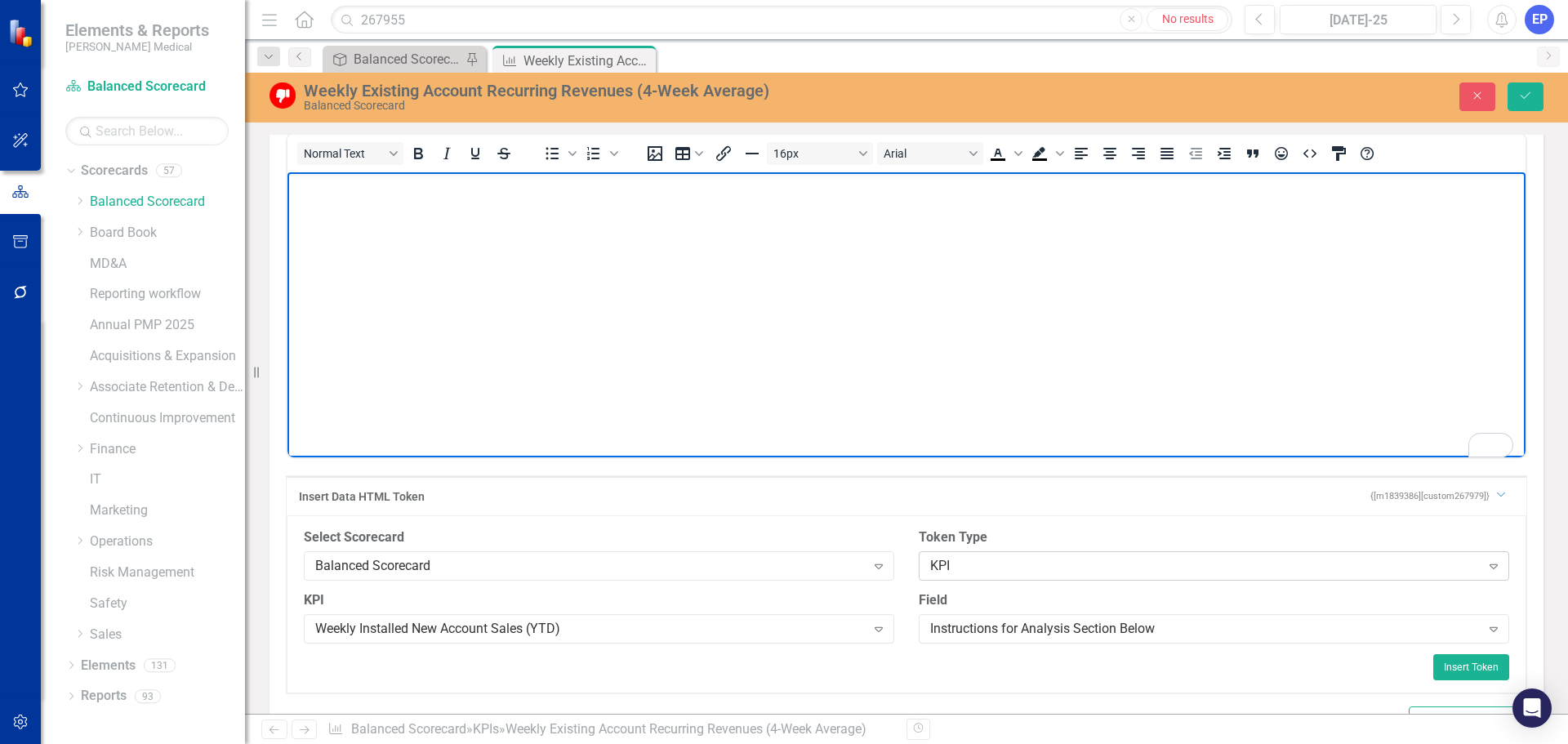
scroll to position [1226, 0]
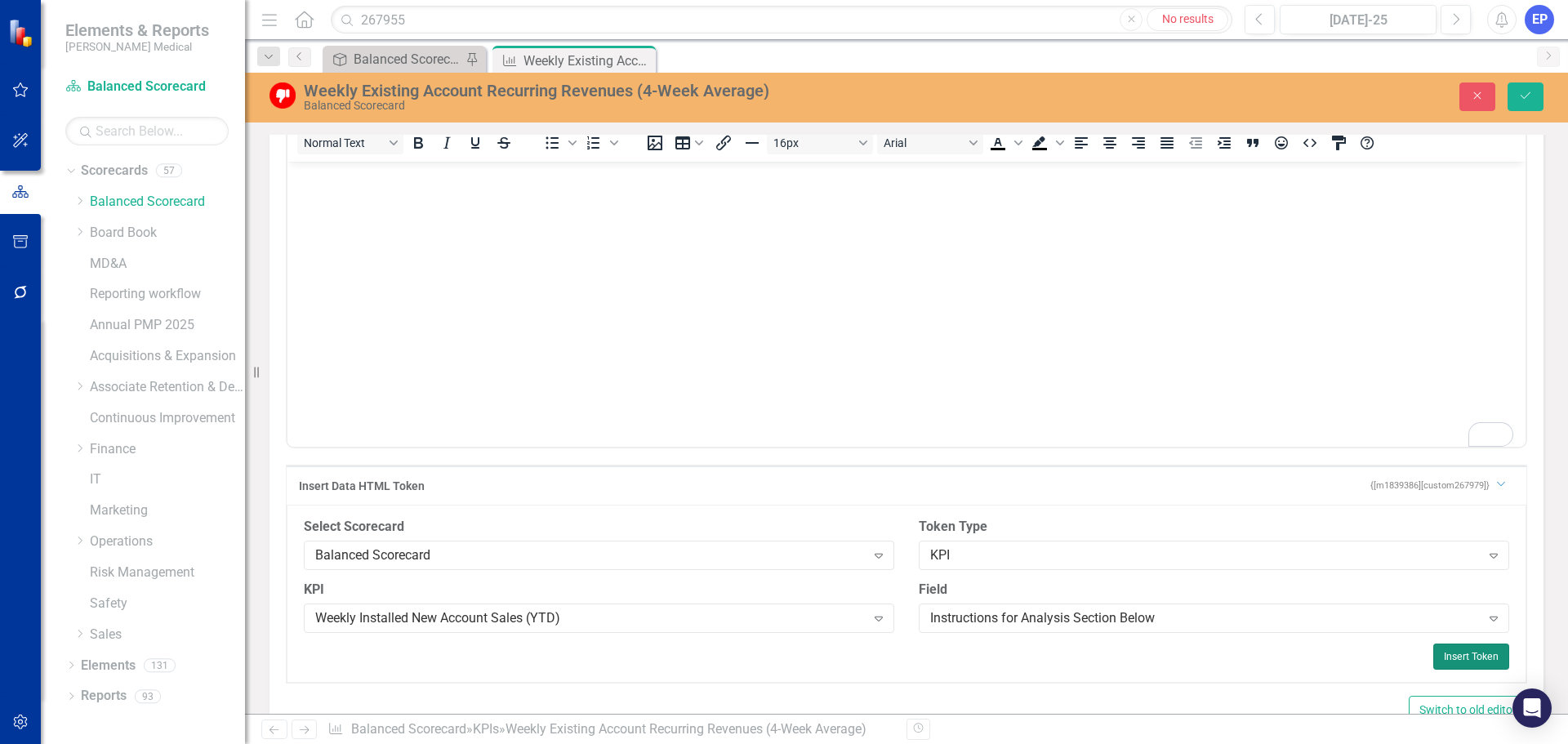
click at [1443, 668] on button "Insert Token" at bounding box center [1471, 656] width 76 height 26
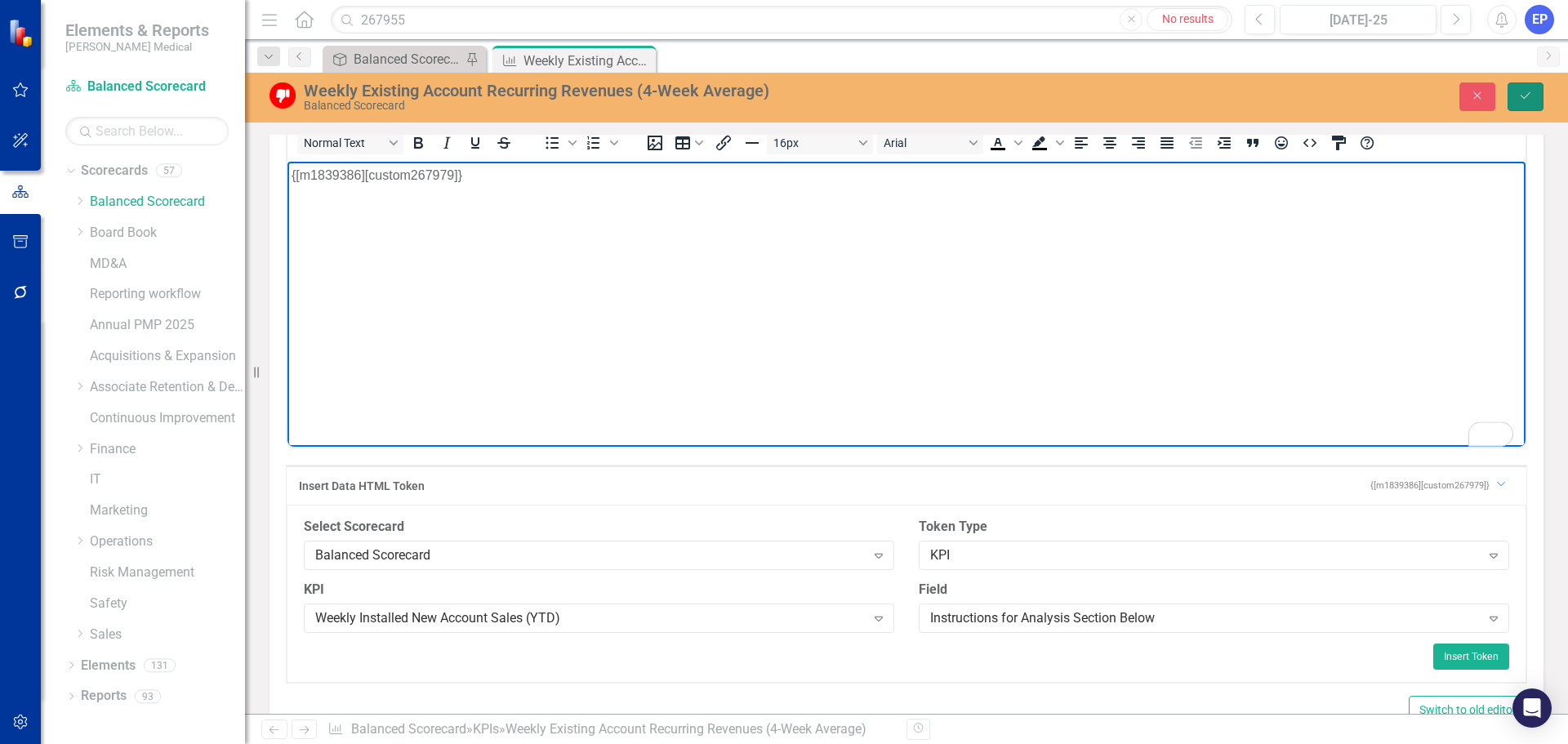
click at [1521, 98] on icon "Save" at bounding box center [1525, 95] width 14 height 12
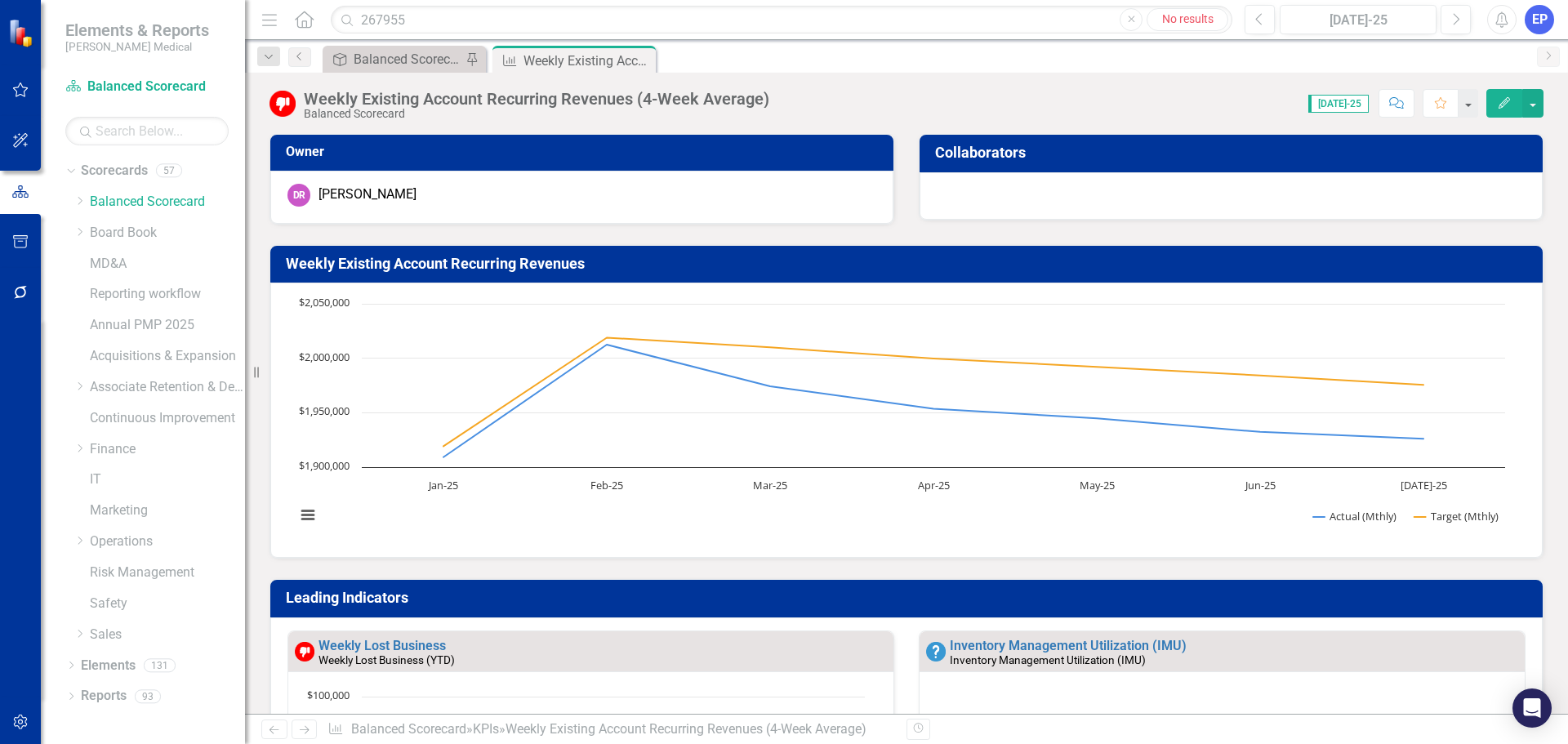
scroll to position [817, 0]
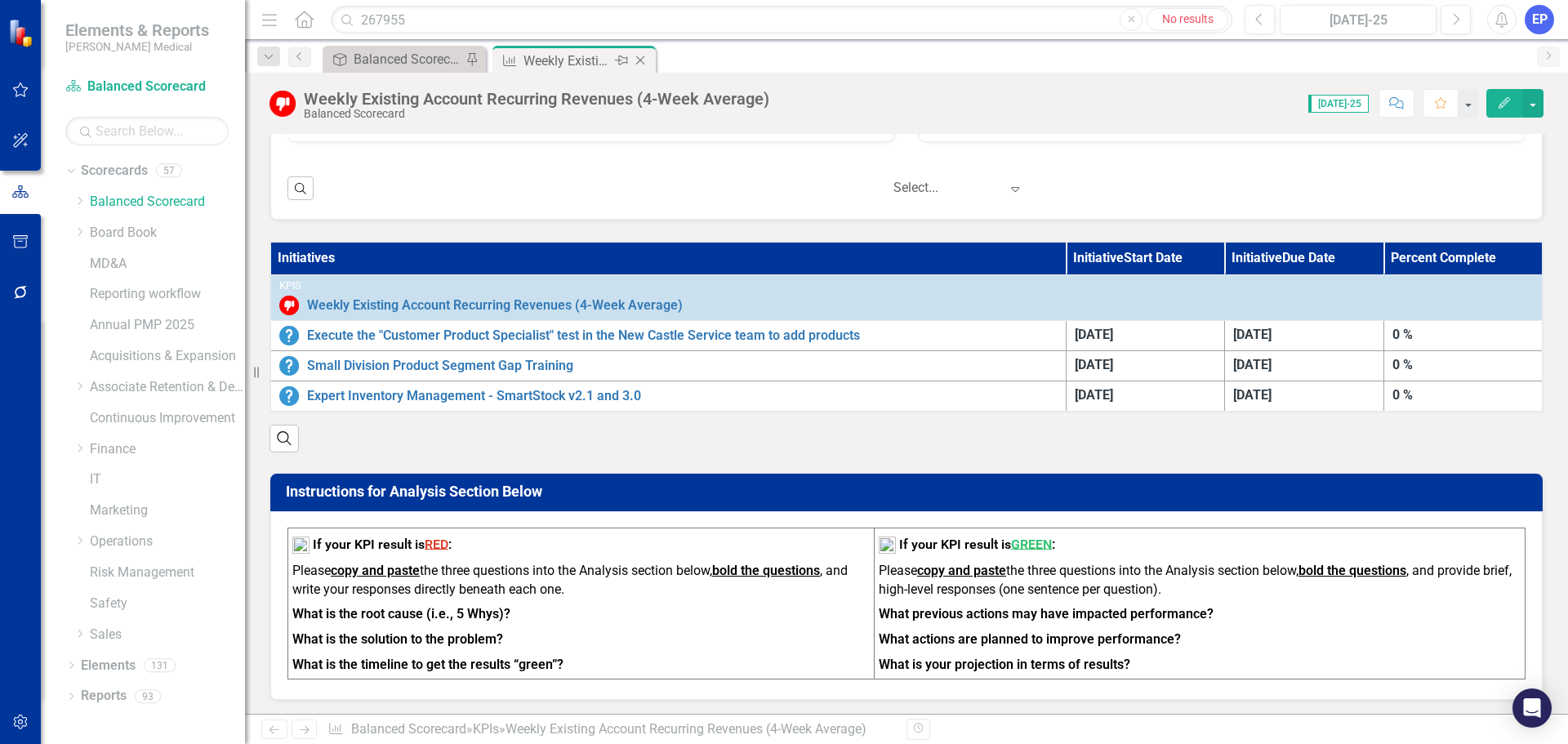
click at [647, 55] on icon "Close" at bounding box center [640, 61] width 16 height 13
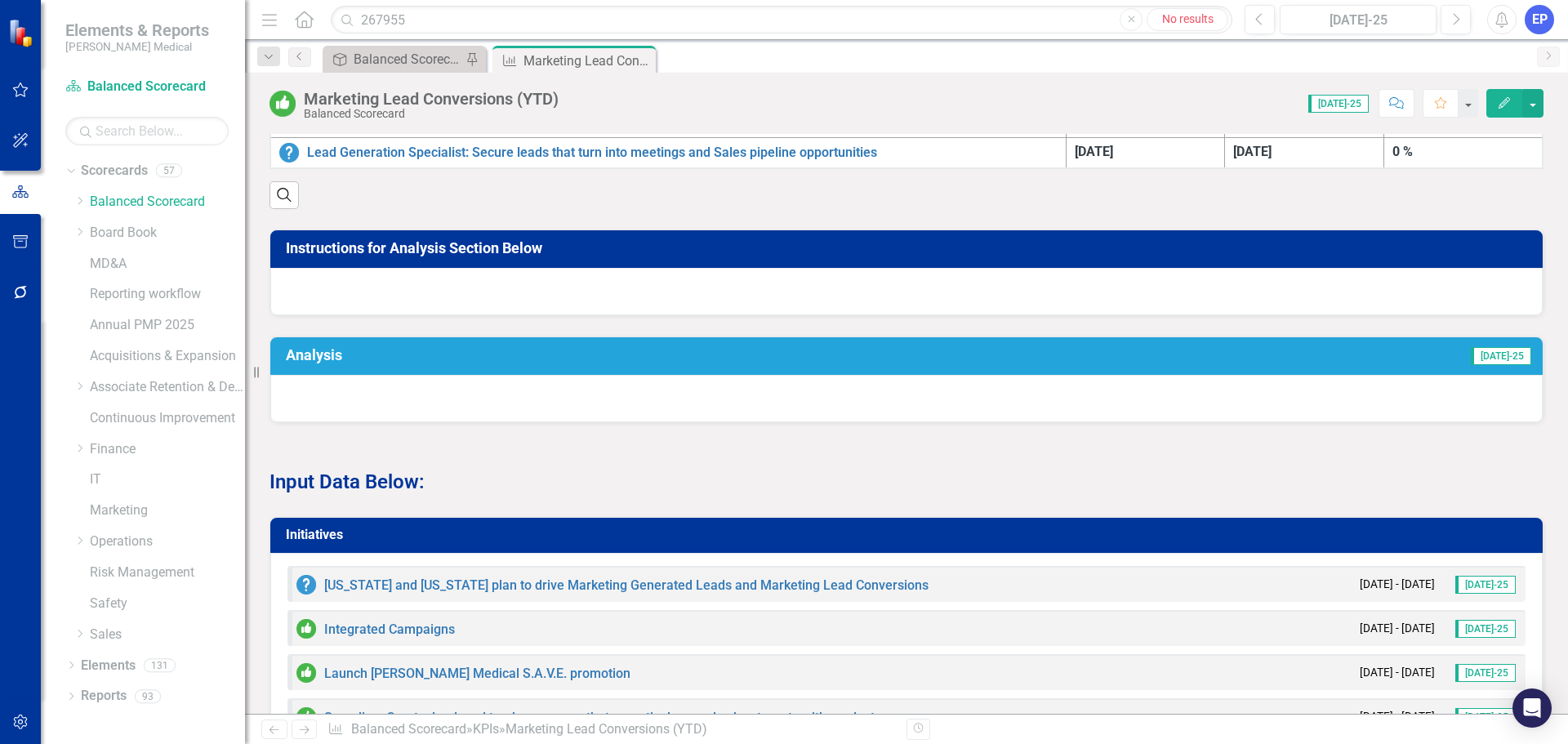
scroll to position [1144, 0]
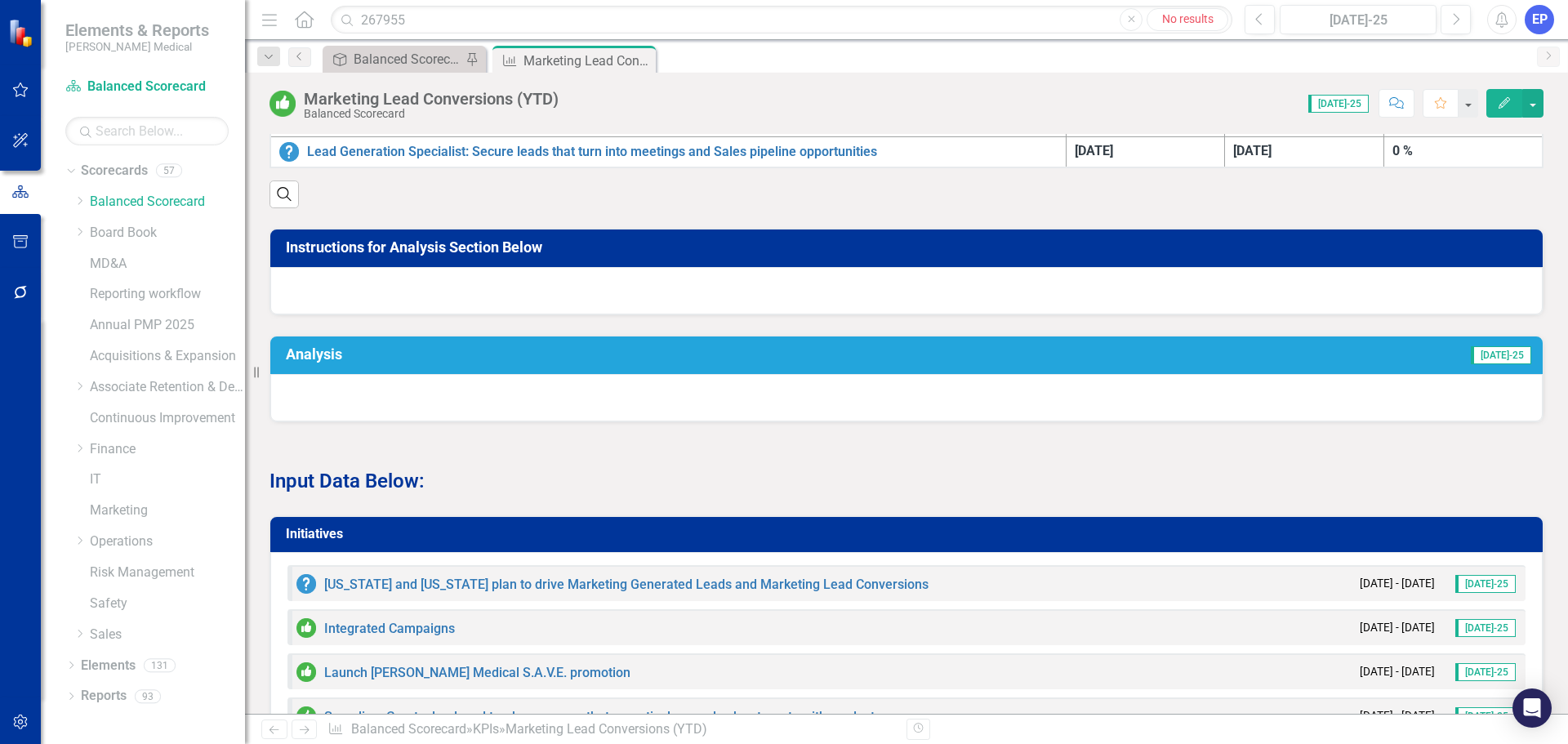
click at [701, 292] on div at bounding box center [906, 290] width 1272 height 47
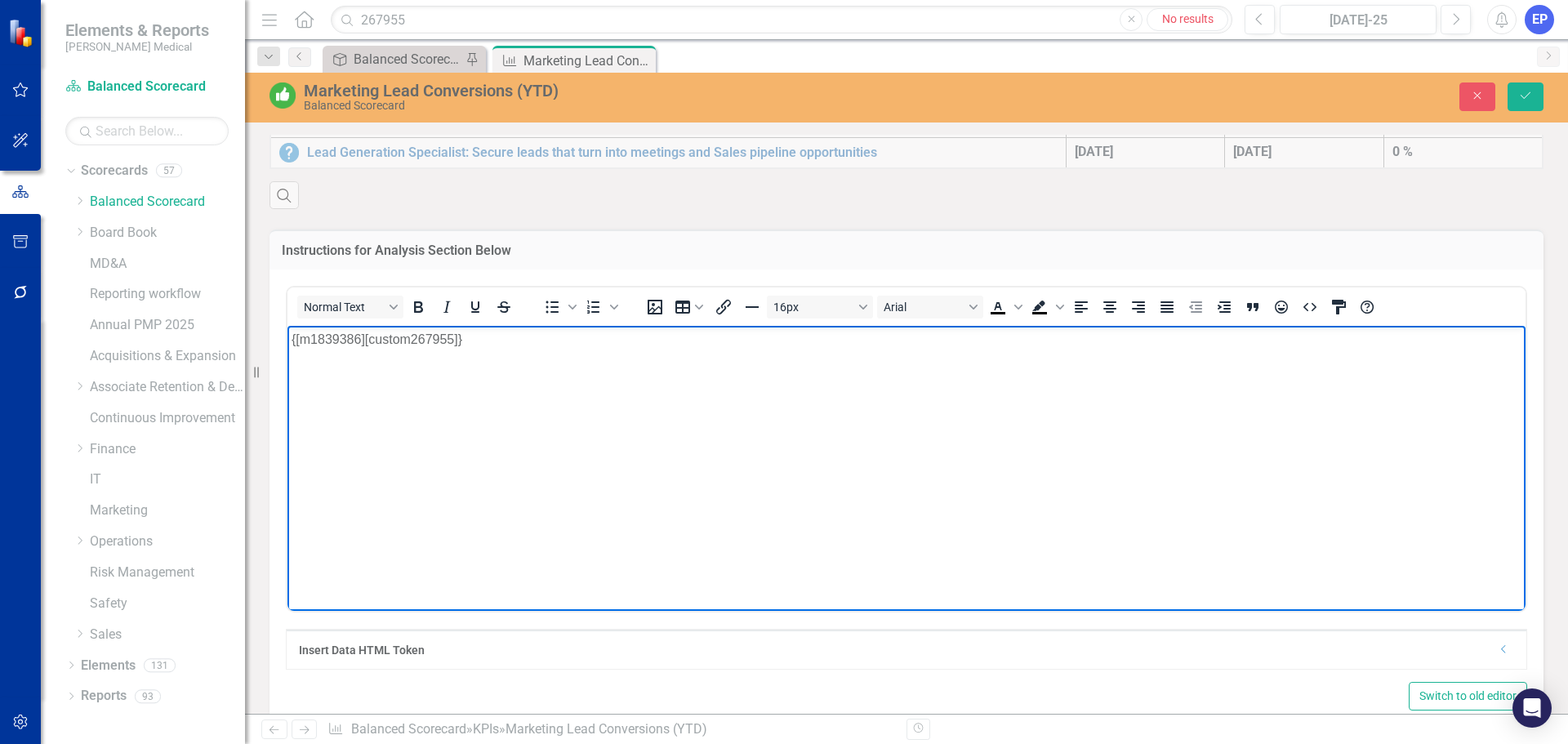
scroll to position [0, 0]
click at [287, 411] on html "{[m1839386][custom267955]}" at bounding box center [905, 447] width 1238 height 245
